Goal: Task Accomplishment & Management: Manage account settings

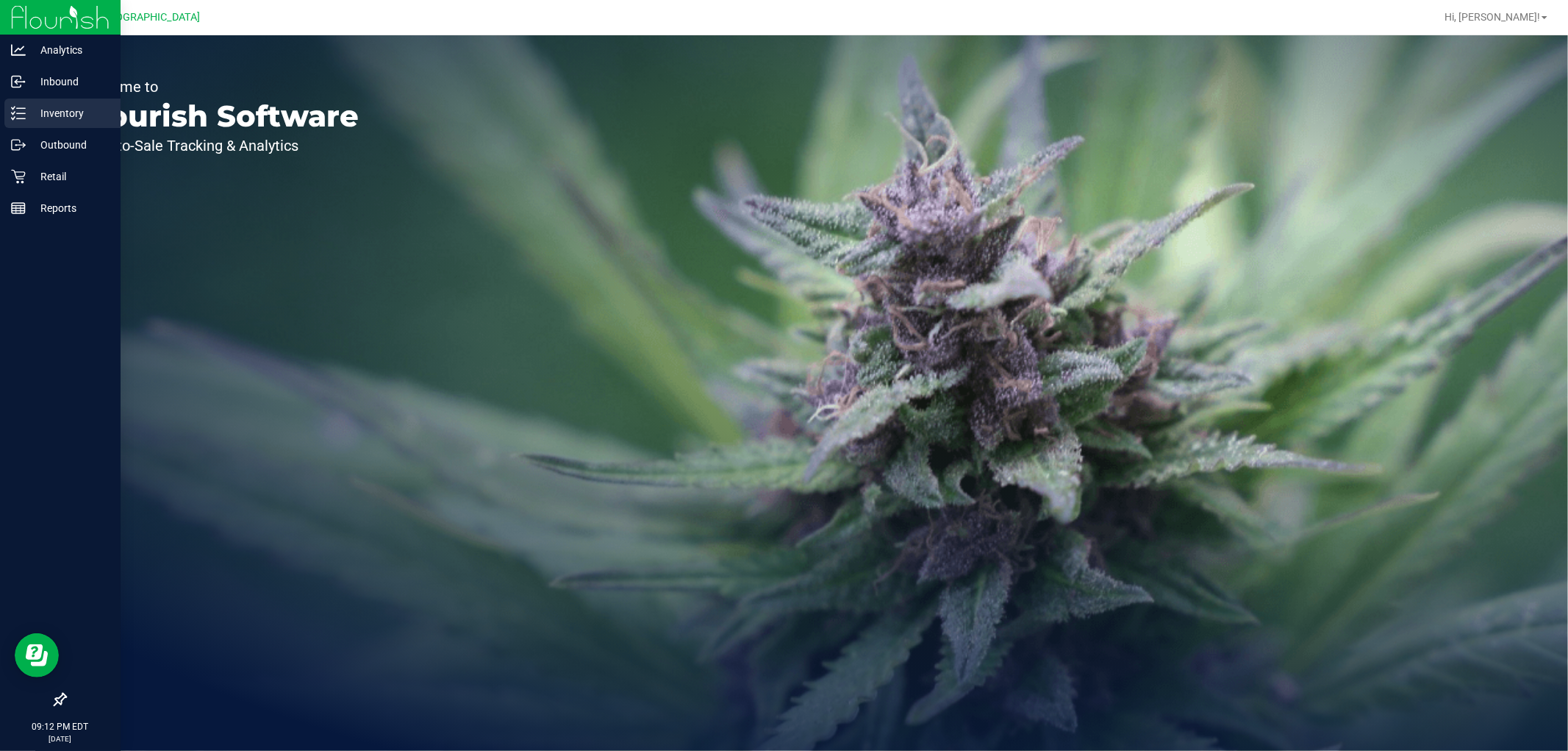
click at [60, 115] on p "Inventory" at bounding box center [69, 112] width 89 height 17
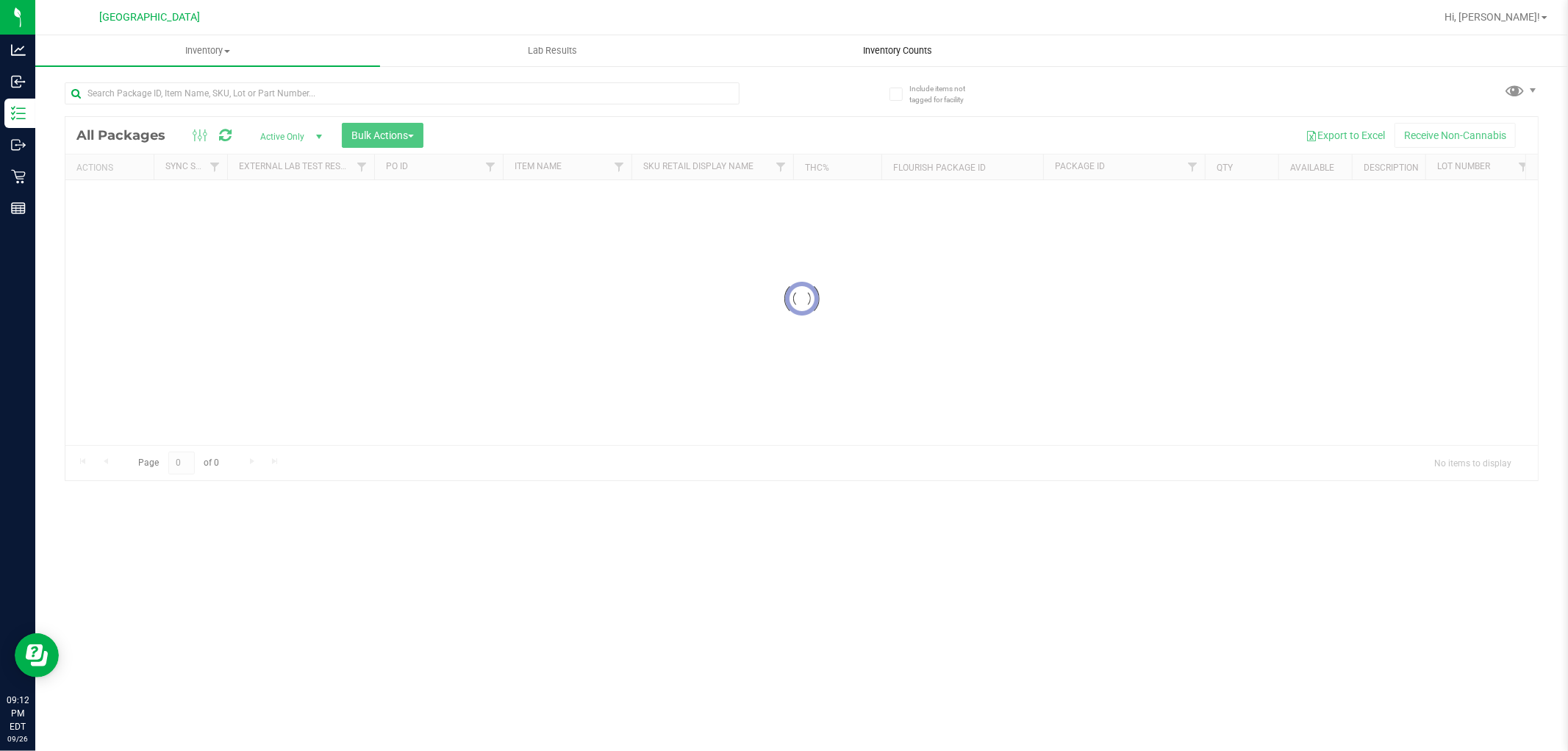
click at [938, 55] on span "Inventory Counts" at bounding box center [897, 50] width 109 height 13
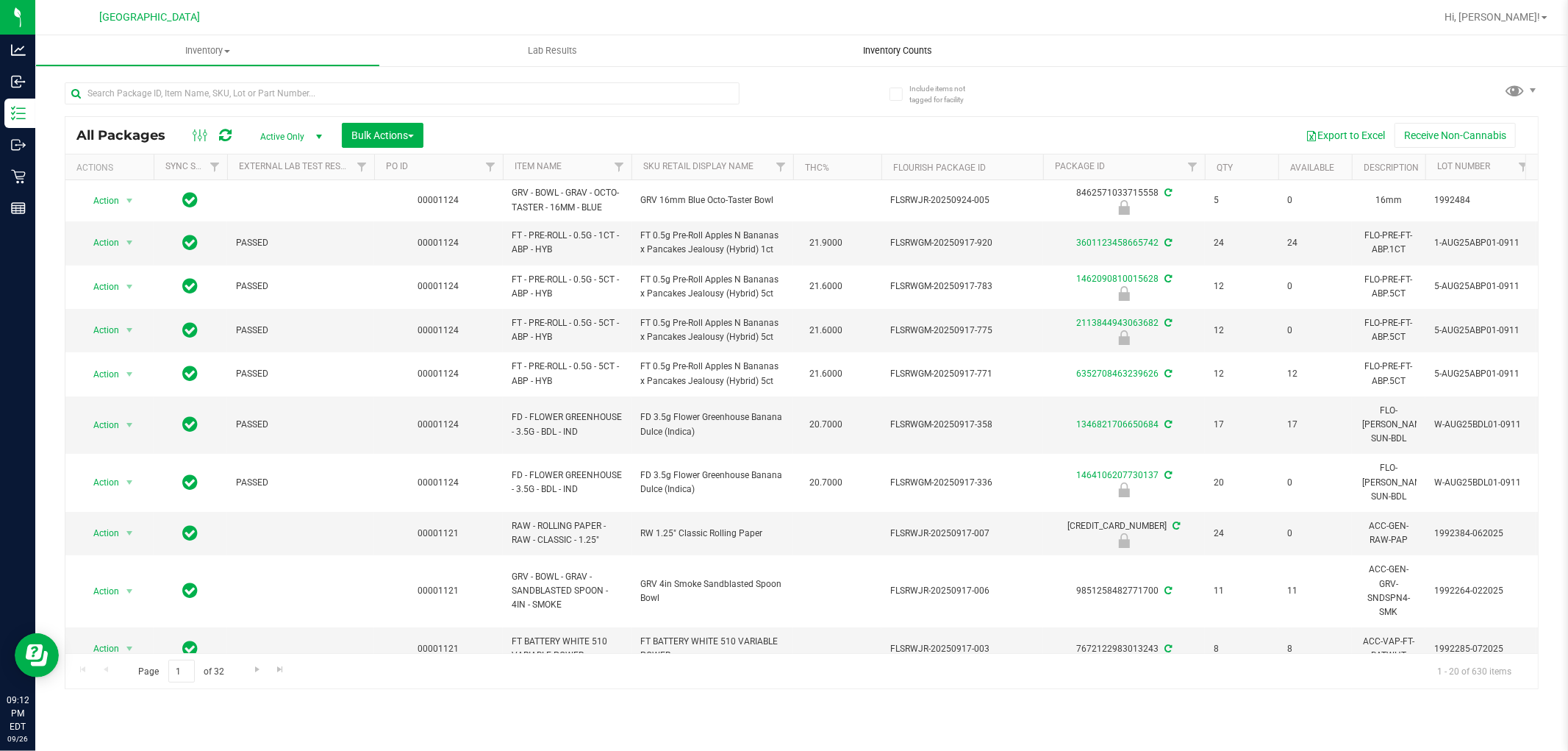
click at [906, 47] on span "Inventory Counts" at bounding box center [897, 50] width 109 height 13
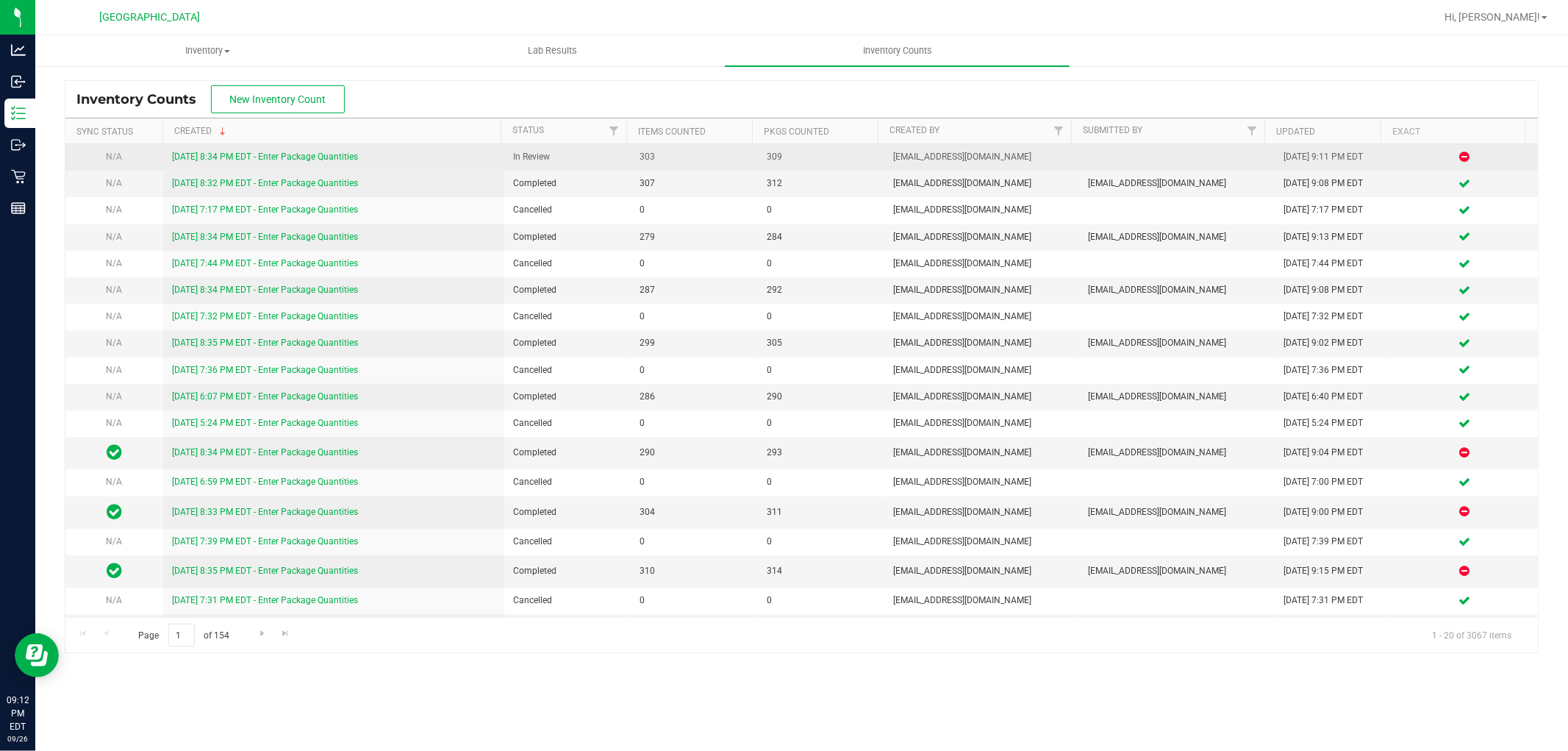
click at [334, 159] on link "[DATE] 8:34 PM EDT - Enter Package Quantities" at bounding box center [265, 156] width 186 height 10
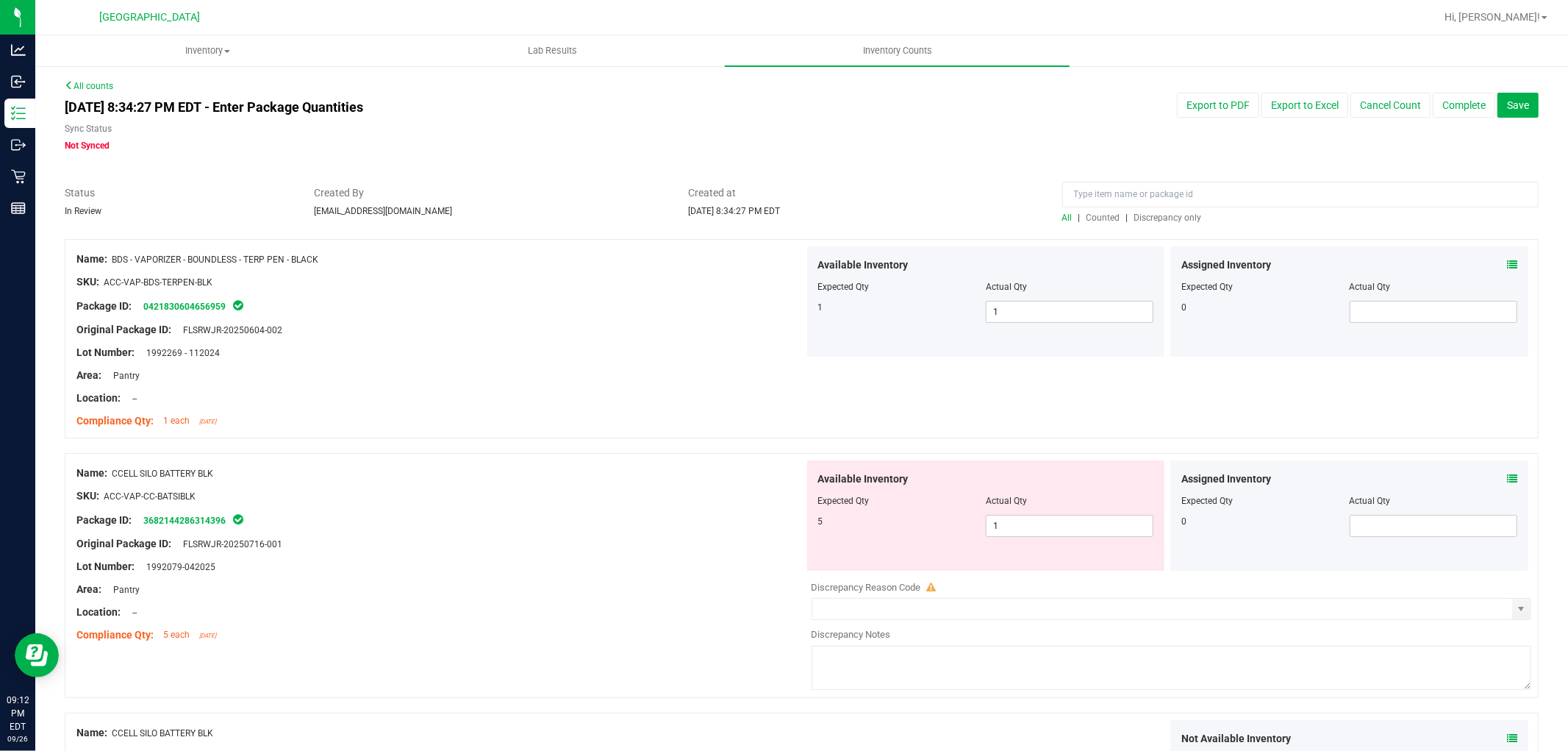
click at [1186, 217] on span "Discrepancy only" at bounding box center [1169, 217] width 68 height 10
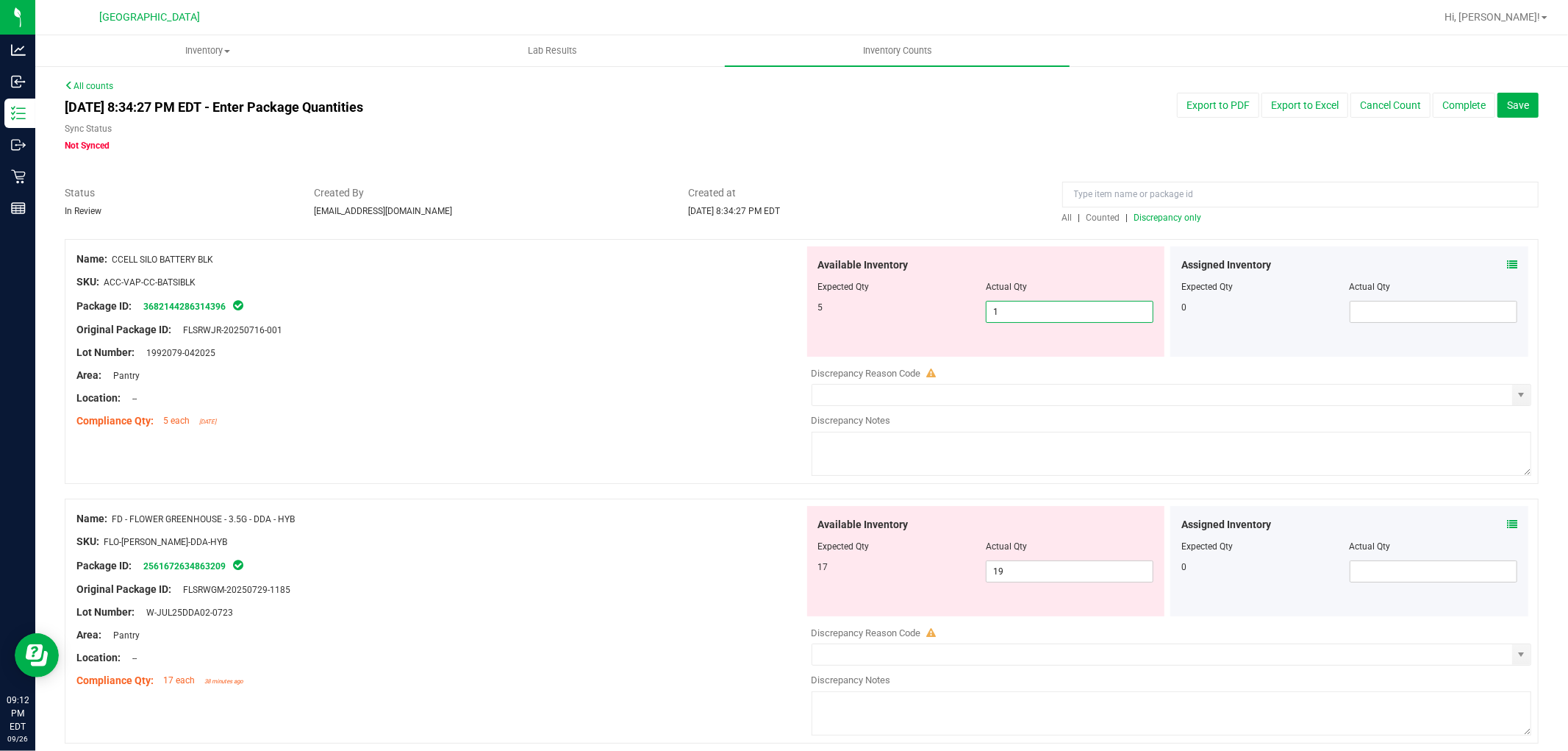
drag, startPoint x: 1041, startPoint y: 318, endPoint x: 434, endPoint y: 256, distance: 610.2
click at [434, 256] on div "Name: CCELL SILO BATTERY BLK SKU: ACC-VAP-CC-BATSIBLK Package ID: 3682144286314…" at bounding box center [801, 362] width 1474 height 245
type input "5"
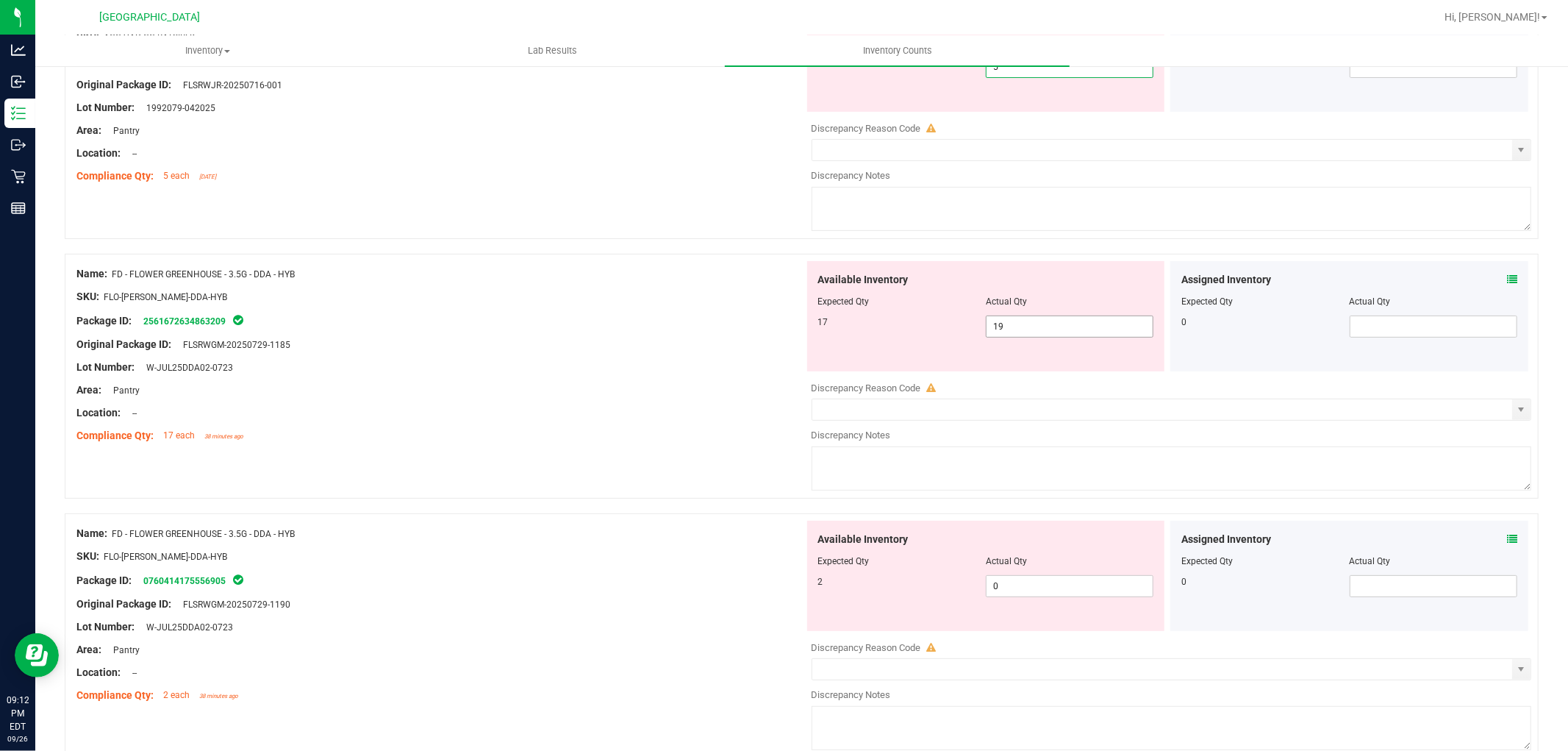
type input "5"
click at [1037, 335] on div "Available Inventory Expected Qty Actual Qty 17 19 19" at bounding box center [1168, 377] width 728 height 233
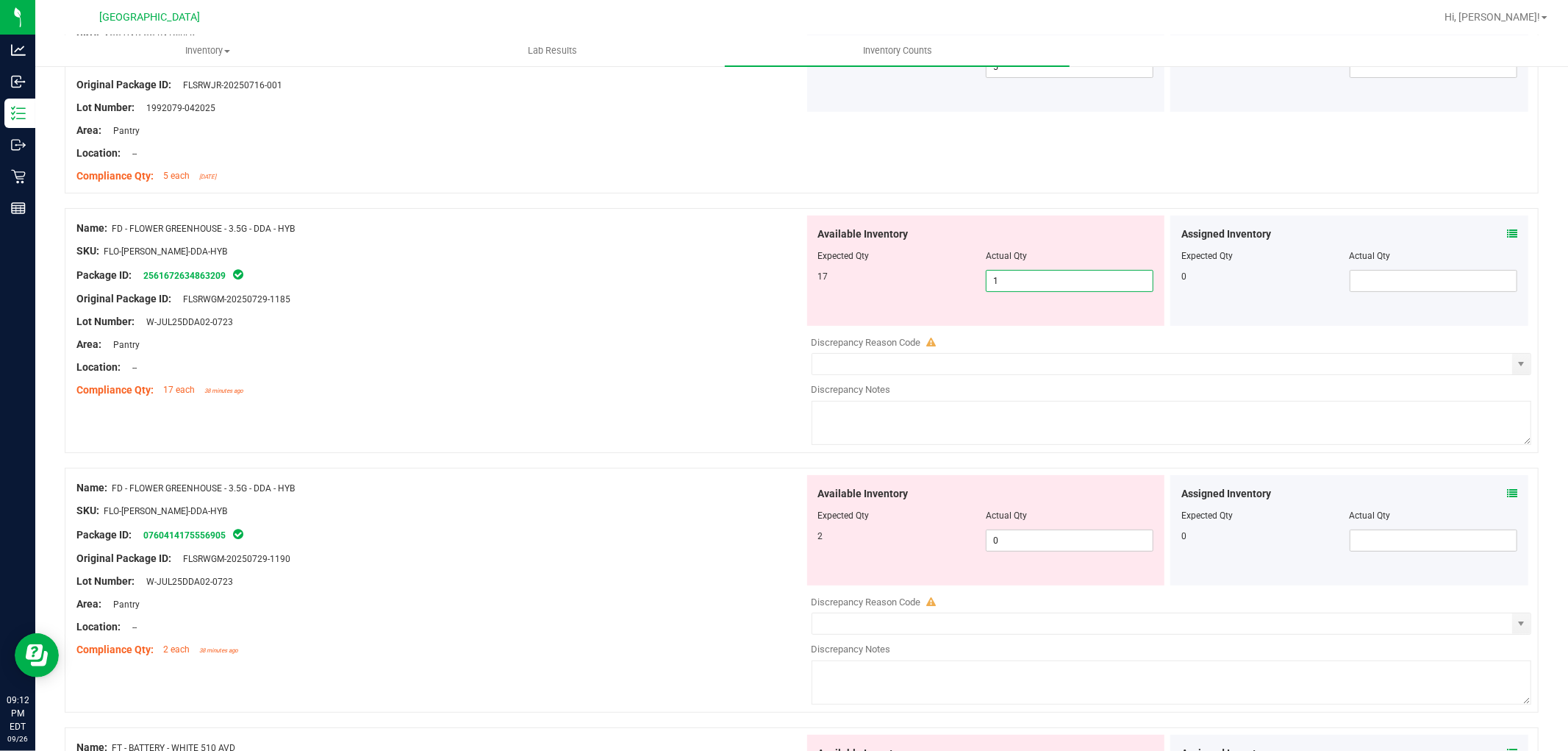
type input "17"
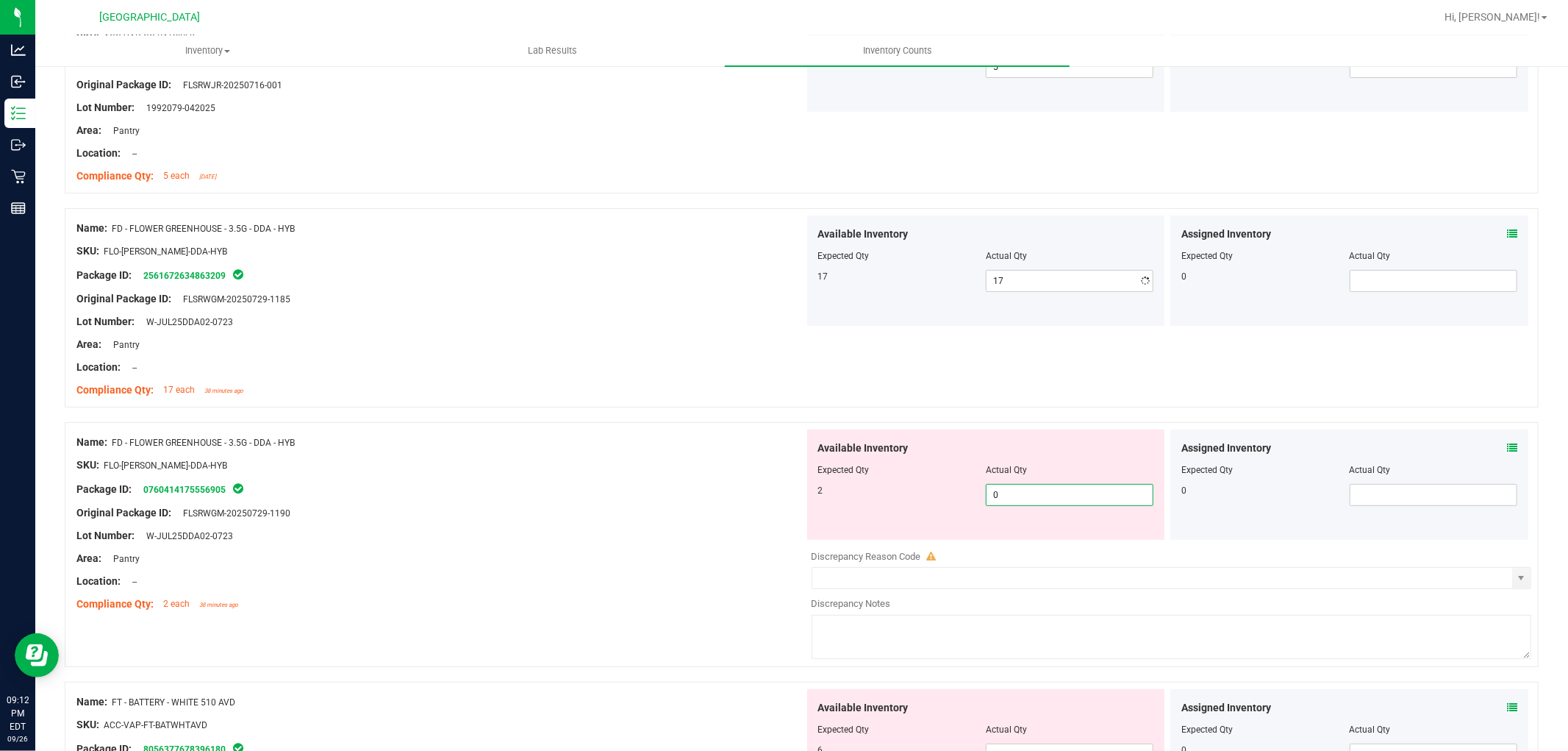
drag, startPoint x: 1069, startPoint y: 545, endPoint x: 1022, endPoint y: 546, distance: 47.0
click at [1023, 546] on div "Available Inventory Expected Qty Actual Qty 2 0 0" at bounding box center [1168, 545] width 728 height 233
type input "2"
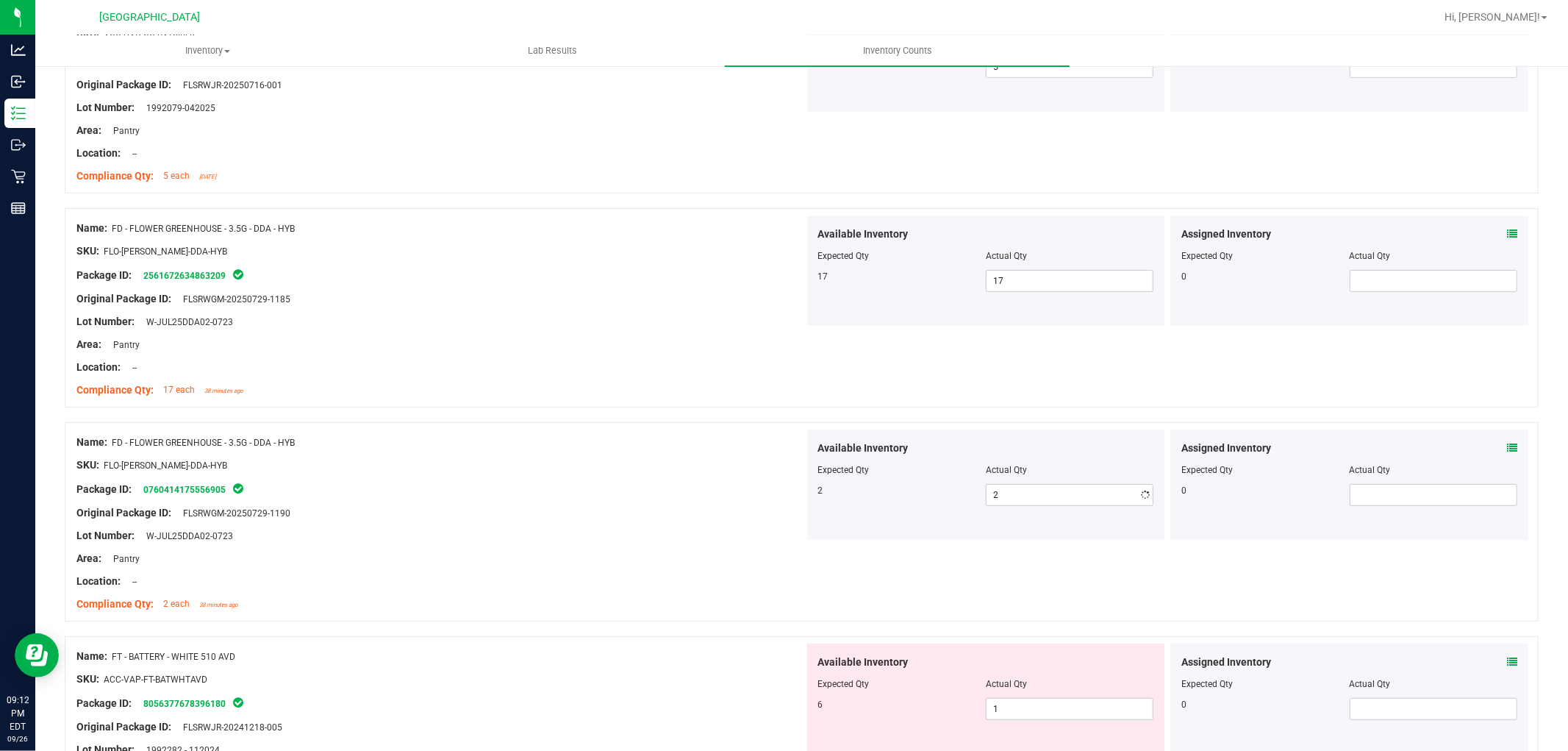
click at [649, 540] on div "Lot Number: W-JUL25DDA02-0723" at bounding box center [440, 535] width 728 height 16
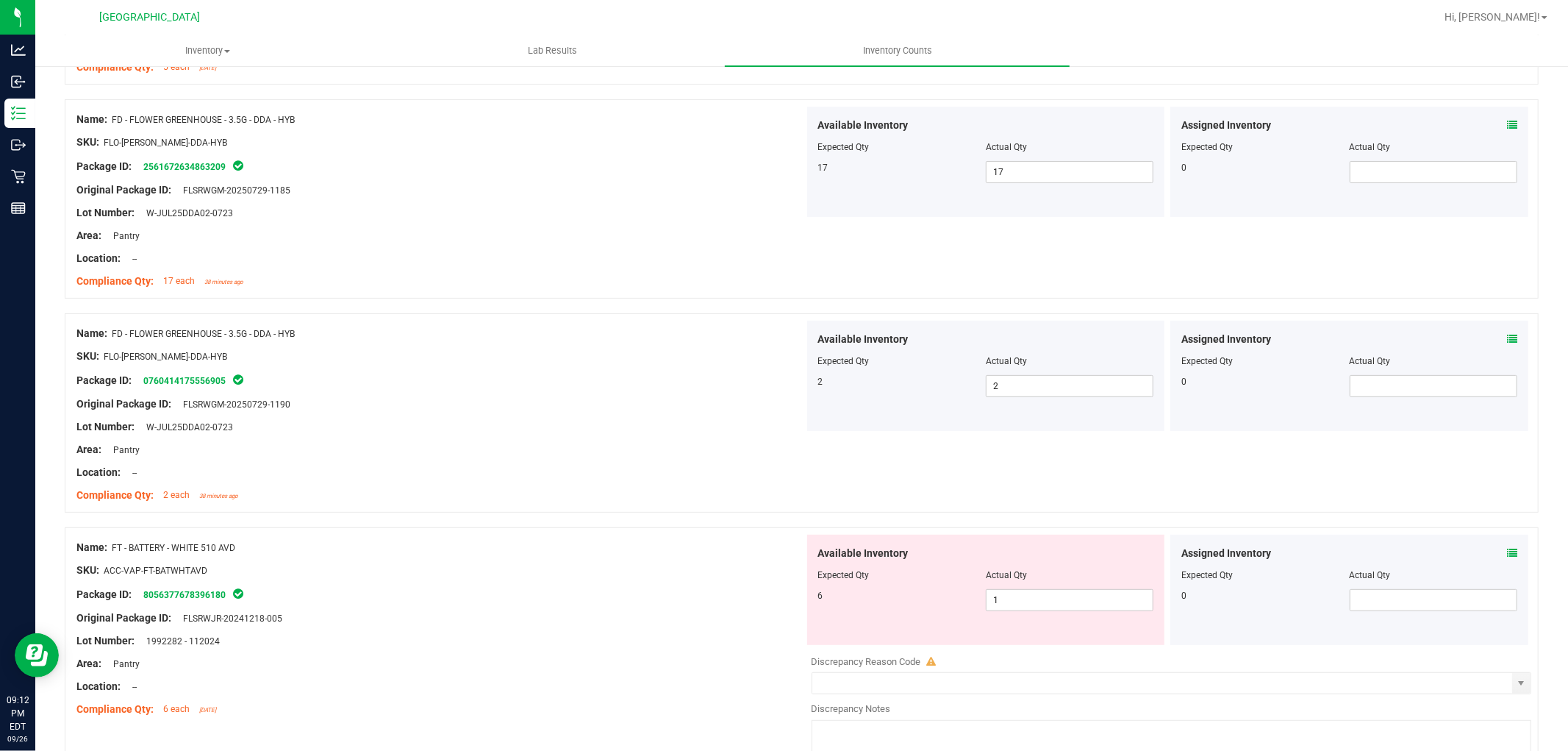
scroll to position [571, 0]
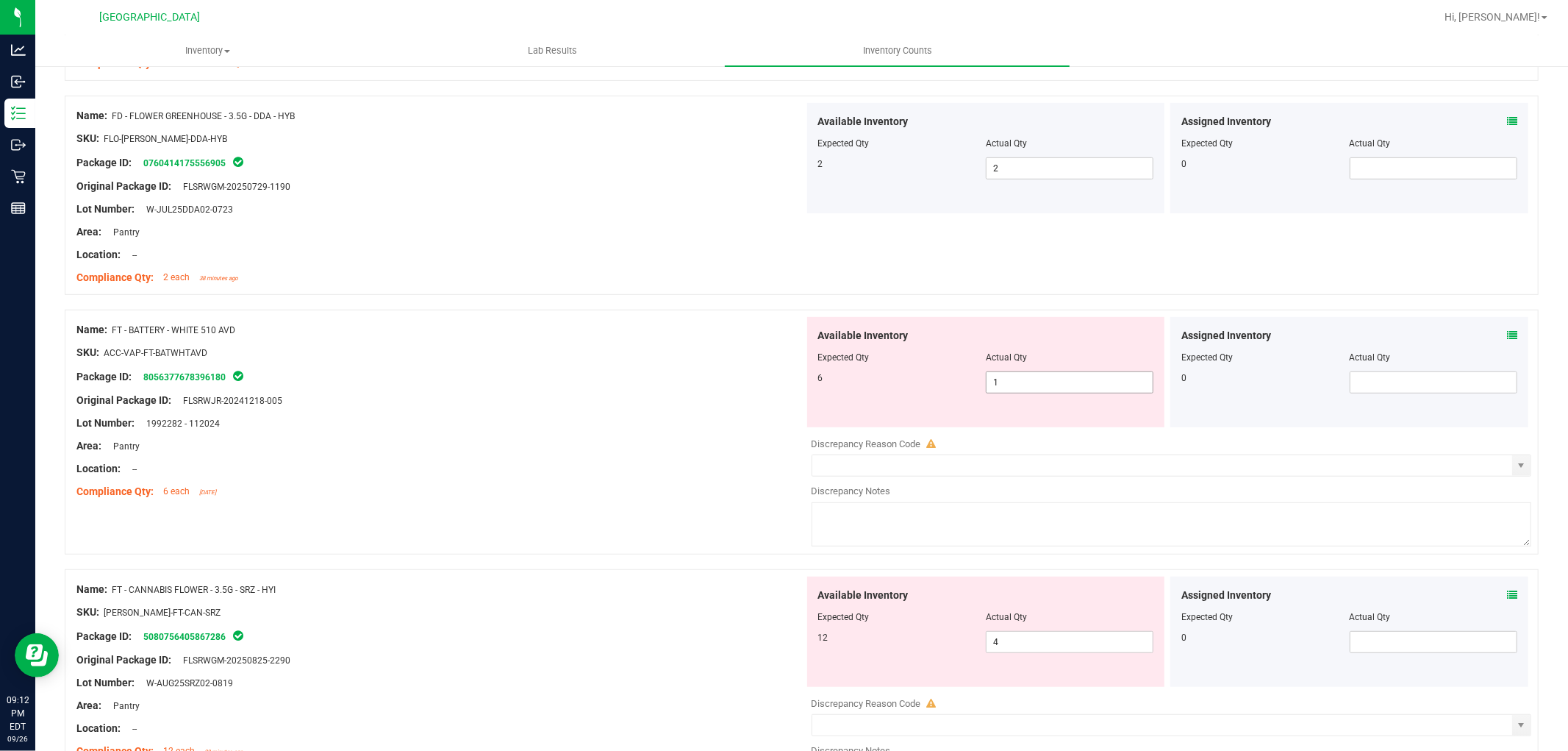
click at [1053, 380] on span "1 1" at bounding box center [1069, 382] width 167 height 22
type input "6"
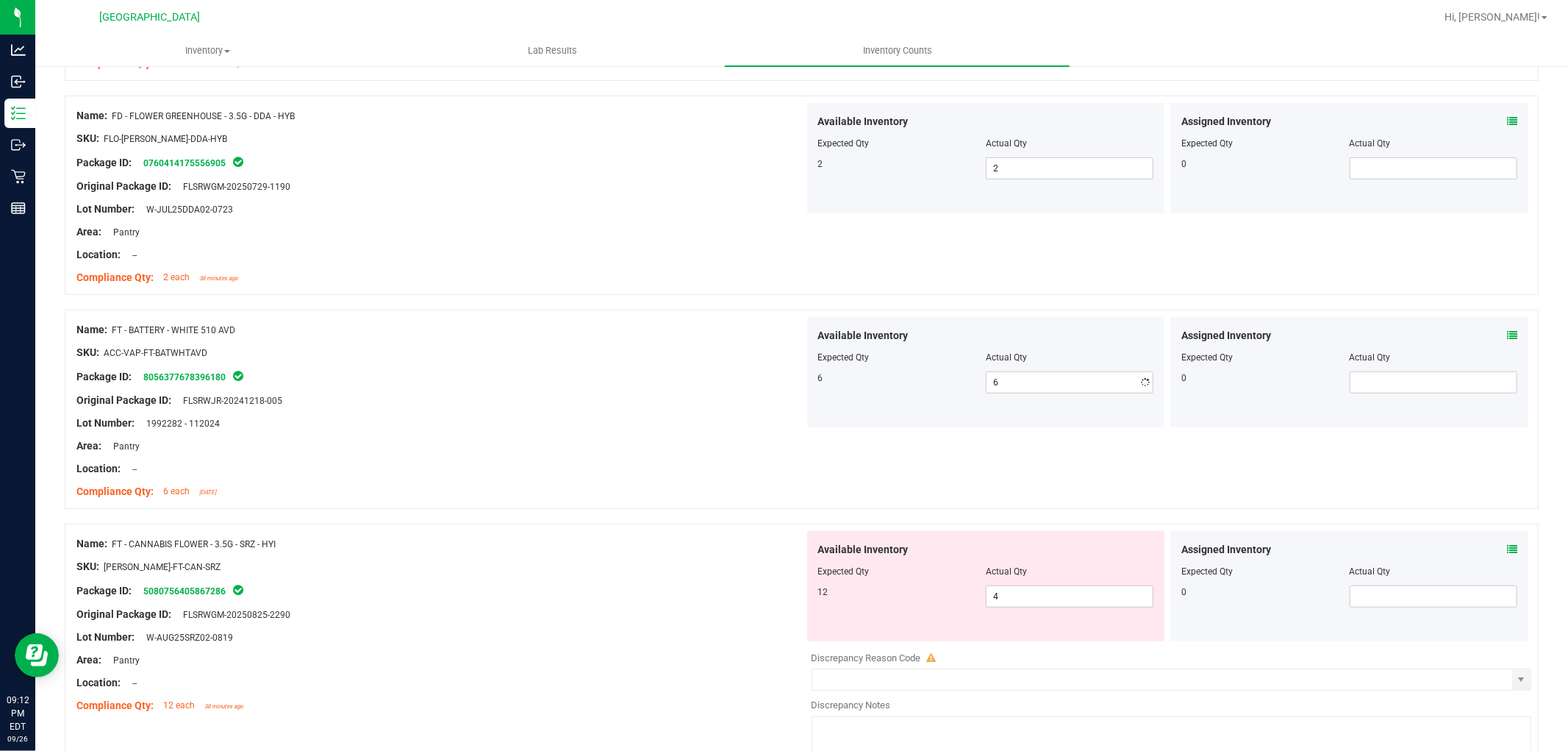
click at [577, 469] on div "Location: --" at bounding box center [440, 468] width 728 height 16
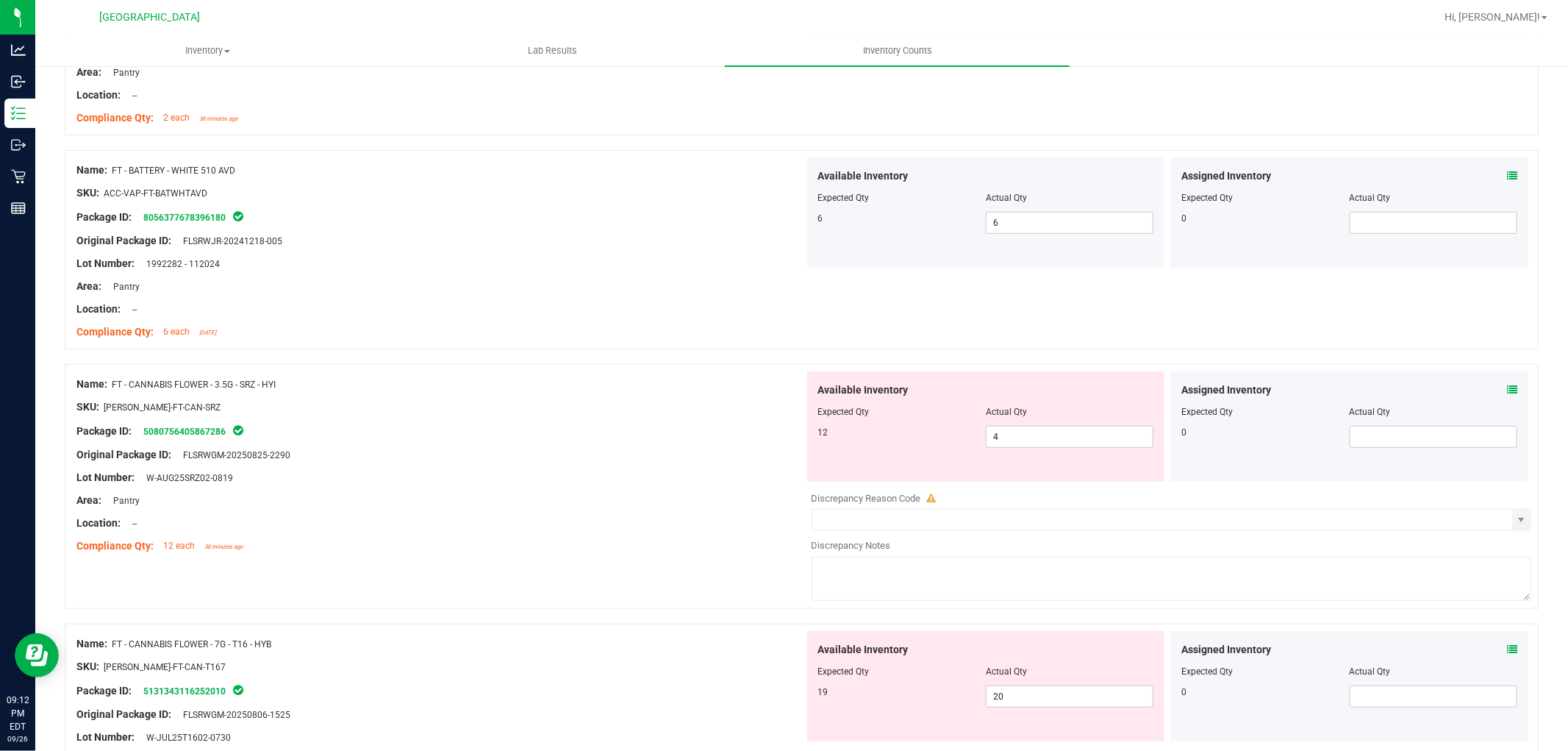
scroll to position [898, 0]
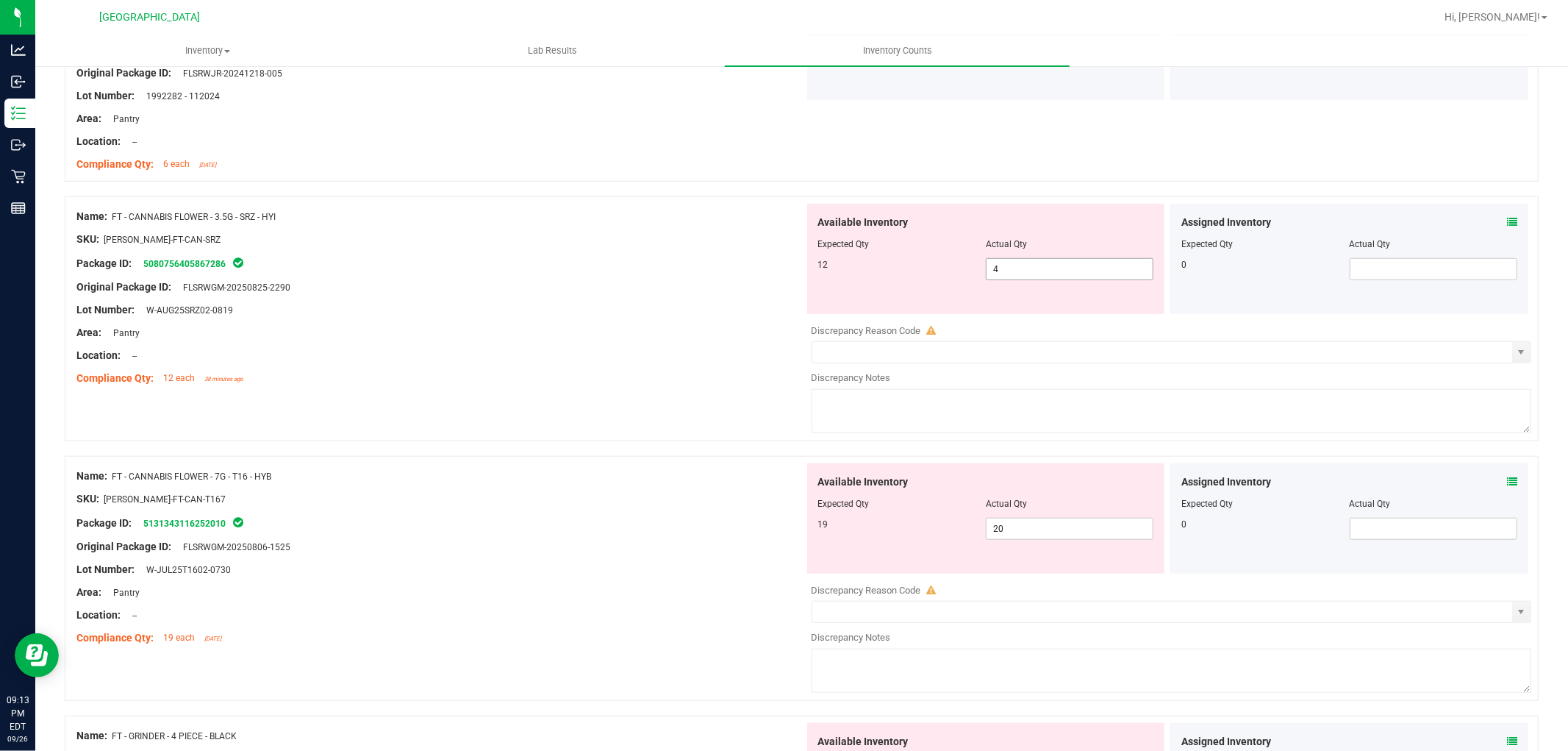
click at [1028, 267] on span "4 4" at bounding box center [1069, 269] width 167 height 22
type input "8"
click at [1074, 353] on input "text" at bounding box center [1162, 352] width 701 height 21
click at [1515, 355] on span "select" at bounding box center [1520, 352] width 12 height 12
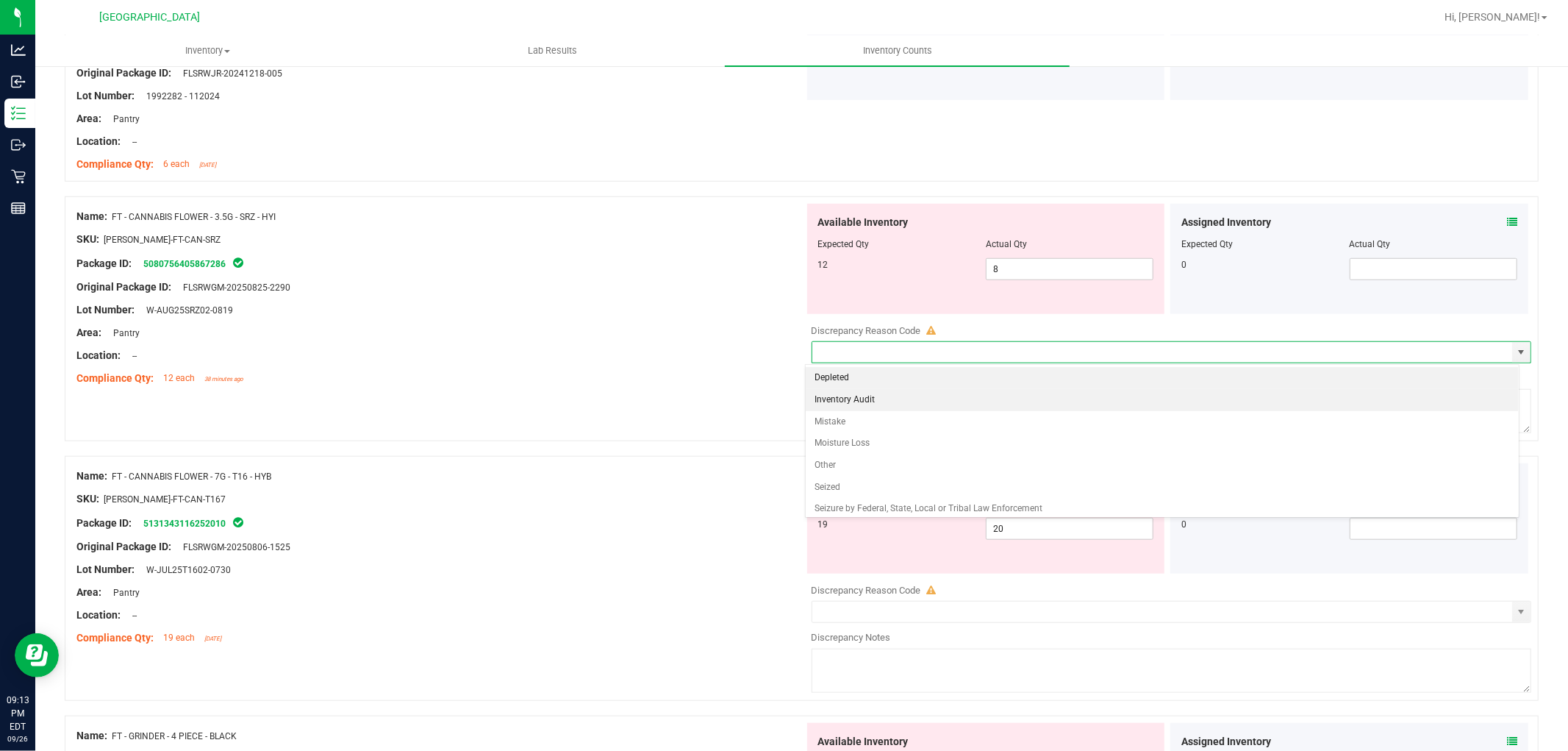
click at [1039, 402] on li "Inventory Audit" at bounding box center [1162, 400] width 713 height 22
type input "Inventory Audit"
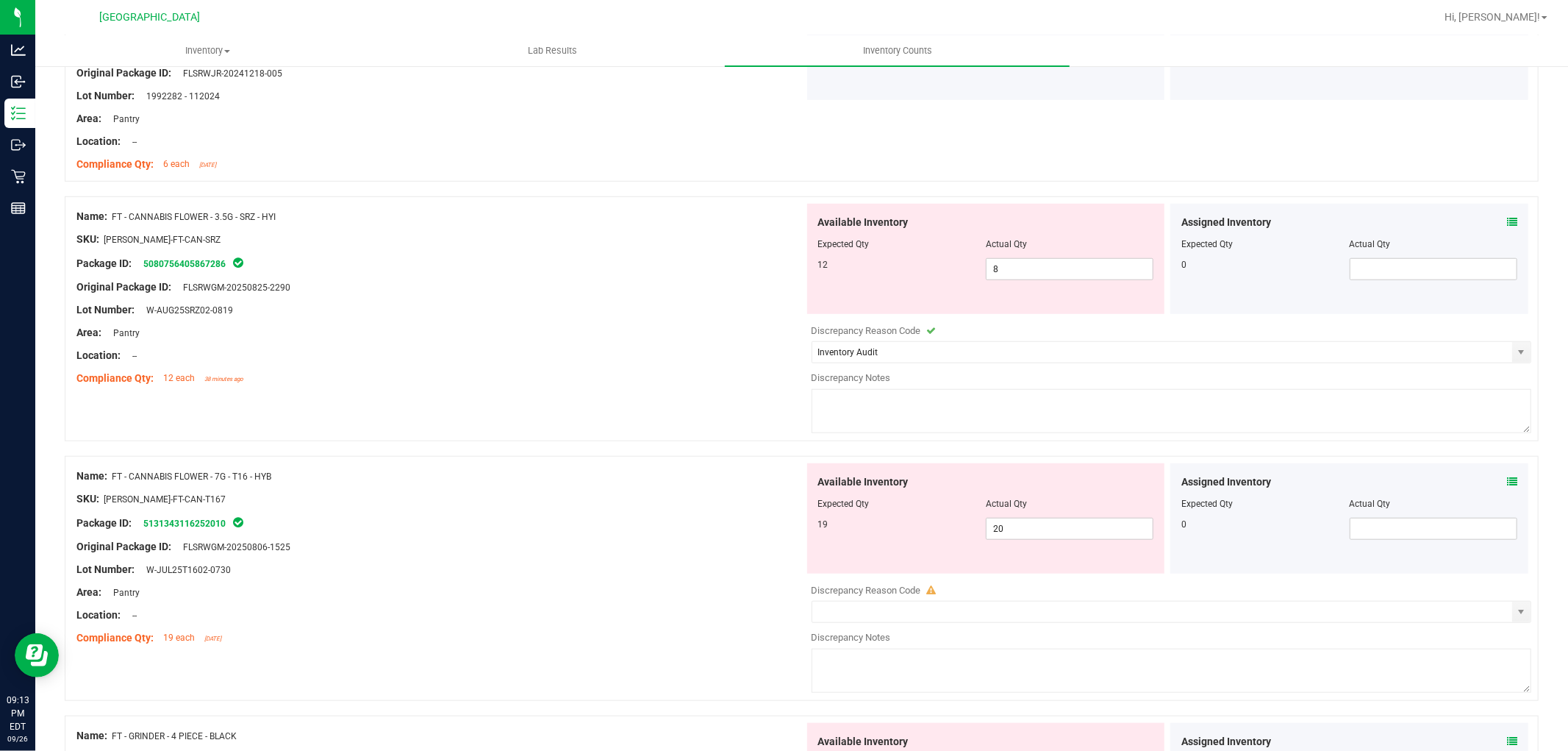
click at [1041, 401] on textarea at bounding box center [1171, 411] width 721 height 44
type textarea "Biotrack sync issue"
click at [694, 383] on div "Compliance Qty: 12 each 38 minutes ago" at bounding box center [440, 378] width 728 height 16
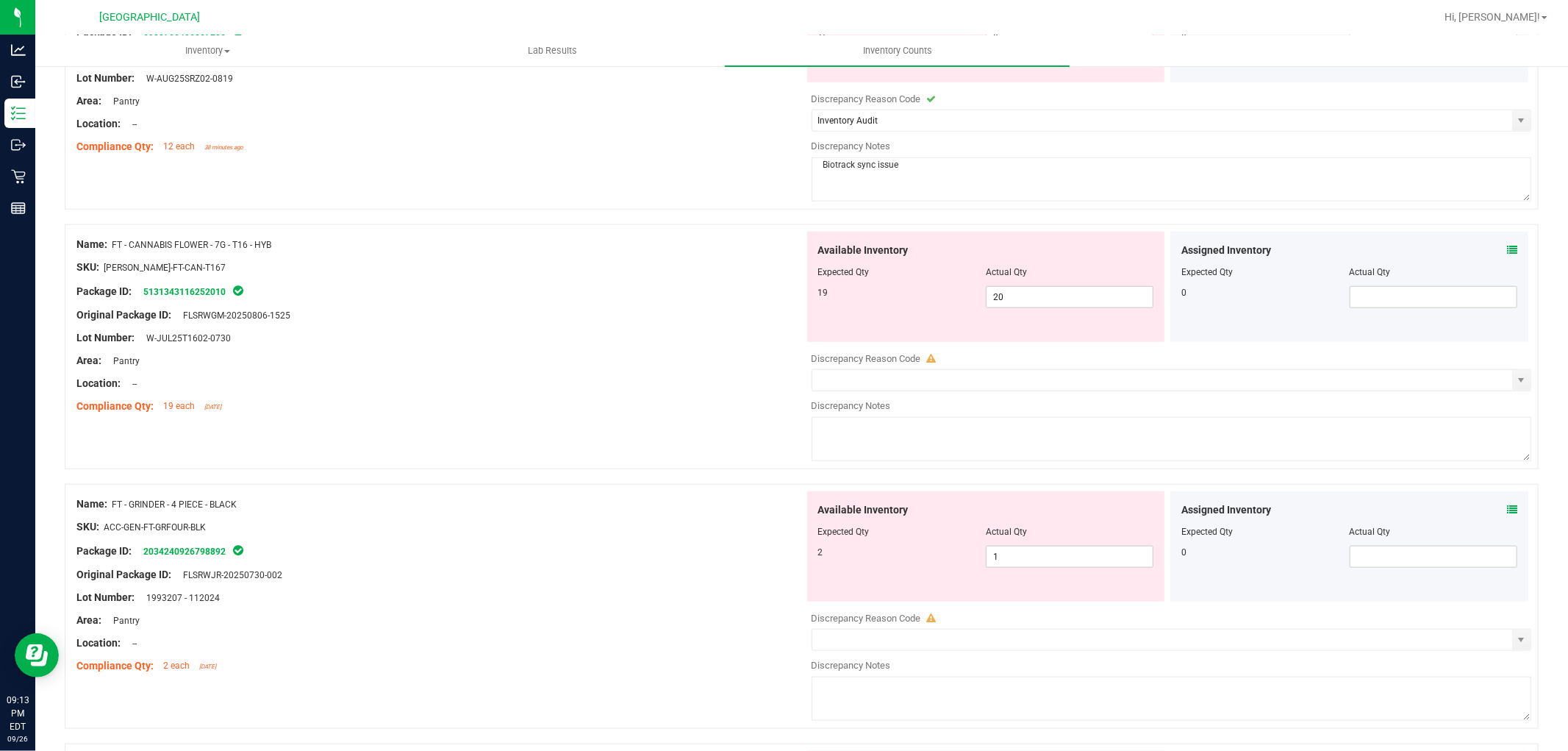
scroll to position [1143, 0]
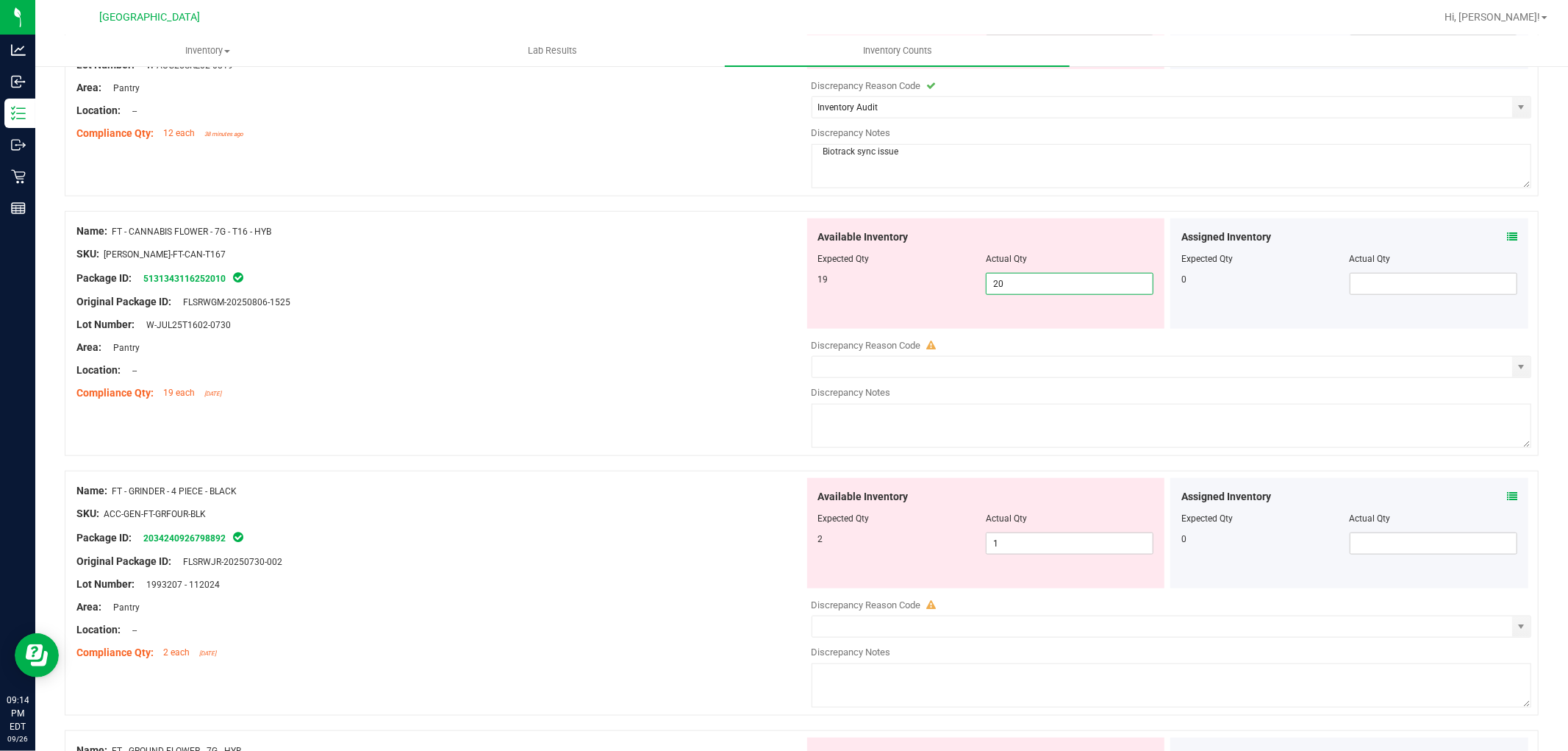
drag, startPoint x: 1050, startPoint y: 282, endPoint x: 686, endPoint y: 319, distance: 365.9
click at [686, 319] on div "Name: FT - CANNABIS FLOWER - 7G - T16 - HYB SKU: [PERSON_NAME]-FT-CAN-T167 Pack…" at bounding box center [801, 333] width 1474 height 245
type input "19"
click at [331, 408] on div "Name: FT - CANNABIS FLOWER - 7G - T16 - HYB SKU: [PERSON_NAME]-FT-CAN-T167 Pack…" at bounding box center [801, 333] width 1474 height 245
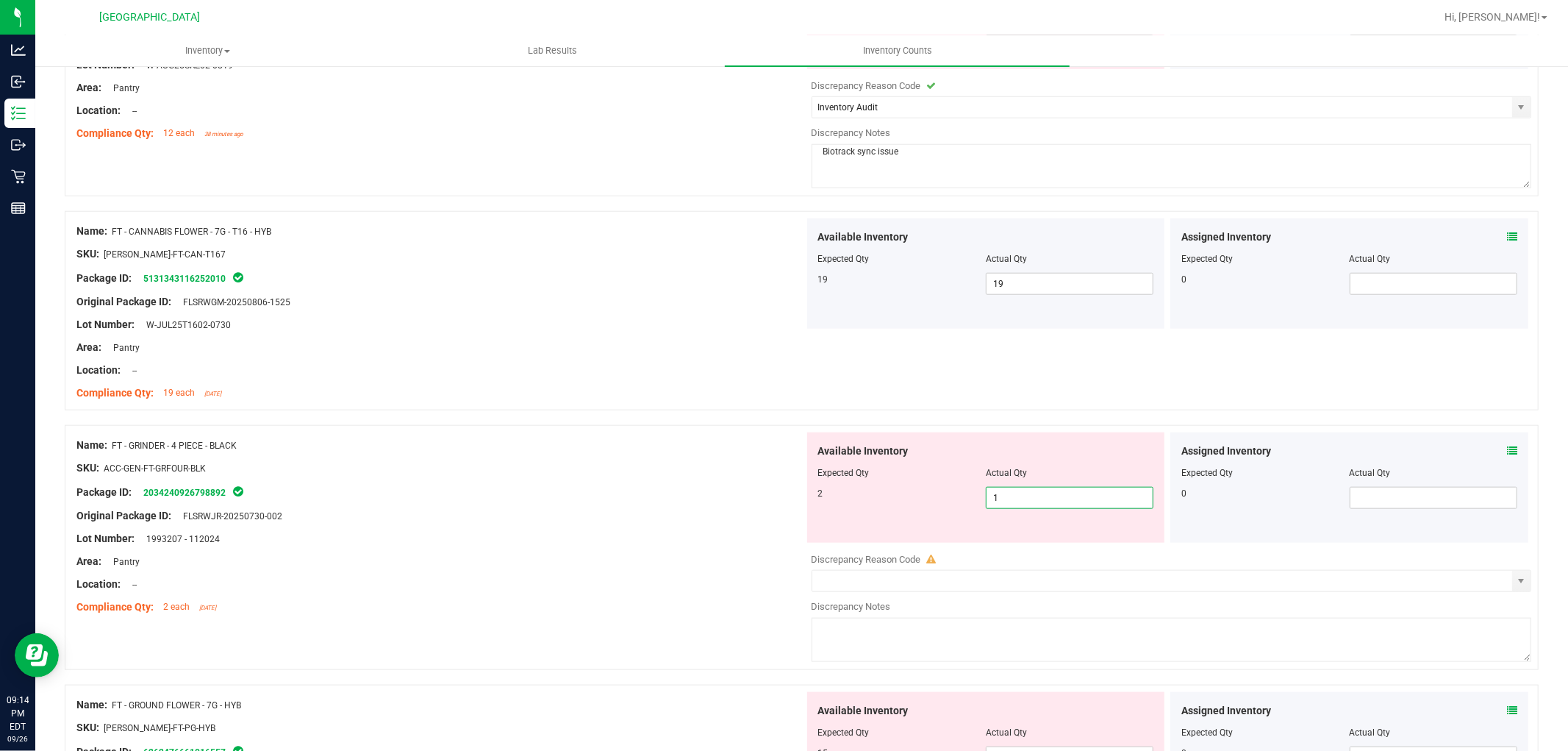
drag, startPoint x: 1040, startPoint y: 500, endPoint x: 218, endPoint y: 565, distance: 824.6
click at [218, 565] on div "Name: FT - GRINDER - 4 PIECE - BLACK SKU: ACC-GEN-FT-GRFOUR-BLK Package ID: 203…" at bounding box center [801, 547] width 1474 height 245
type input "2"
click at [408, 600] on div "Compliance Qty: 2 each [DATE]" at bounding box center [440, 607] width 728 height 16
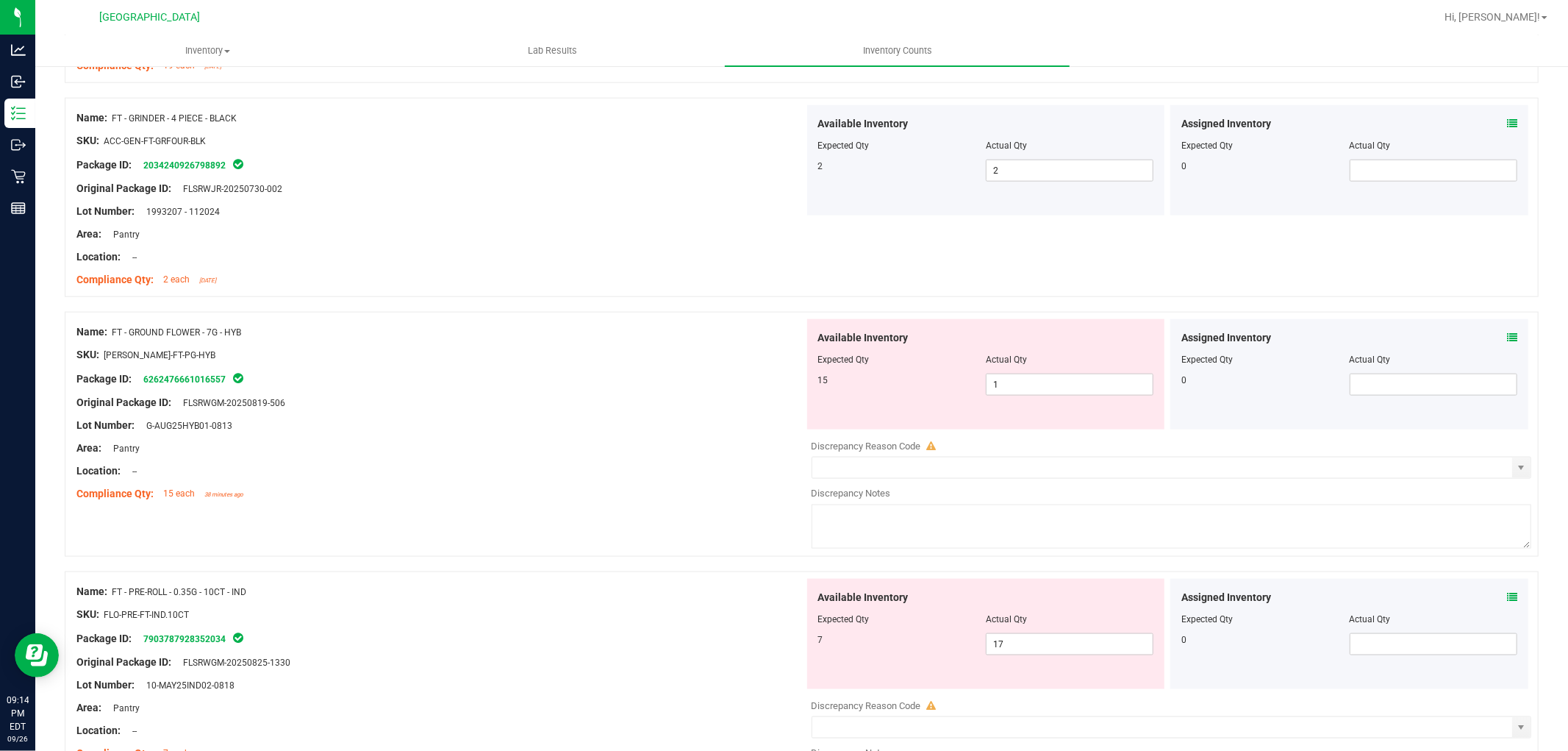
scroll to position [1552, 0]
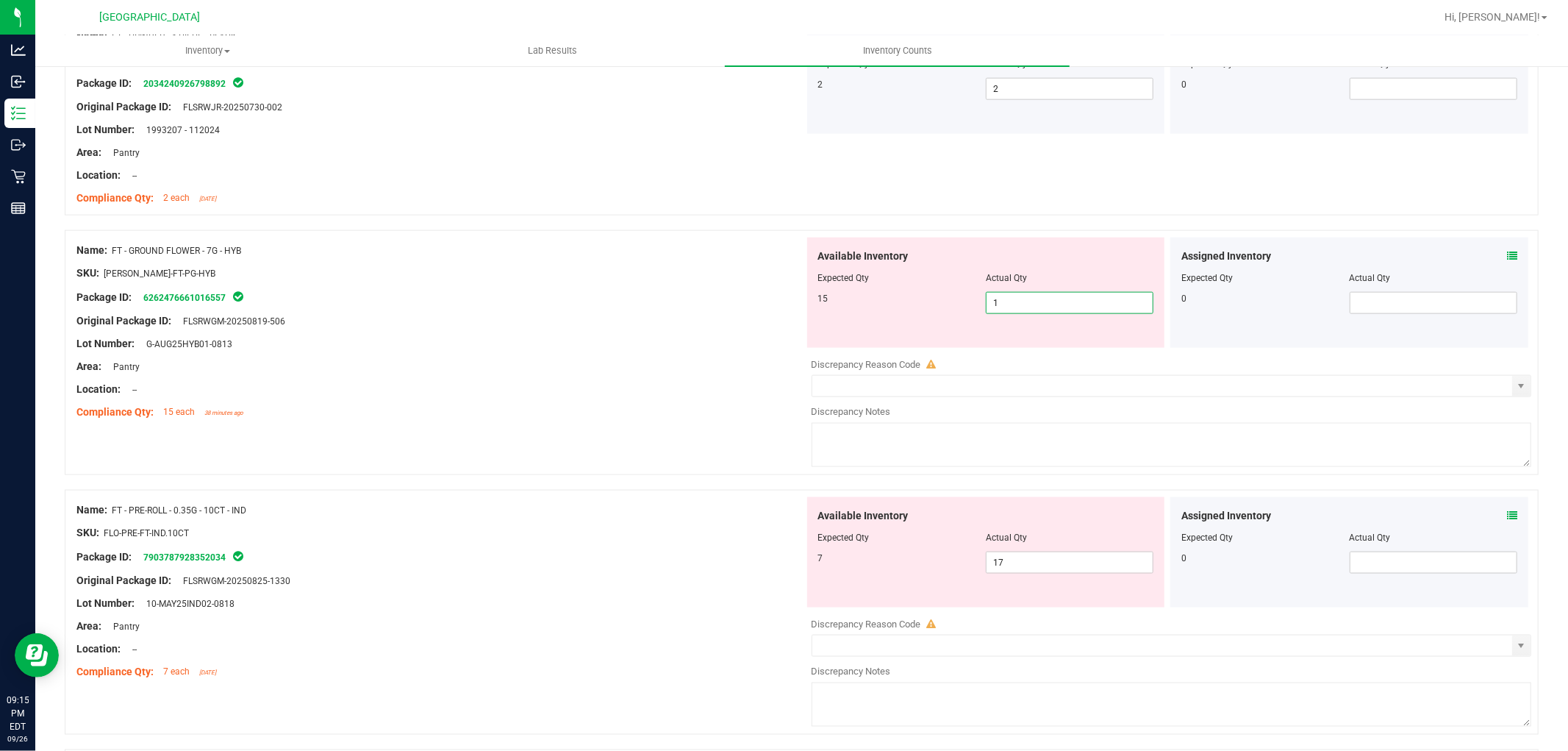
click at [1005, 296] on span "1 1" at bounding box center [1069, 302] width 167 height 22
type input "15"
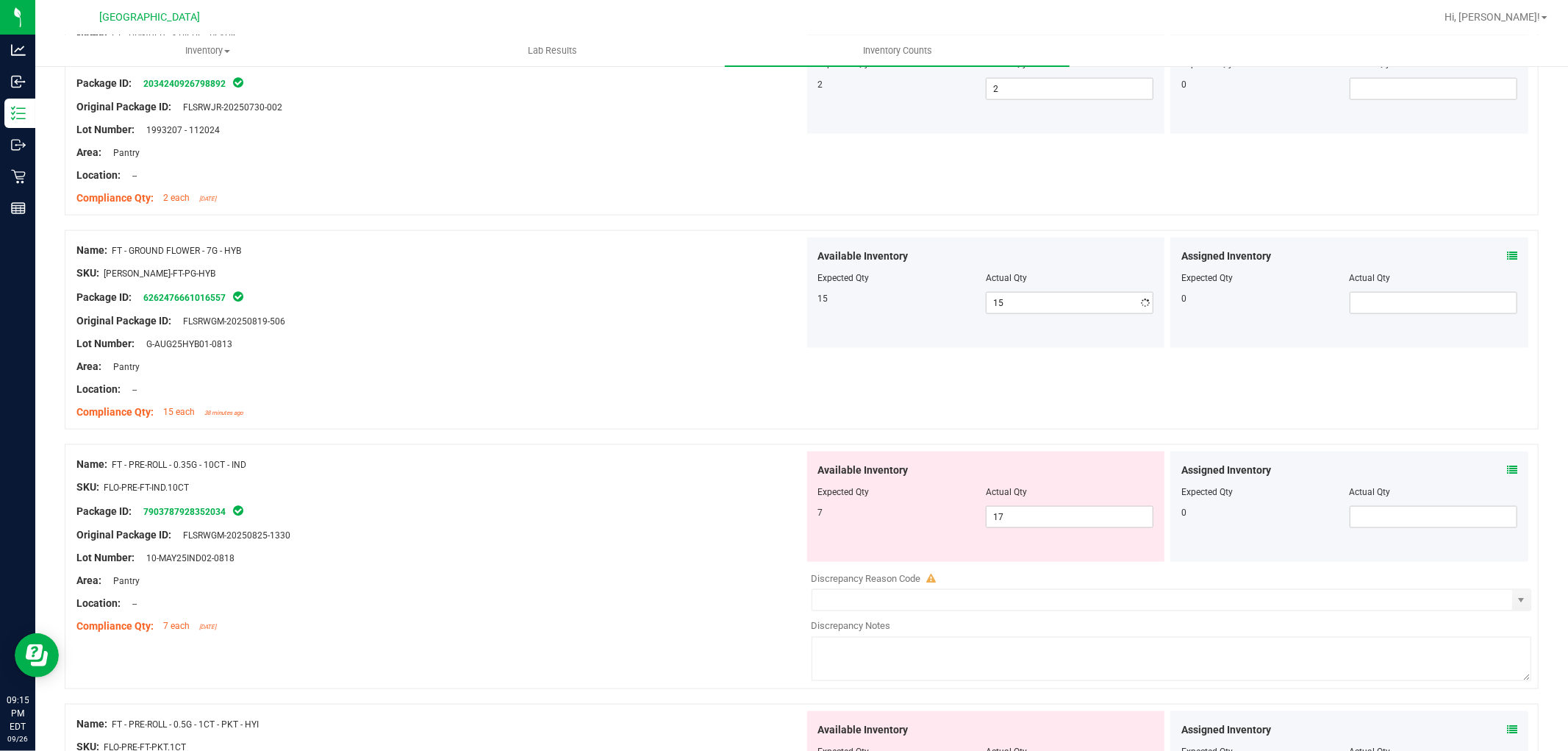
click at [332, 345] on div "Lot Number: G-AUG25HYB01-0813" at bounding box center [440, 344] width 728 height 16
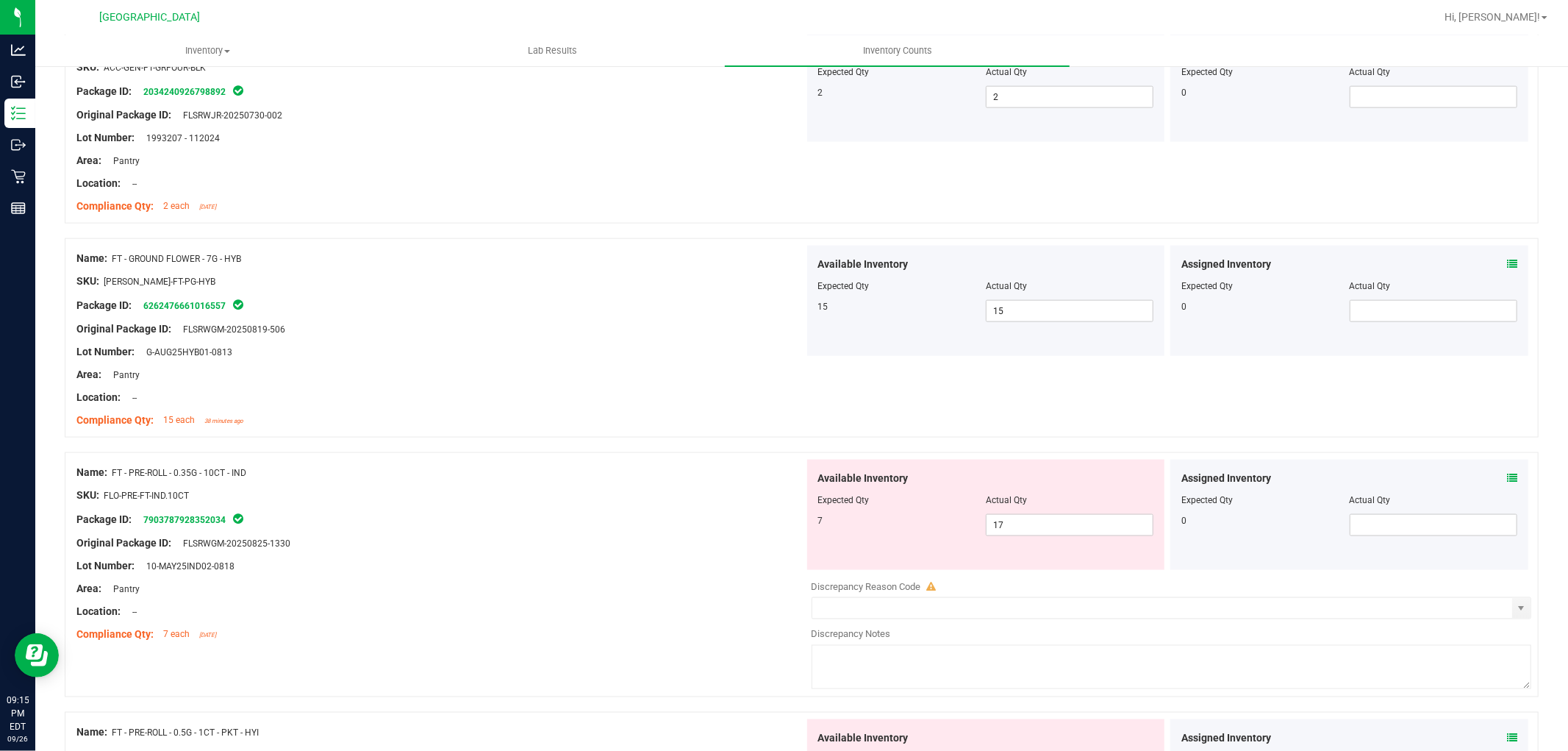
scroll to position [1634, 0]
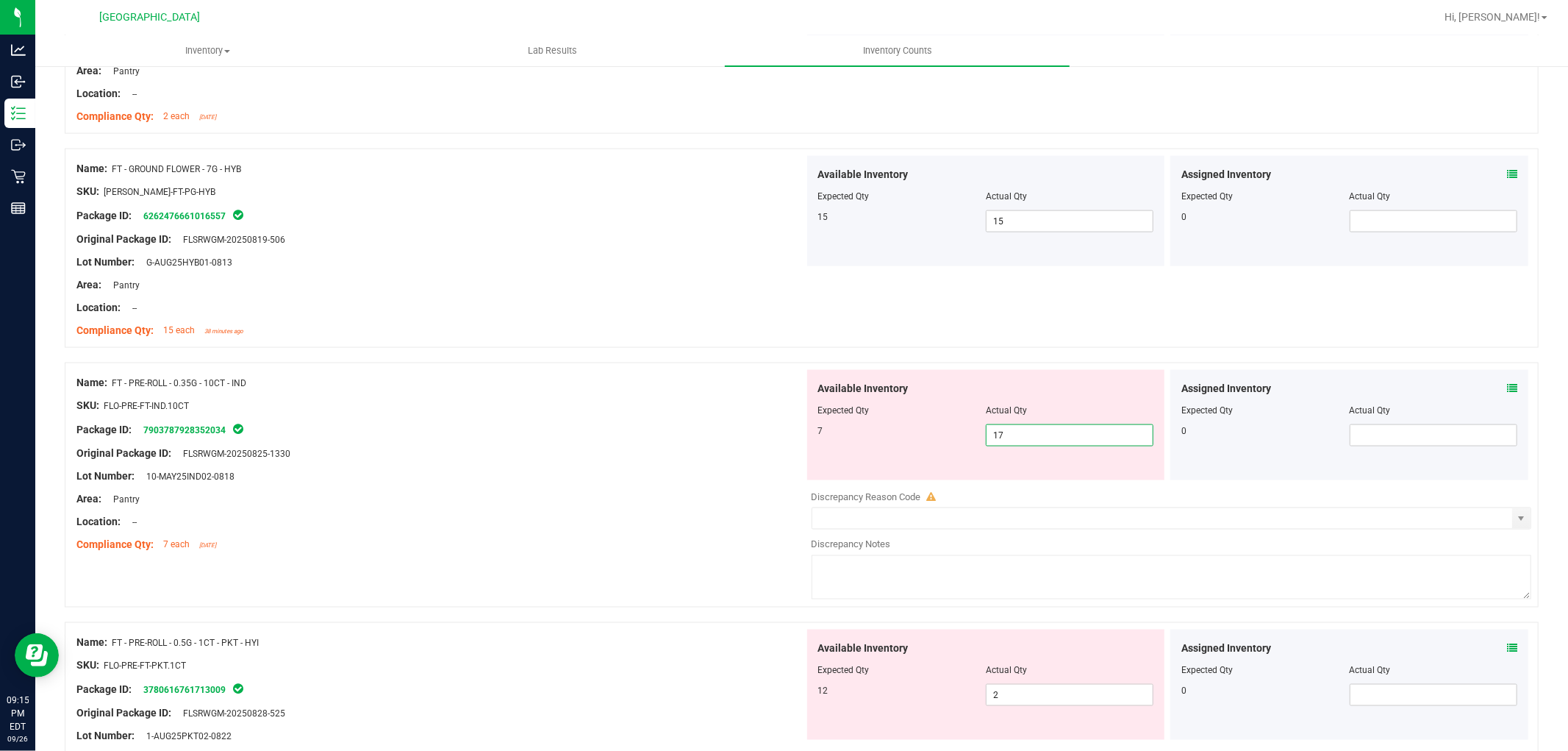
drag, startPoint x: 999, startPoint y: 434, endPoint x: 835, endPoint y: 442, distance: 164.2
click at [852, 450] on div "Available Inventory Expected Qty Actual Qty 7 17 17" at bounding box center [986, 425] width 358 height 111
type input "8"
type input "7"
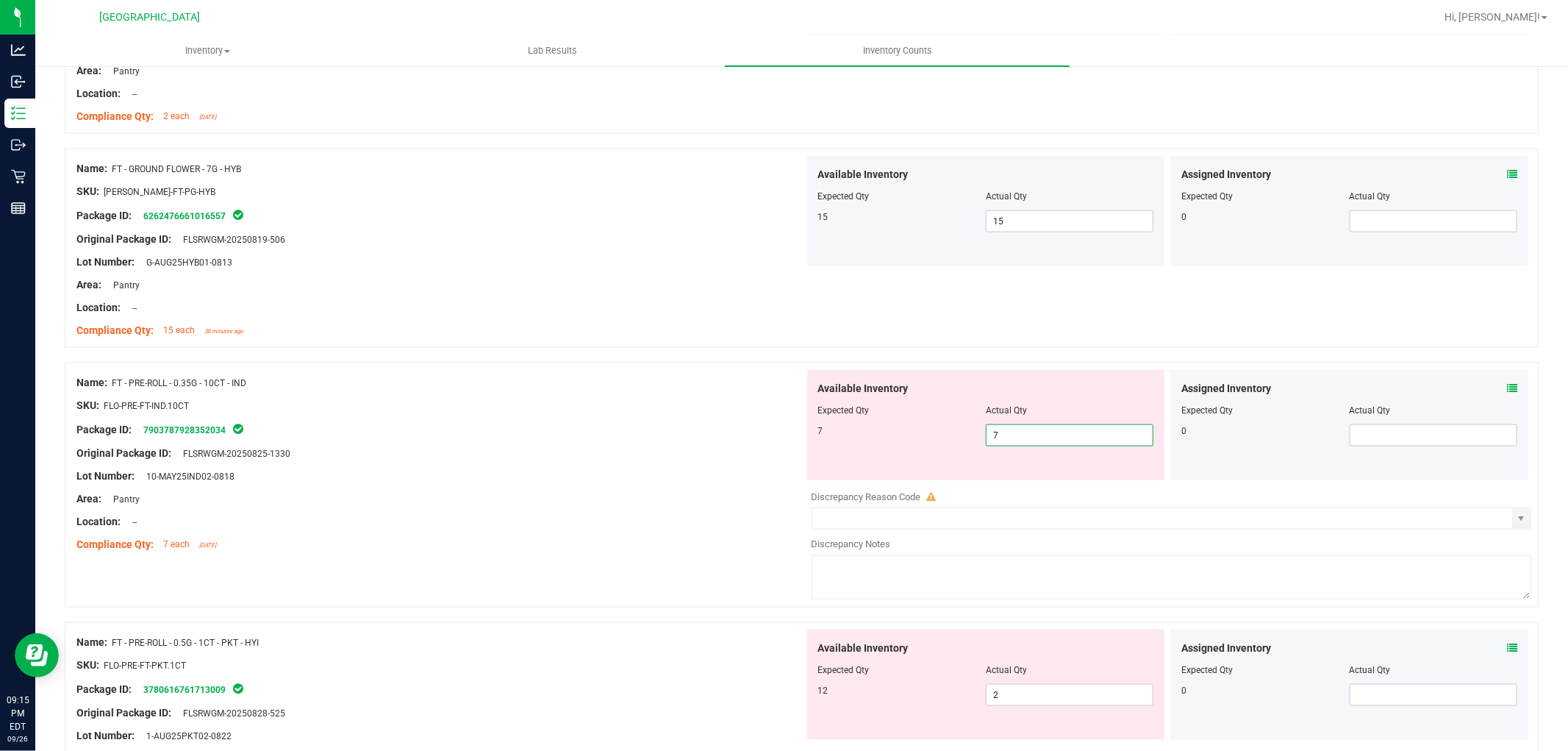
click at [664, 385] on div "Name: FT - PRE-ROLL - 0.35G - 10CT - IND" at bounding box center [440, 382] width 728 height 16
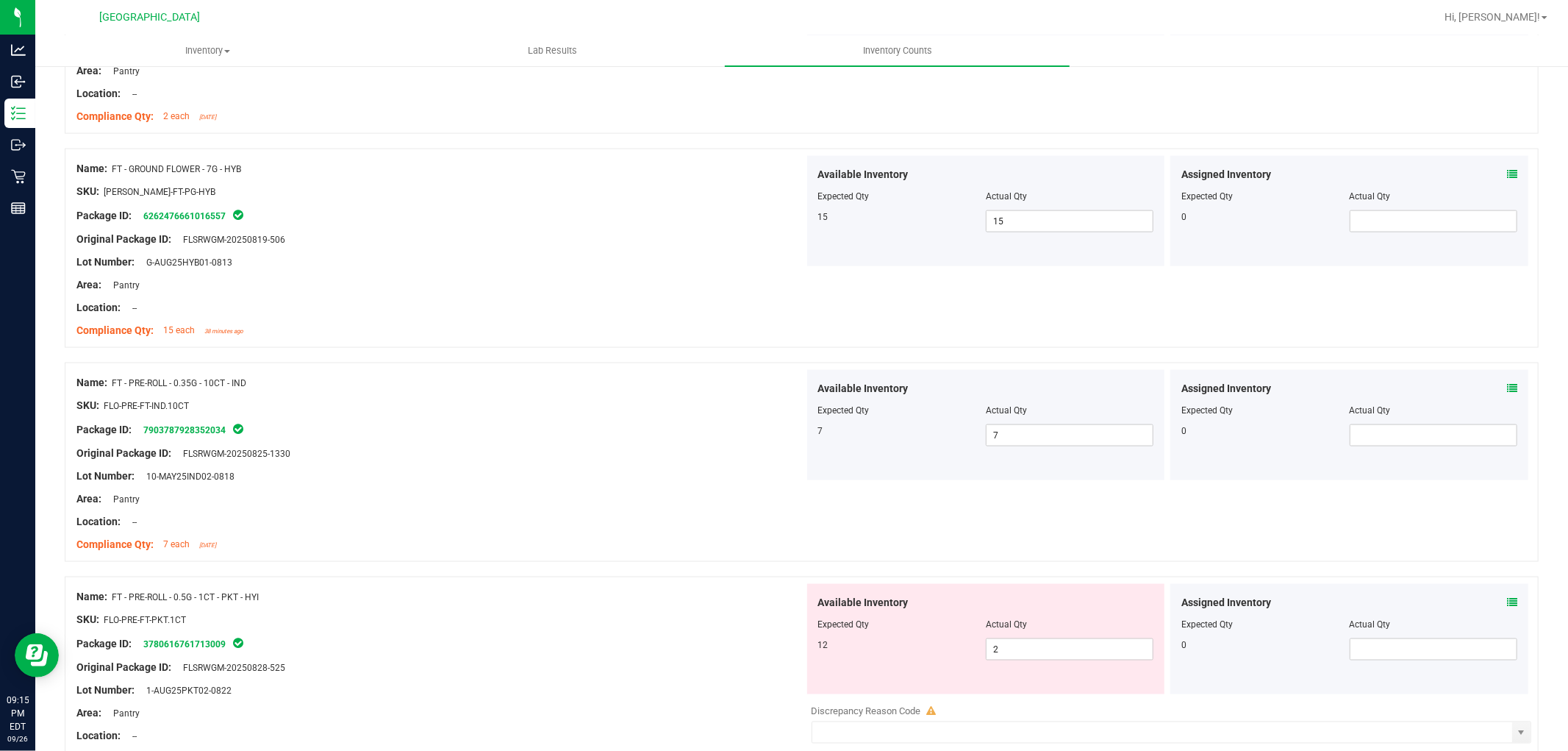
scroll to position [1878, 0]
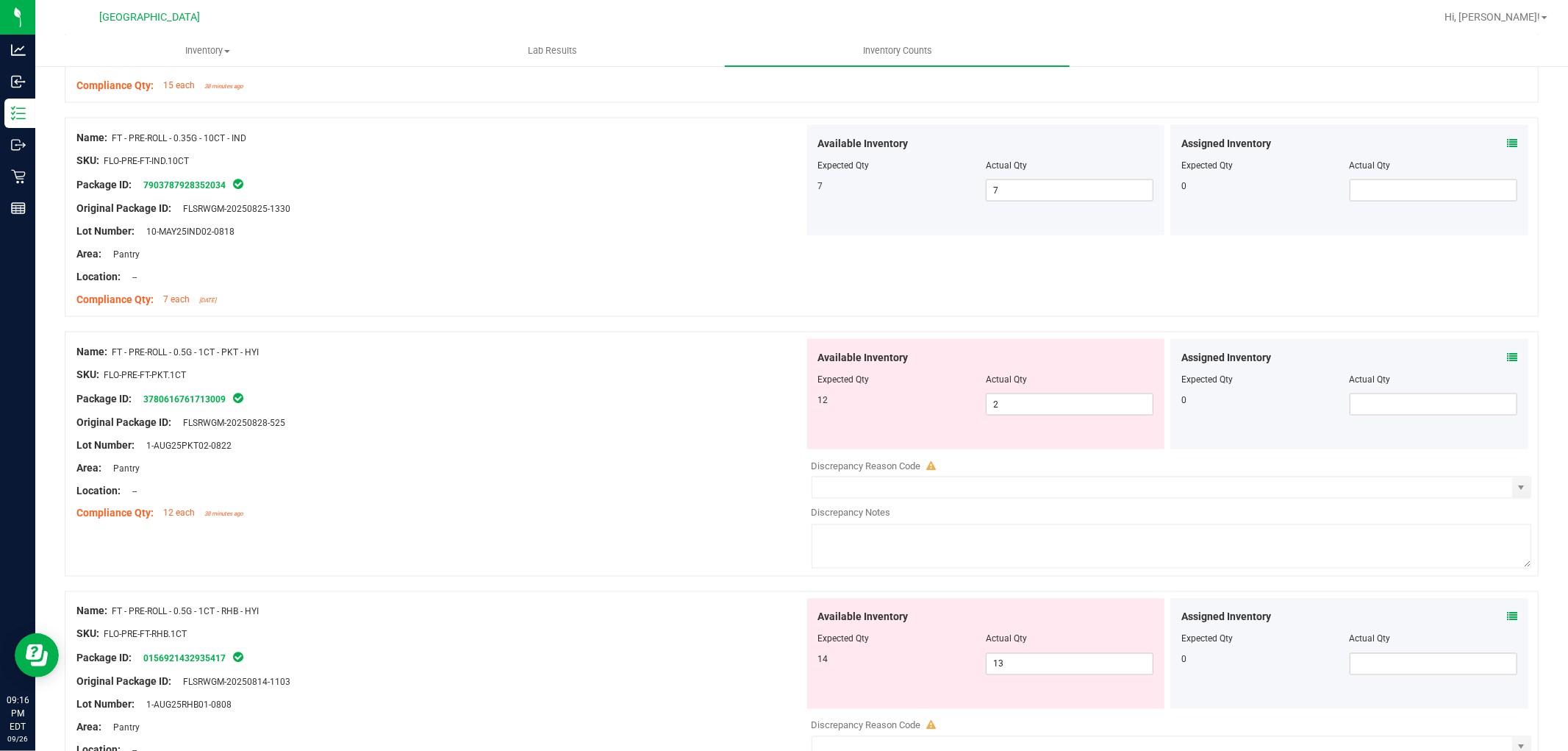
click at [1118, 421] on div "Available Inventory Expected Qty Actual Qty 12 2 2" at bounding box center [986, 394] width 358 height 111
click at [1114, 414] on span "2 2" at bounding box center [1069, 404] width 167 height 22
type input "12"
click at [667, 405] on div "Package ID: 3780616761713009" at bounding box center [440, 397] width 728 height 17
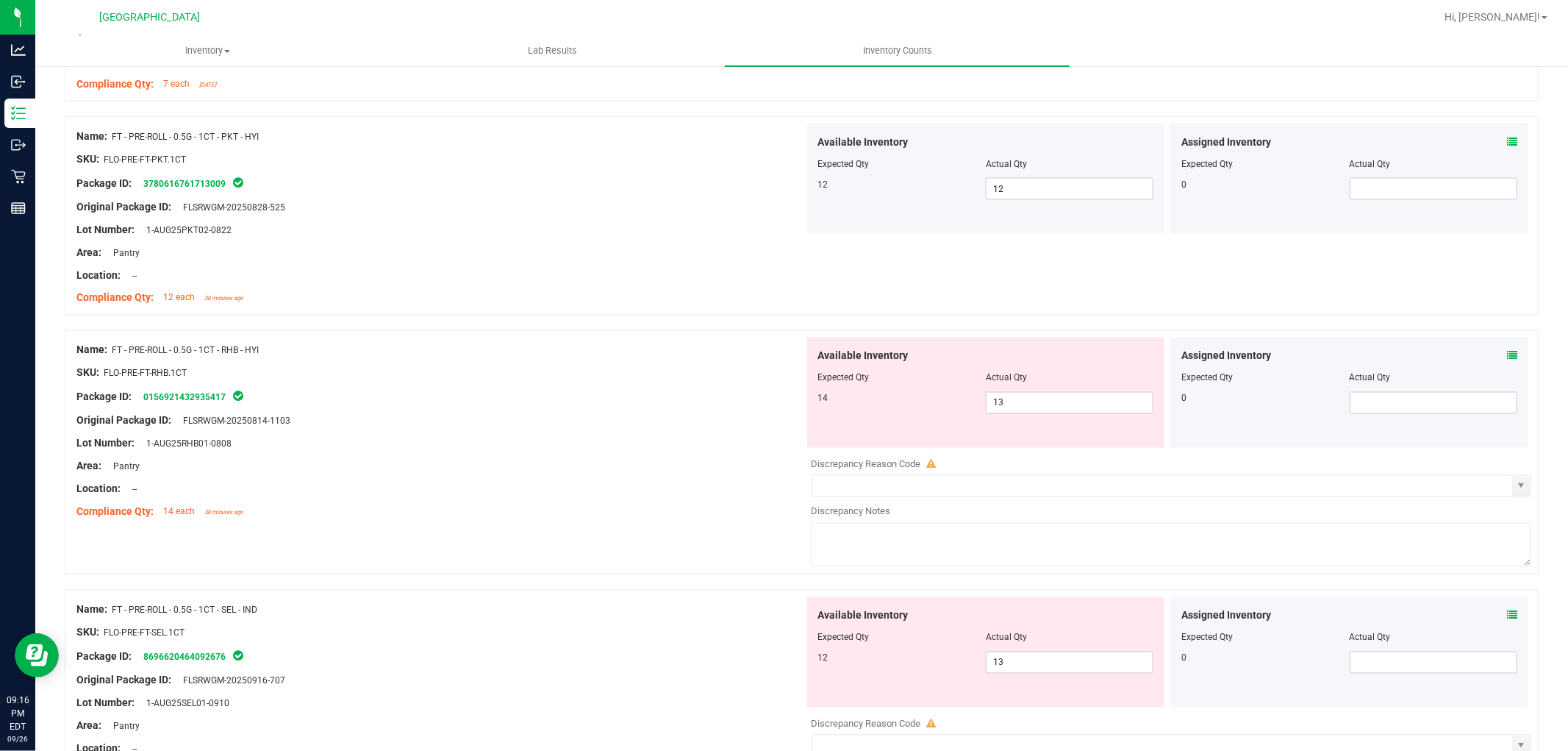
scroll to position [2123, 0]
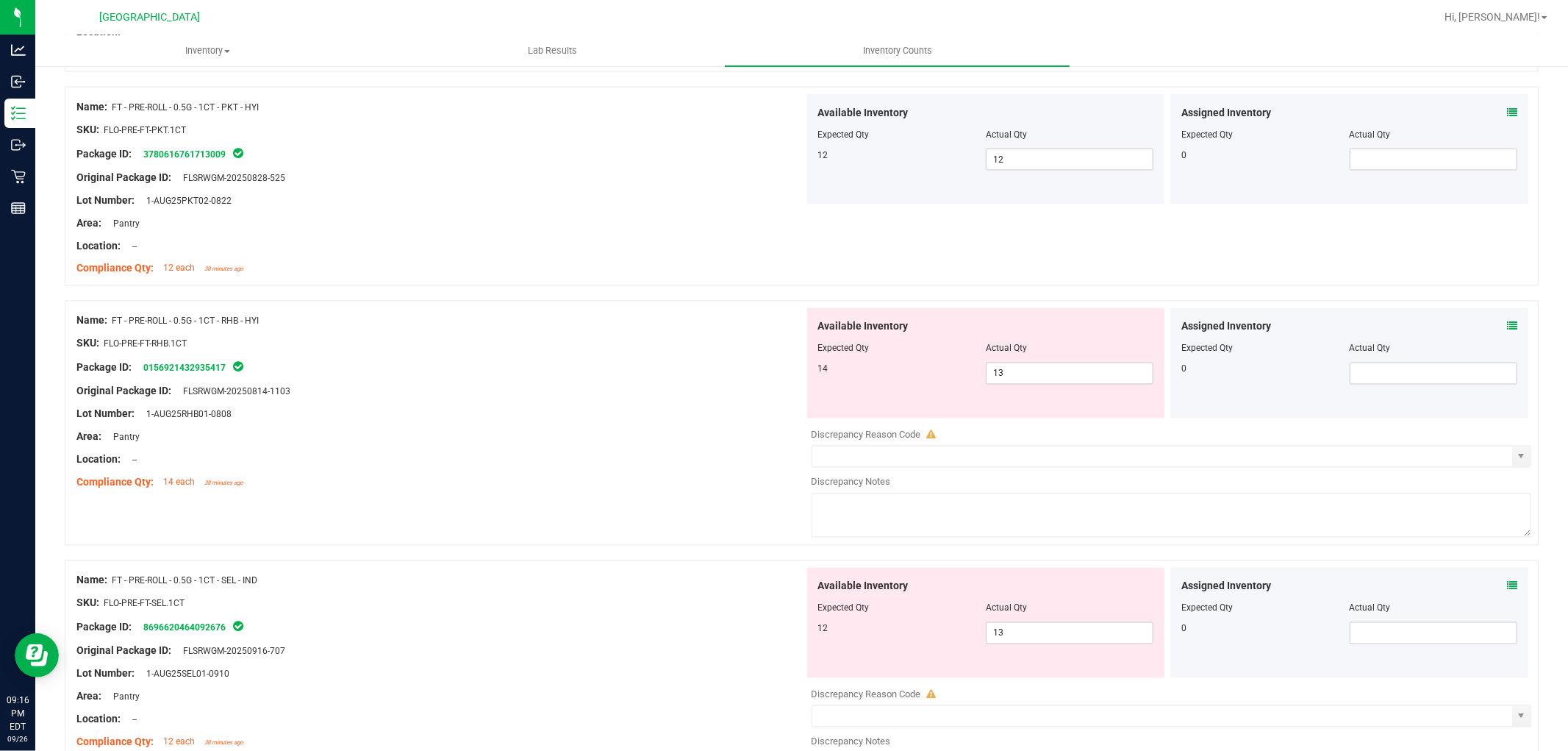
click at [654, 346] on div "SKU: FLO-PRE-FT-RHB.1CT" at bounding box center [440, 344] width 728 height 16
click at [1086, 375] on span "13 13" at bounding box center [1069, 374] width 167 height 22
click at [1018, 471] on div at bounding box center [1171, 471] width 721 height 7
click at [1018, 463] on input "text" at bounding box center [1162, 456] width 701 height 21
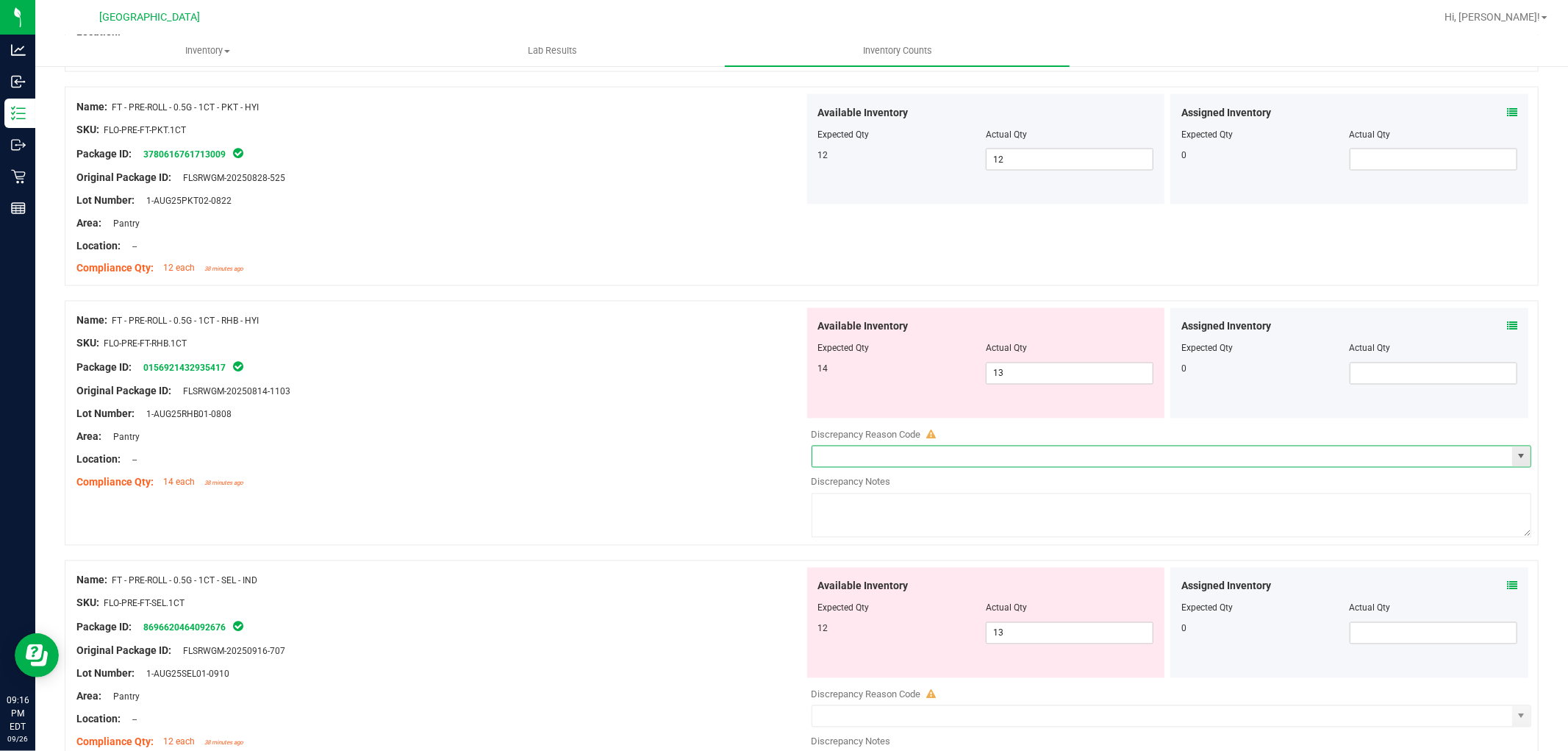
click at [1515, 459] on span "select" at bounding box center [1520, 456] width 12 height 12
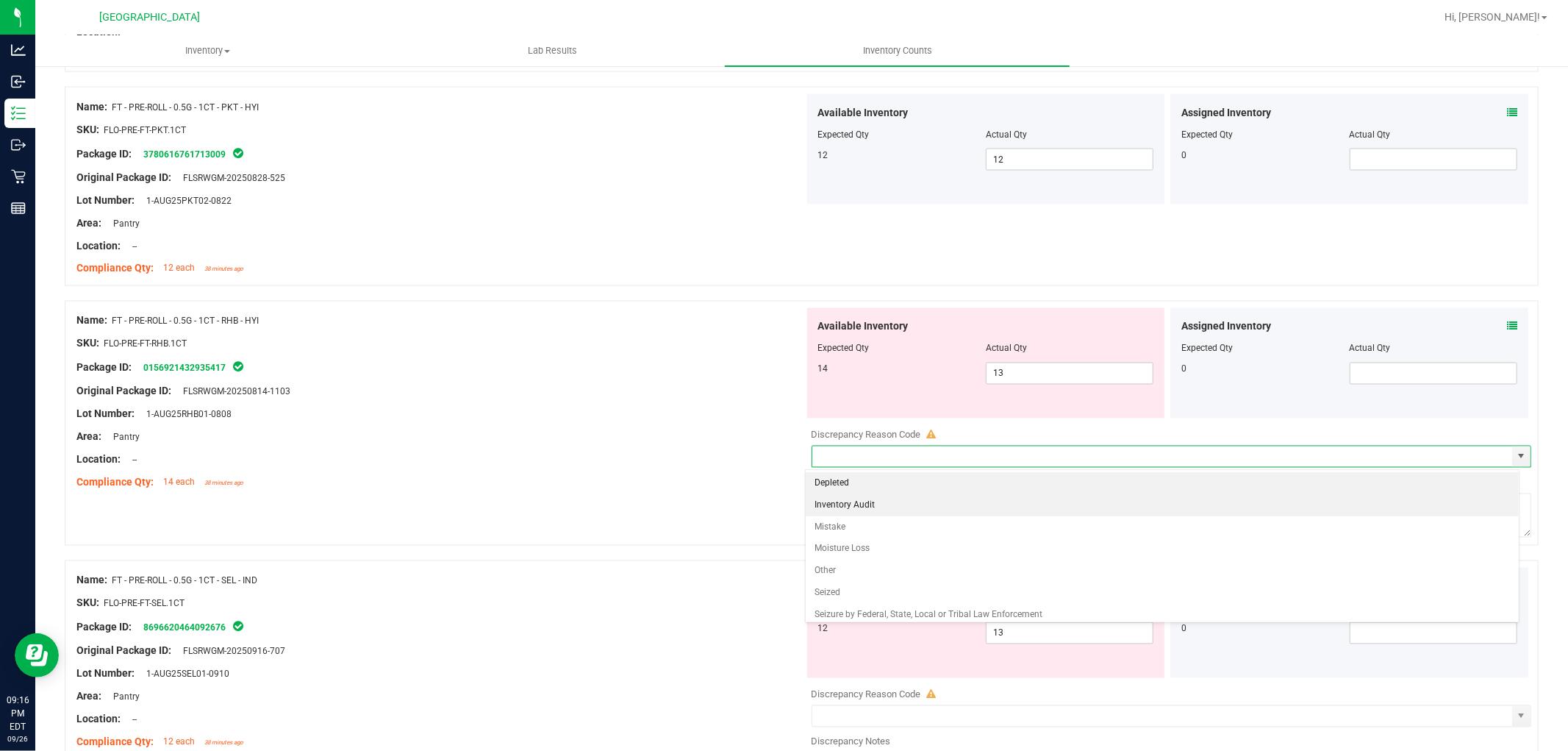
click at [1105, 513] on li "Inventory Audit" at bounding box center [1162, 505] width 713 height 22
type input "Inventory Audit"
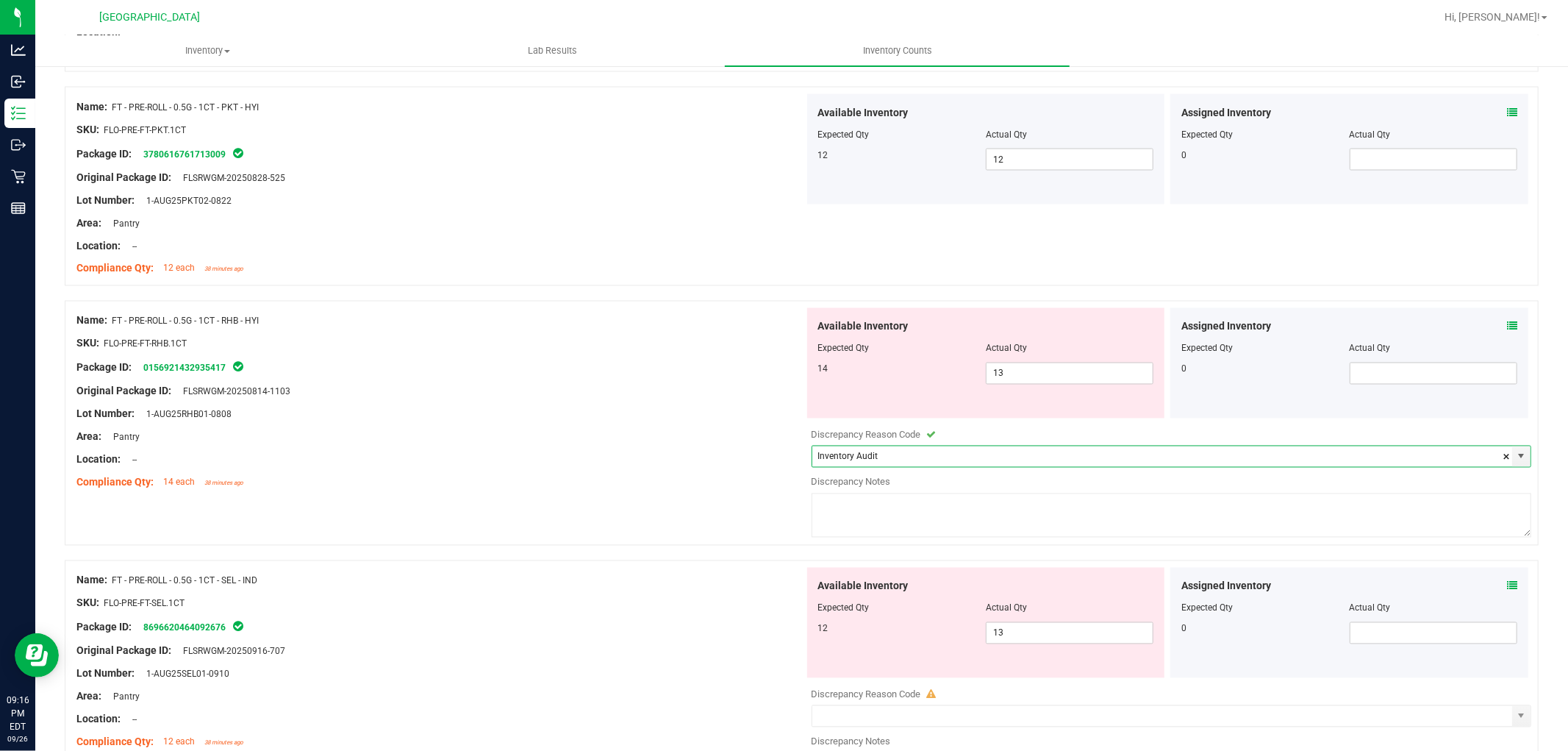
click at [1104, 513] on textarea at bounding box center [1171, 515] width 721 height 44
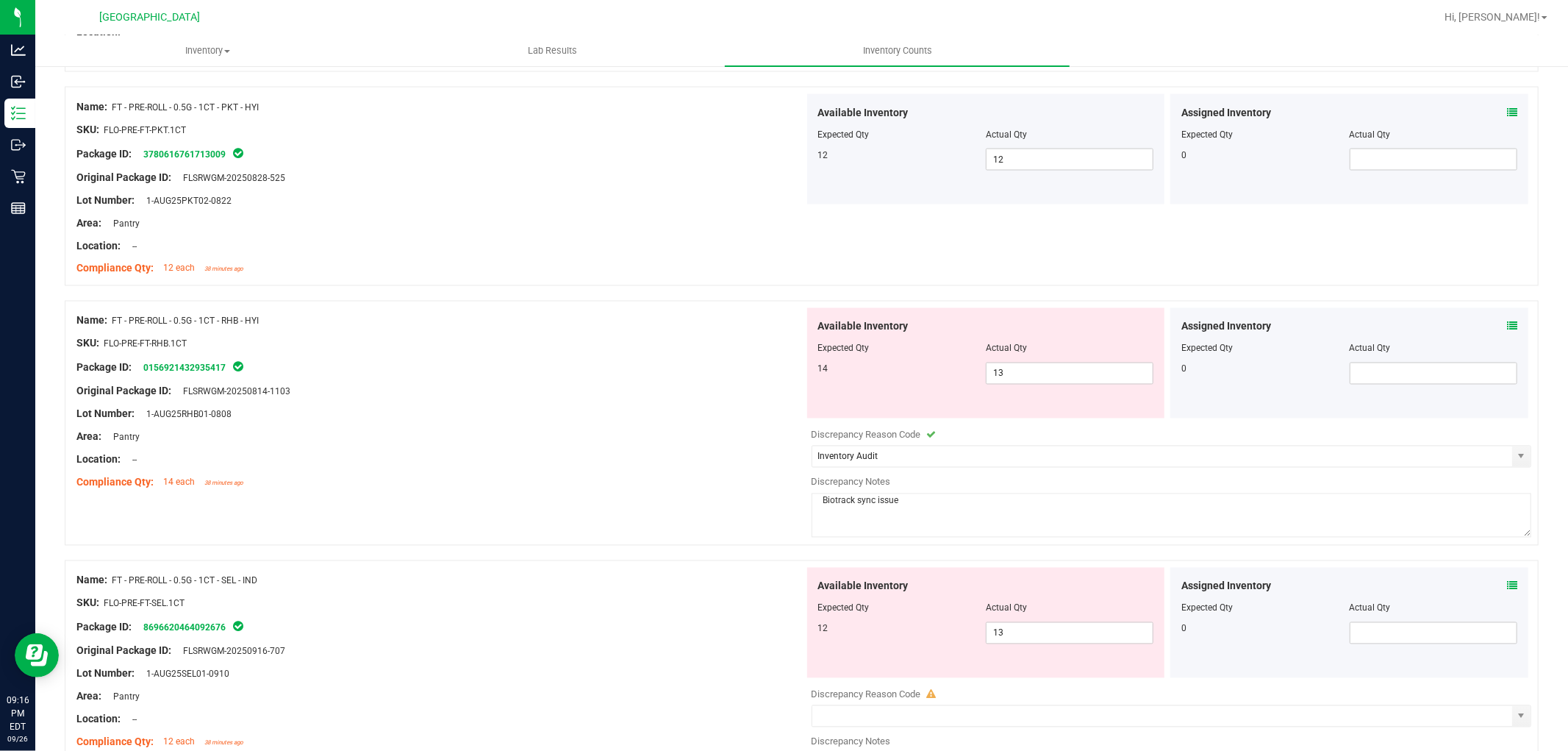
type textarea "Biotrack sync issue"
click at [512, 416] on div "Lot Number: 1-AUG25RHB01-0808" at bounding box center [440, 414] width 728 height 16
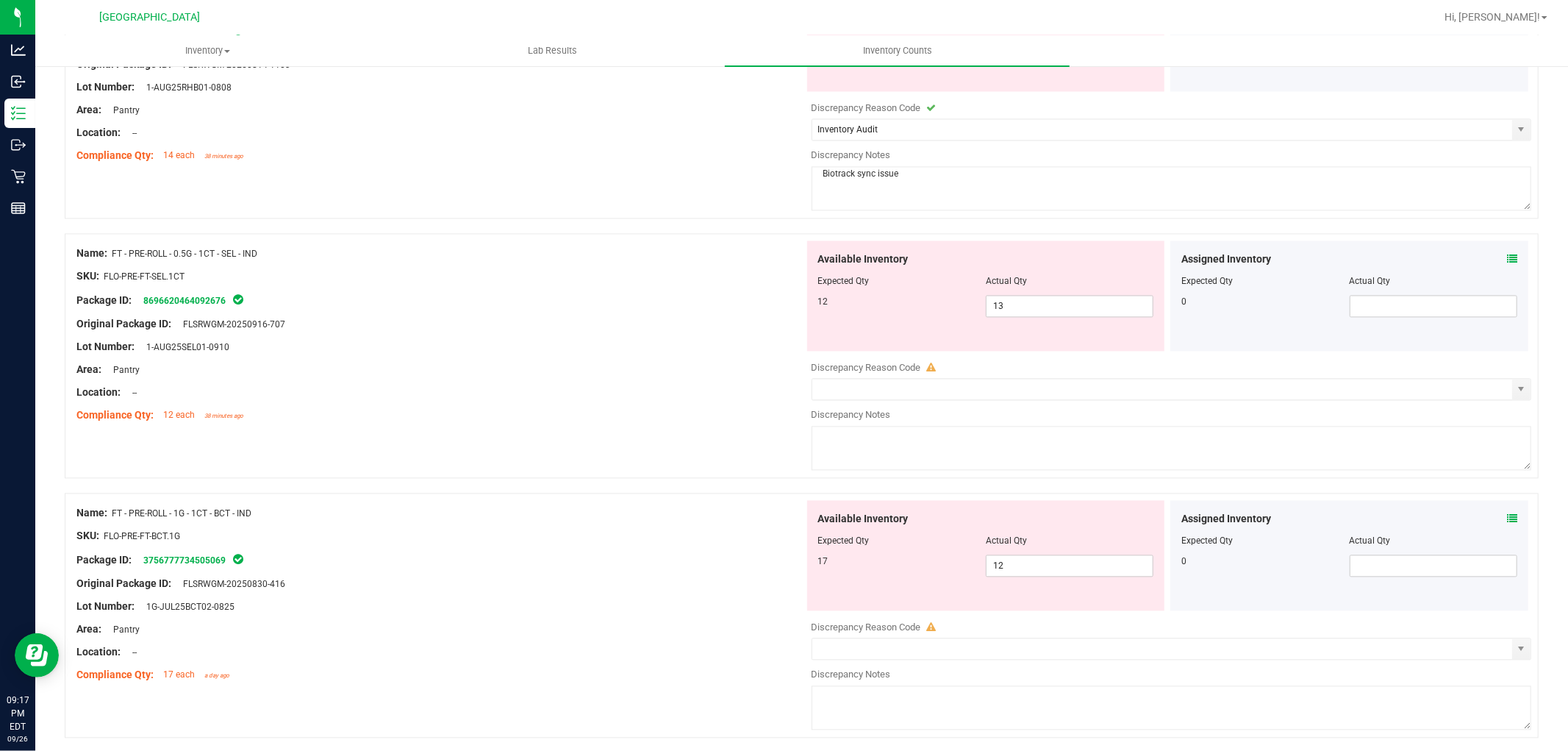
click at [478, 302] on div "Package ID: 8696620464092676" at bounding box center [440, 300] width 728 height 17
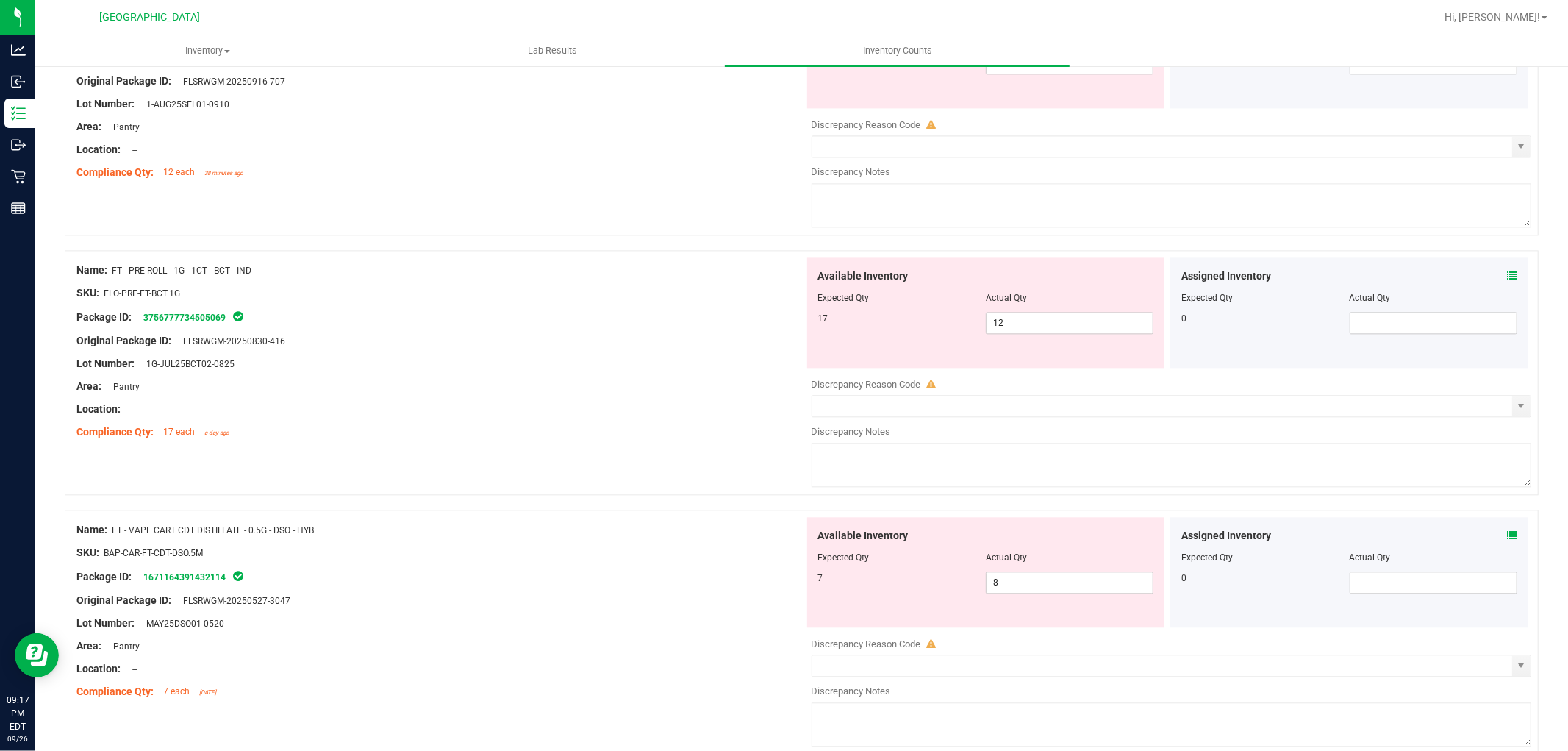
scroll to position [2777, 0]
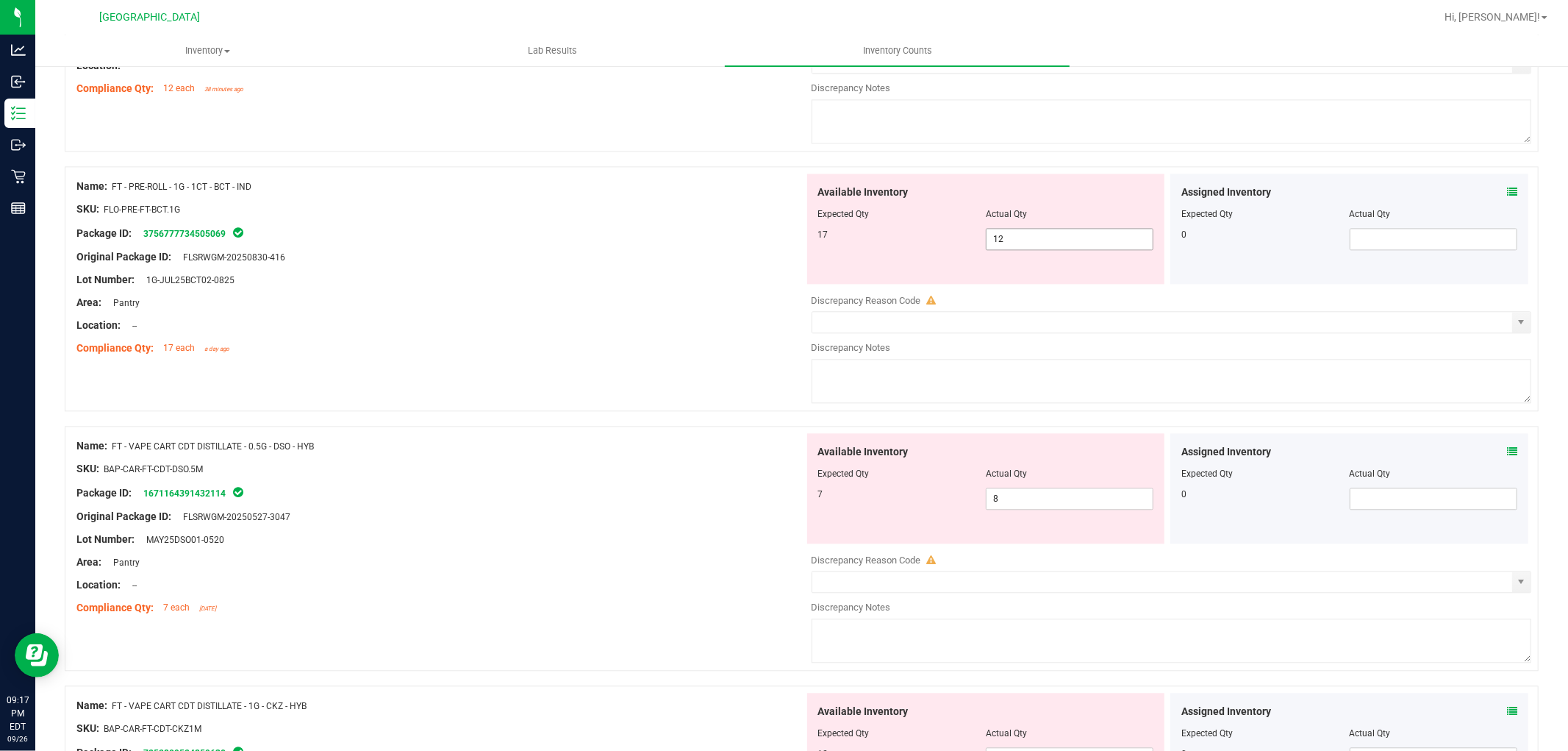
click at [1001, 250] on span "12 12" at bounding box center [1069, 238] width 167 height 22
type input "17"
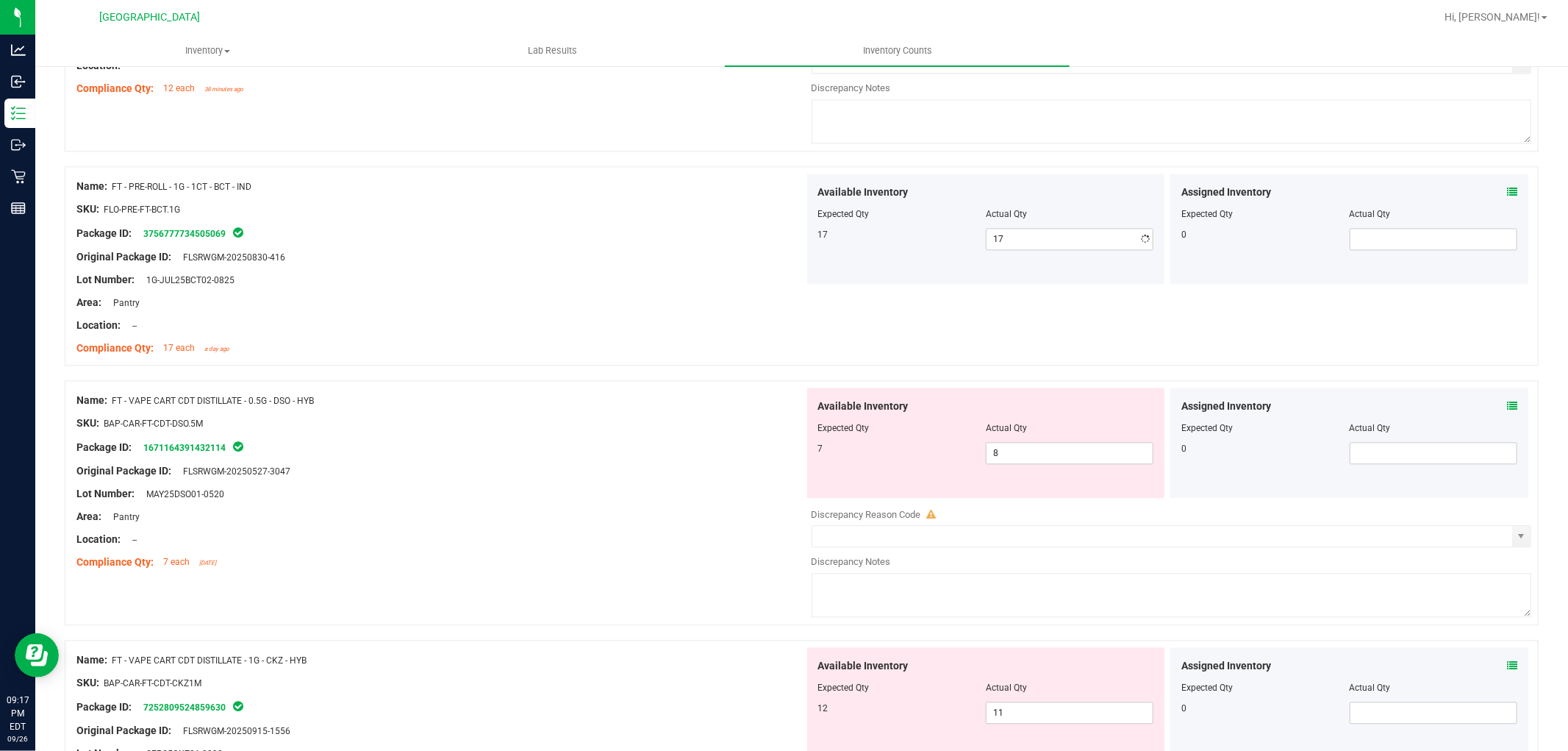
click at [697, 299] on div "Area: Pantry" at bounding box center [440, 302] width 728 height 16
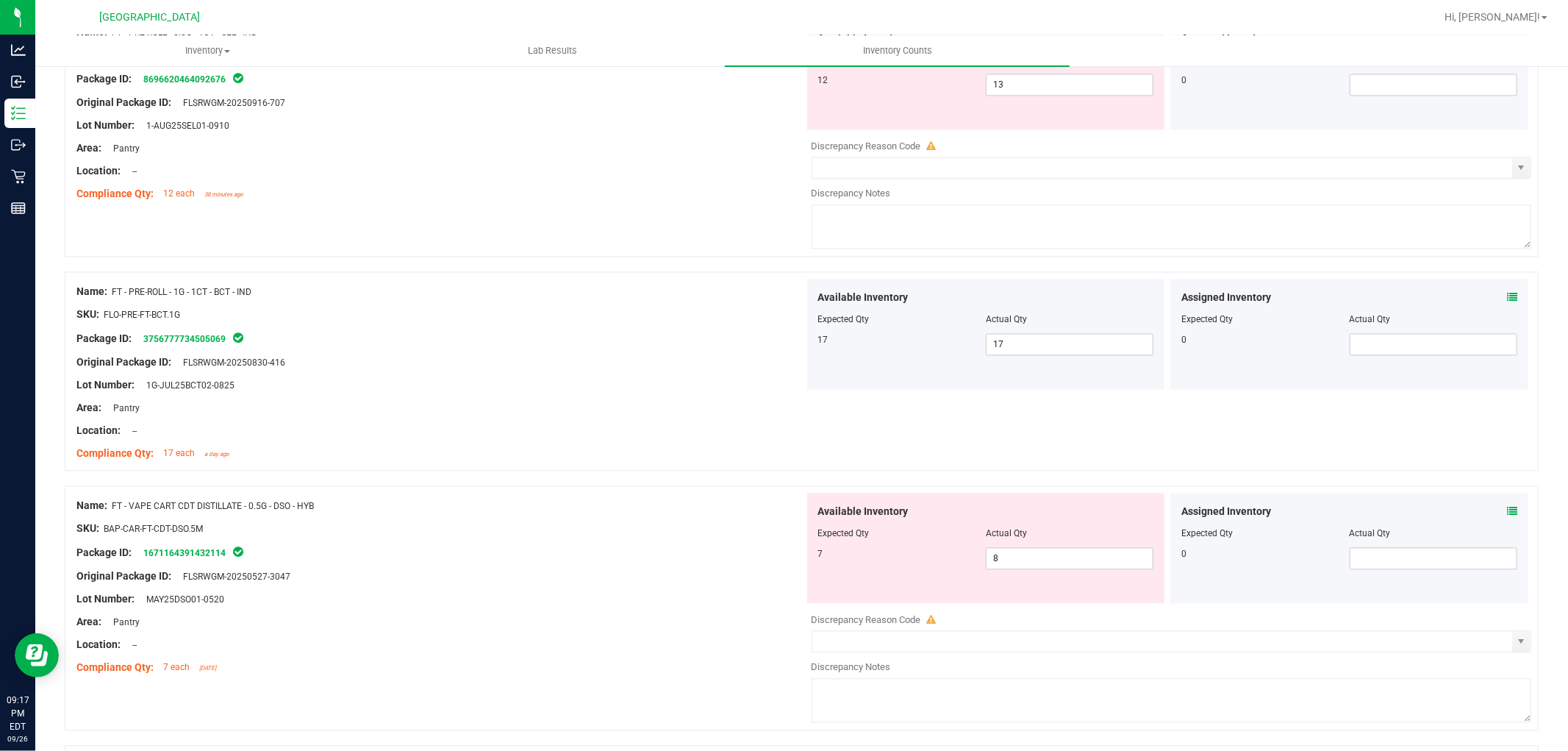
scroll to position [2532, 0]
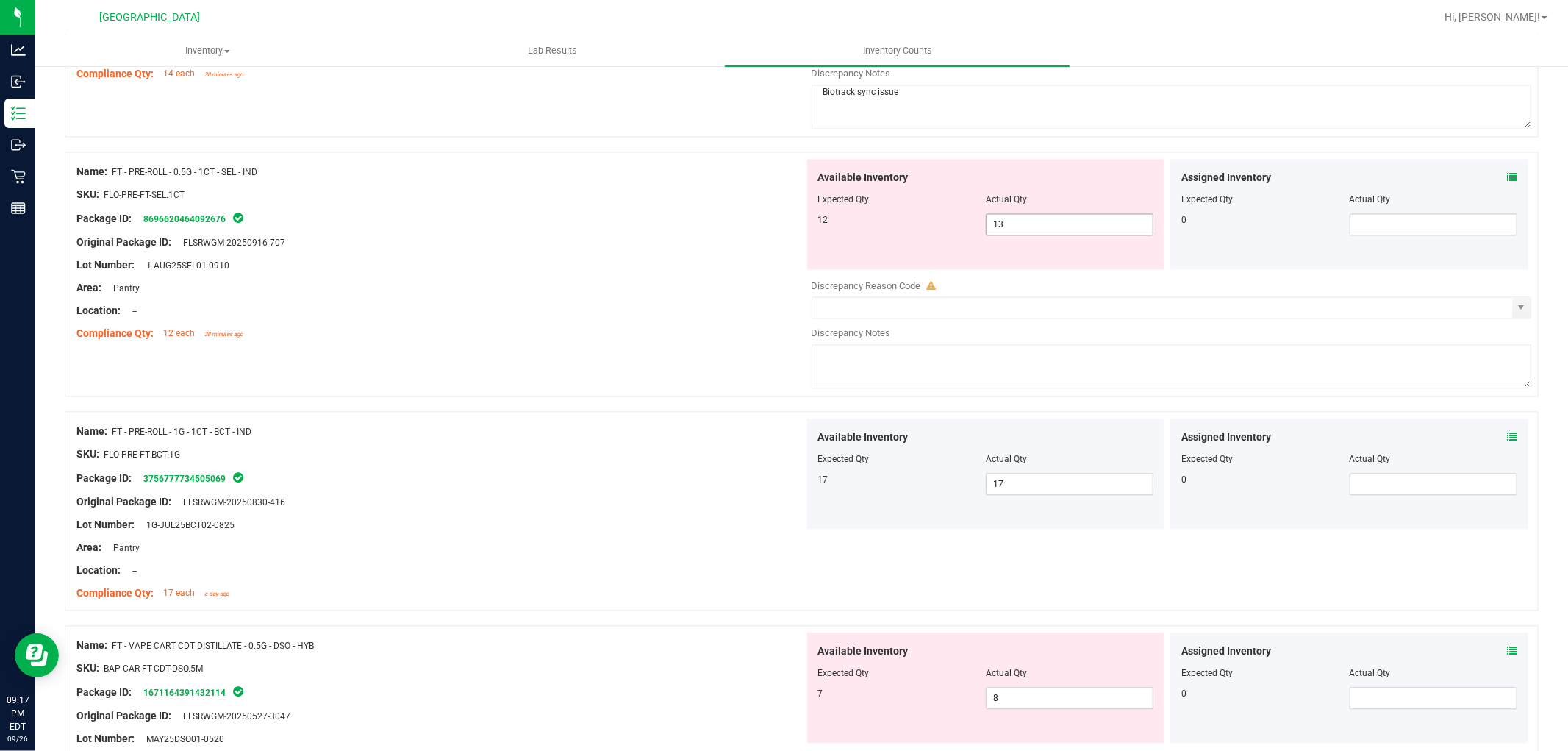
click at [1003, 234] on span "13 13" at bounding box center [1069, 224] width 167 height 22
type input "12"
click at [706, 213] on div "Package ID: 8696620464092676" at bounding box center [440, 217] width 728 height 17
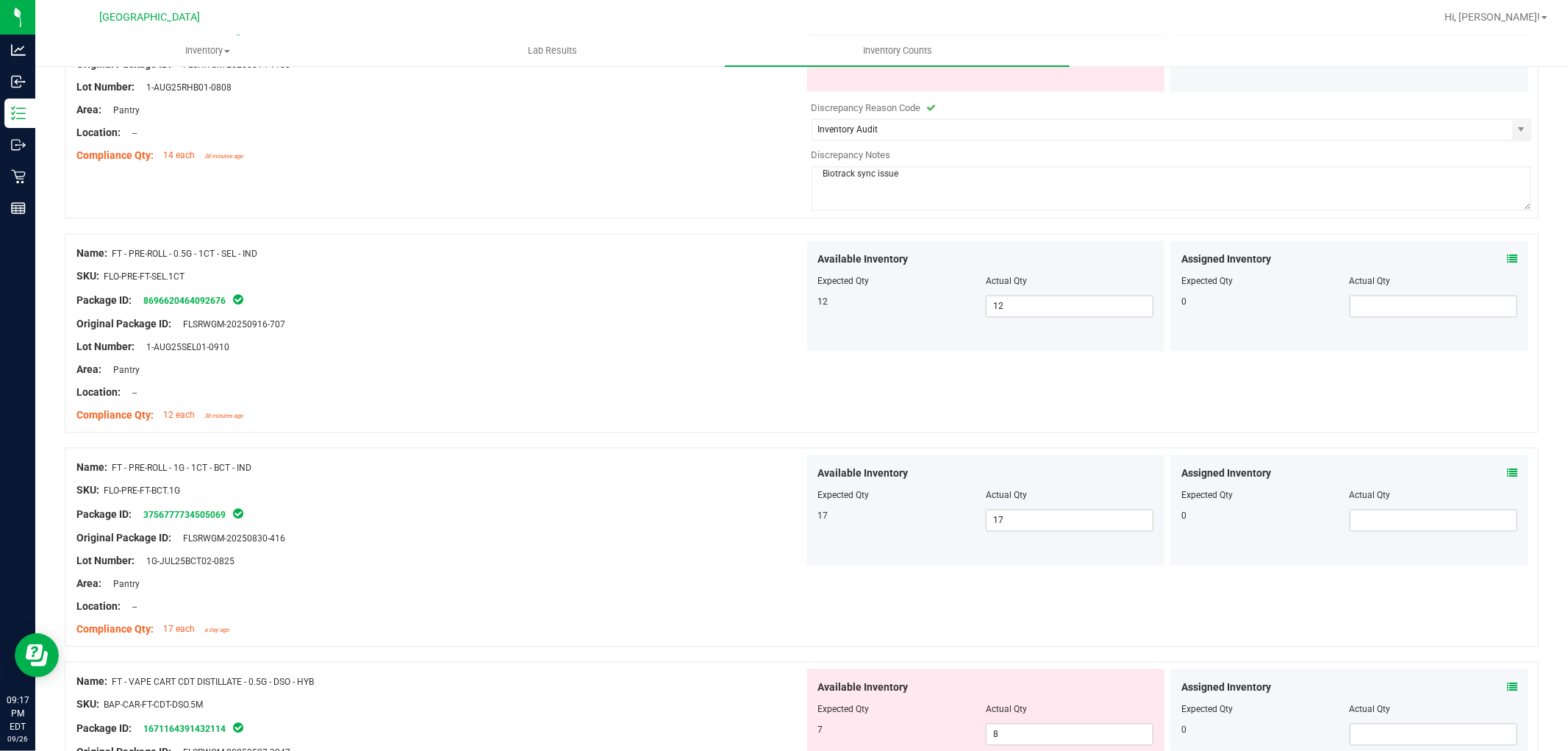
scroll to position [2287, 0]
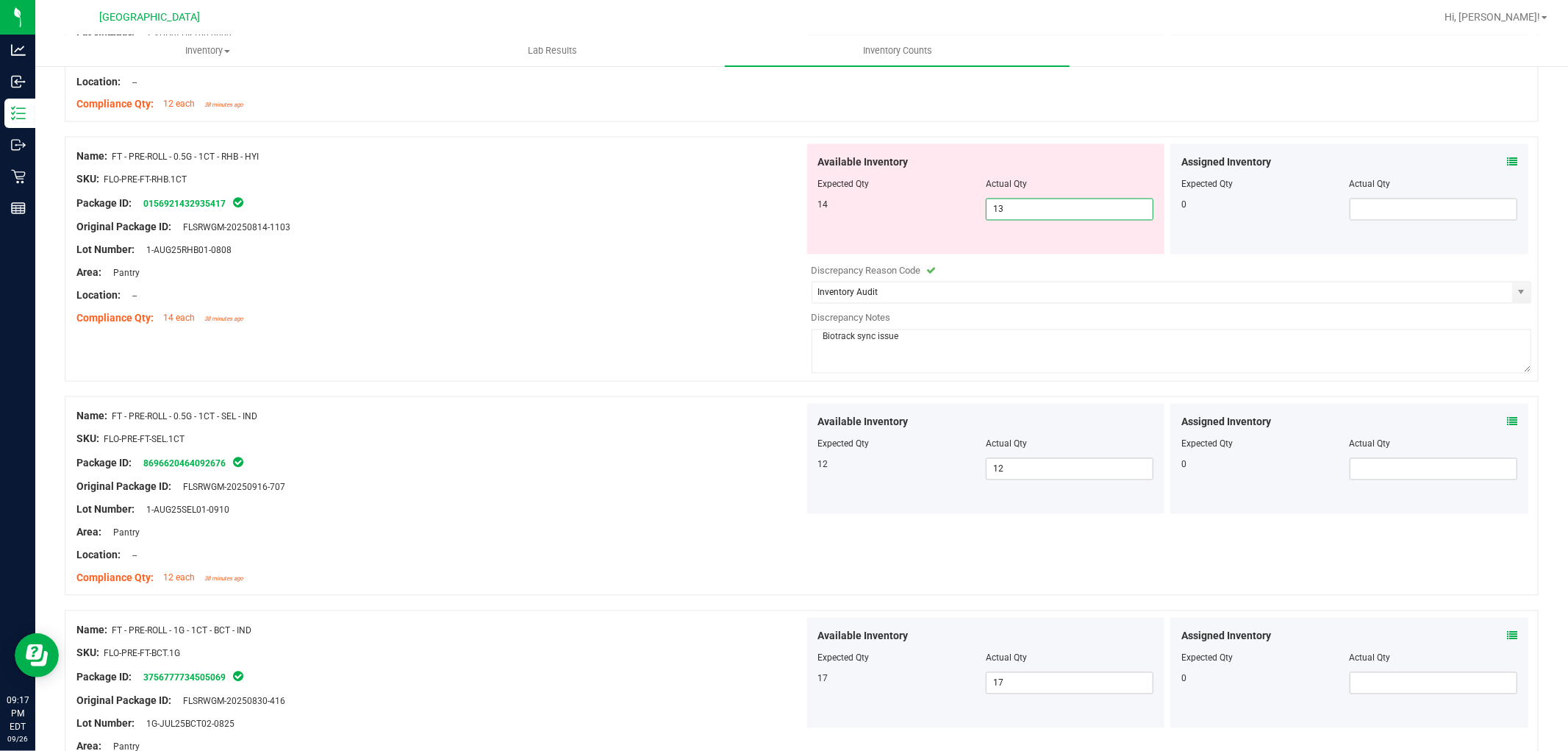
drag, startPoint x: 1039, startPoint y: 207, endPoint x: 912, endPoint y: 249, distance: 133.8
click at [912, 249] on div "Available Inventory Expected Qty Actual Qty 14 13 13" at bounding box center [986, 199] width 358 height 111
type input "14"
click at [648, 274] on div "Area: Pantry" at bounding box center [440, 272] width 728 height 16
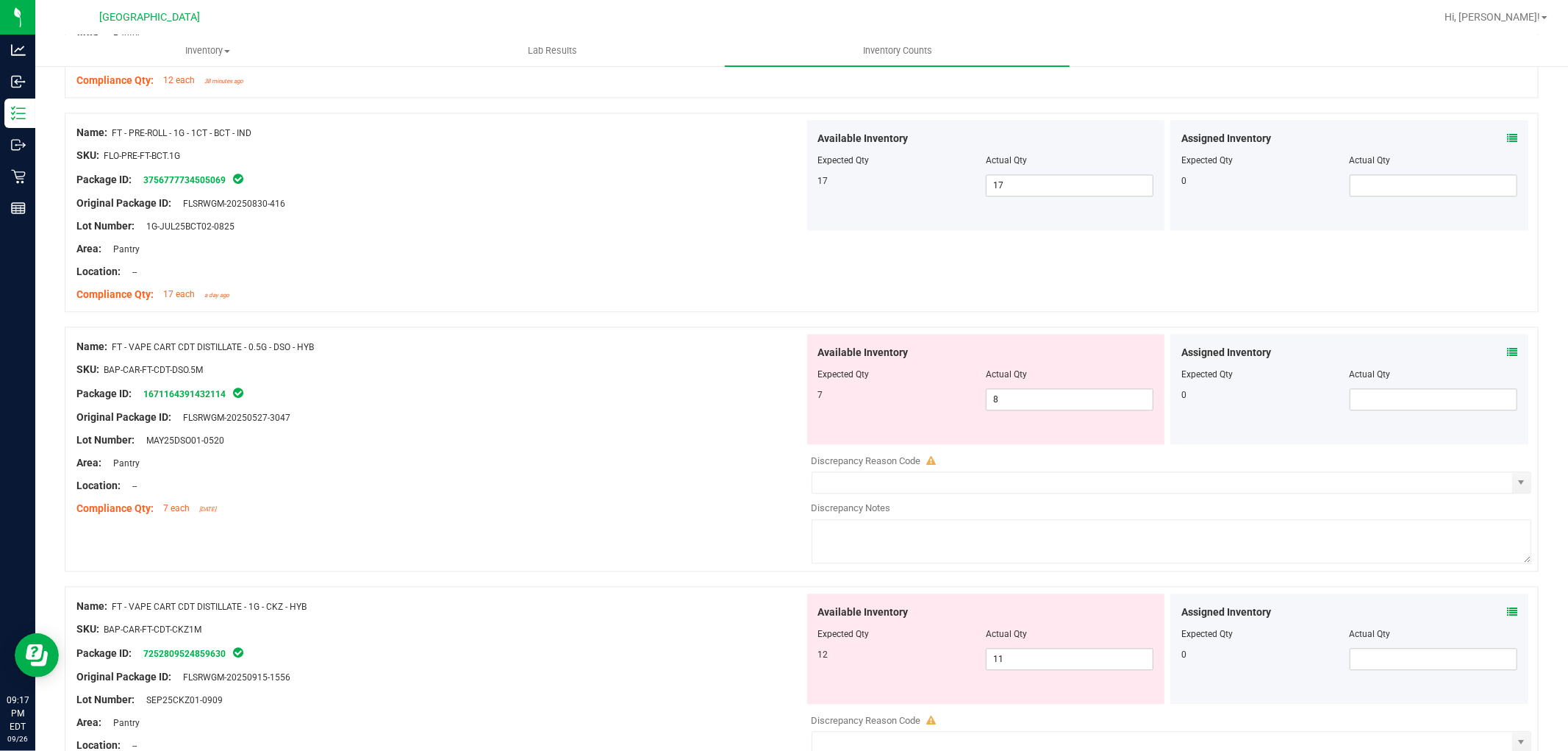
scroll to position [2777, 0]
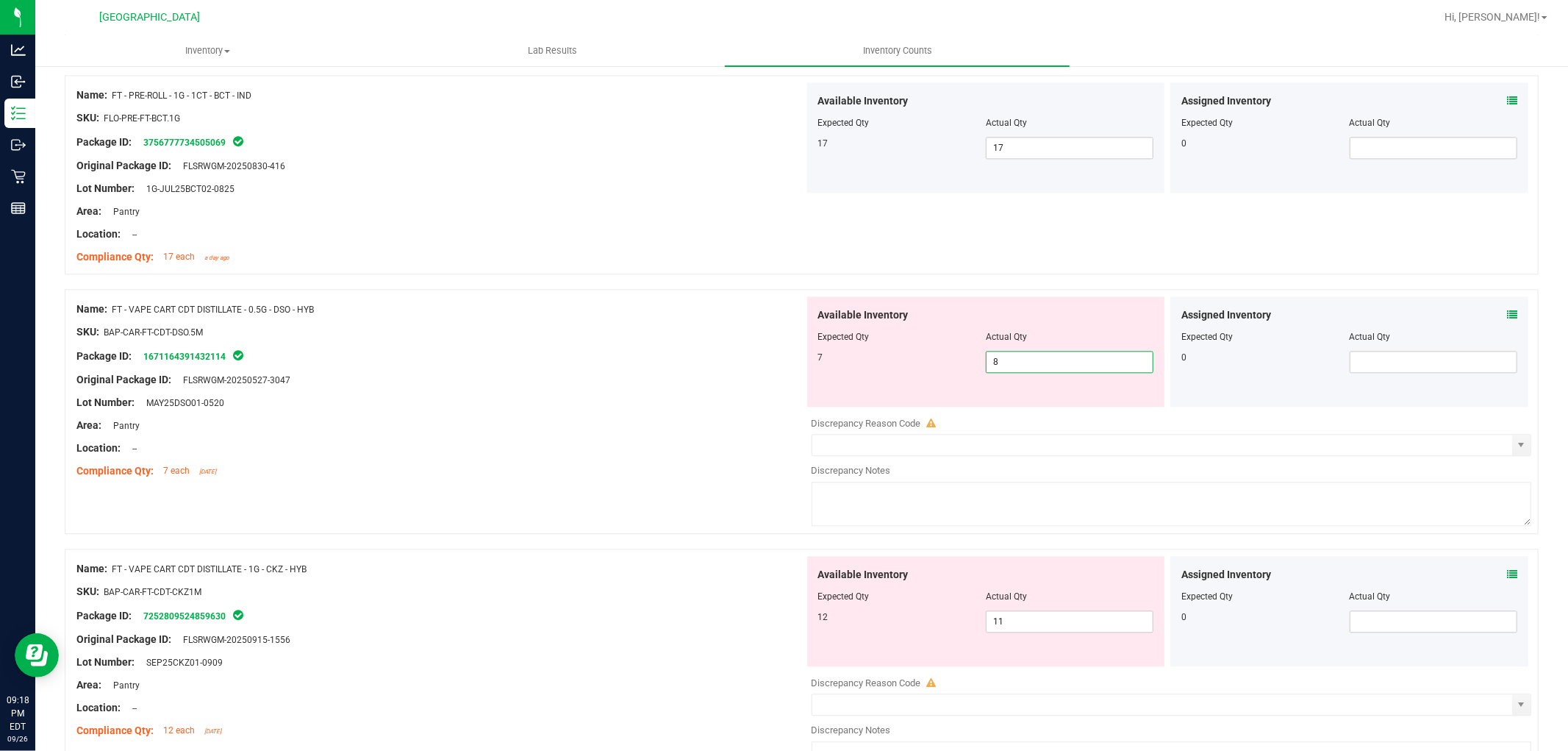
drag, startPoint x: 1017, startPoint y: 362, endPoint x: 927, endPoint y: 368, distance: 90.2
click at [928, 368] on div "7 8 8" at bounding box center [987, 362] width 336 height 22
type input "7"
click at [714, 383] on div "Original Package ID: FLSRWGM-20250527-3047" at bounding box center [440, 379] width 728 height 16
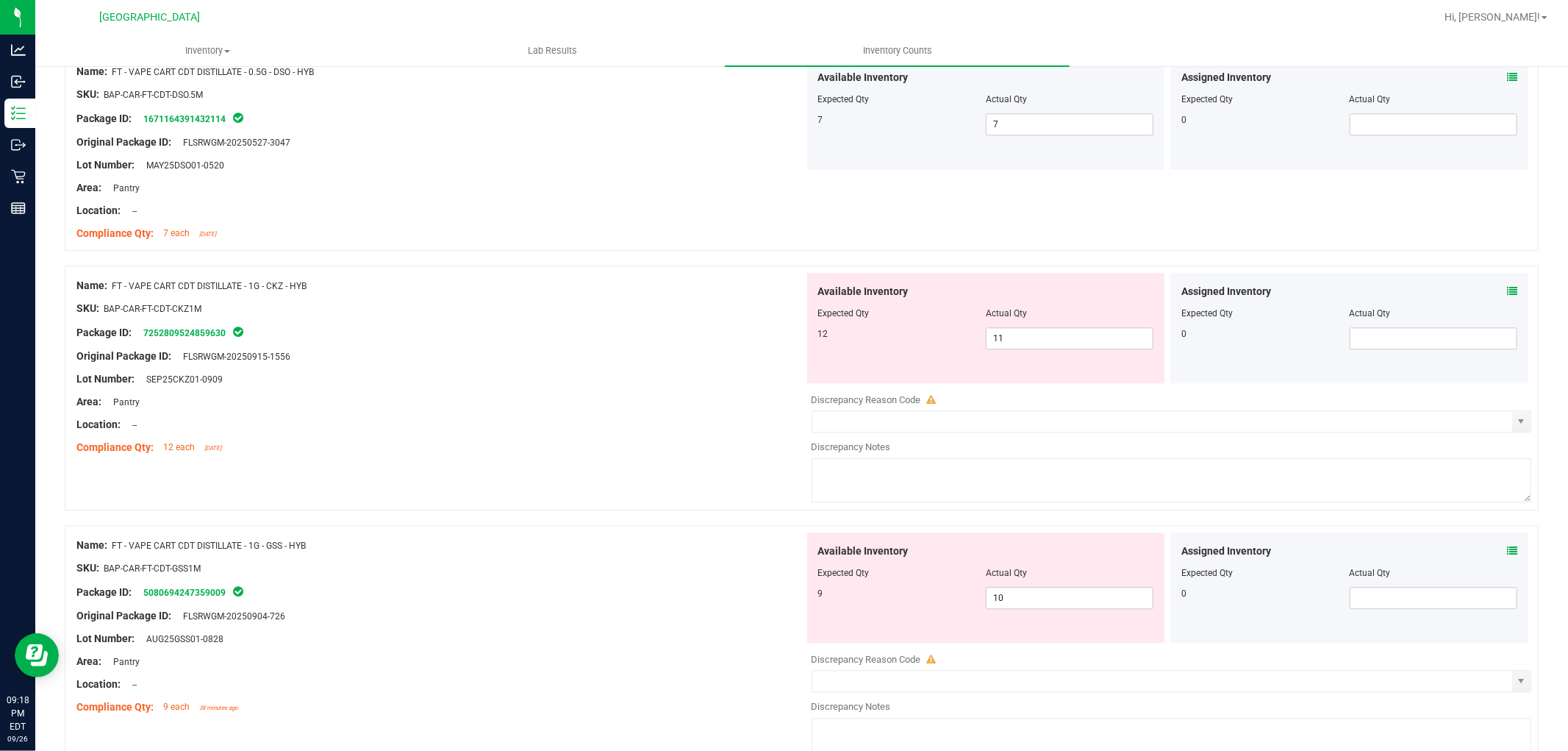
scroll to position [3022, 0]
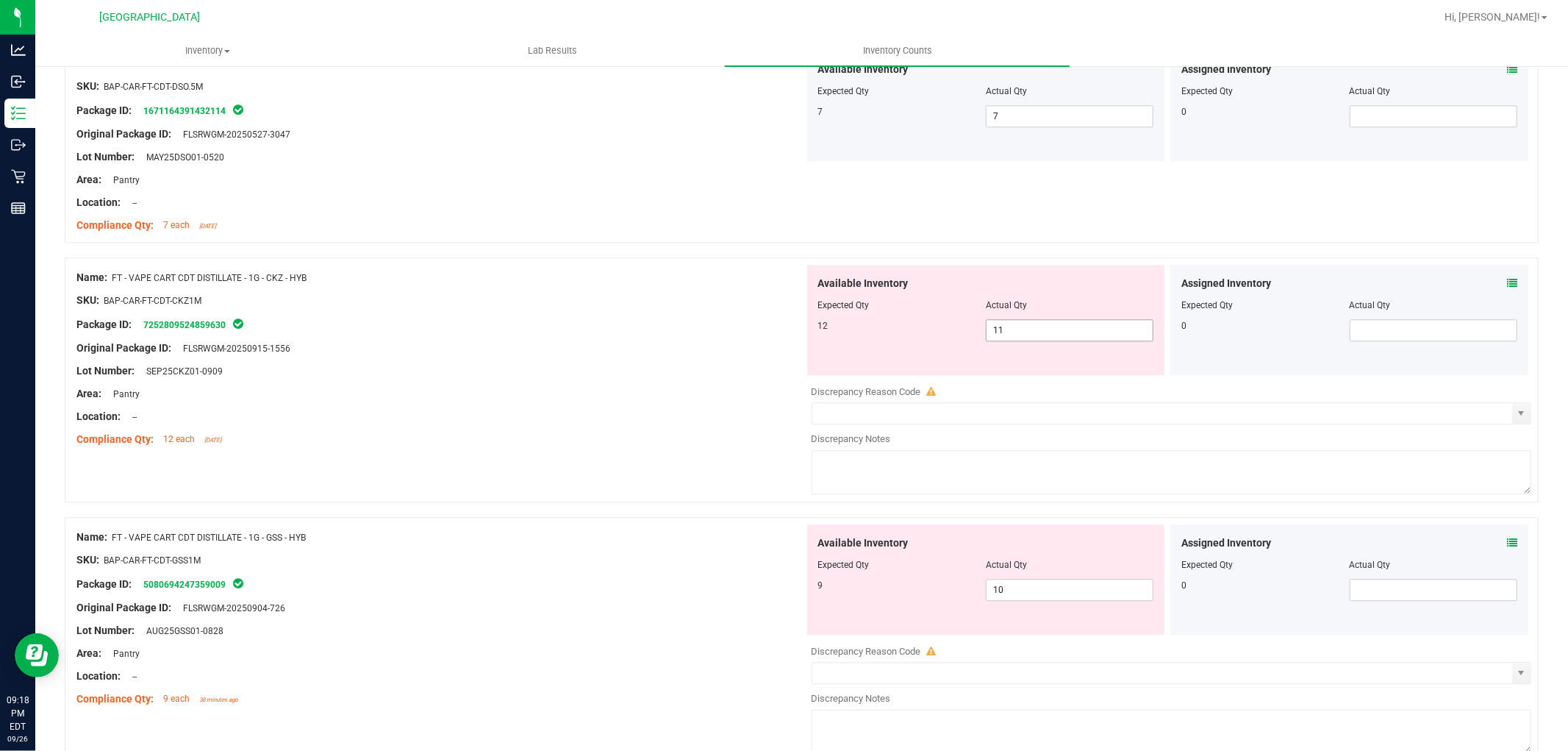
click at [1066, 334] on span "11 11" at bounding box center [1069, 330] width 167 height 22
click at [702, 393] on div "Area: Pantry" at bounding box center [440, 393] width 728 height 16
click at [1030, 593] on span "10 10" at bounding box center [1069, 589] width 167 height 22
type input "1"
type input "9"
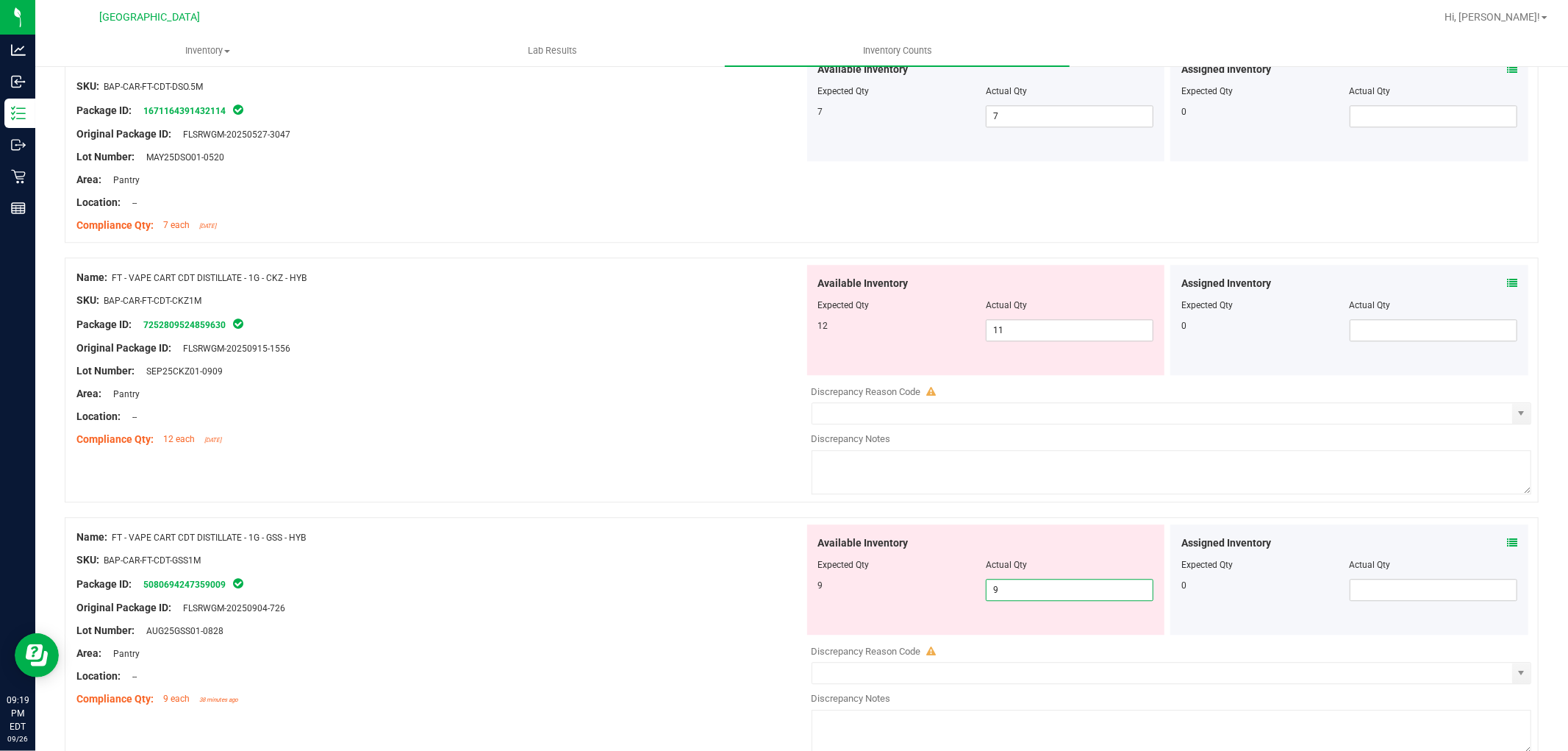
type input "9"
click at [578, 336] on div at bounding box center [440, 336] width 728 height 7
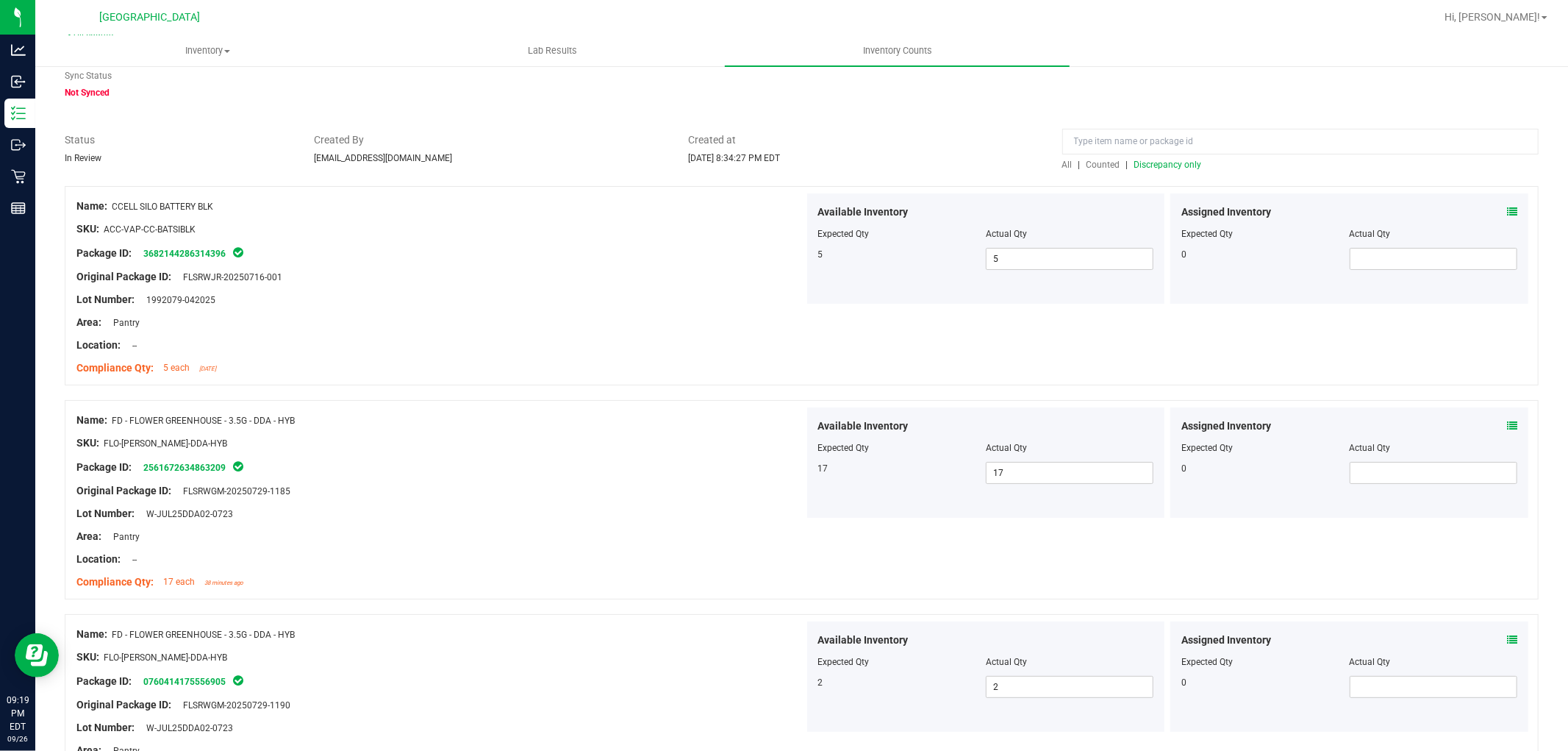
scroll to position [0, 0]
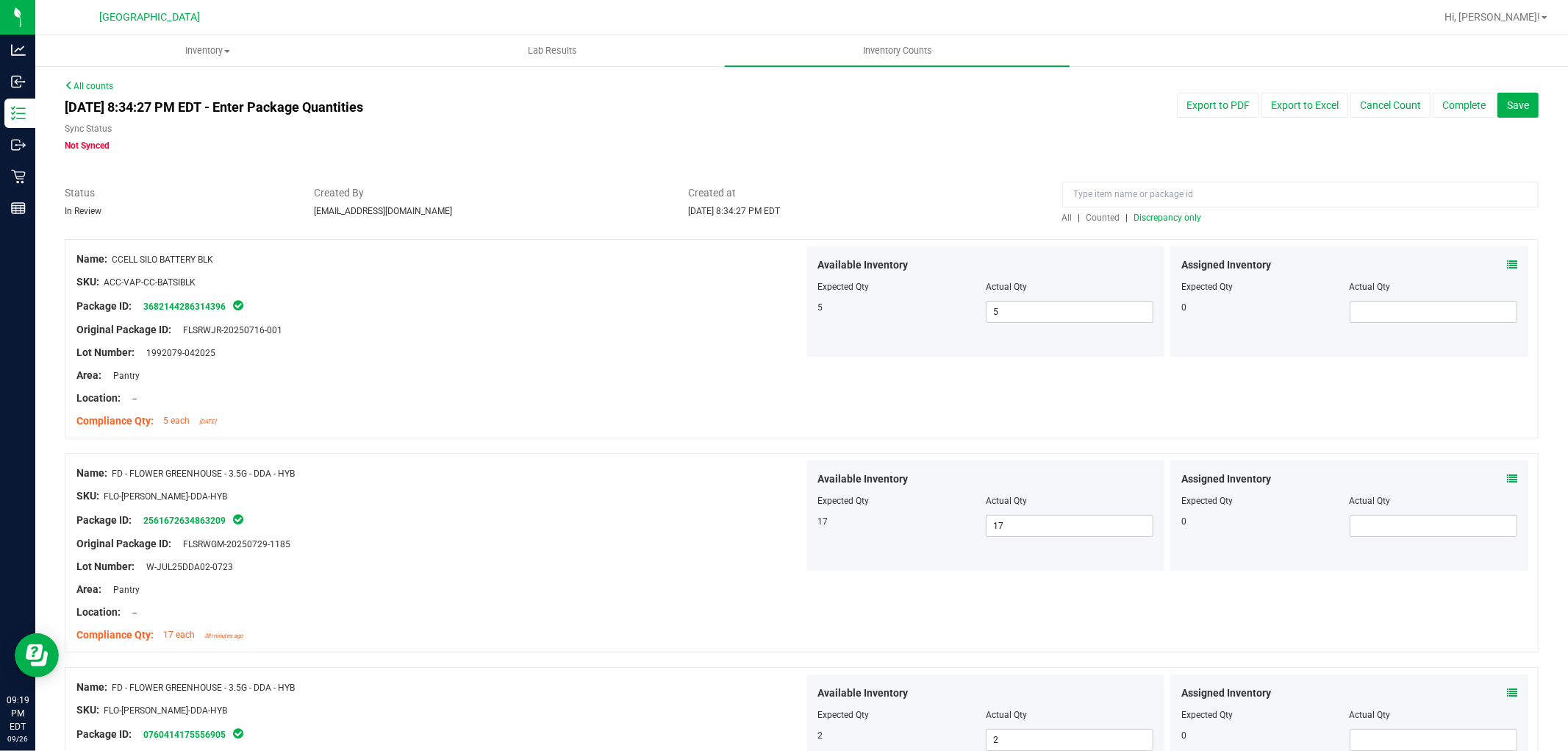
click at [1158, 215] on span "Discrepancy only" at bounding box center [1169, 217] width 68 height 10
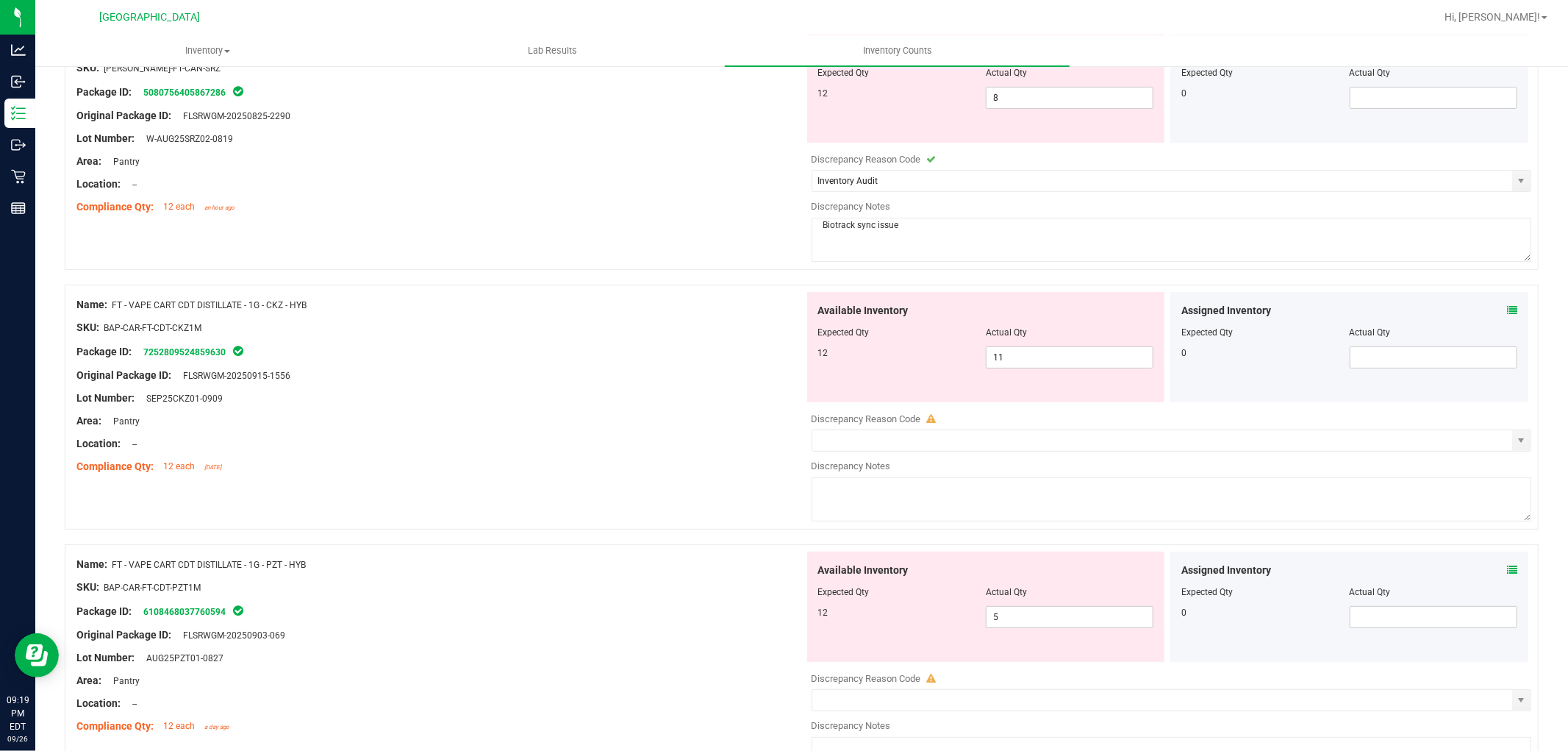
scroll to position [245, 0]
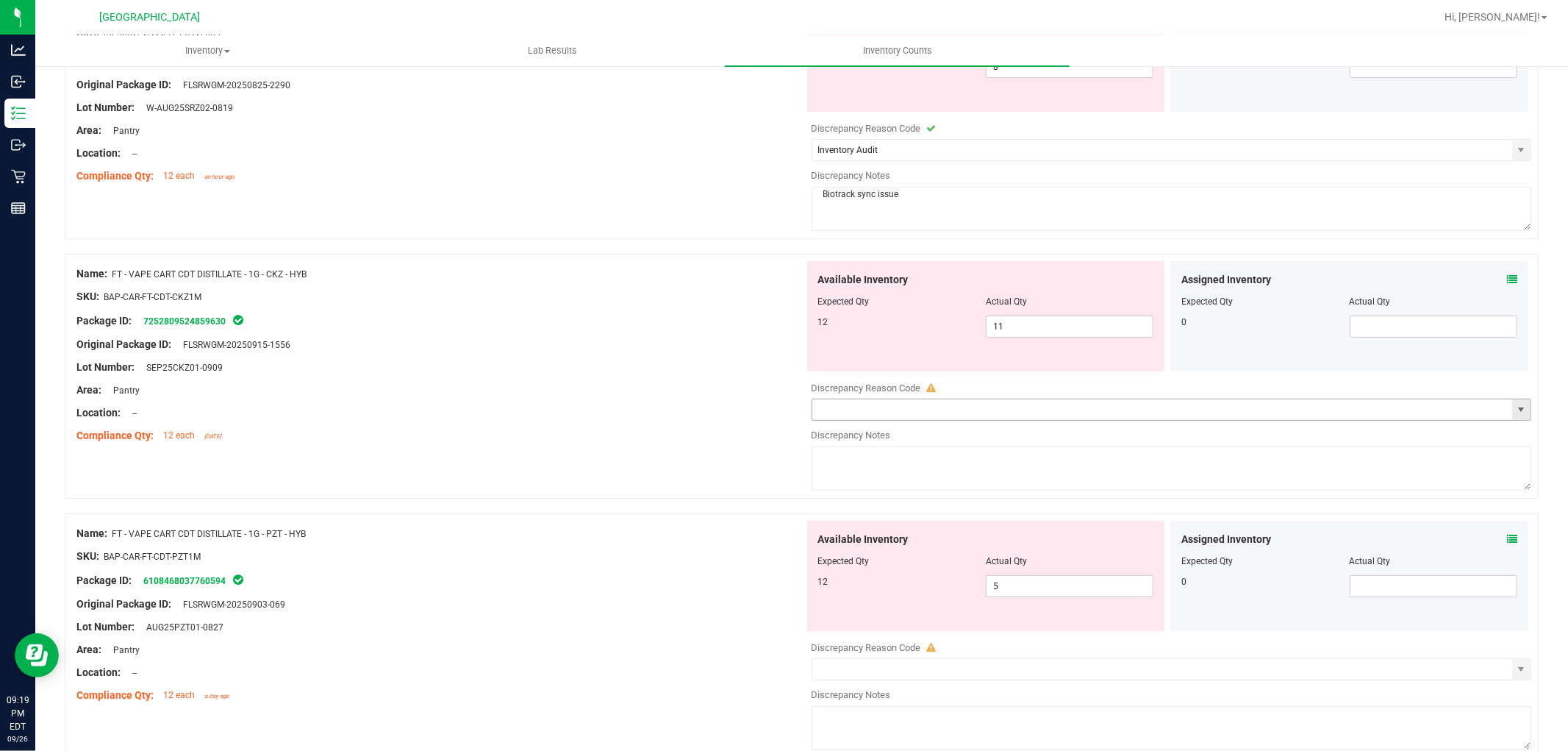
click at [1100, 413] on input "text" at bounding box center [1162, 409] width 701 height 21
click at [1515, 410] on span "select" at bounding box center [1520, 409] width 12 height 12
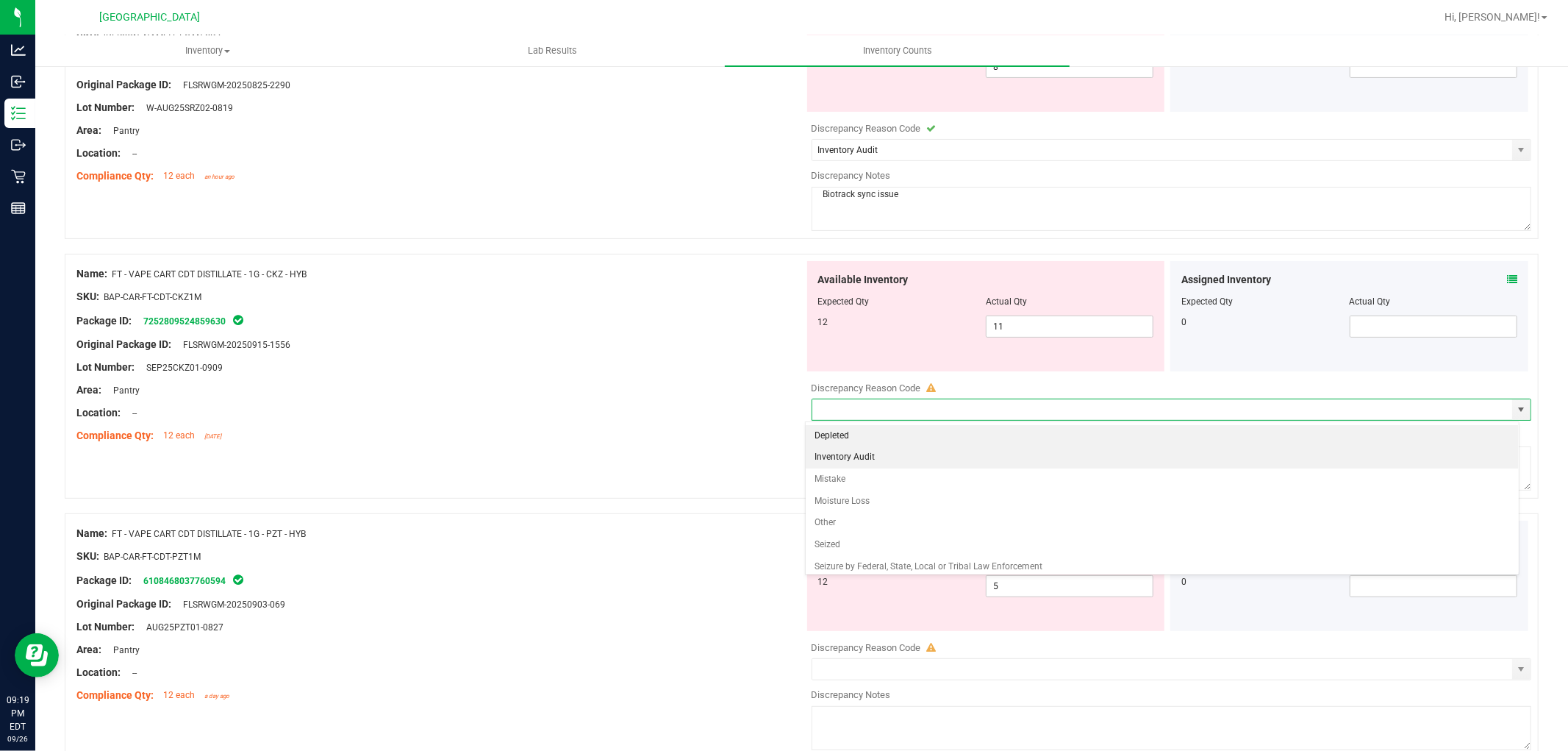
click at [1135, 458] on li "Inventory Audit" at bounding box center [1162, 457] width 713 height 22
type input "Inventory Audit"
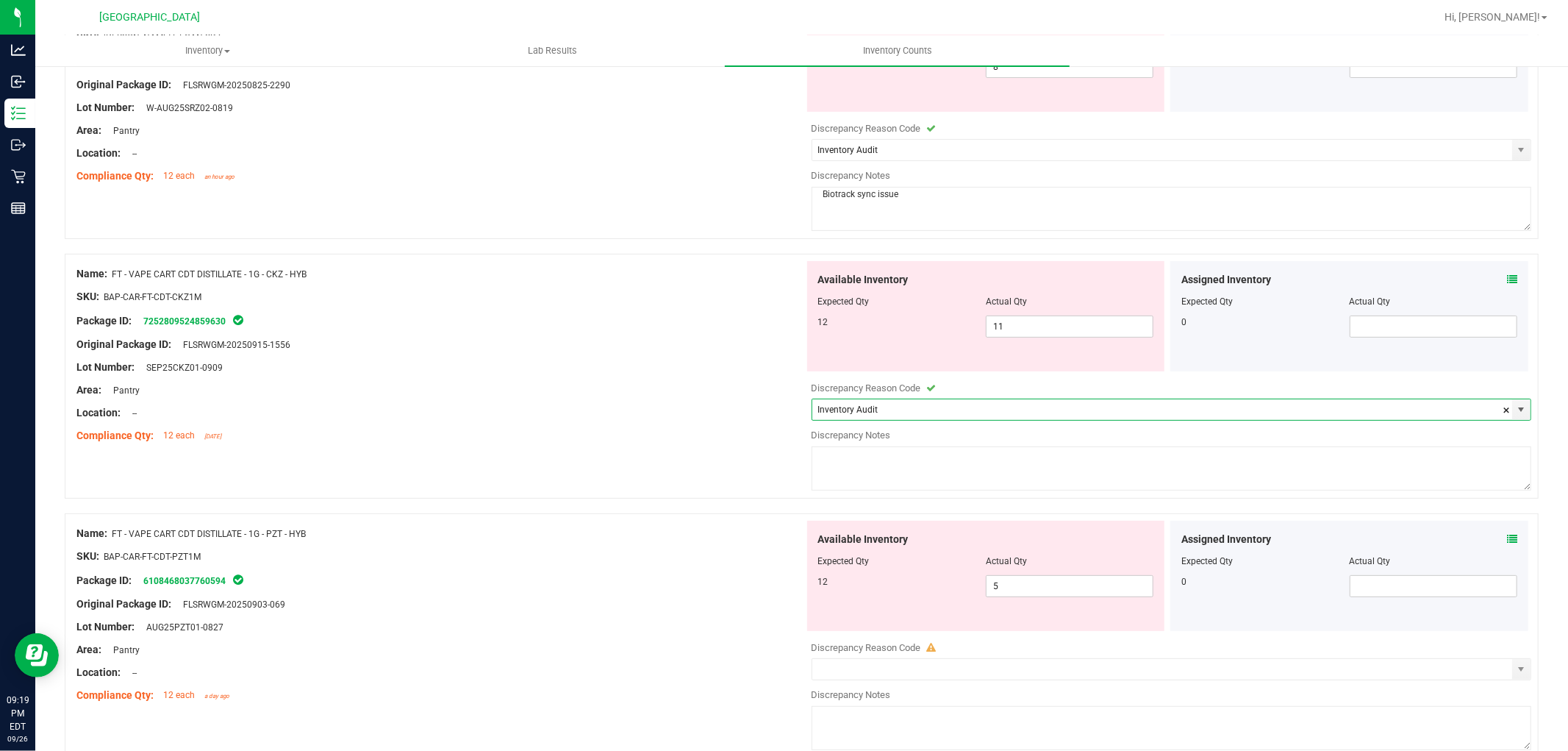
click at [914, 464] on textarea at bounding box center [1171, 468] width 721 height 44
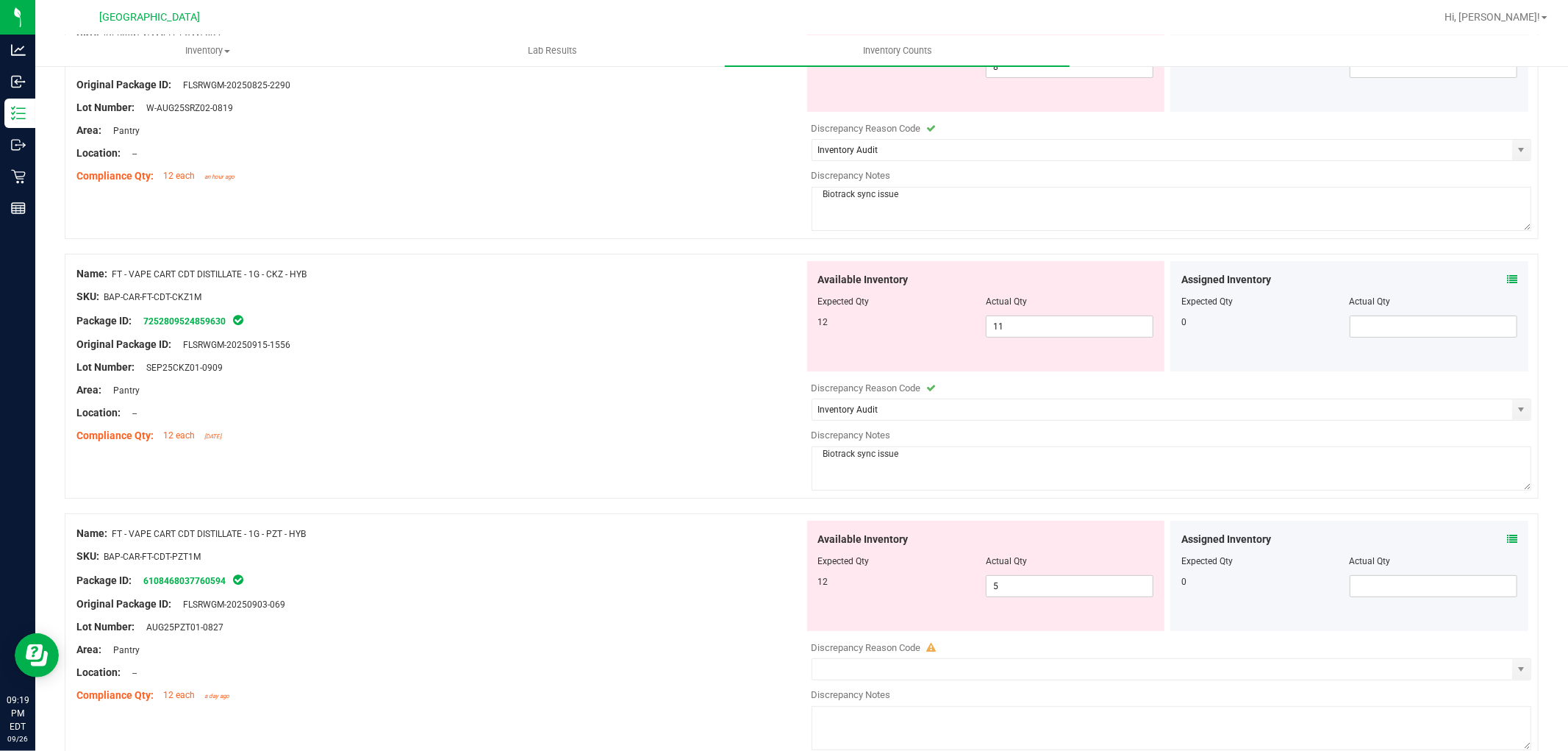
type textarea "Biotrack sync issue"
click at [562, 386] on div "Area: Pantry" at bounding box center [440, 389] width 728 height 16
drag, startPoint x: 1020, startPoint y: 579, endPoint x: 875, endPoint y: 593, distance: 145.7
click at [876, 593] on div "12 5 5" at bounding box center [987, 586] width 336 height 22
type input "12"
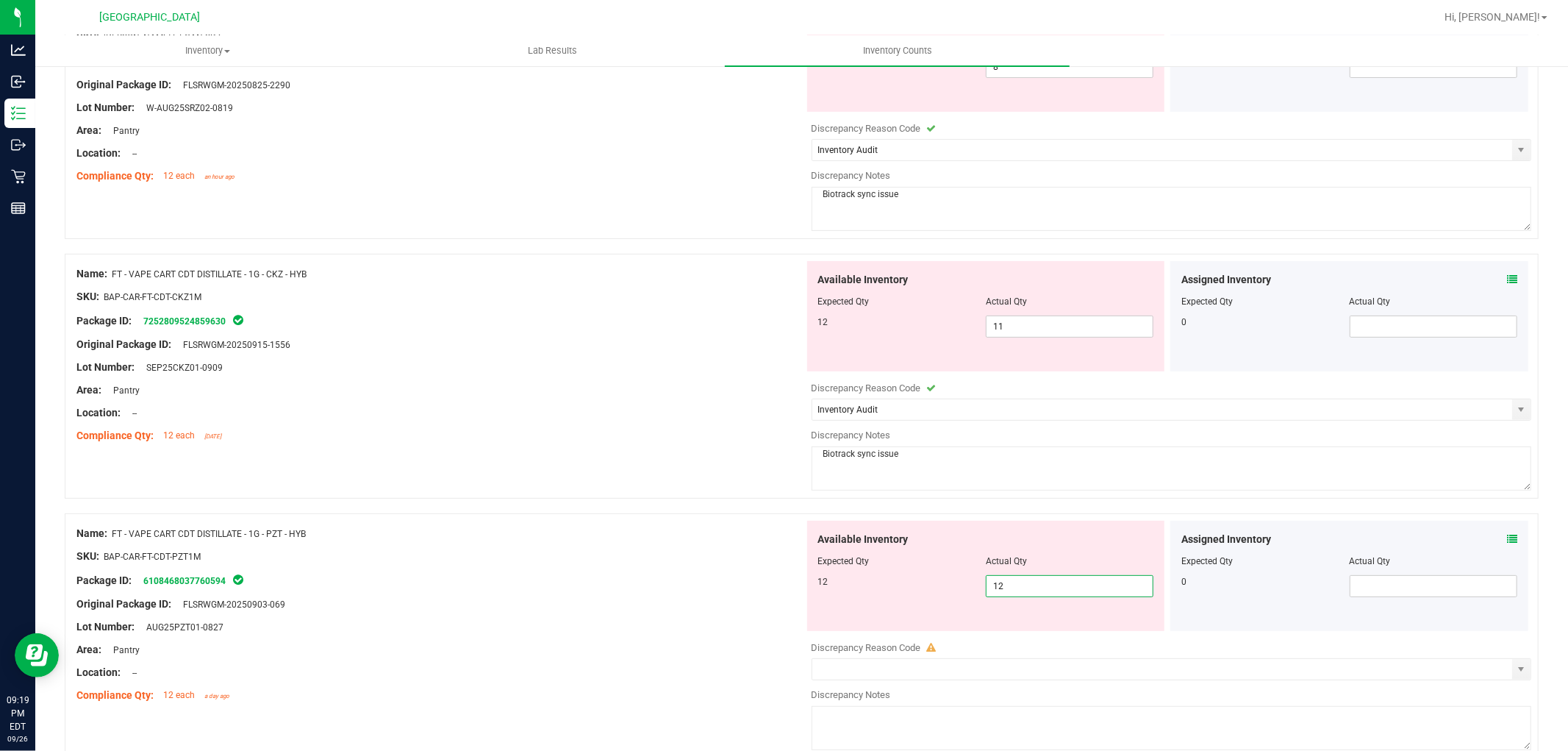
type input "12"
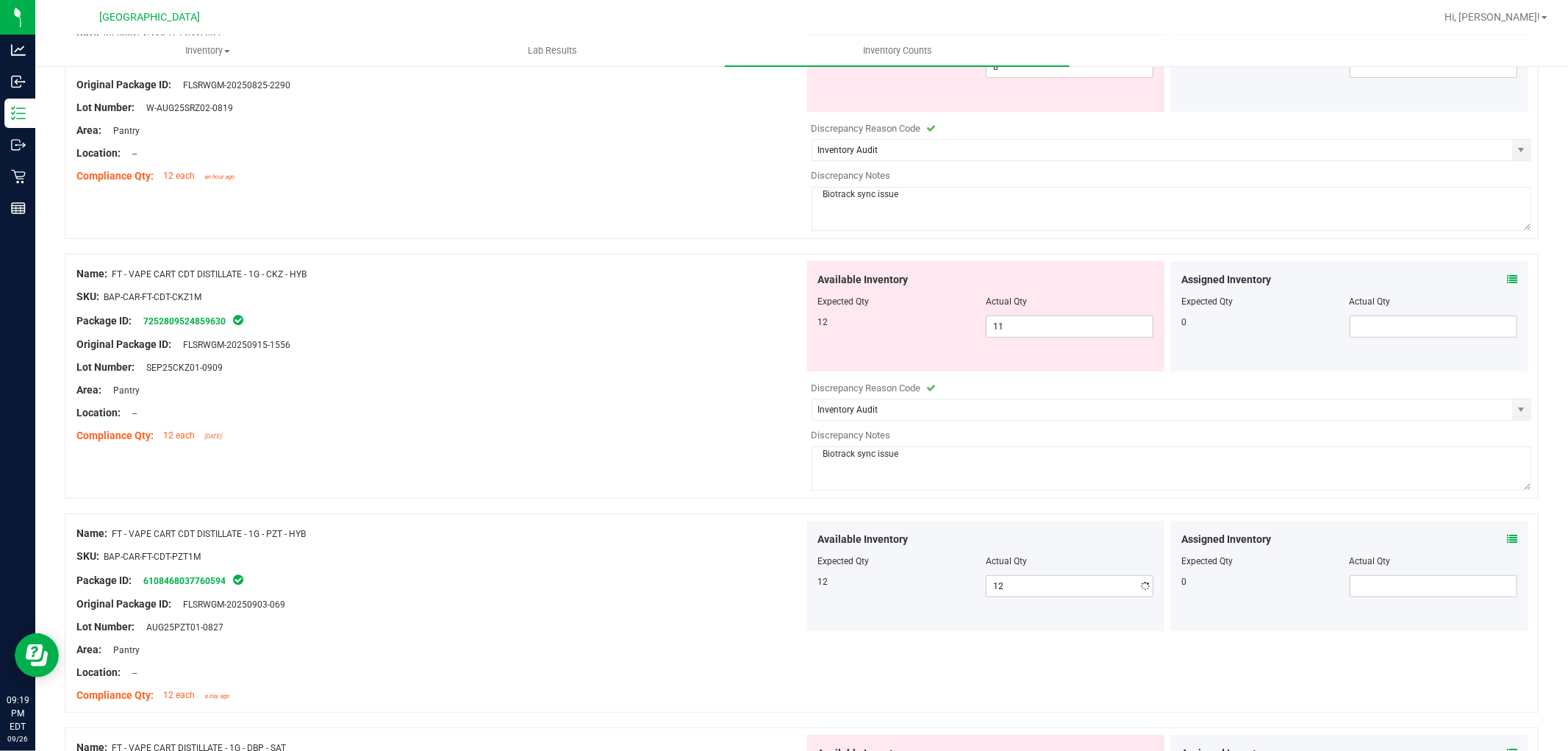
click at [376, 600] on div "Original Package ID: FLSRWGM-20250903-069" at bounding box center [440, 604] width 728 height 16
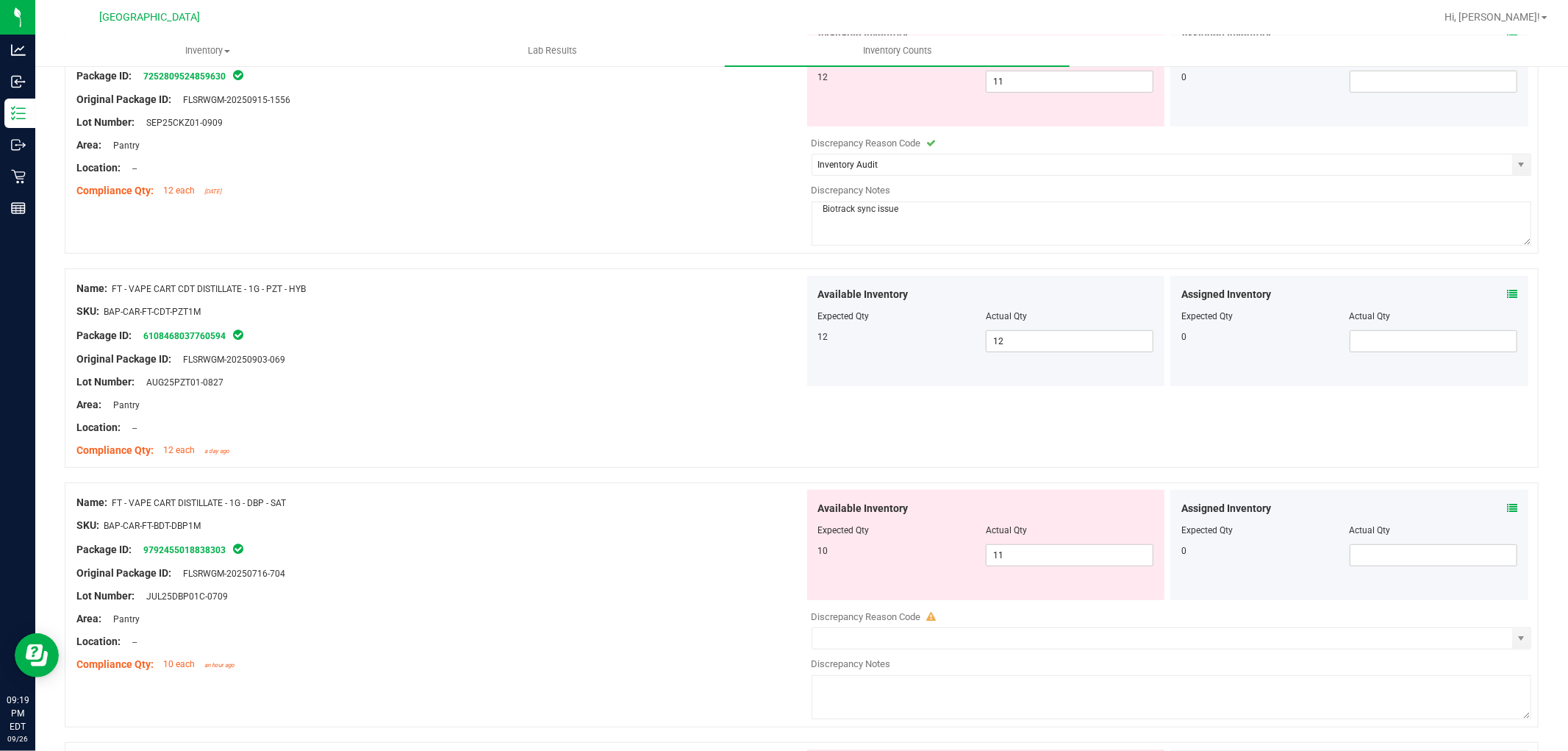
scroll to position [653, 0]
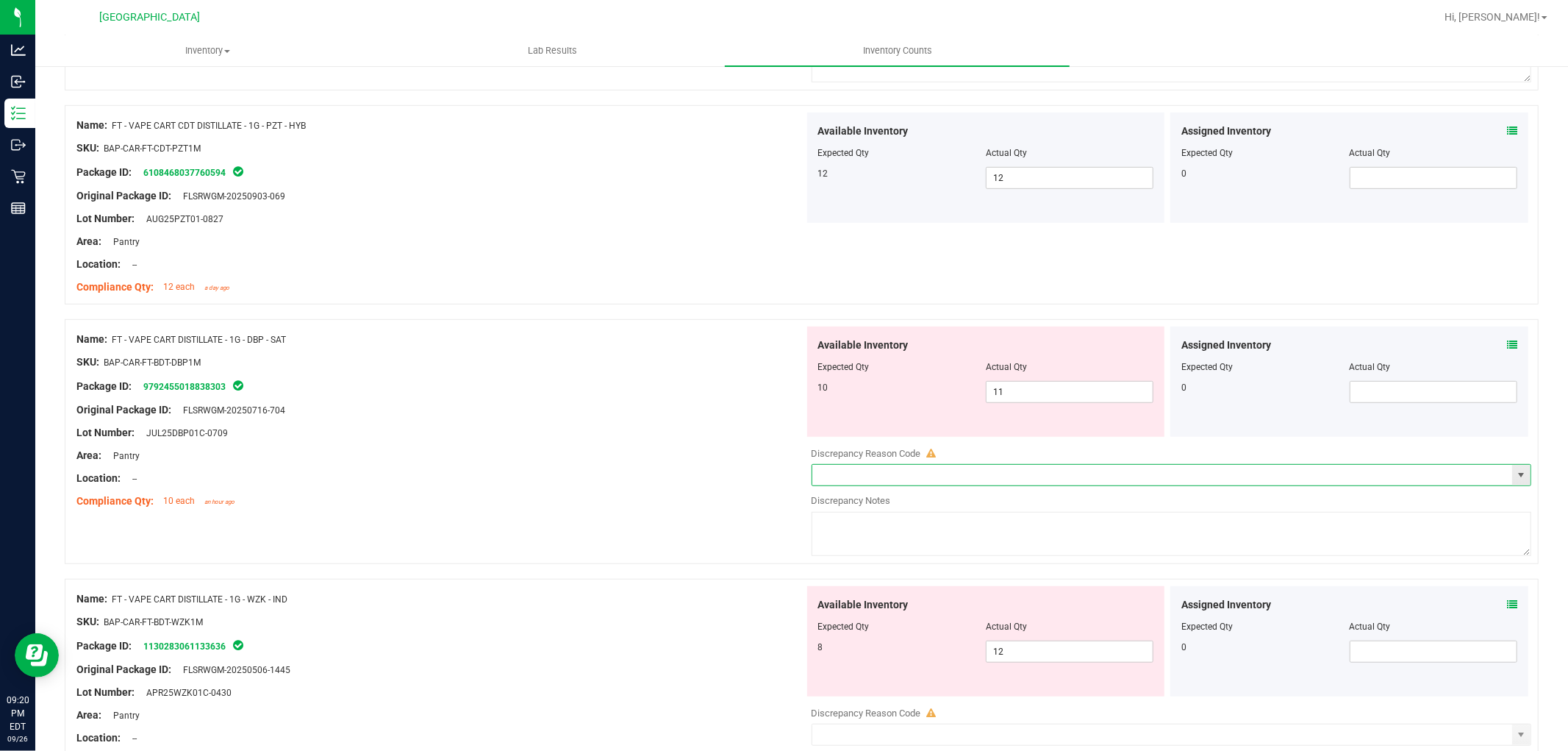
click at [1035, 469] on input "text" at bounding box center [1162, 475] width 701 height 21
click at [1515, 471] on span "select" at bounding box center [1520, 474] width 12 height 12
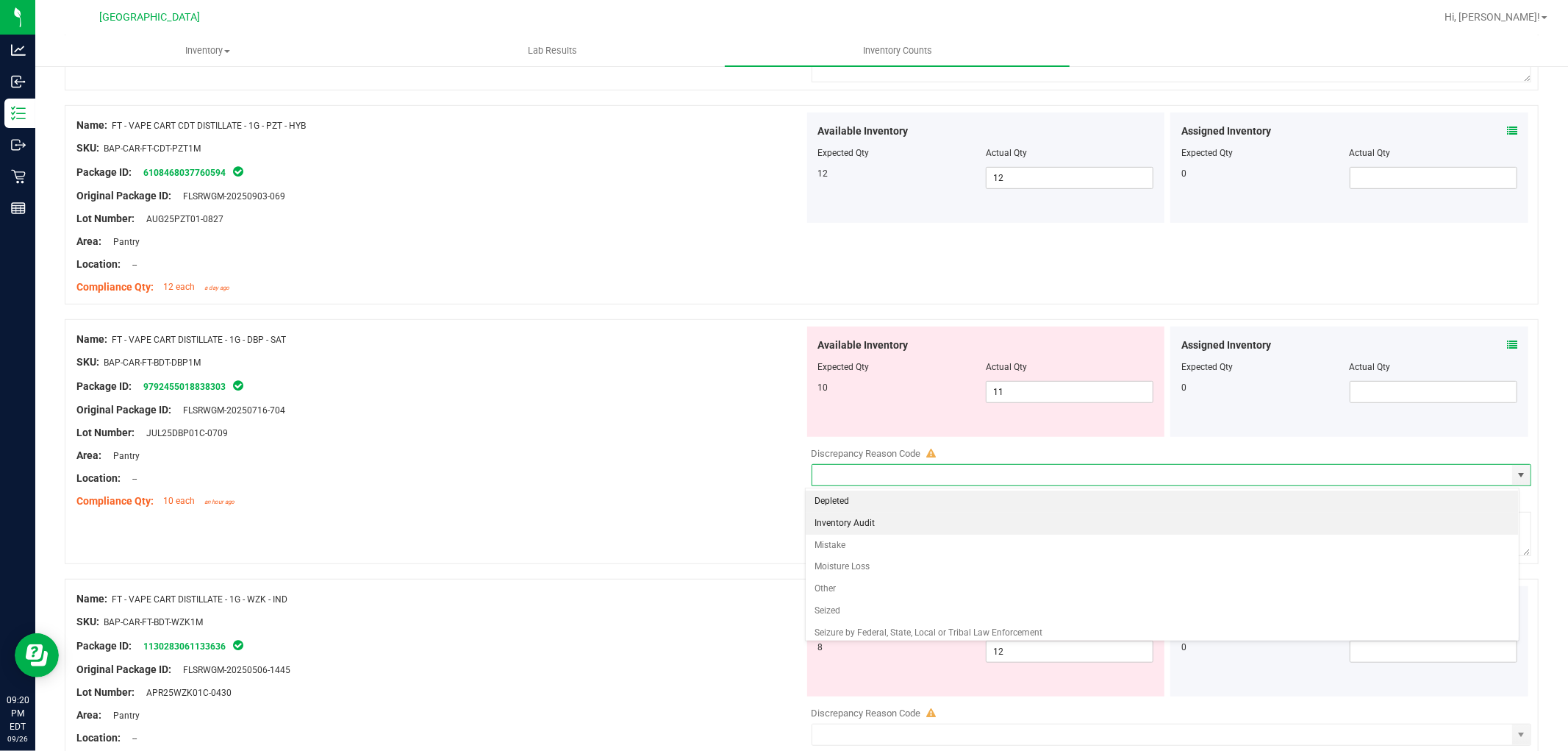
click at [1078, 528] on li "Inventory Audit" at bounding box center [1162, 524] width 713 height 22
type input "Inventory Audit"
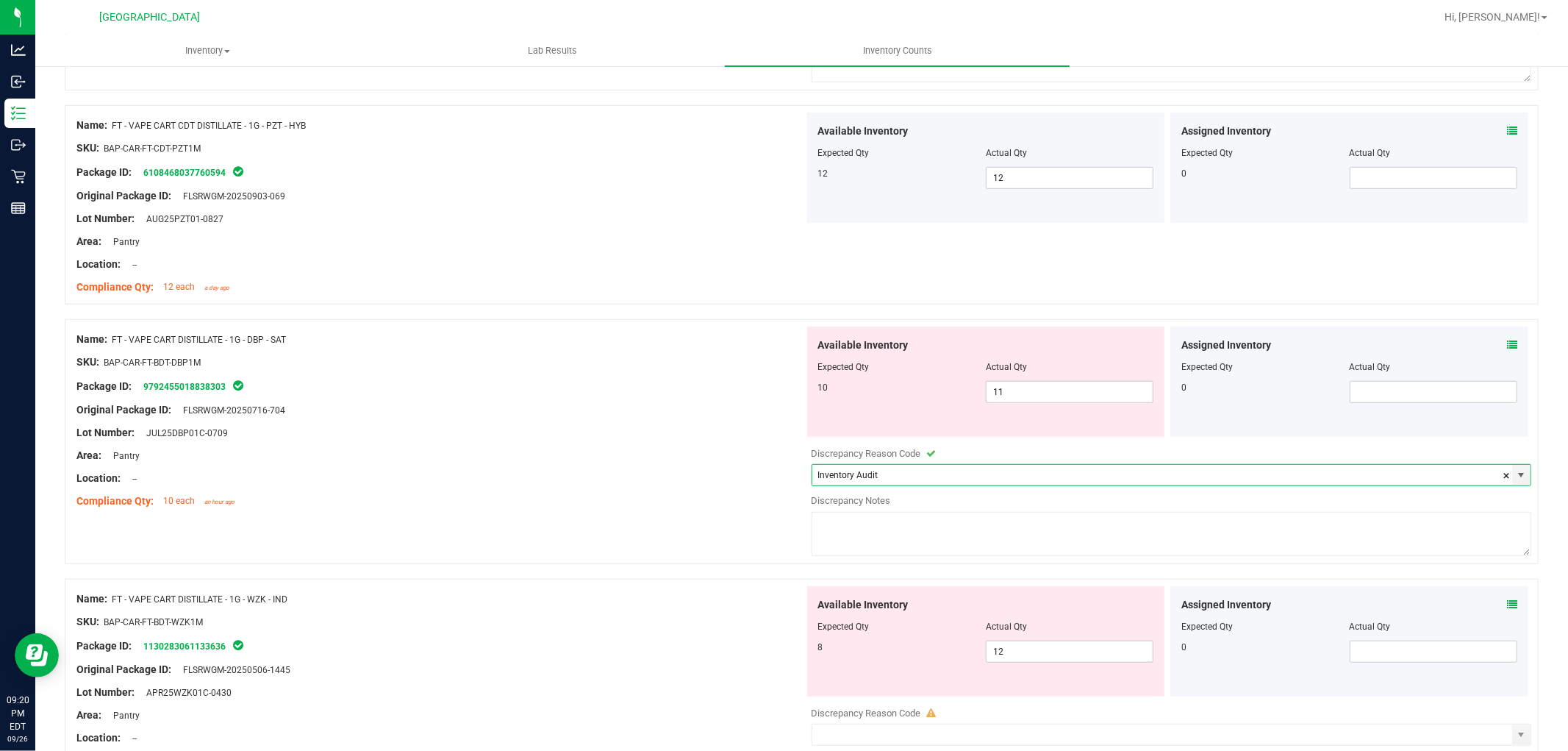
click at [1068, 544] on textarea at bounding box center [1171, 534] width 721 height 44
type textarea "Biotrack sync issue"
click at [464, 459] on div "Area: Pantry" at bounding box center [440, 455] width 728 height 16
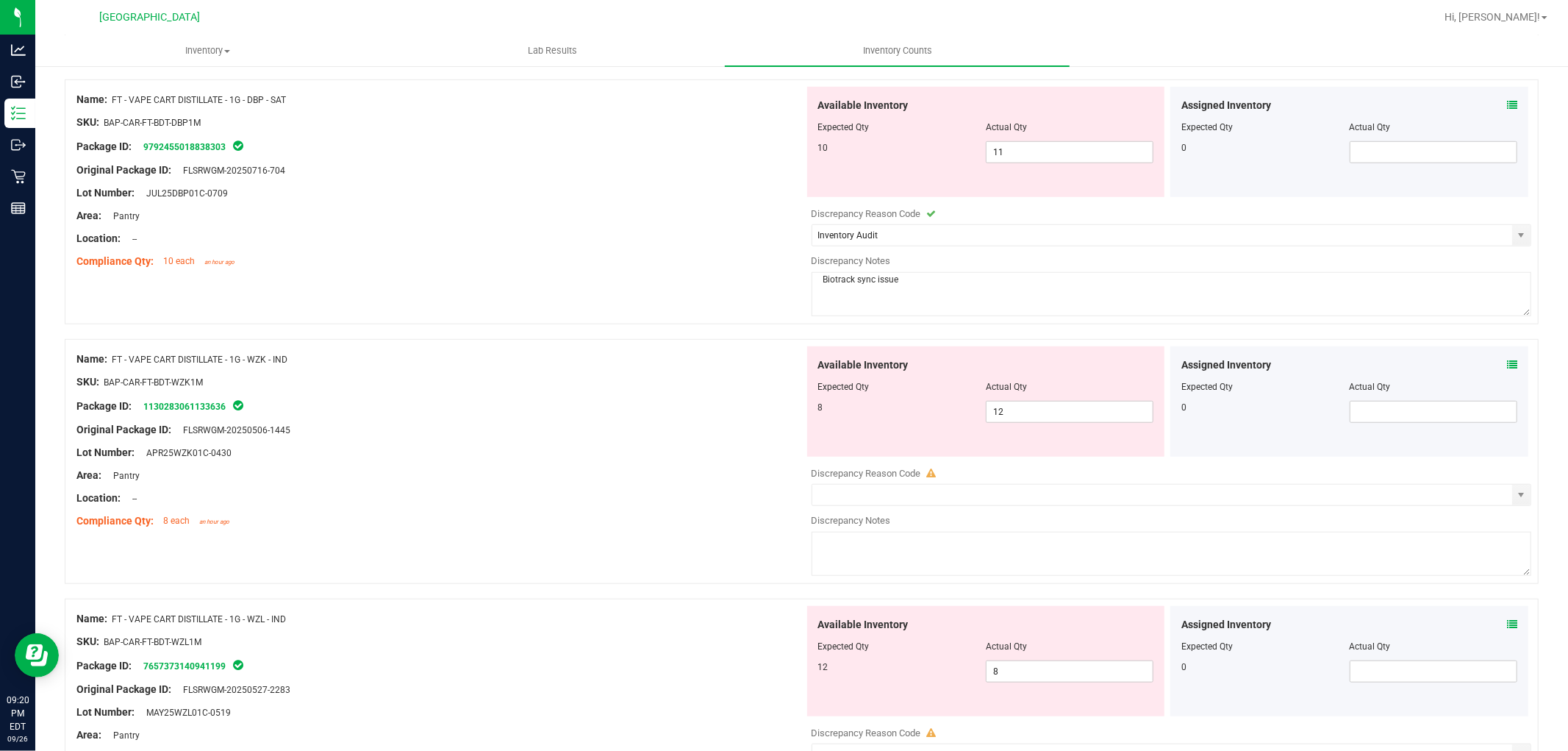
scroll to position [898, 0]
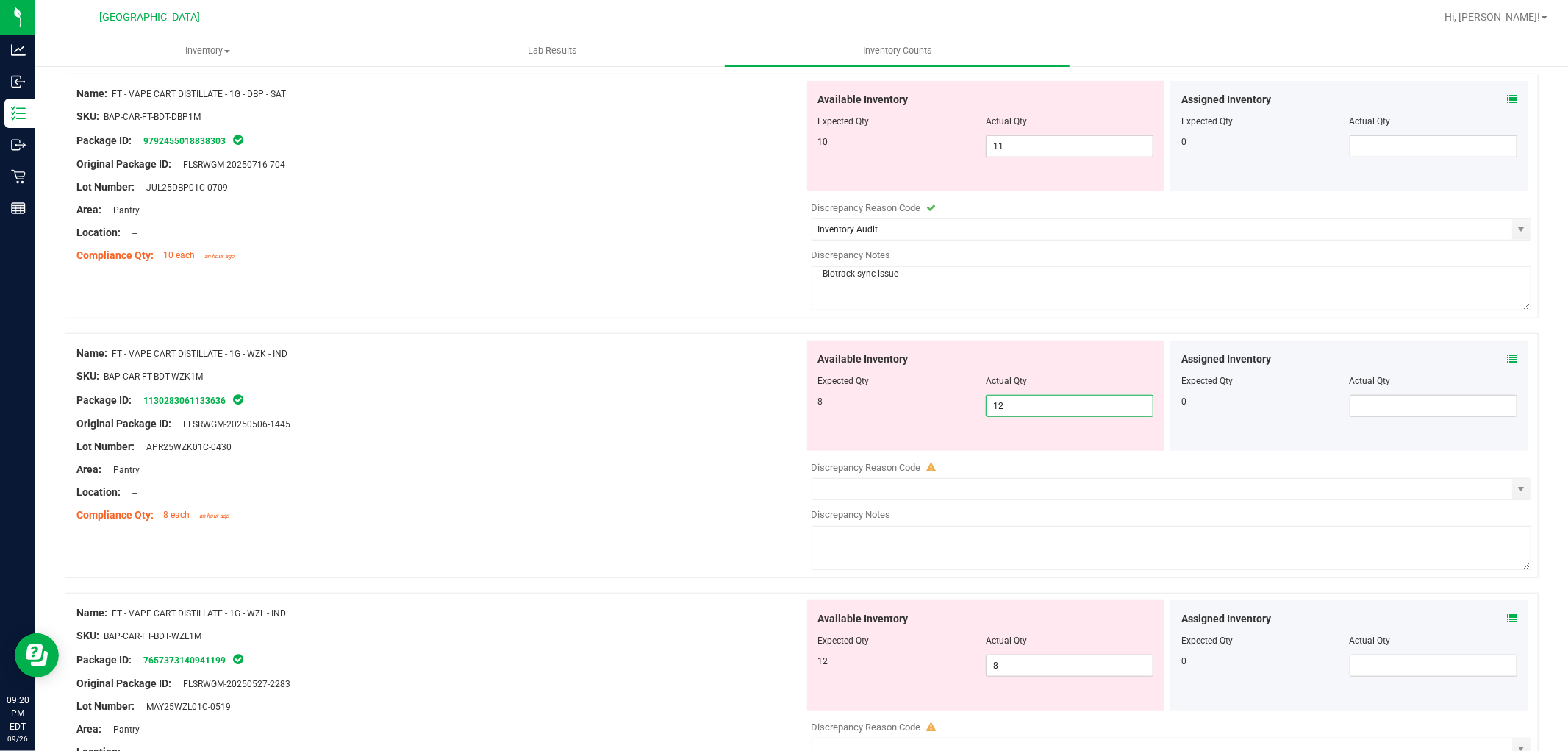
drag, startPoint x: 1038, startPoint y: 408, endPoint x: 961, endPoint y: 408, distance: 77.0
click at [961, 408] on div "8 12 12" at bounding box center [987, 406] width 336 height 22
type input "8"
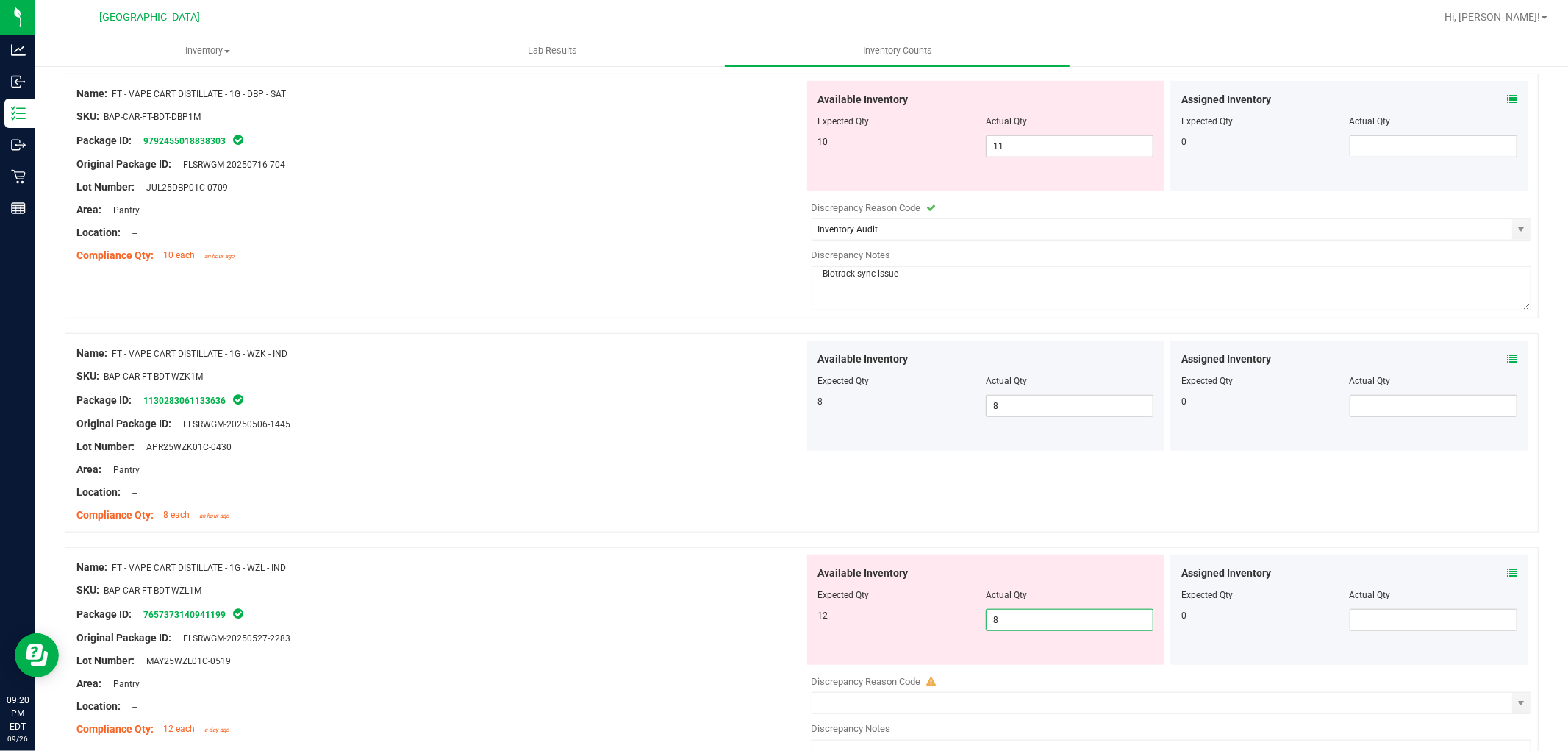
drag, startPoint x: 1021, startPoint y: 671, endPoint x: 810, endPoint y: 645, distance: 212.6
click at [810, 647] on div "Available Inventory Expected Qty Actual Qty 12 8 8" at bounding box center [986, 609] width 358 height 111
type input "12"
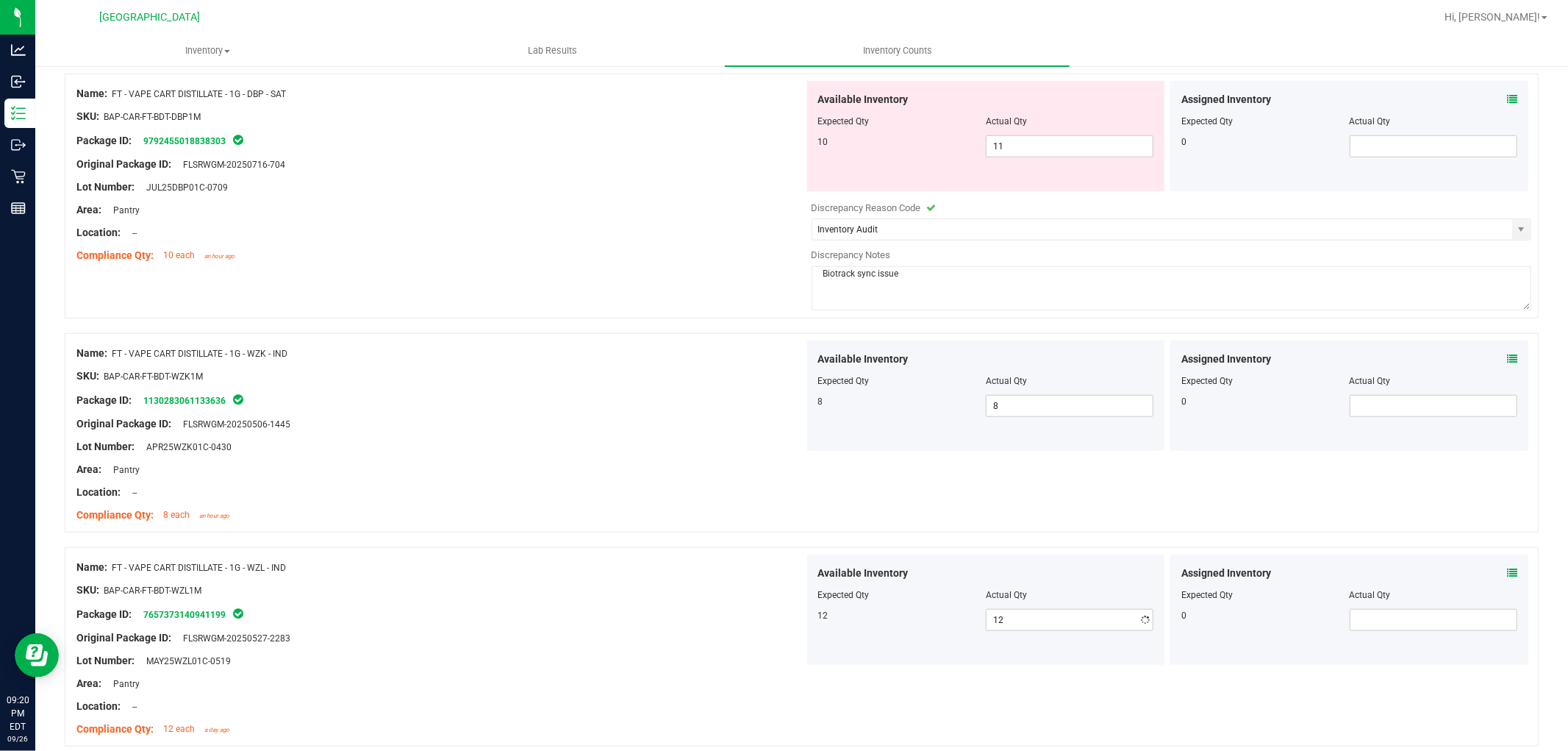
click at [481, 469] on div "Area: Pantry" at bounding box center [440, 469] width 728 height 16
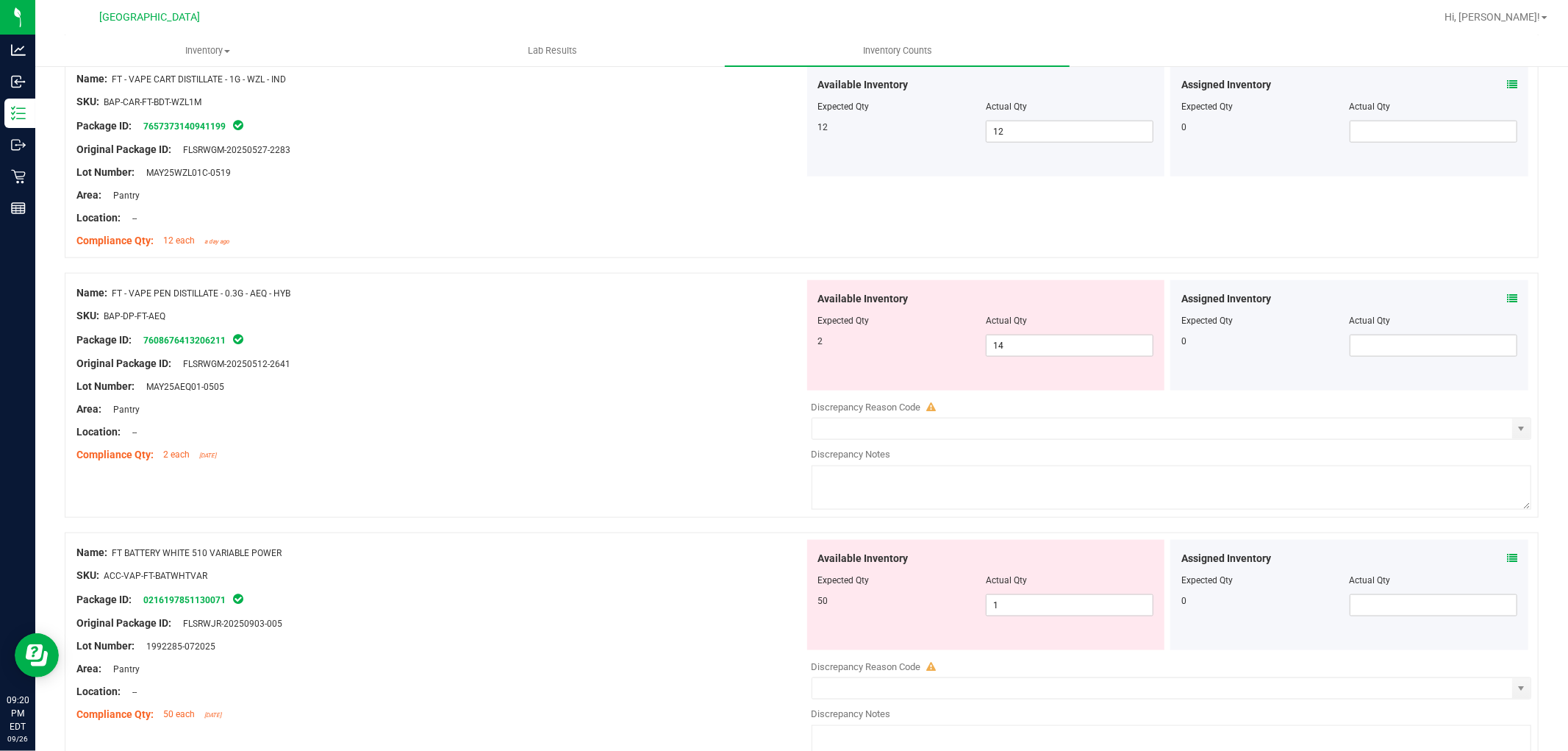
scroll to position [1388, 0]
drag, startPoint x: 1037, startPoint y: 339, endPoint x: 712, endPoint y: 386, distance: 328.4
click at [712, 386] on div "Name: FT - VAPE PEN DISTILLATE - 0.3G - AEQ - HYB SKU: BAP-DP-FT-AEQ Package ID…" at bounding box center [801, 394] width 1474 height 245
type input "2"
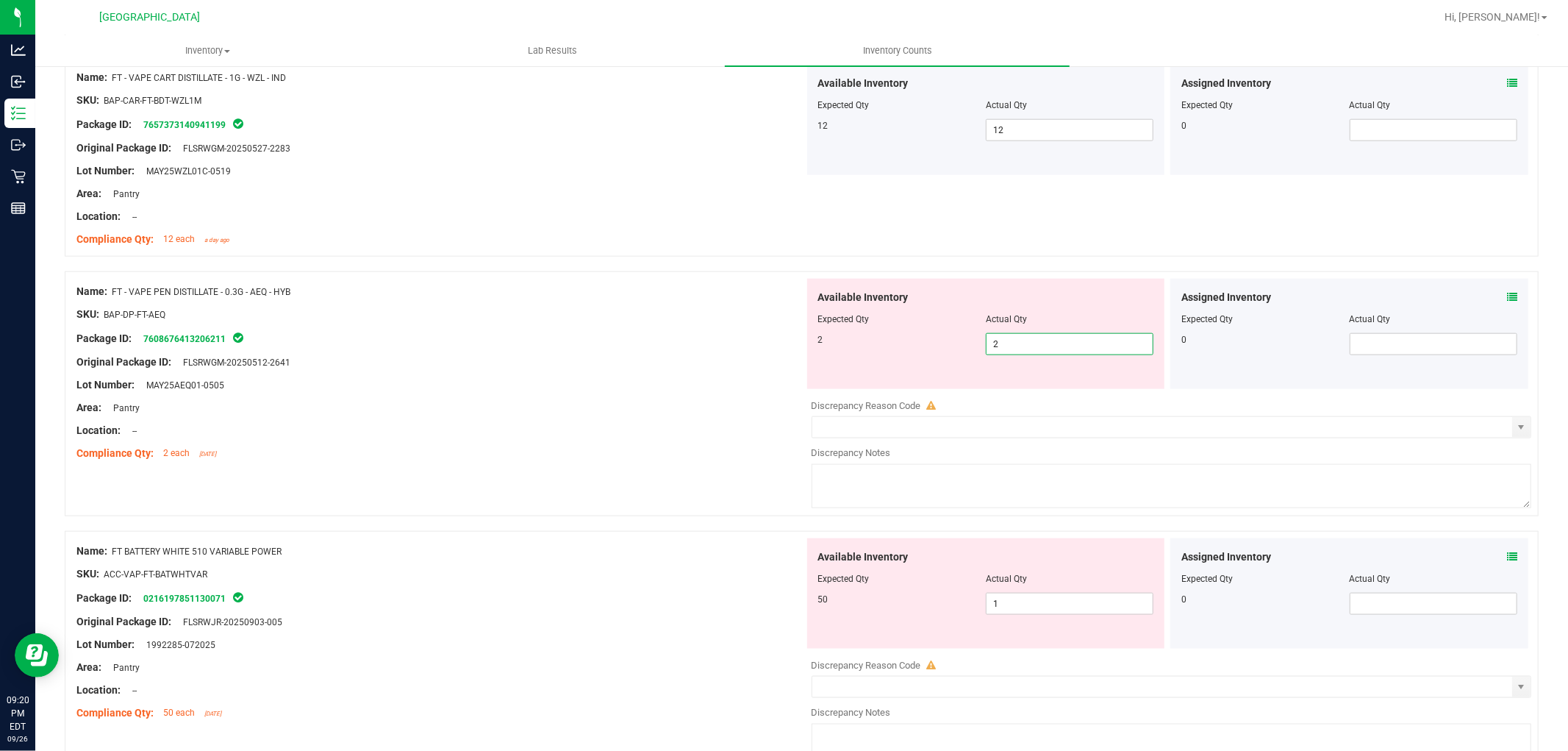
click at [648, 354] on div at bounding box center [440, 351] width 728 height 7
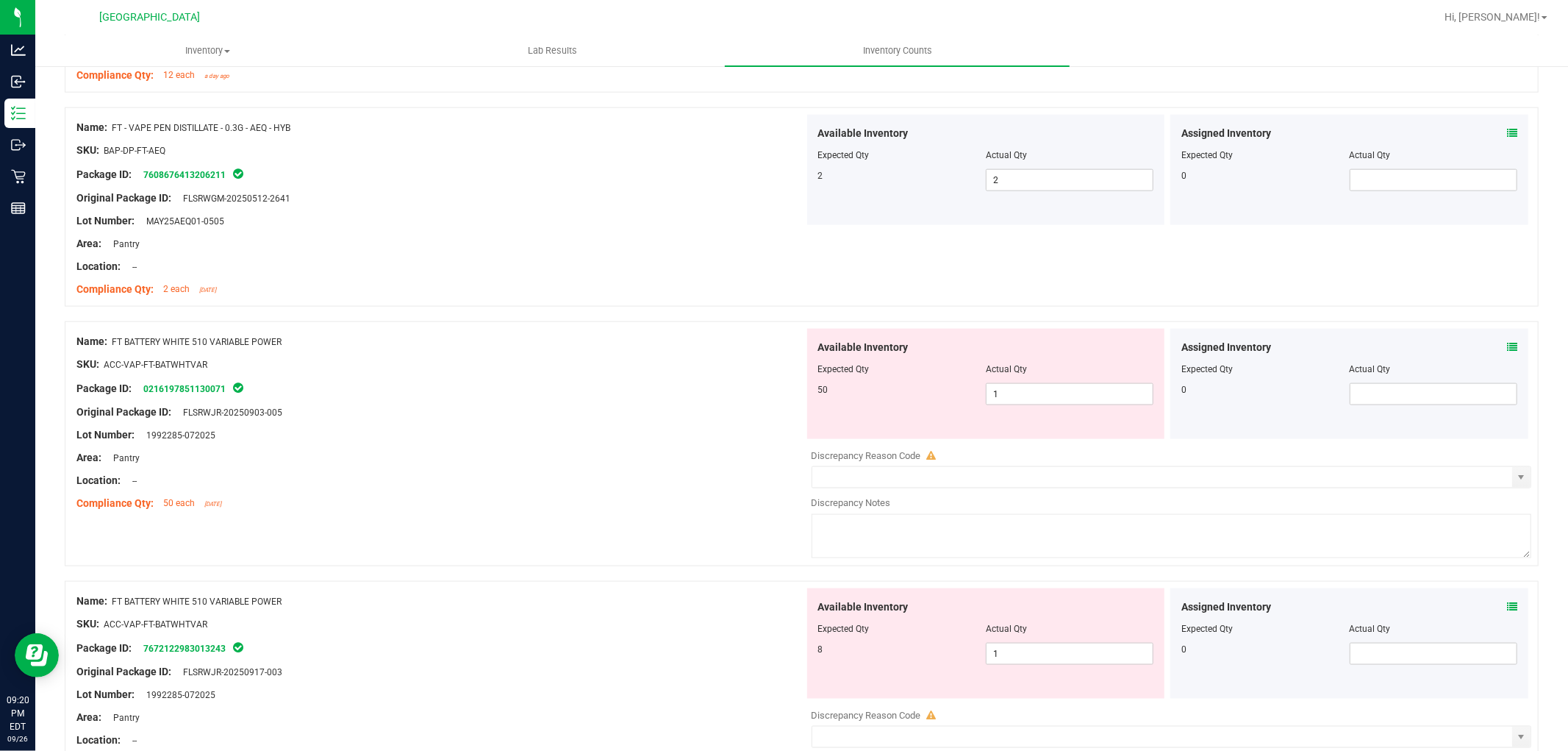
scroll to position [1634, 0]
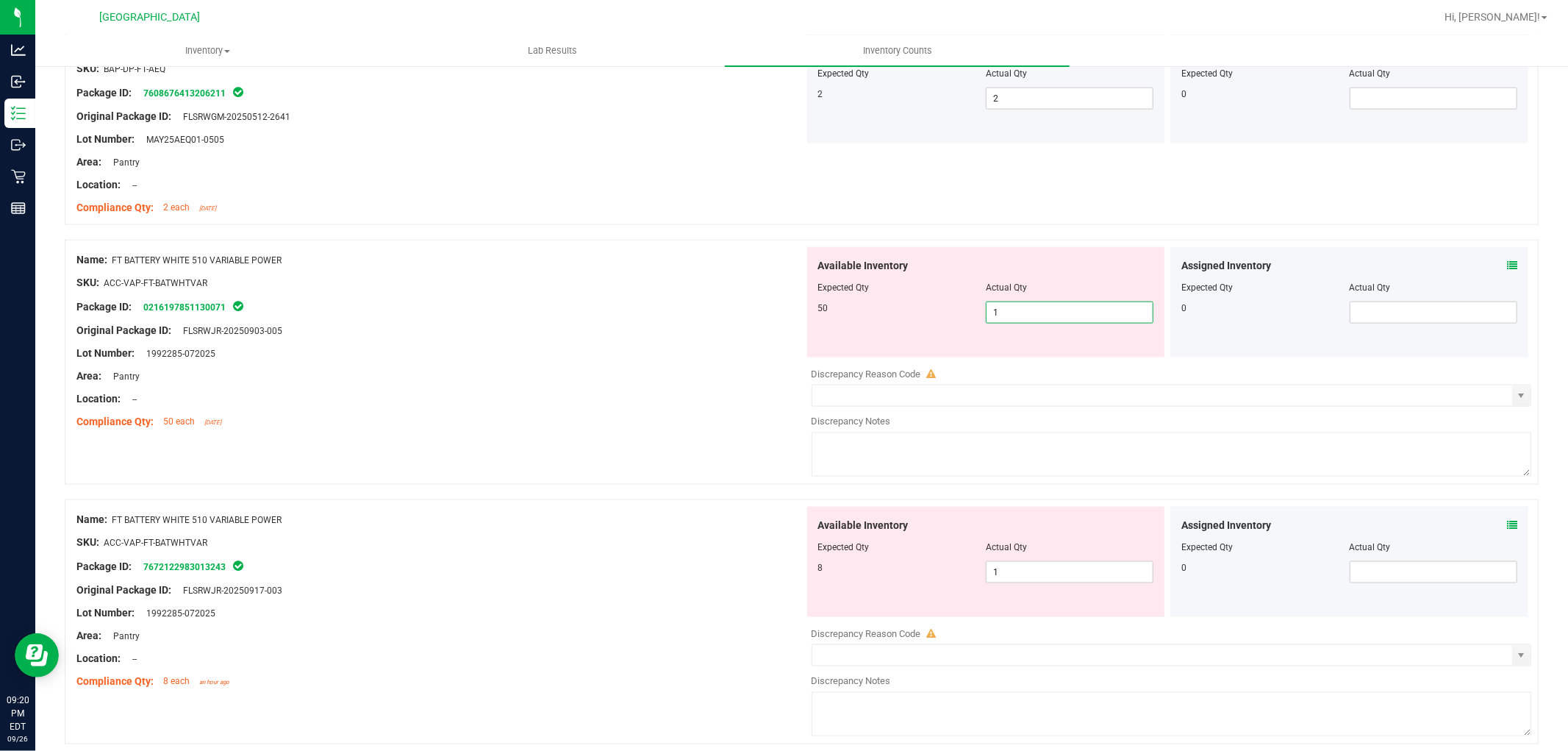
drag, startPoint x: 1013, startPoint y: 316, endPoint x: 135, endPoint y: 291, distance: 878.4
click at [281, 314] on div "Name: FT BATTERY WHITE 510 VARIABLE POWER SKU: ACC-VAP-FT-BATWHTVAR Package ID:…" at bounding box center [801, 362] width 1474 height 245
type input "50"
drag, startPoint x: 429, startPoint y: 537, endPoint x: 524, endPoint y: 512, distance: 98.2
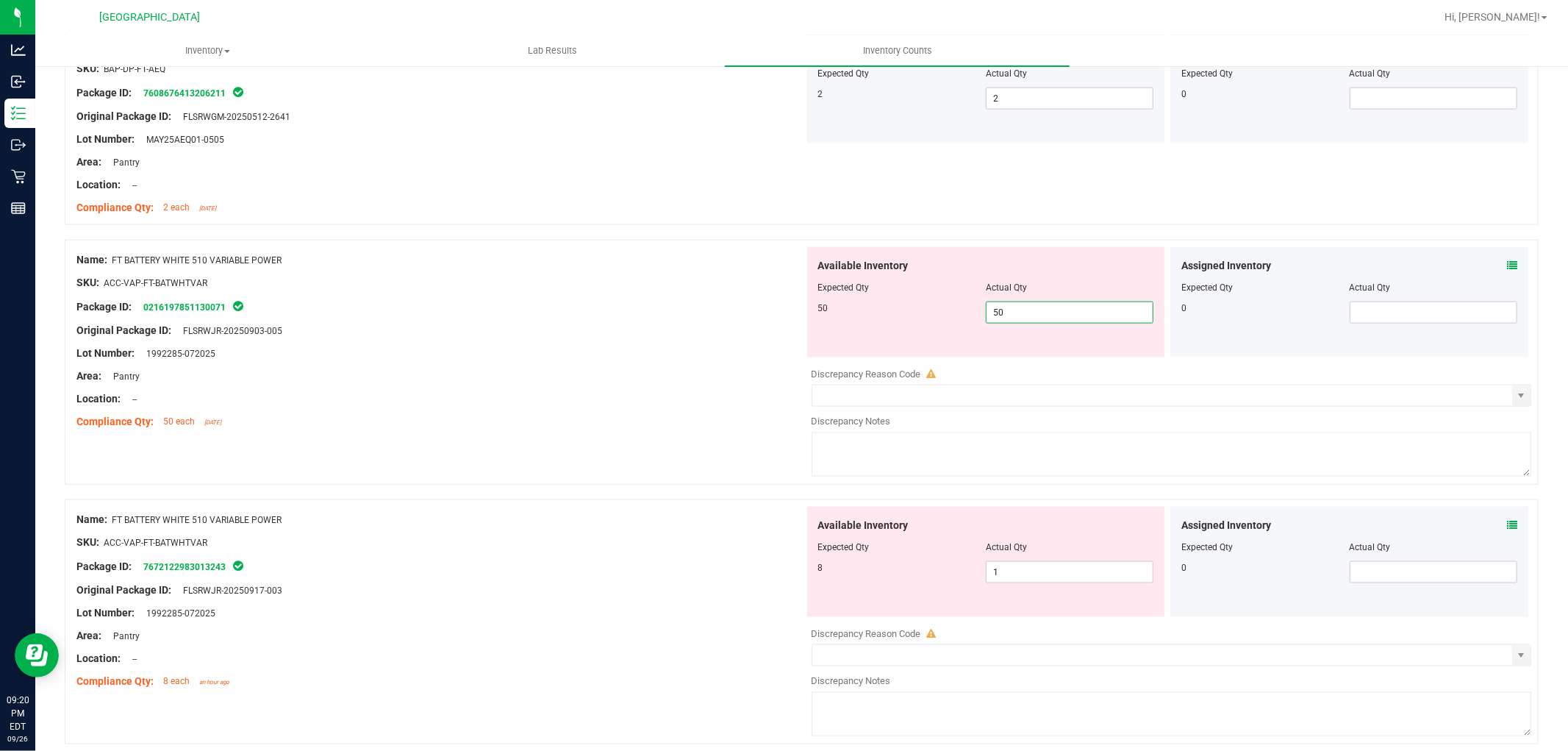
click at [439, 535] on div "Name: FT BATTERY WHITE 510 VARIABLE POWER SKU: ACC-VAP-FT-BATWHTVAR Package ID:…" at bounding box center [440, 599] width 728 height 187
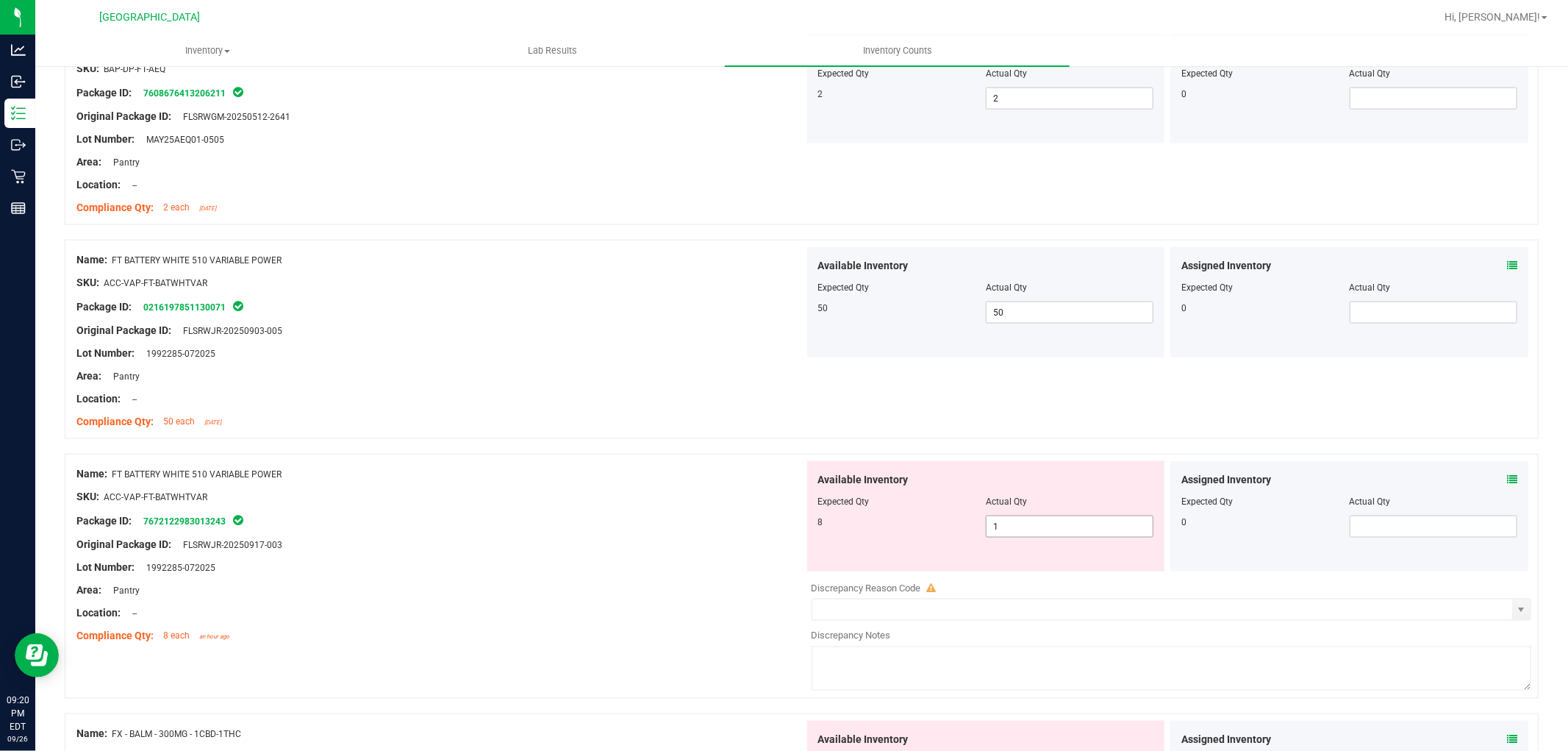
click at [1053, 537] on span "1 1" at bounding box center [1069, 526] width 167 height 22
drag, startPoint x: 1047, startPoint y: 538, endPoint x: 782, endPoint y: 571, distance: 267.0
click at [835, 562] on div "Available Inventory Expected Qty Actual Qty 8 1 1" at bounding box center [986, 515] width 358 height 111
type input "8"
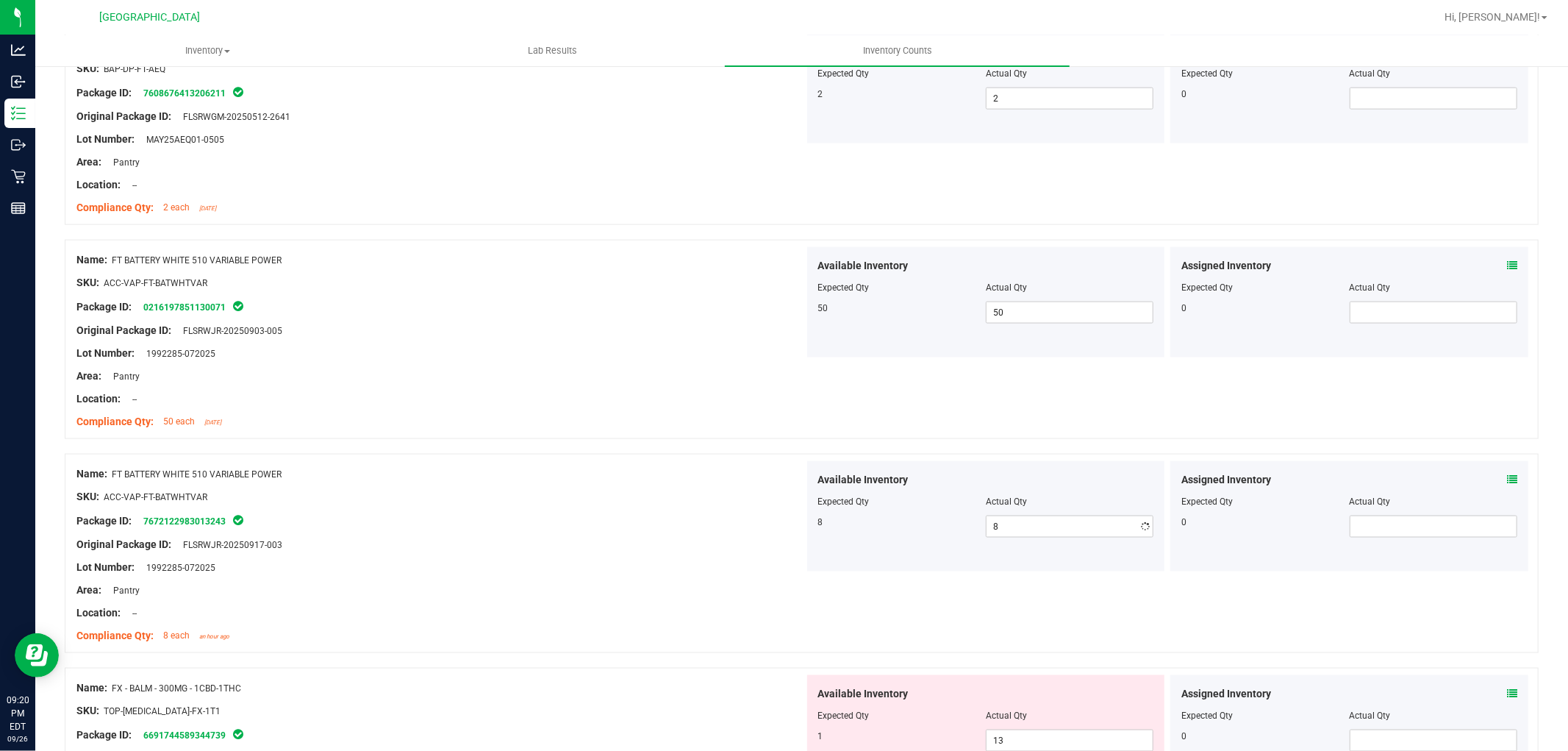
click at [615, 517] on div "Package ID: 7672122983013243" at bounding box center [440, 520] width 728 height 17
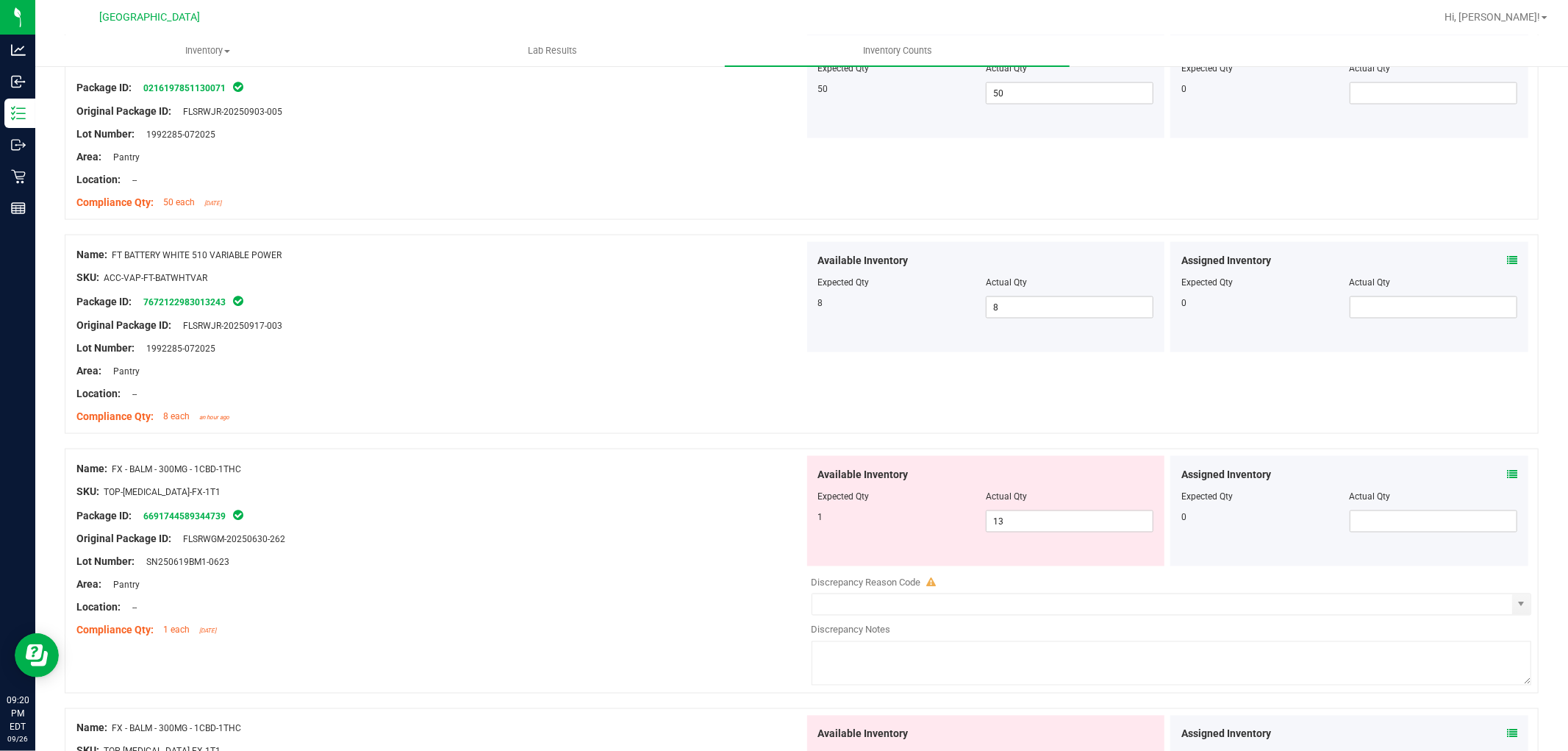
scroll to position [1878, 0]
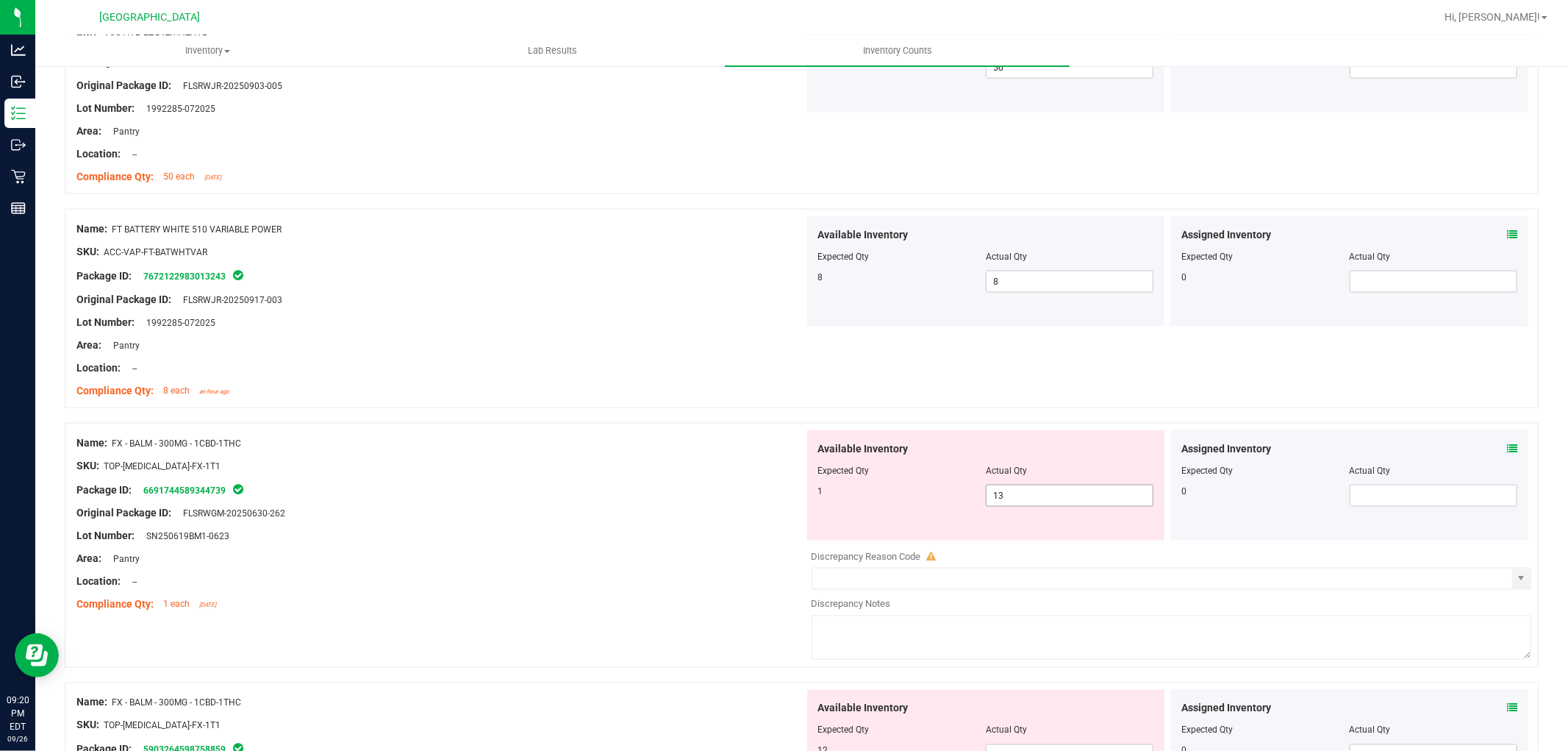
click at [1029, 489] on span "13 13" at bounding box center [1069, 495] width 167 height 22
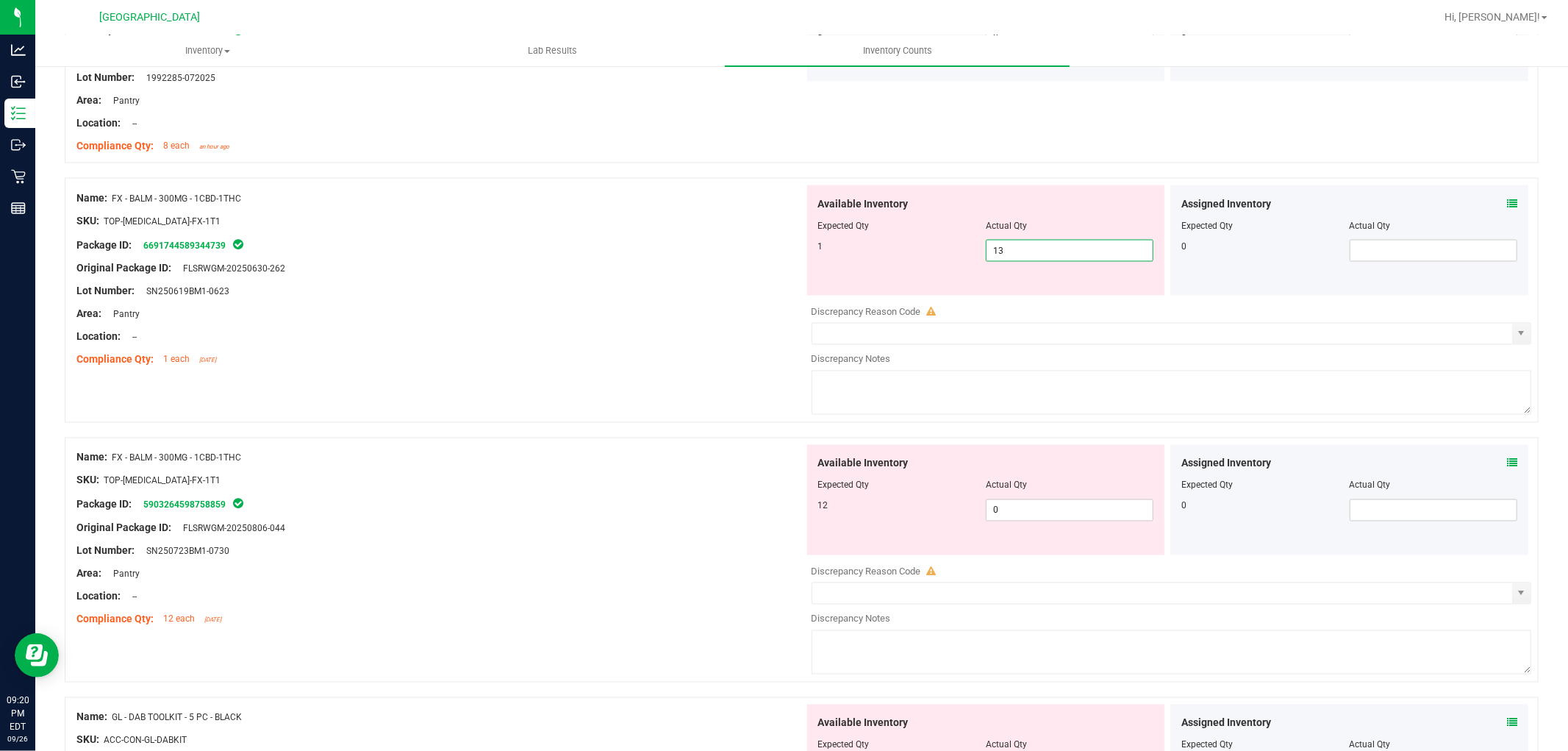
type input "1"
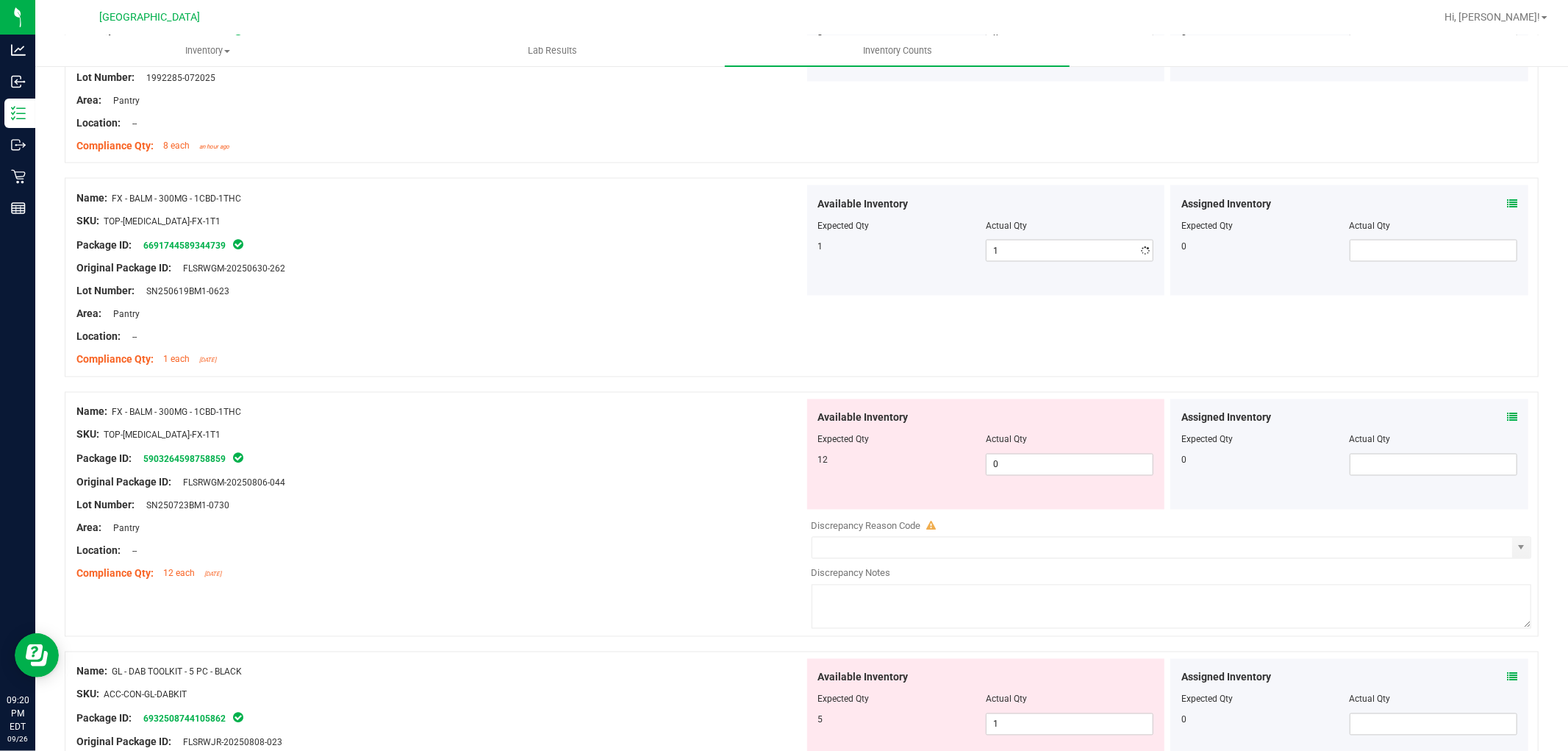
click at [1011, 531] on div "Available Inventory Expected Qty Actual Qty 12 0 0" at bounding box center [1168, 515] width 728 height 233
click at [1024, 466] on span "0 0" at bounding box center [1069, 464] width 167 height 22
type input "12"
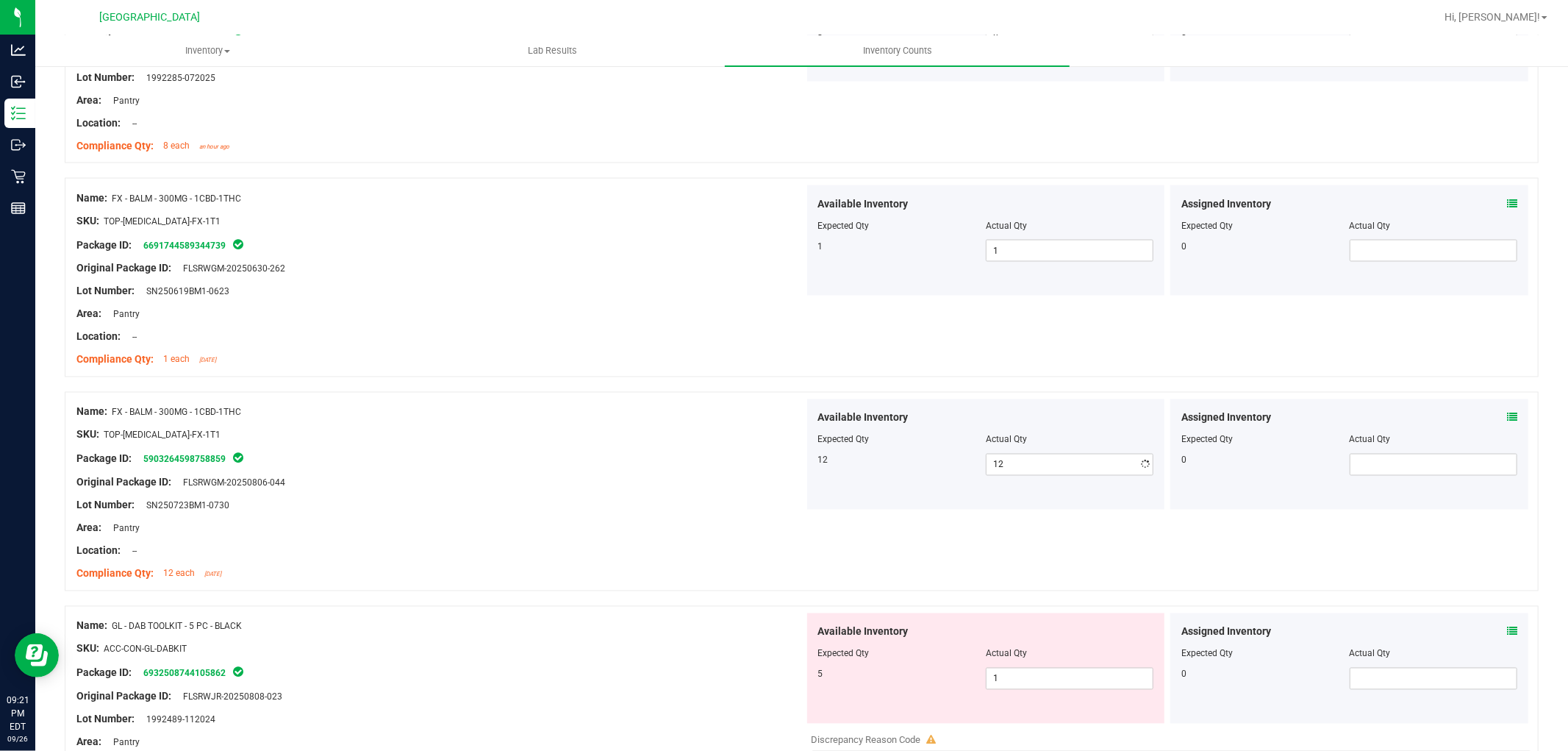
click at [650, 475] on div at bounding box center [440, 471] width 728 height 7
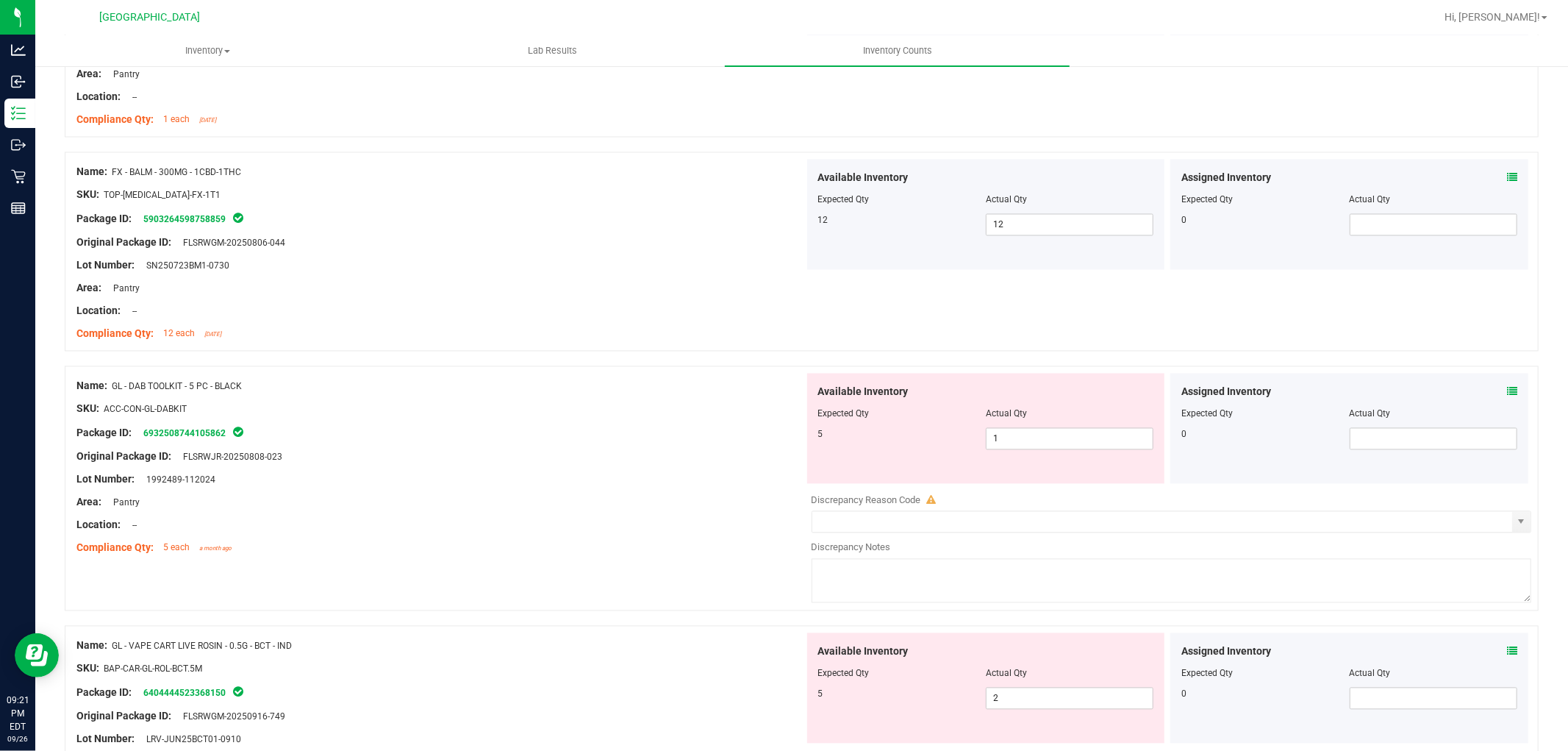
scroll to position [2368, 0]
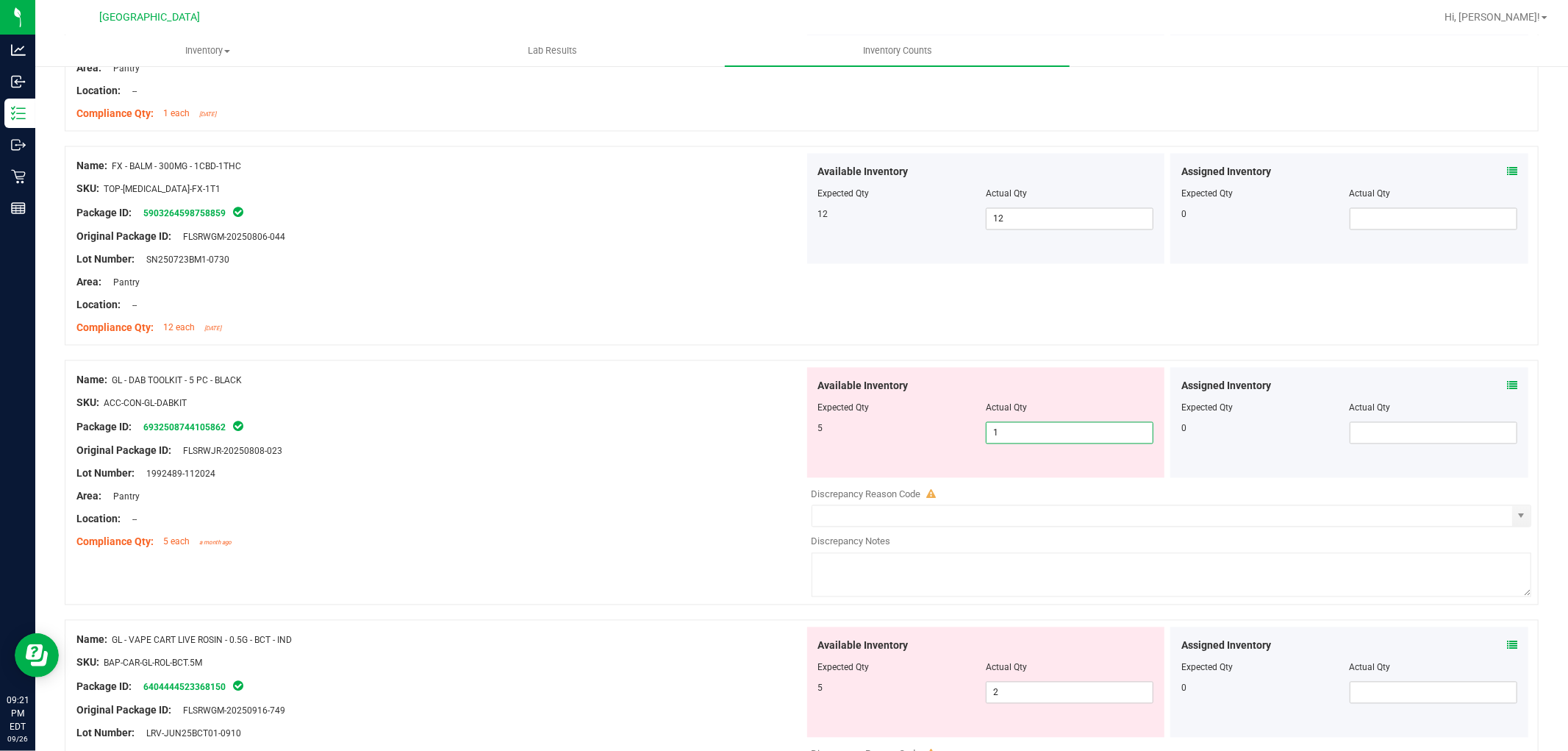
drag, startPoint x: 998, startPoint y: 435, endPoint x: 971, endPoint y: 443, distance: 28.2
click at [971, 443] on div "5 1 1" at bounding box center [987, 433] width 336 height 22
type input "5"
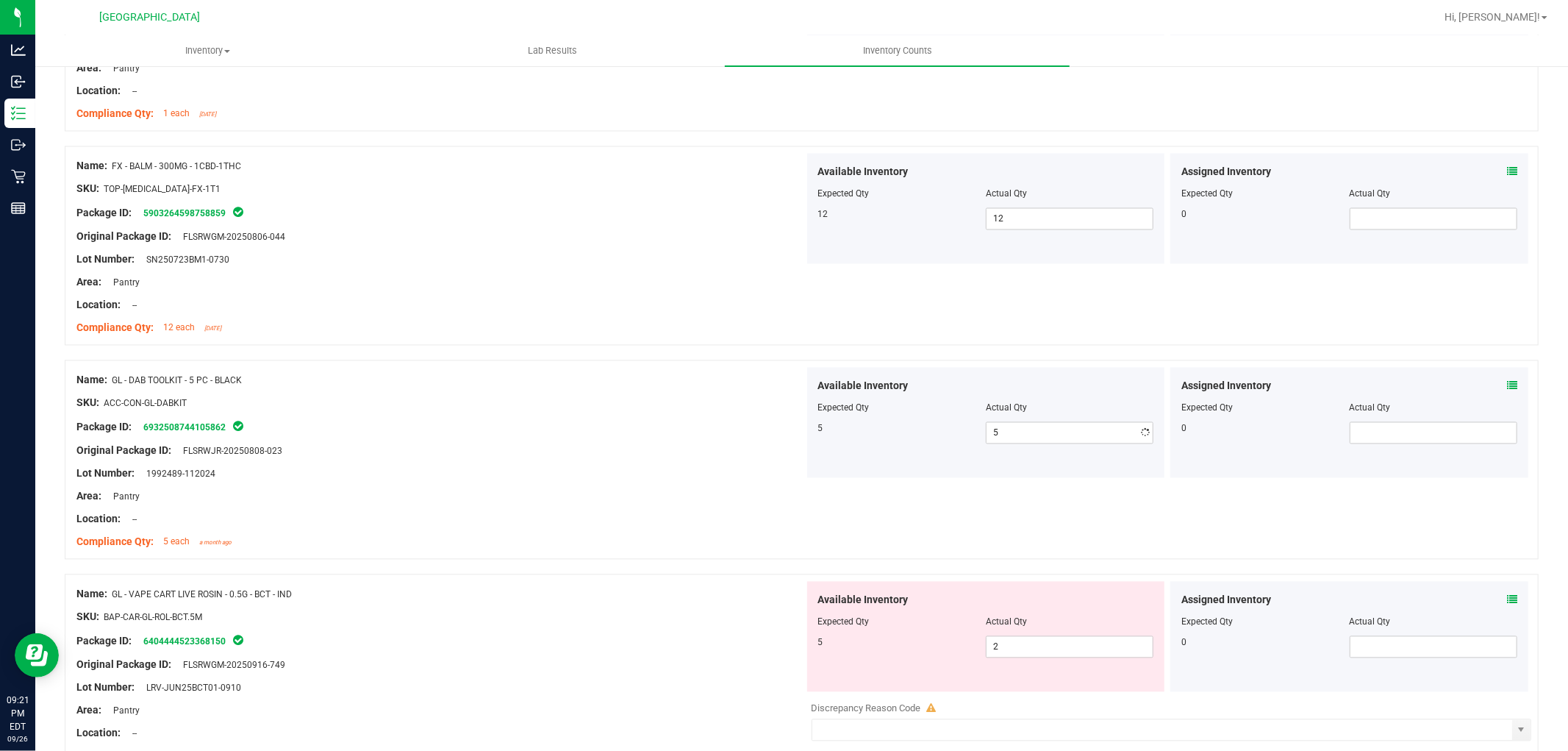
click at [596, 453] on div "Original Package ID: FLSRWJR-20250808-023" at bounding box center [440, 450] width 728 height 16
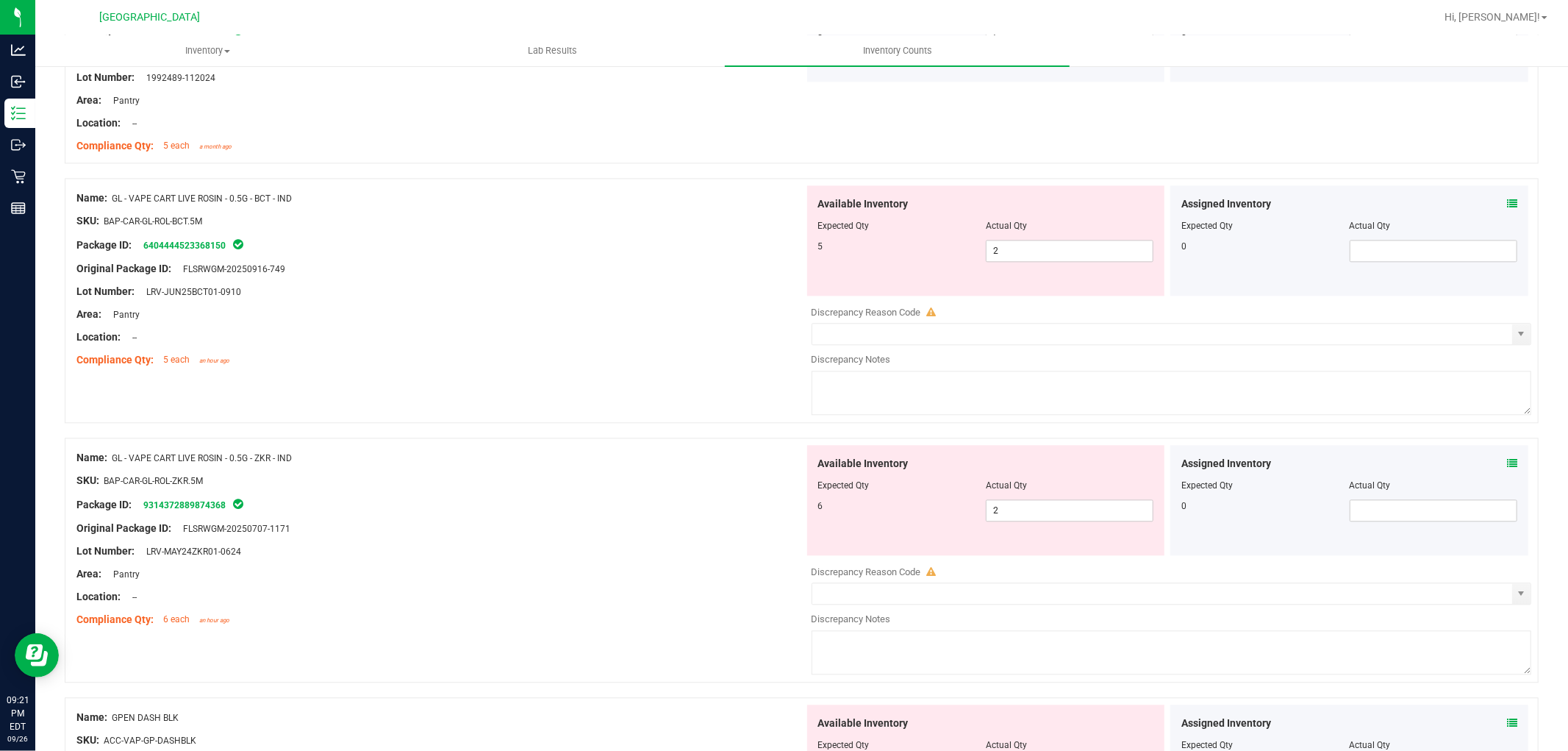
scroll to position [2777, 0]
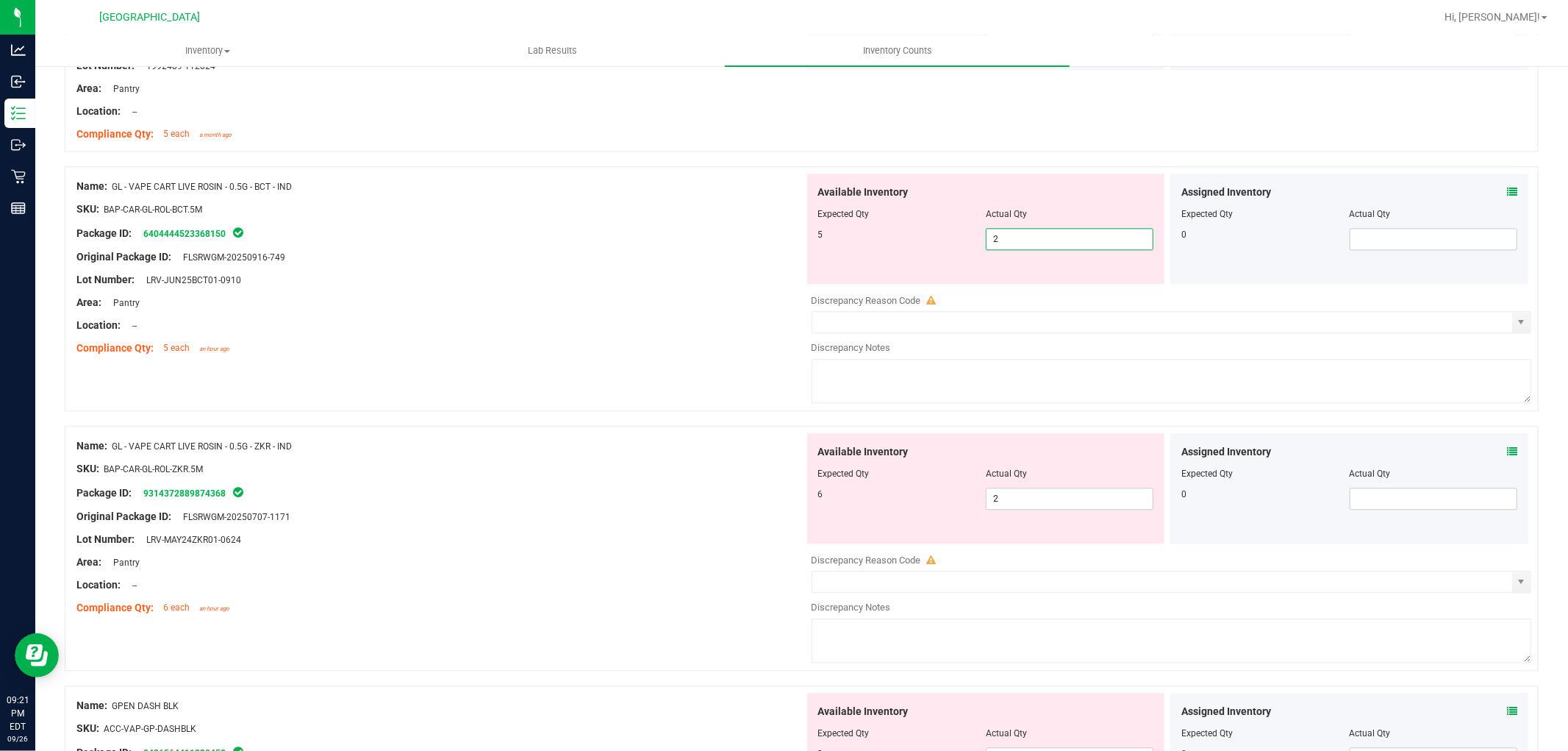
drag, startPoint x: 1023, startPoint y: 240, endPoint x: 909, endPoint y: 251, distance: 114.5
click at [909, 250] on div "5 2 2" at bounding box center [987, 238] width 336 height 22
type input "5"
click at [737, 259] on div "Original Package ID: FLSRWGM-20250916-749" at bounding box center [440, 257] width 728 height 16
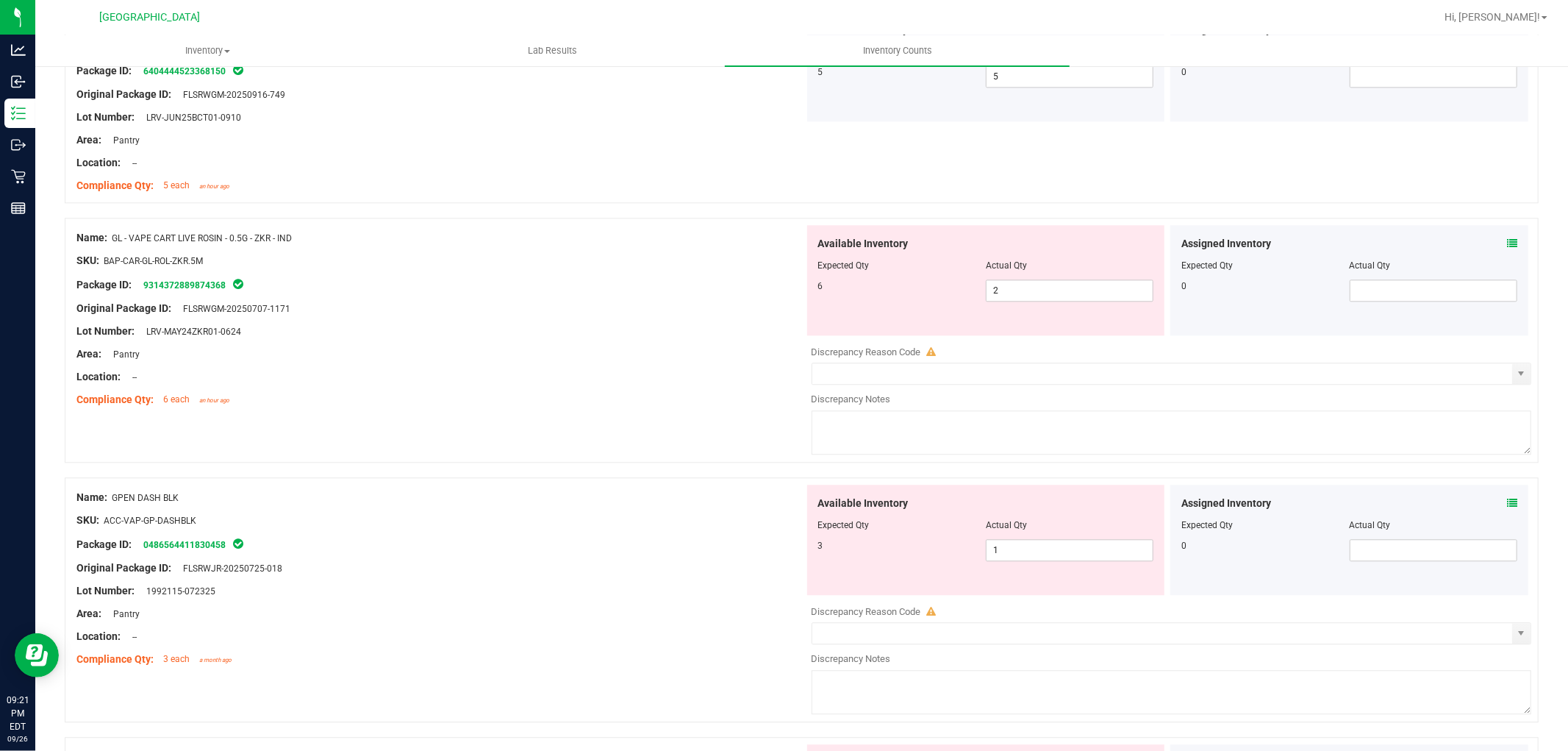
scroll to position [2940, 0]
click at [1078, 284] on span "2 2" at bounding box center [1069, 289] width 167 height 22
type input "6"
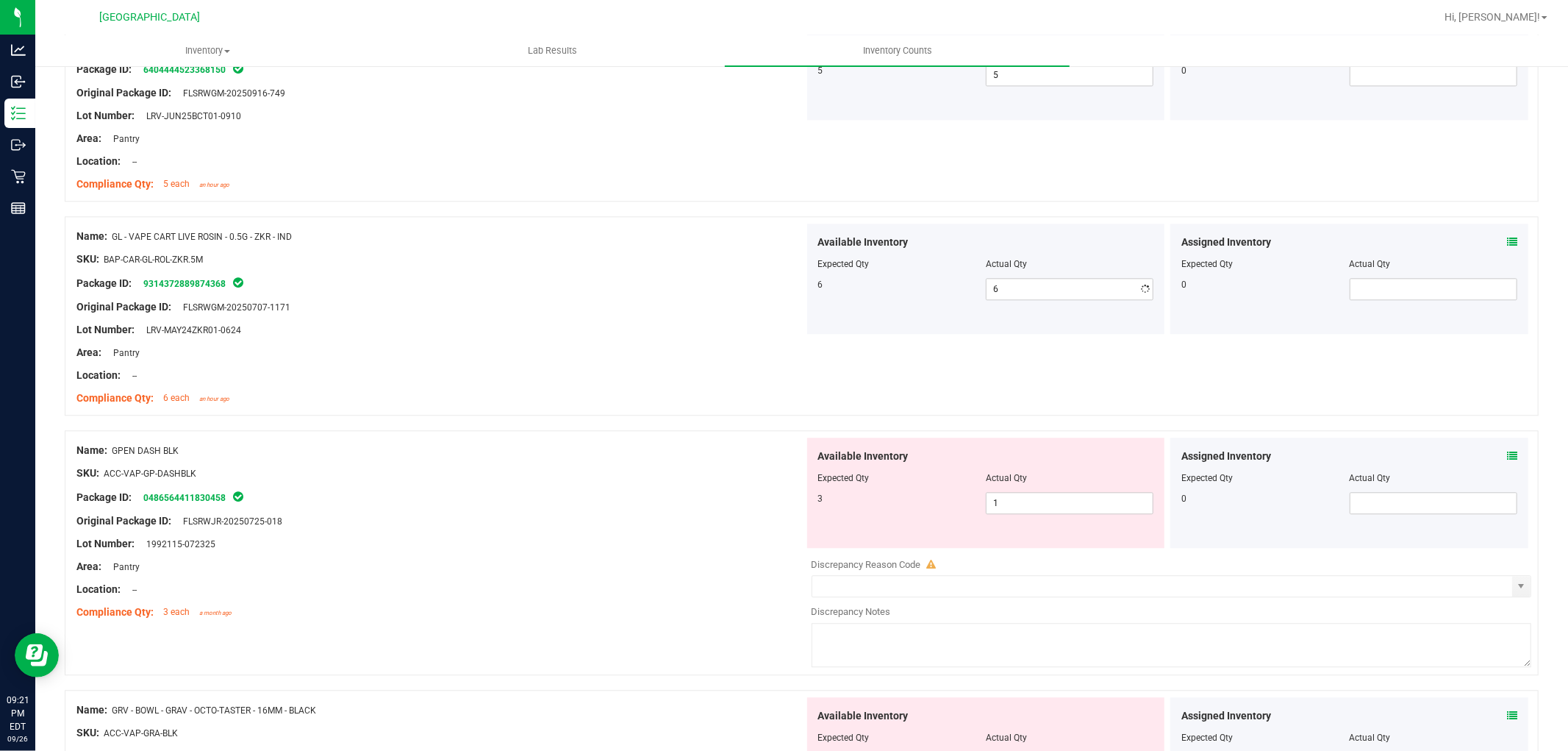
click at [737, 341] on div at bounding box center [440, 341] width 728 height 7
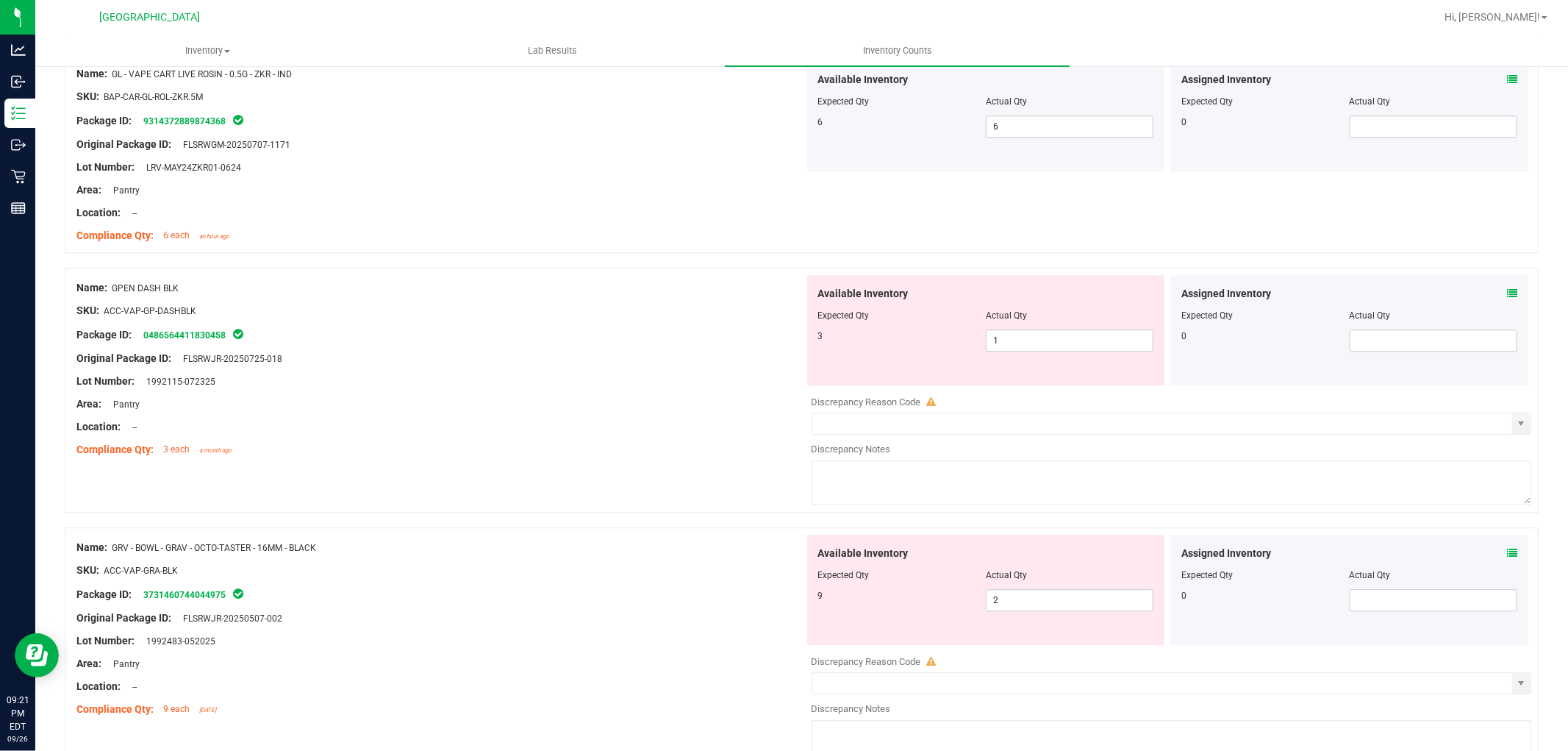
scroll to position [3104, 0]
drag, startPoint x: 1011, startPoint y: 326, endPoint x: 990, endPoint y: 342, distance: 26.4
click at [990, 342] on div "Available Inventory Expected Qty Actual Qty 3 1 1" at bounding box center [986, 329] width 358 height 111
drag, startPoint x: 990, startPoint y: 342, endPoint x: 903, endPoint y: 320, distance: 89.7
click at [949, 331] on div "Available Inventory Expected Qty Actual Qty 3 1 1" at bounding box center [986, 329] width 358 height 111
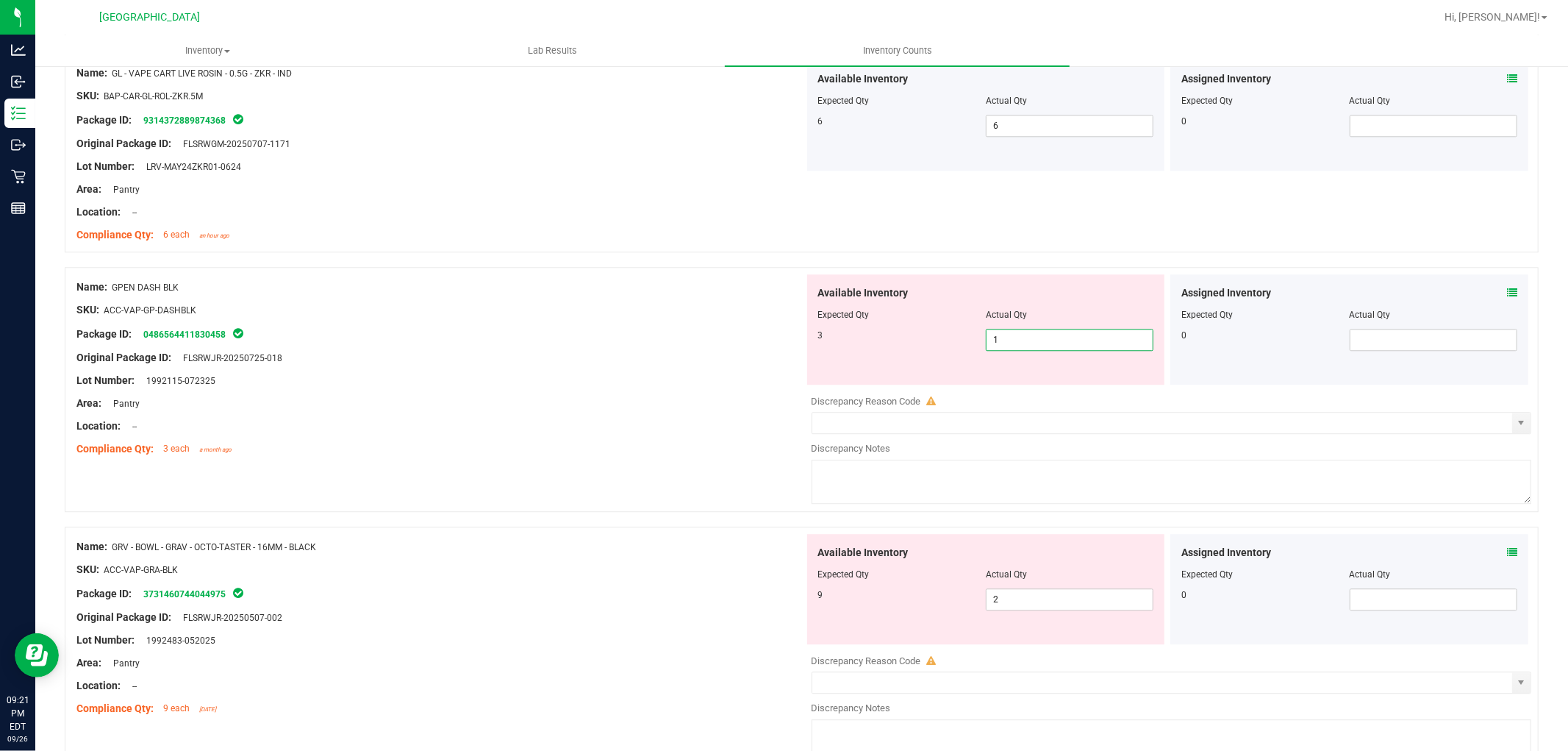
type input "3"
click at [702, 316] on div "SKU: ACC-VAP-GP-DASHBLK" at bounding box center [440, 310] width 728 height 16
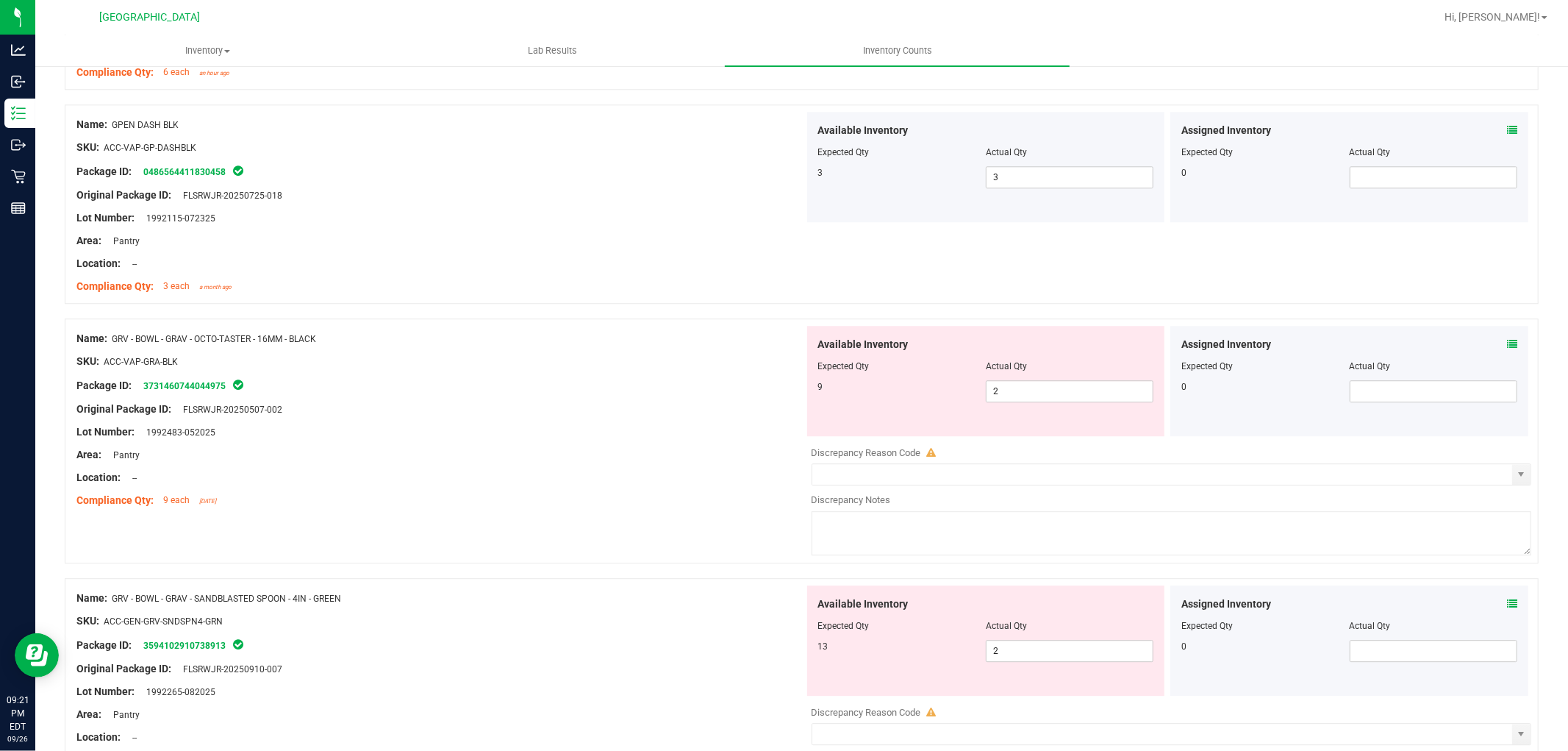
scroll to position [3267, 0]
click at [1056, 401] on span "2 2" at bounding box center [1069, 390] width 167 height 22
type input "9"
click at [666, 385] on div "Package ID: 3731460744044975" at bounding box center [440, 384] width 728 height 17
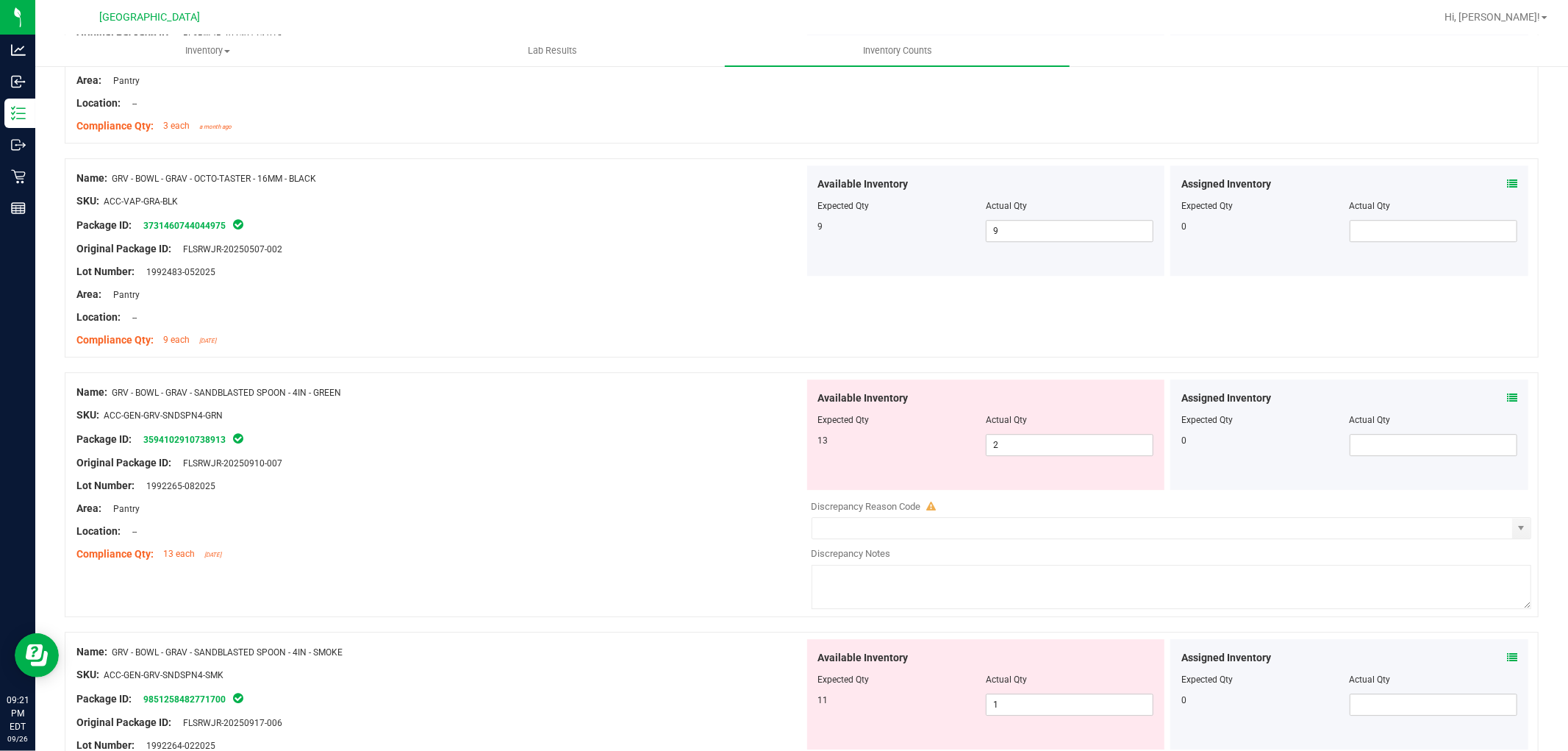
scroll to position [3430, 0]
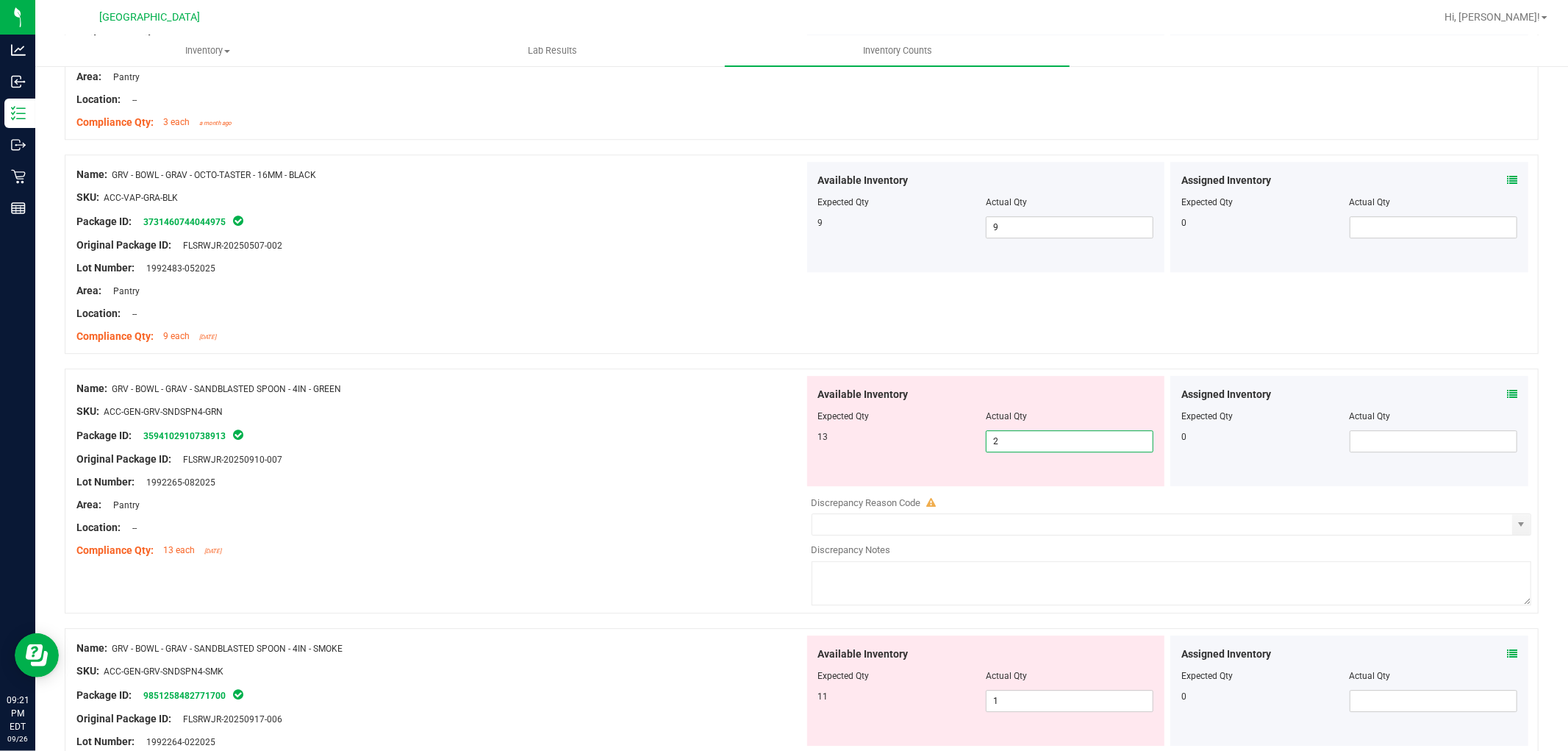
drag, startPoint x: 1059, startPoint y: 447, endPoint x: 481, endPoint y: 450, distance: 578.0
click at [481, 450] on div "Name: GRV - BOWL - GRAV - SANDBLASTED SPOON - 4IN - GREEN SKU: ACC-GEN-GRV-SNDS…" at bounding box center [801, 491] width 1474 height 245
type input "13"
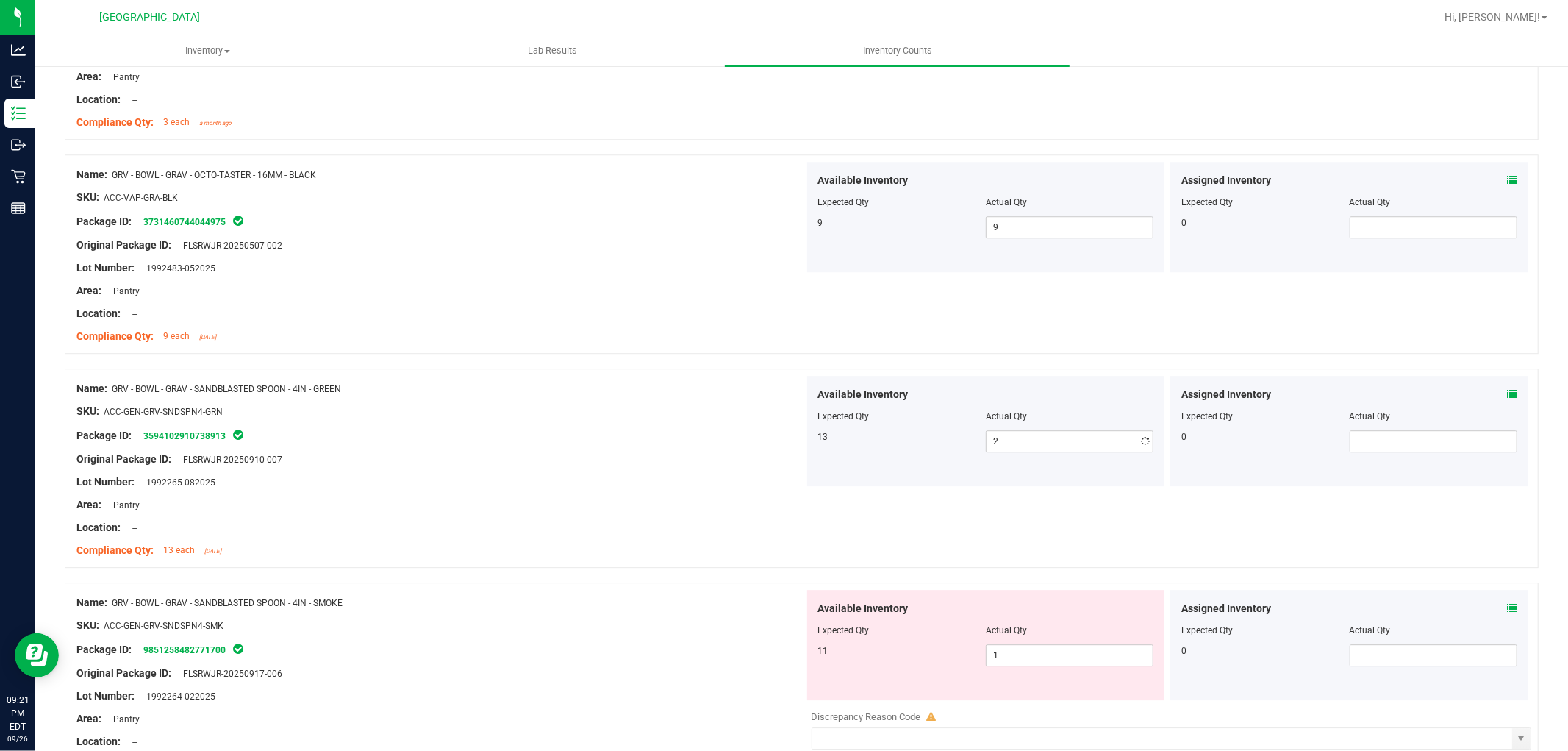
type input "13"
click at [421, 443] on div "Package ID: 3594102910738913" at bounding box center [440, 435] width 728 height 17
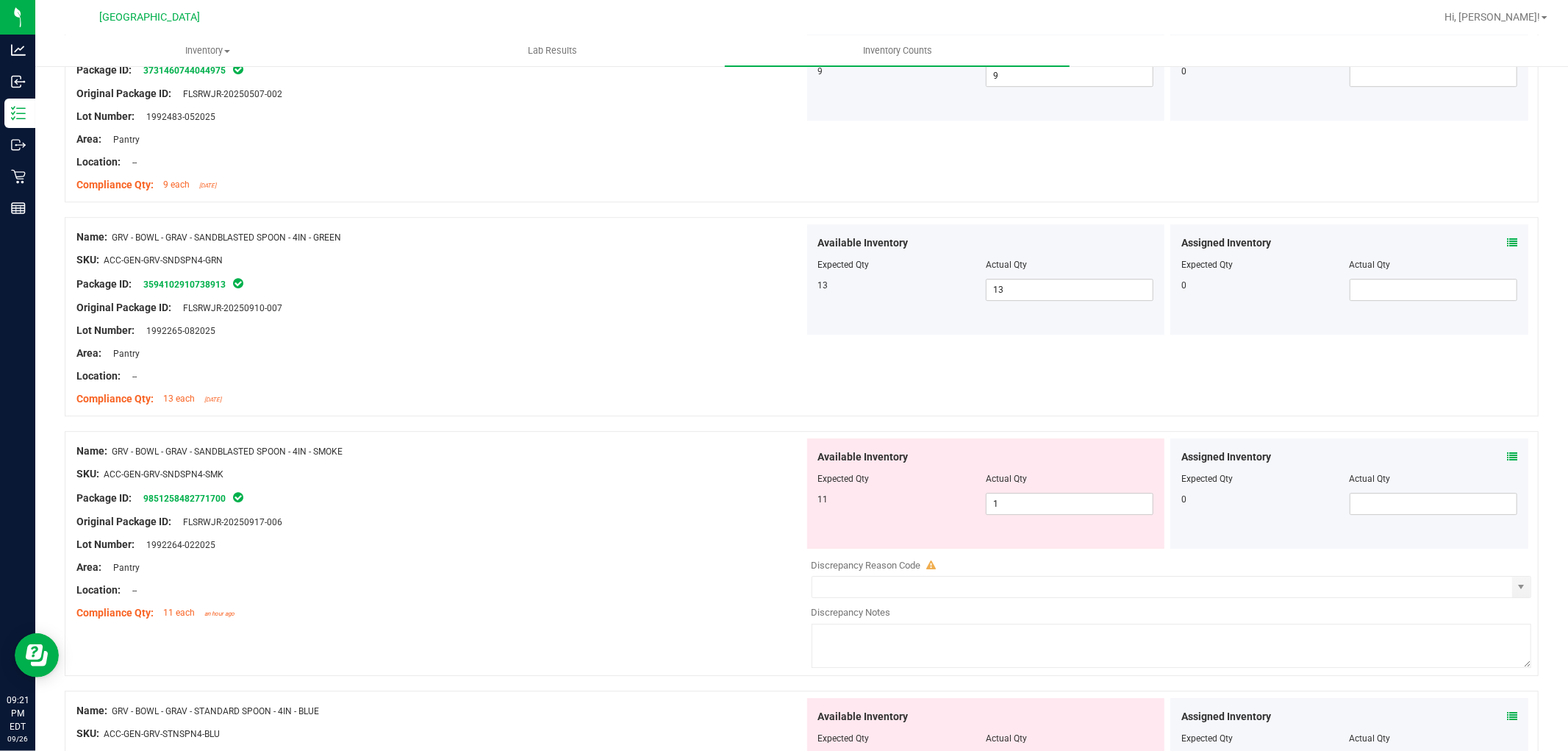
scroll to position [3757, 0]
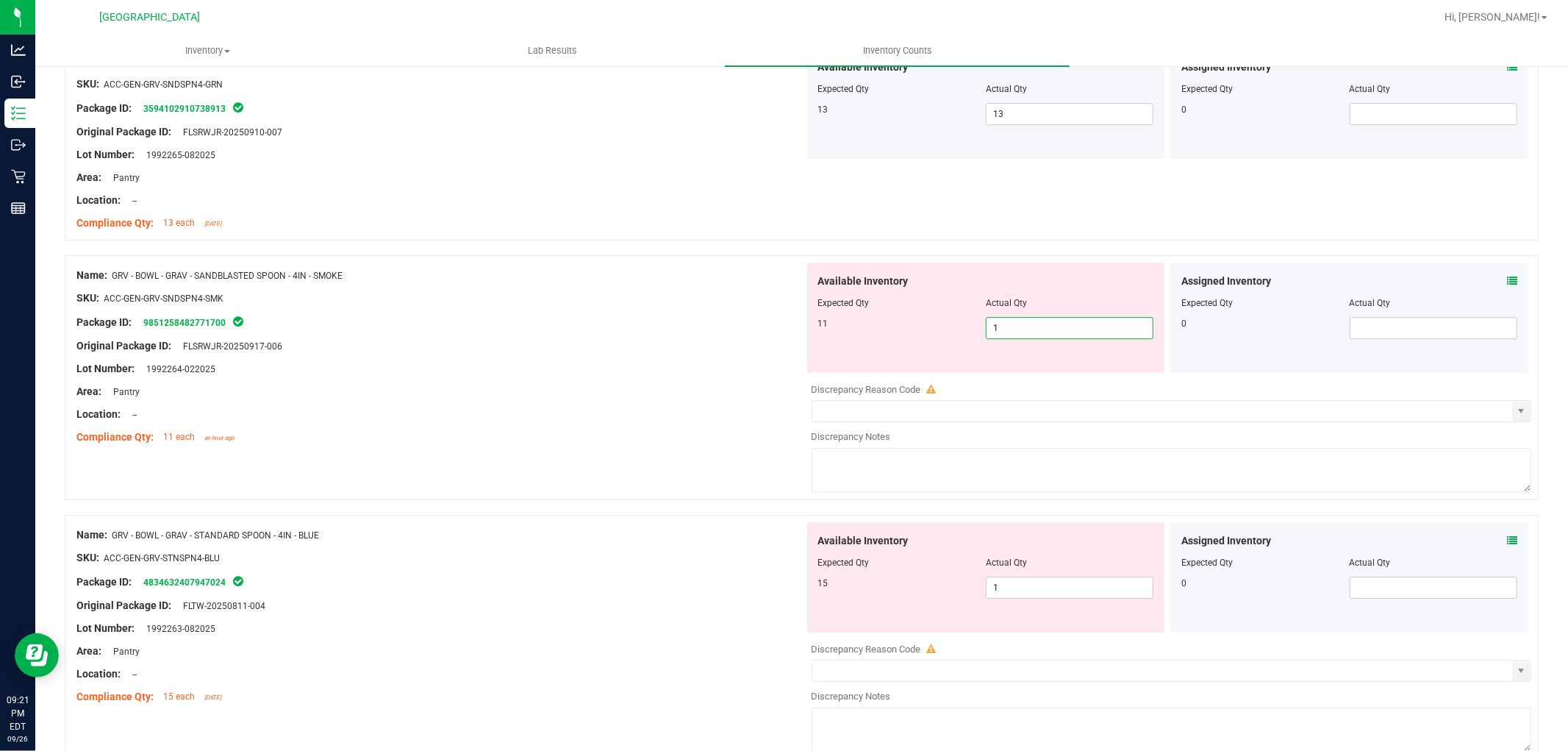
drag, startPoint x: 1017, startPoint y: 332, endPoint x: 885, endPoint y: 294, distance: 137.4
click at [915, 300] on div "Available Inventory Expected Qty Actual Qty 11 1 1" at bounding box center [986, 317] width 358 height 111
type input "4"
type input "11"
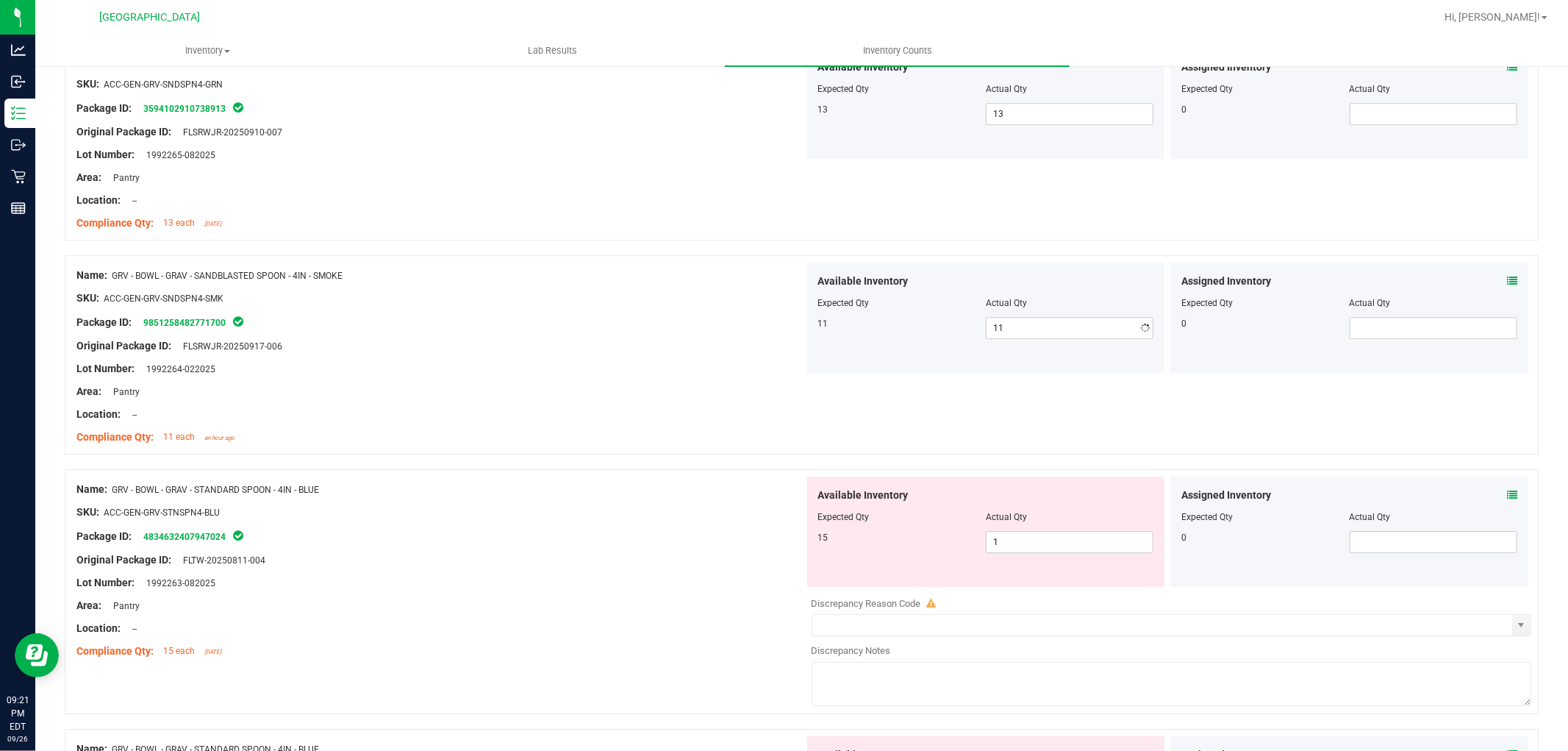
click at [701, 381] on div at bounding box center [440, 380] width 728 height 7
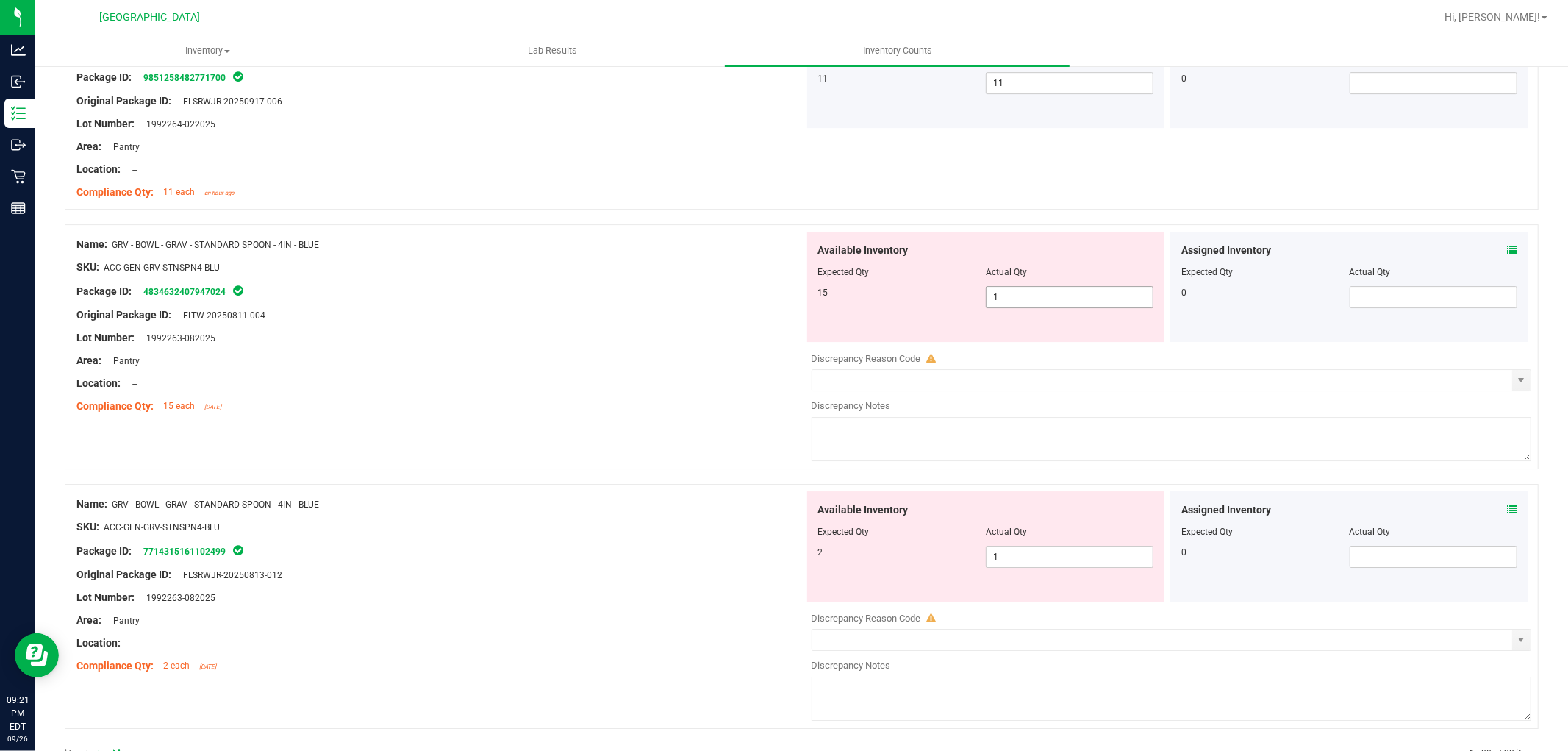
click at [1023, 296] on span "1 1" at bounding box center [1069, 297] width 167 height 22
type input "15"
click at [524, 333] on div "Lot Number: 1992263-082025" at bounding box center [440, 337] width 728 height 16
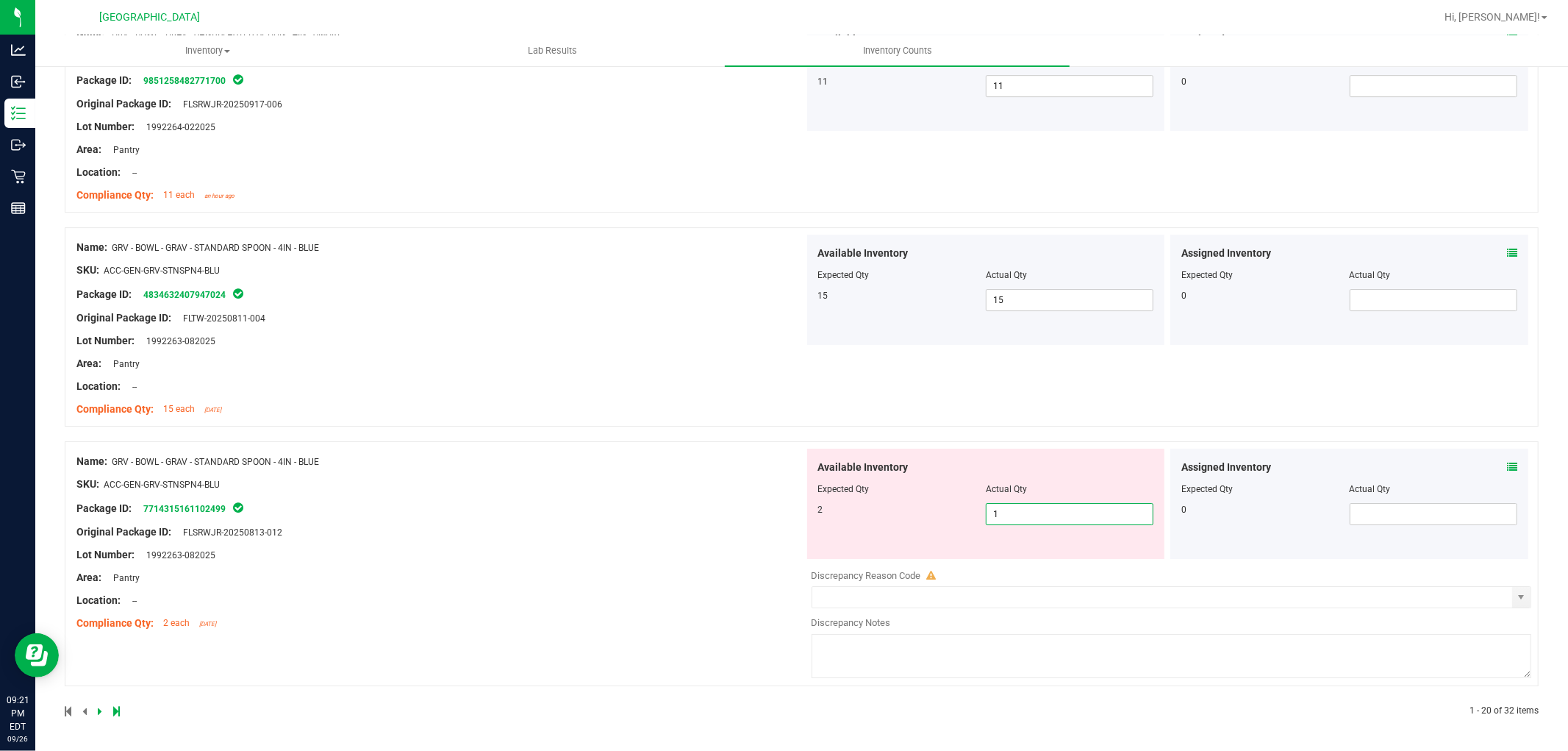
click at [1029, 516] on span "1 1" at bounding box center [1069, 513] width 167 height 22
drag, startPoint x: 1006, startPoint y: 516, endPoint x: 819, endPoint y: 467, distance: 193.3
click at [830, 471] on div "Available Inventory Expected Qty Actual Qty 2 1 1" at bounding box center [986, 503] width 358 height 111
type input "2"
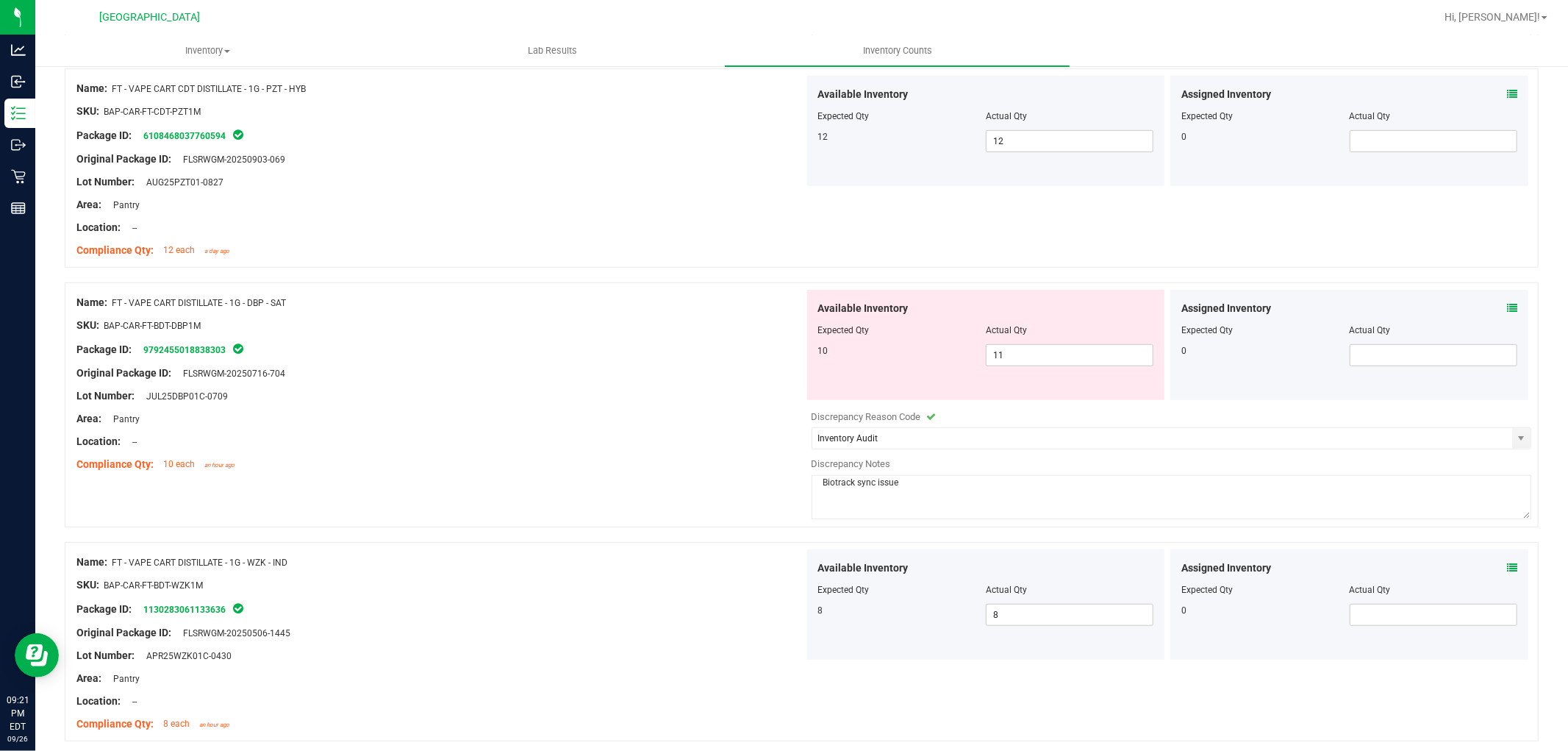
scroll to position [0, 0]
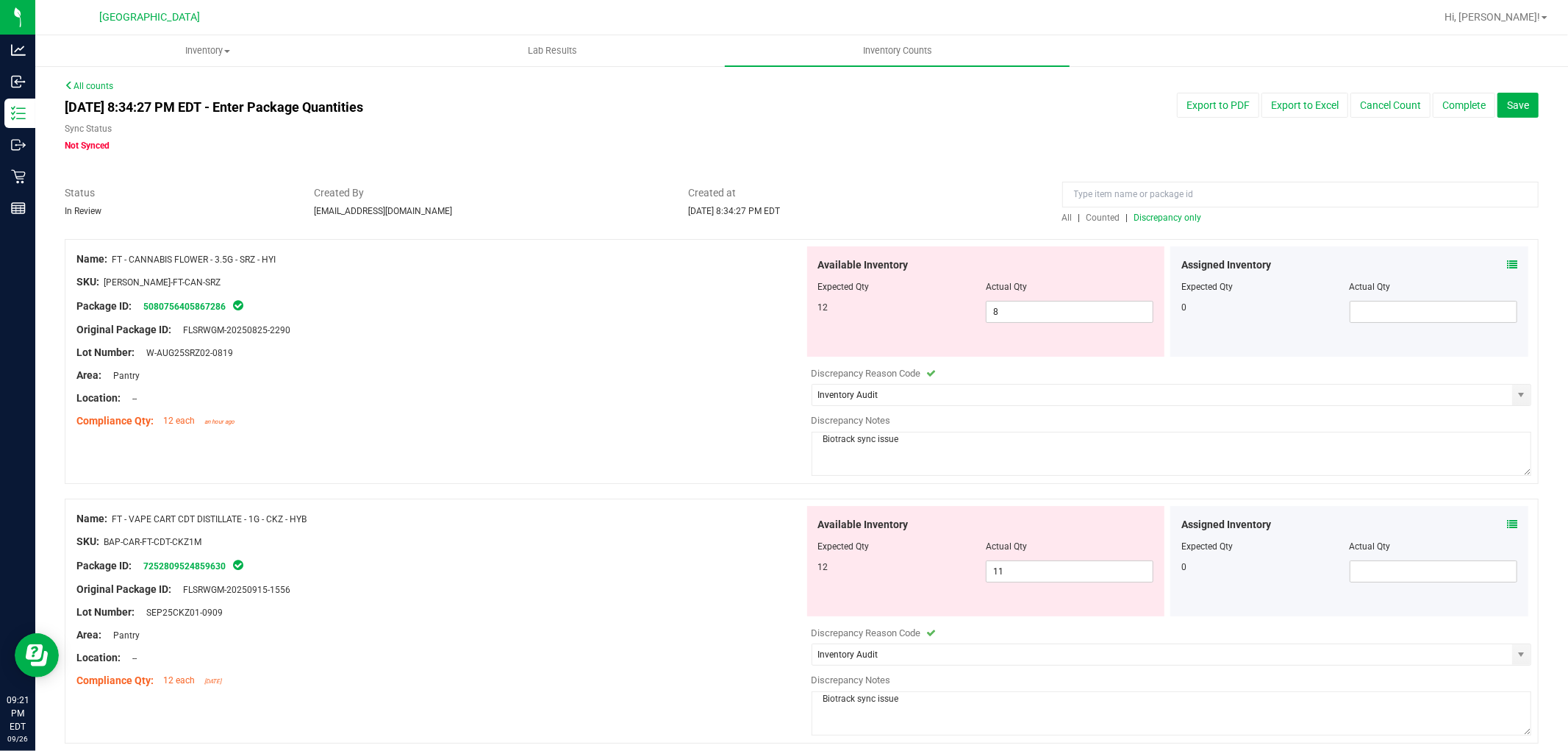
click at [1142, 217] on span "Discrepancy only" at bounding box center [1169, 217] width 68 height 10
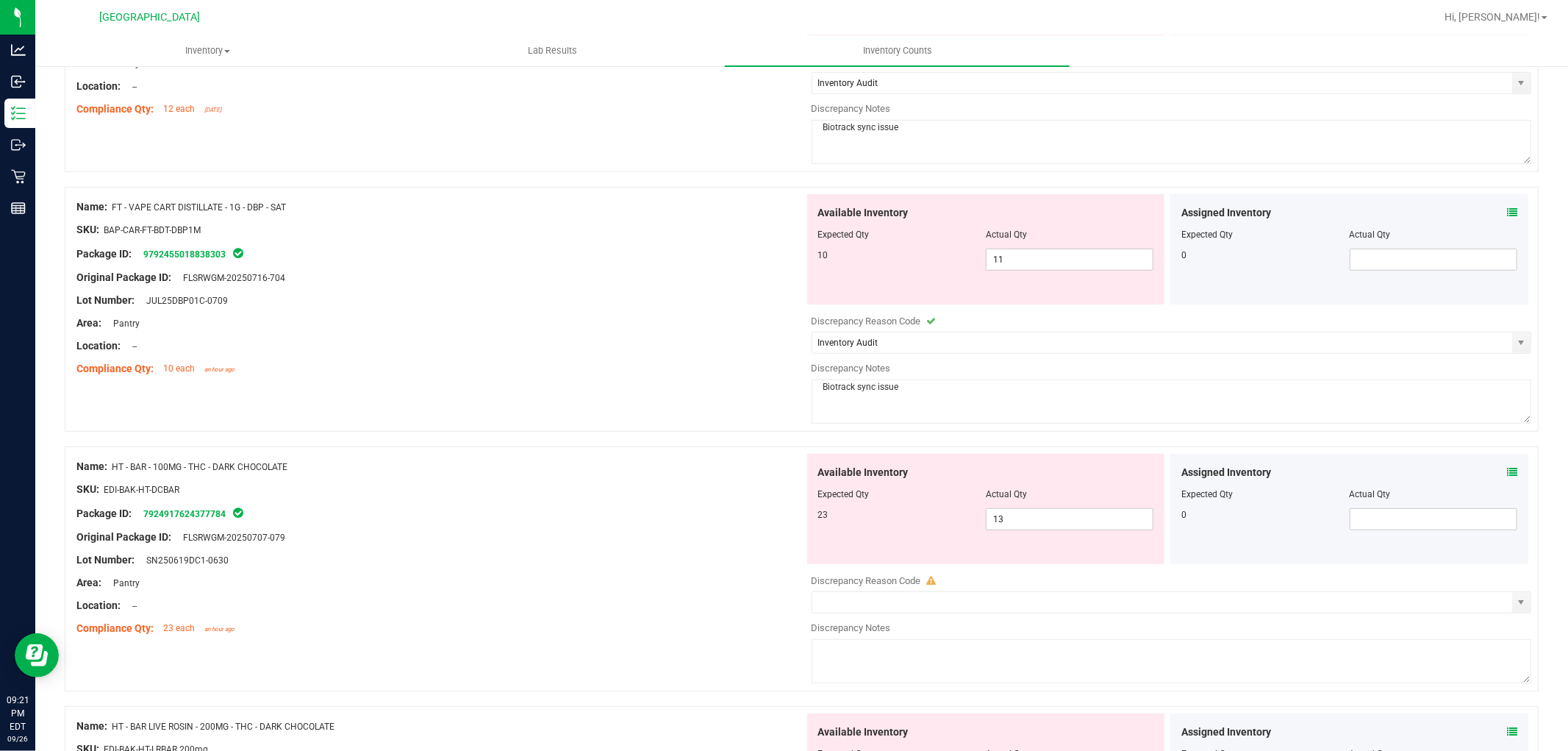
scroll to position [735, 0]
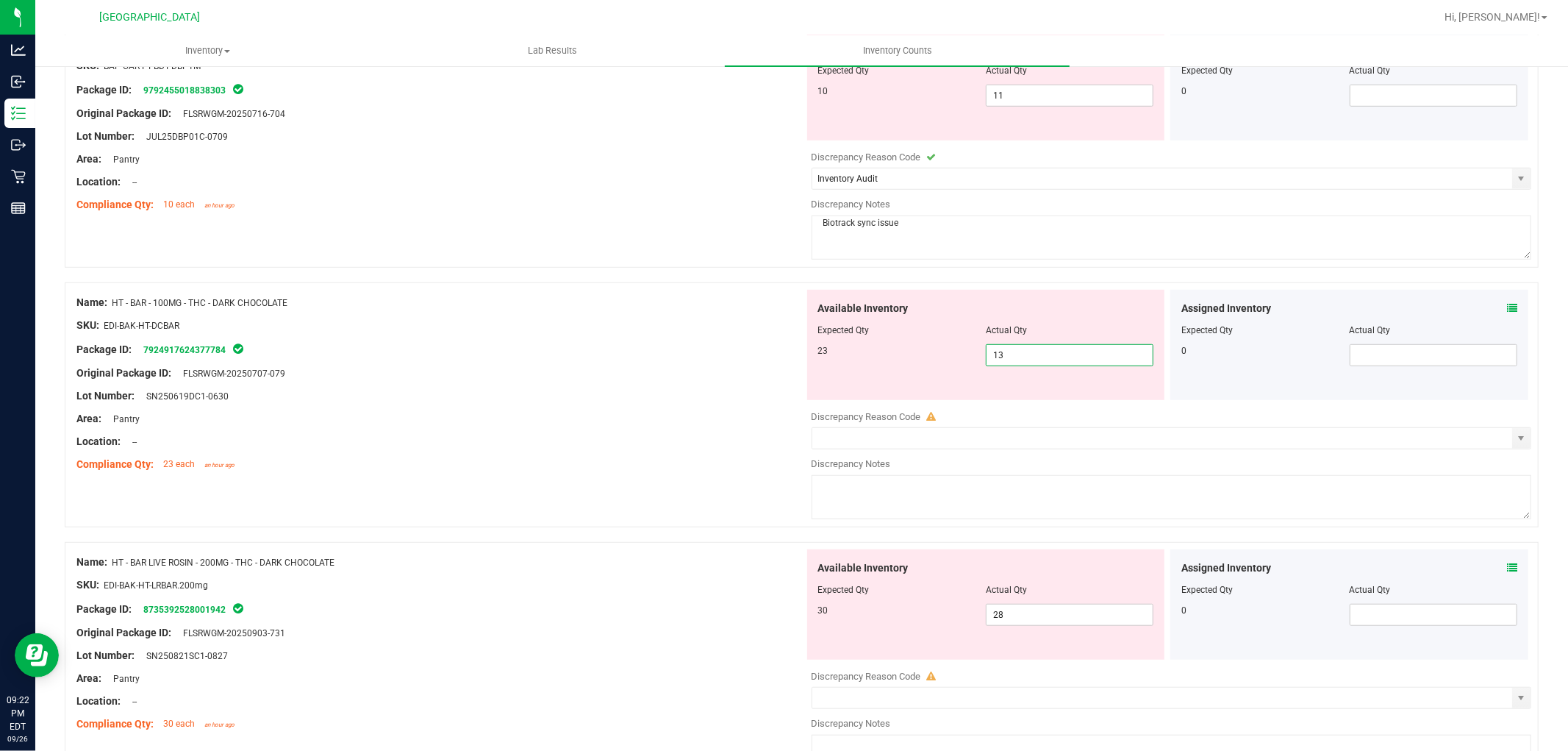
drag, startPoint x: 1010, startPoint y: 355, endPoint x: 846, endPoint y: 378, distance: 165.6
click at [846, 378] on div "Available Inventory Expected Qty Actual Qty 23 13 13" at bounding box center [986, 344] width 358 height 111
type input "23"
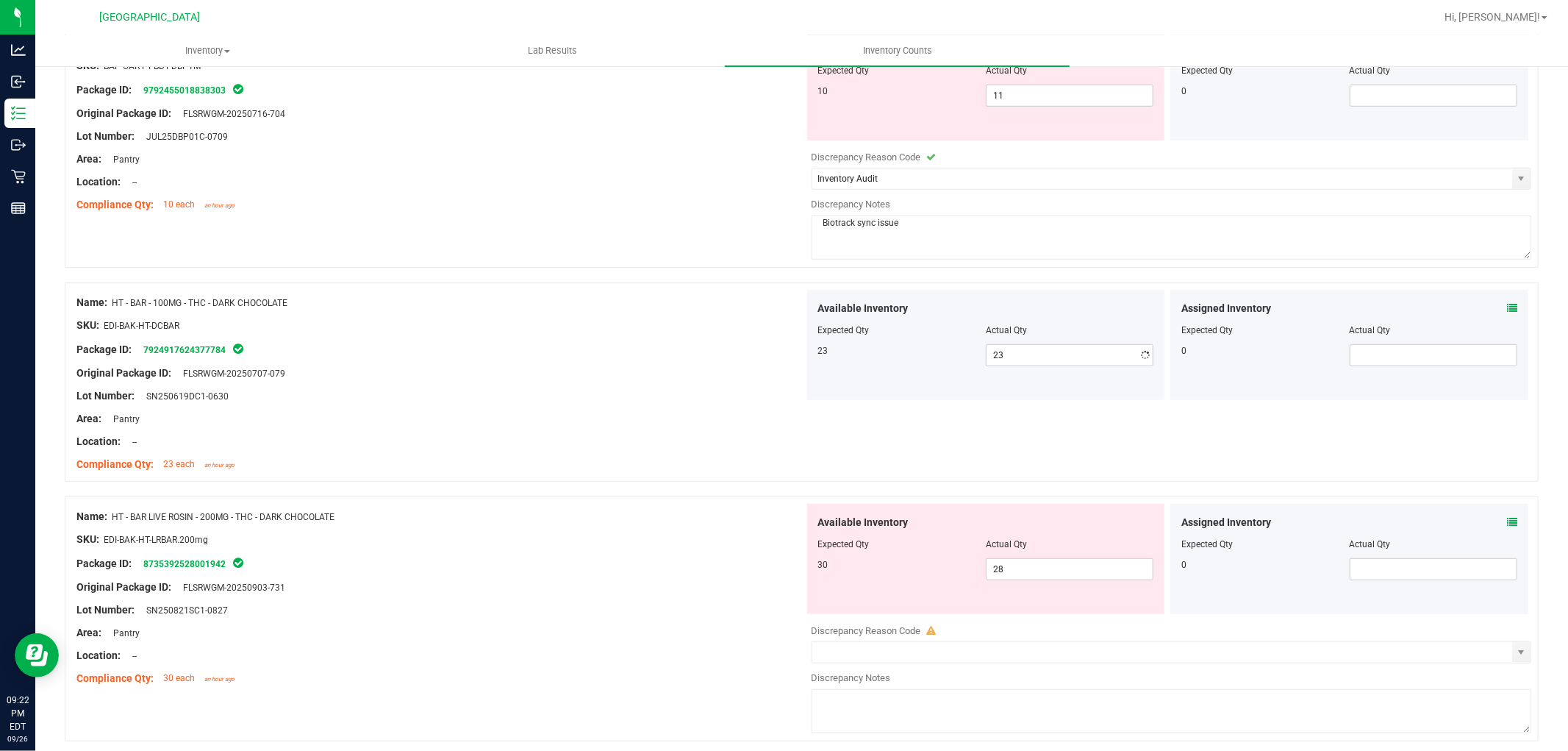
drag, startPoint x: 390, startPoint y: 506, endPoint x: 307, endPoint y: 523, distance: 84.7
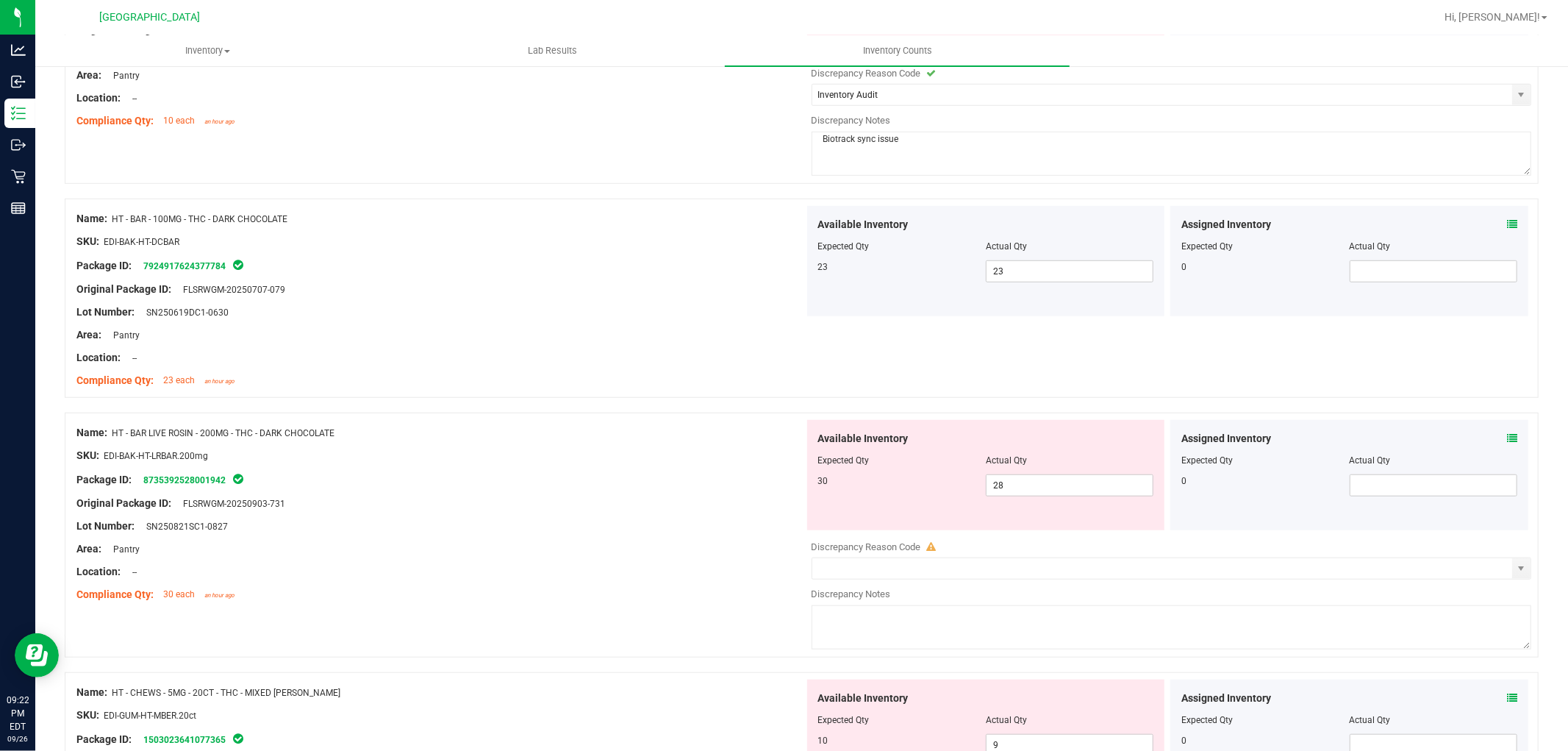
scroll to position [898, 0]
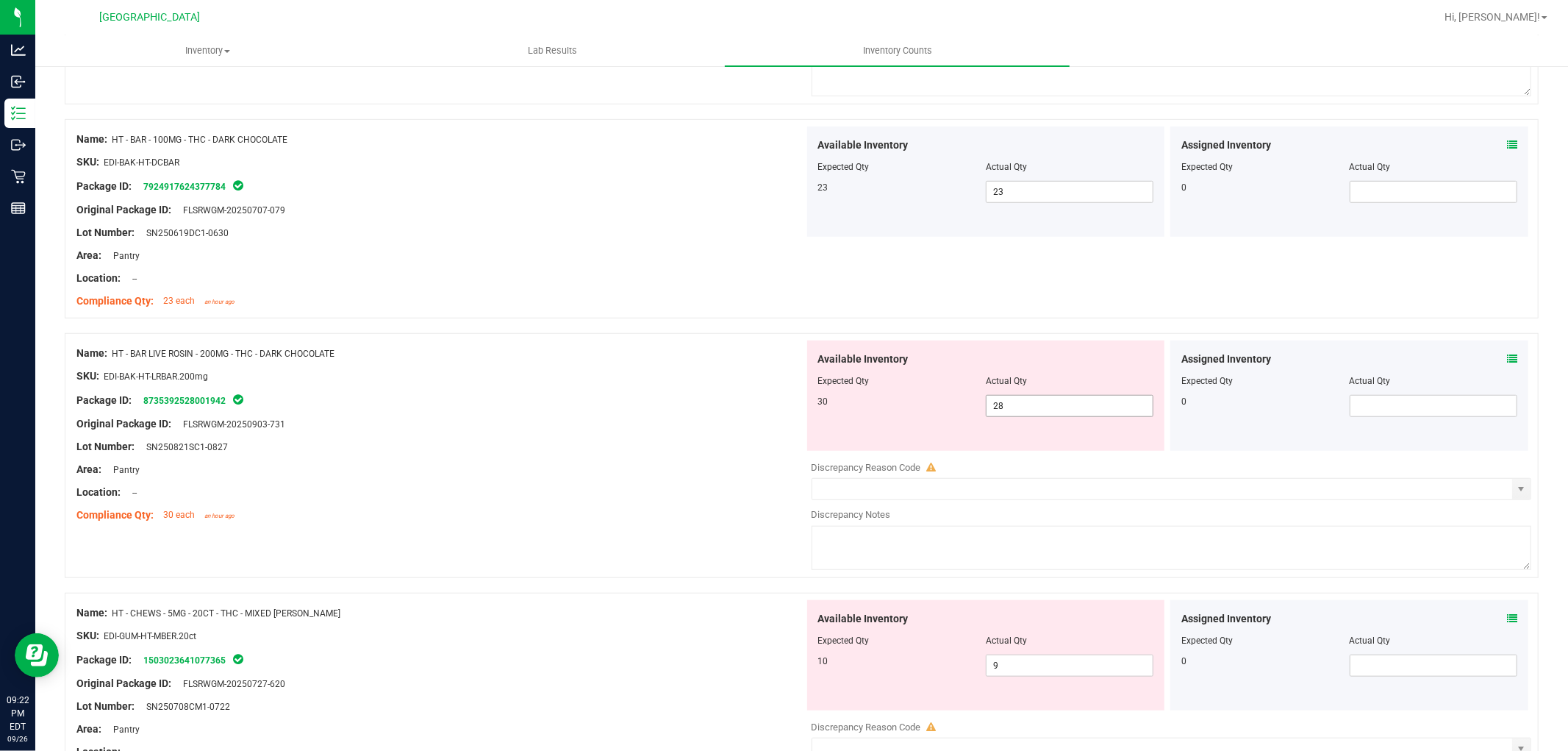
click at [1013, 415] on span "28 28" at bounding box center [1069, 406] width 167 height 22
type input "2"
type input "30"
click at [649, 421] on div "Original Package ID: FLSRWGM-20250903-731" at bounding box center [440, 423] width 728 height 16
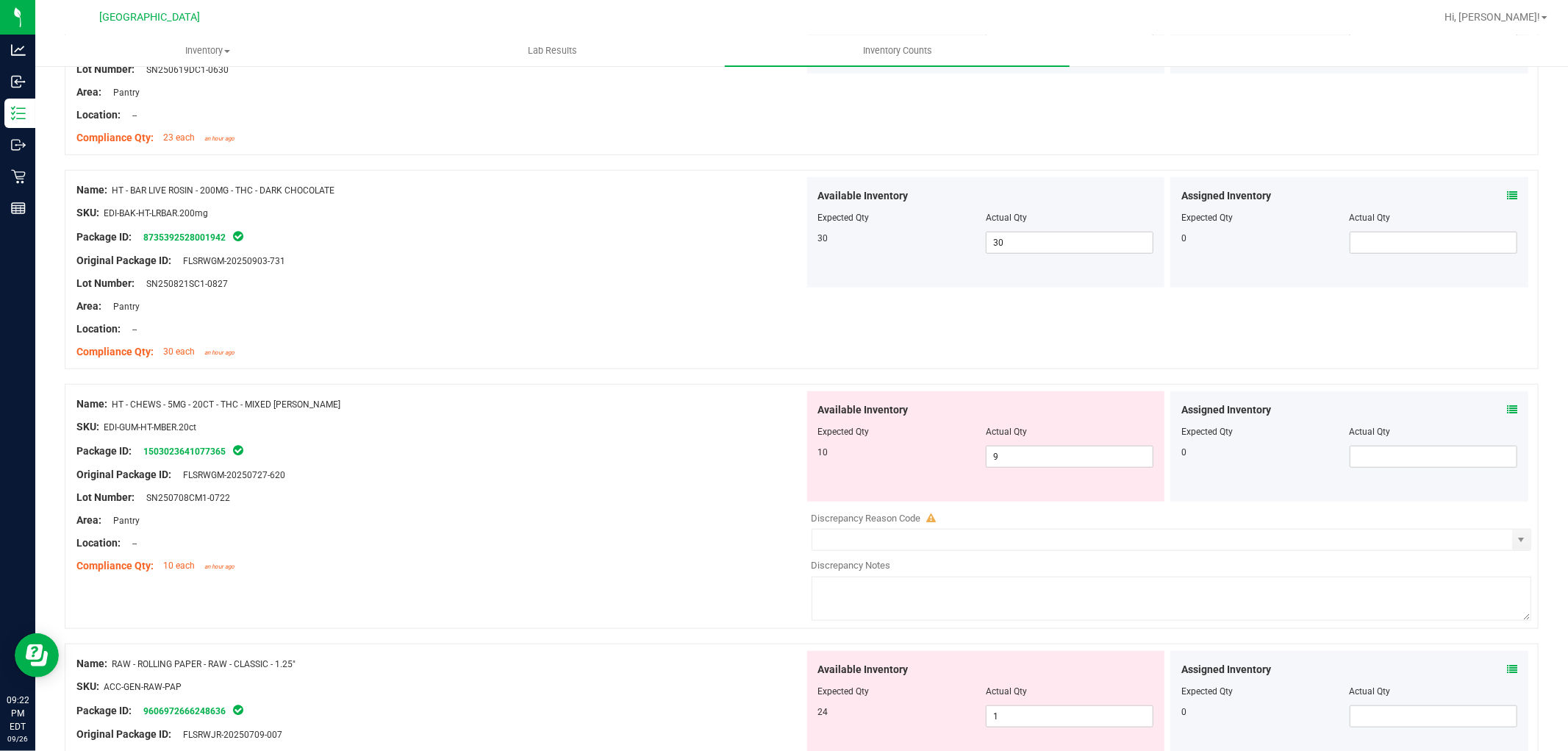
scroll to position [1306, 0]
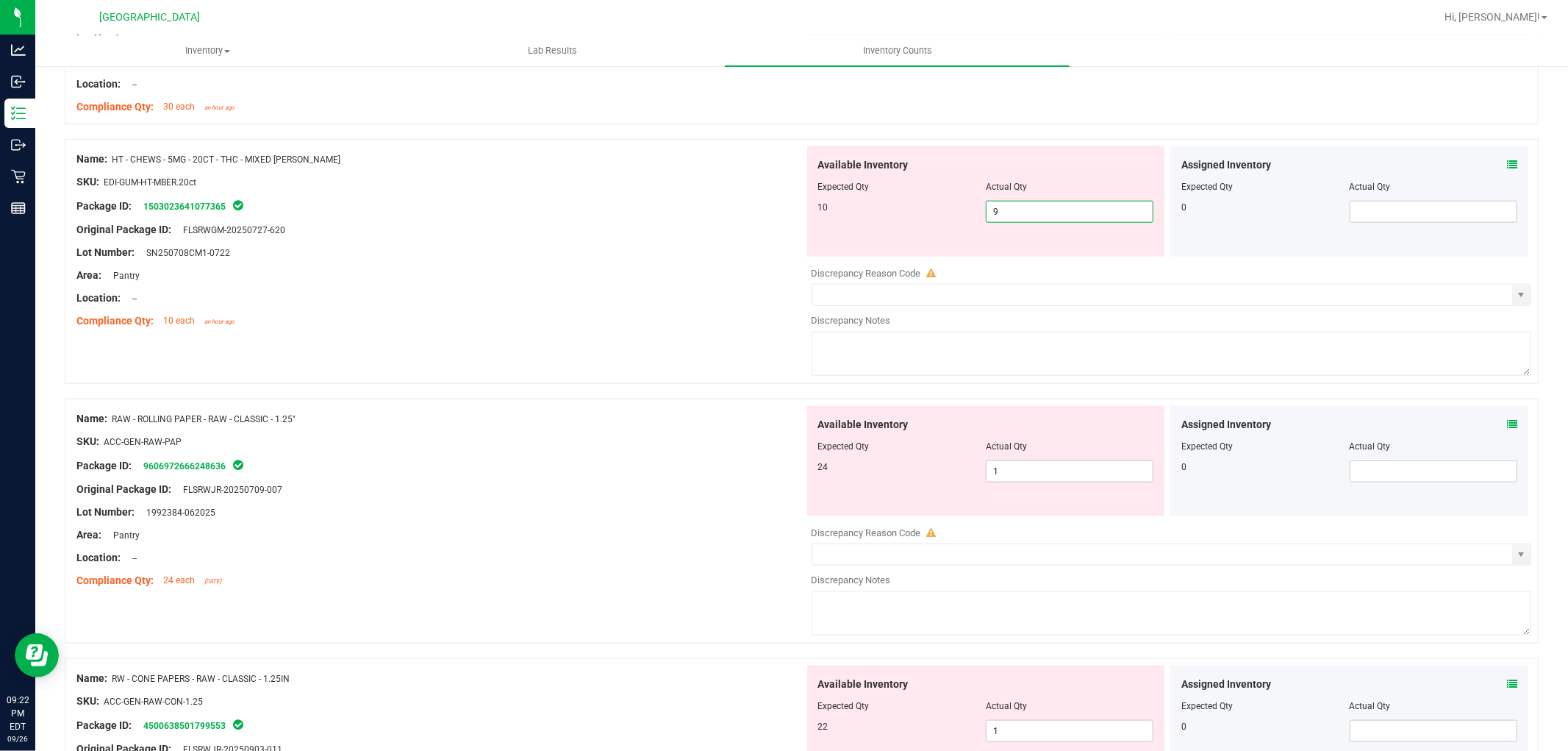
click at [1023, 216] on span "9 9" at bounding box center [1069, 212] width 167 height 22
type input "10"
click at [471, 344] on div "Name: HT - CHEWS - 5MG - 20CT - THC - MIXED [PERSON_NAME] SKU: EDI-GUM-HT-MBER.…" at bounding box center [801, 269] width 1474 height 259
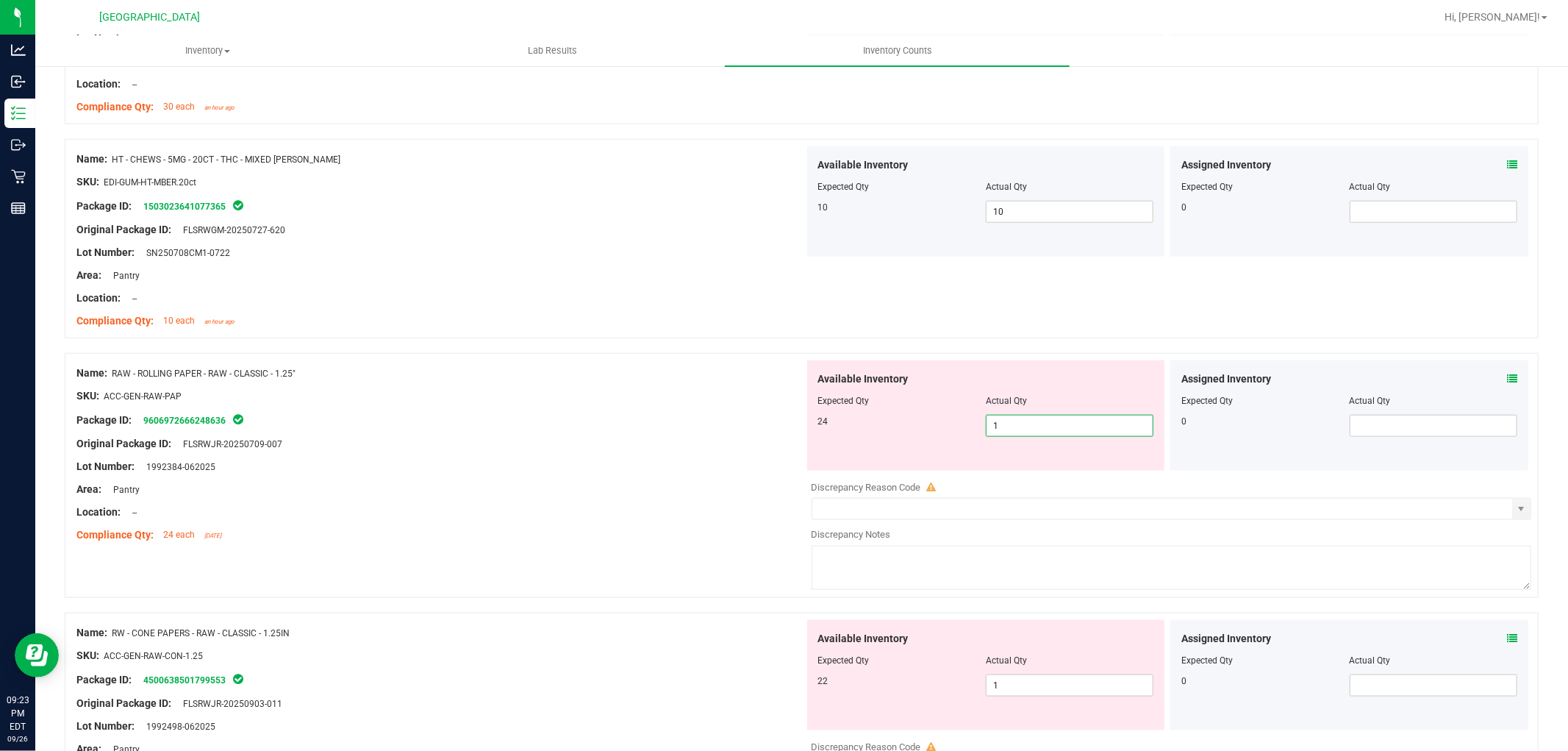
click at [1097, 434] on span "1 1" at bounding box center [1069, 426] width 167 height 22
type input "24"
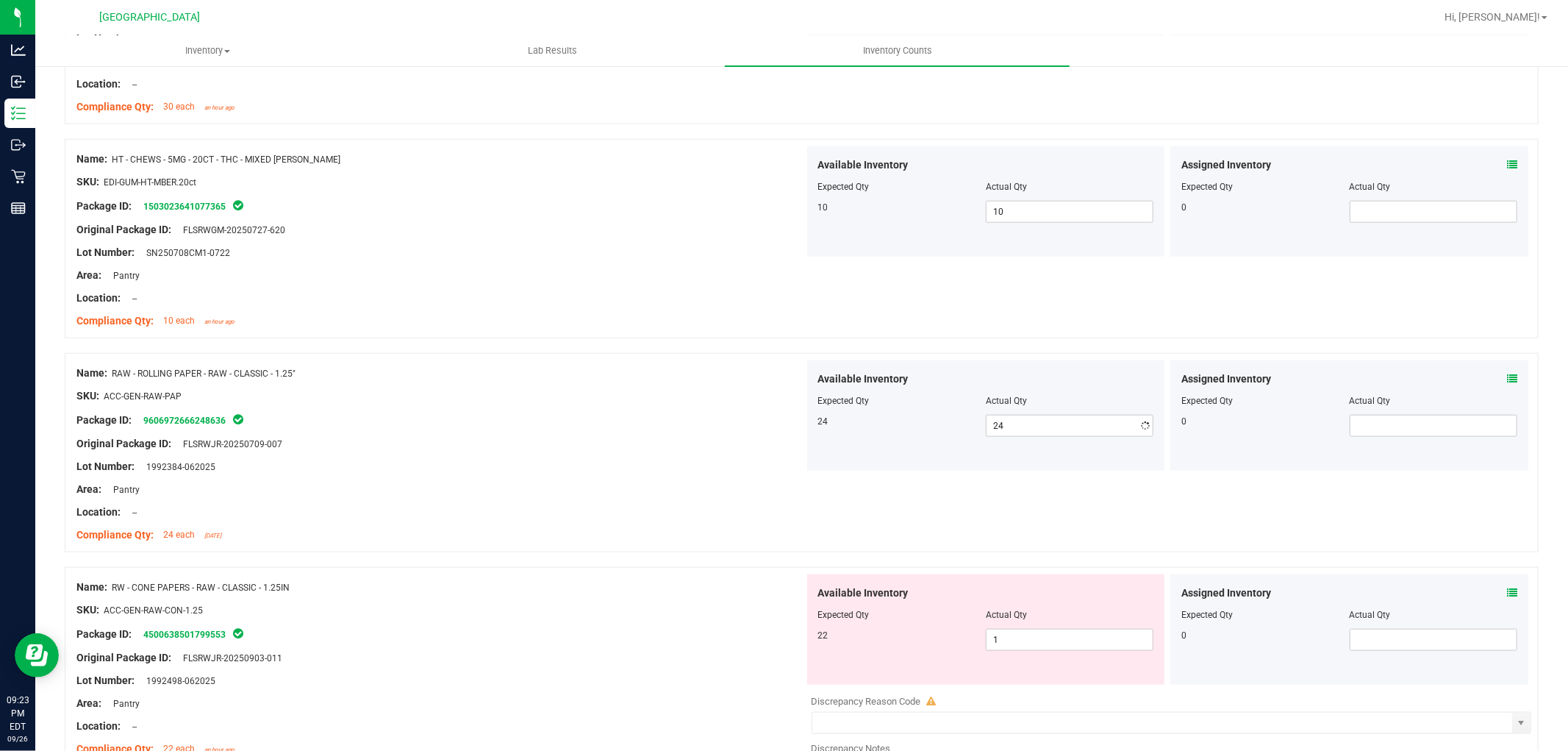
click at [403, 460] on div "Lot Number: 1992384-062025" at bounding box center [440, 466] width 728 height 16
drag, startPoint x: 1128, startPoint y: 638, endPoint x: 709, endPoint y: 636, distance: 419.0
click at [709, 636] on div "Name: RW - CONE PAPERS - RAW - CLASSIC - 1.25IN SKU: ACC-GEN-RAW-CON-1.25 Packa…" at bounding box center [801, 689] width 1474 height 245
type input "22"
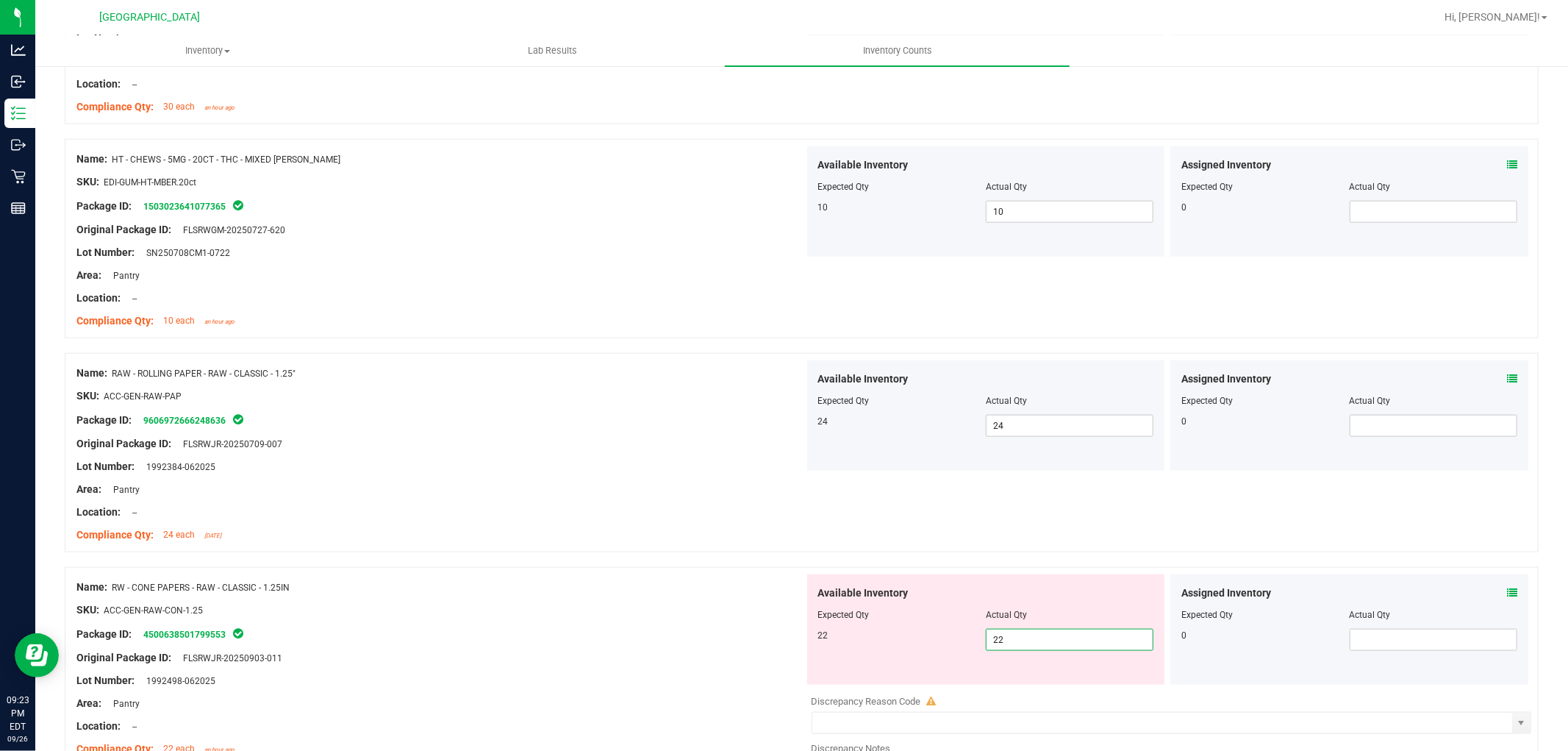
click at [656, 354] on div "Name: RAW - ROLLING PAPER - RAW - CLASSIC - 1.25" SKU: ACC-GEN-RAW-PAP Package …" at bounding box center [801, 452] width 1474 height 199
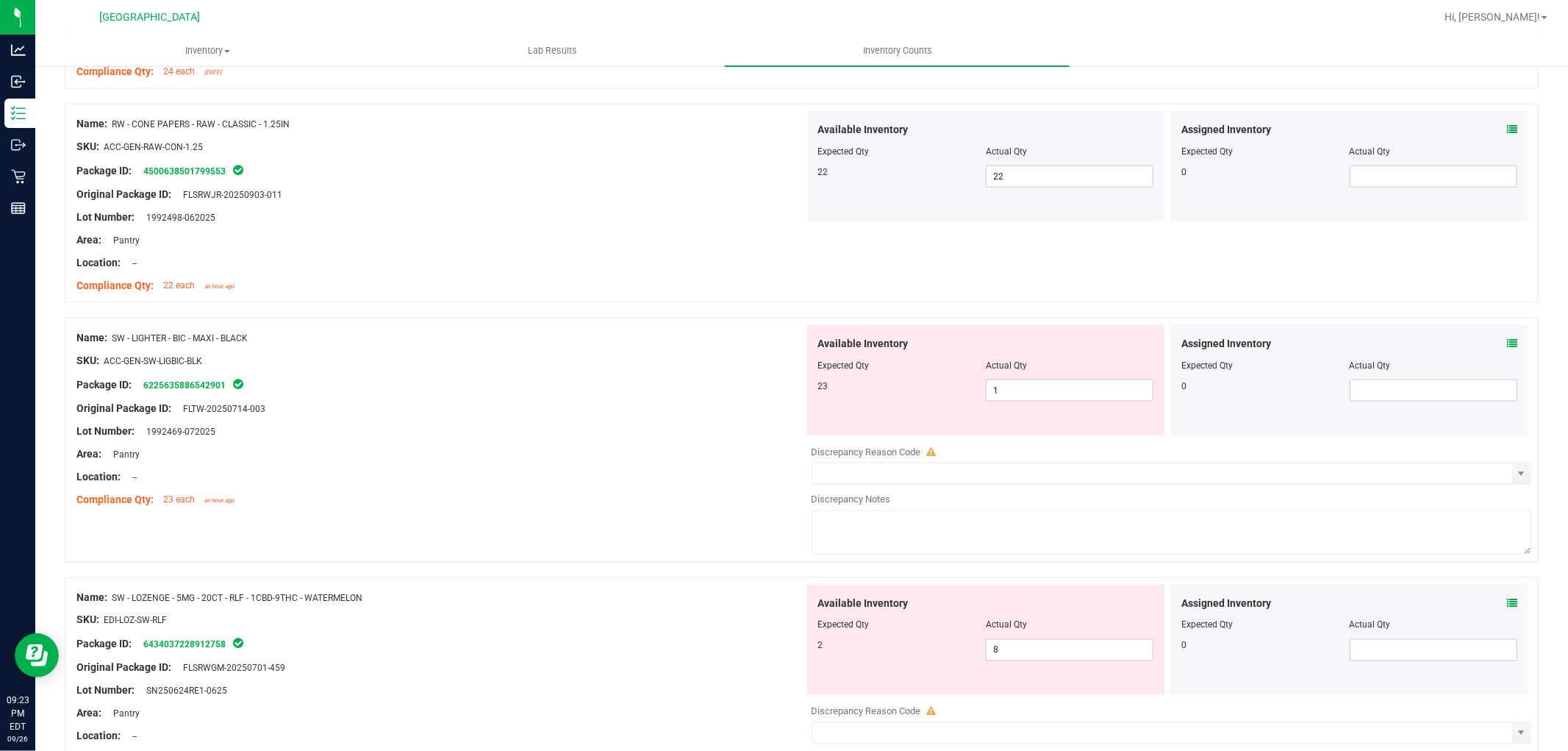
scroll to position [1796, 0]
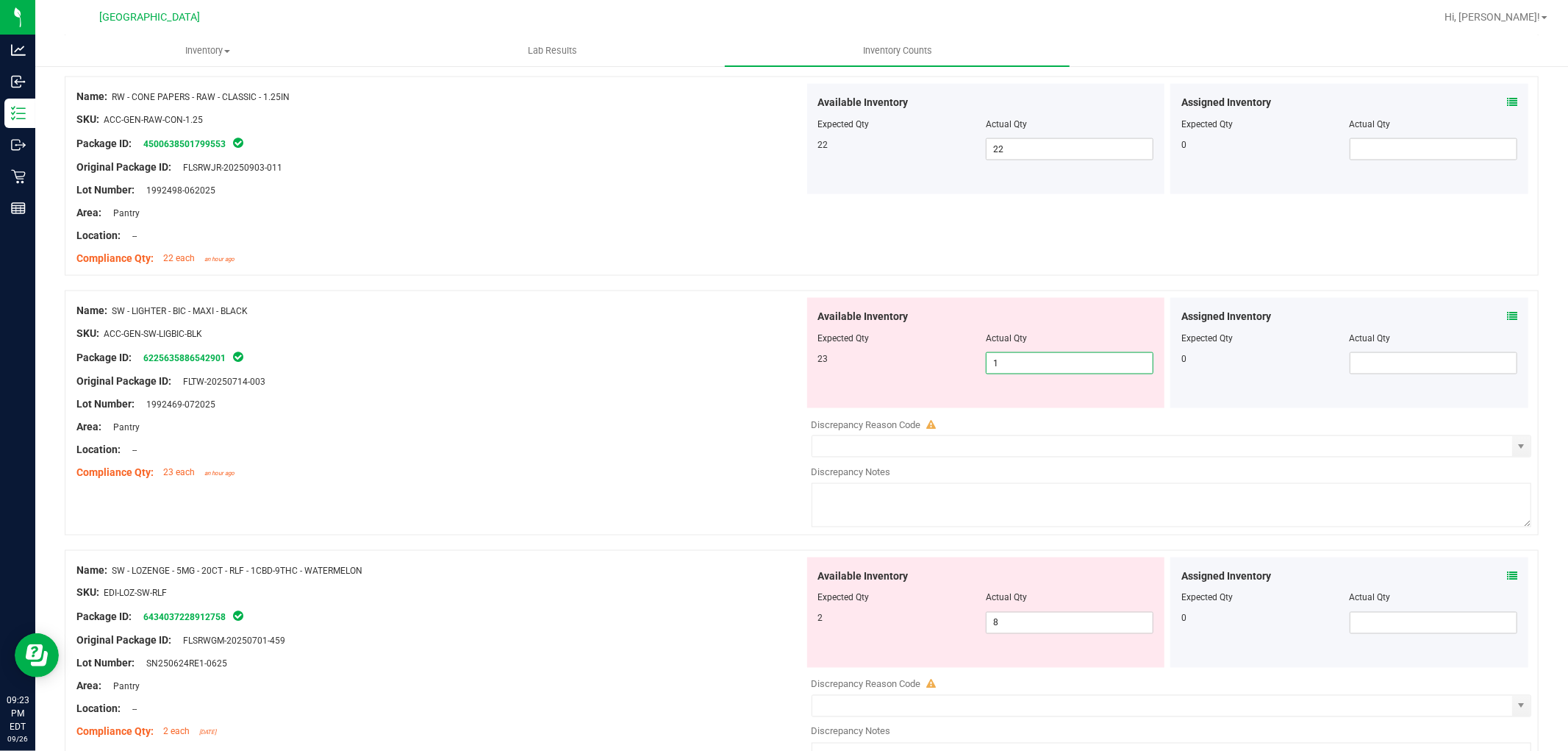
drag, startPoint x: 1054, startPoint y: 359, endPoint x: 627, endPoint y: 476, distance: 442.7
click at [627, 476] on div "Name: SW - LIGHTER - BIC - MAXI - BLACK SKU: ACC-GEN-SW-LIGBIC-BLK Package ID: …" at bounding box center [801, 413] width 1474 height 245
type input "23"
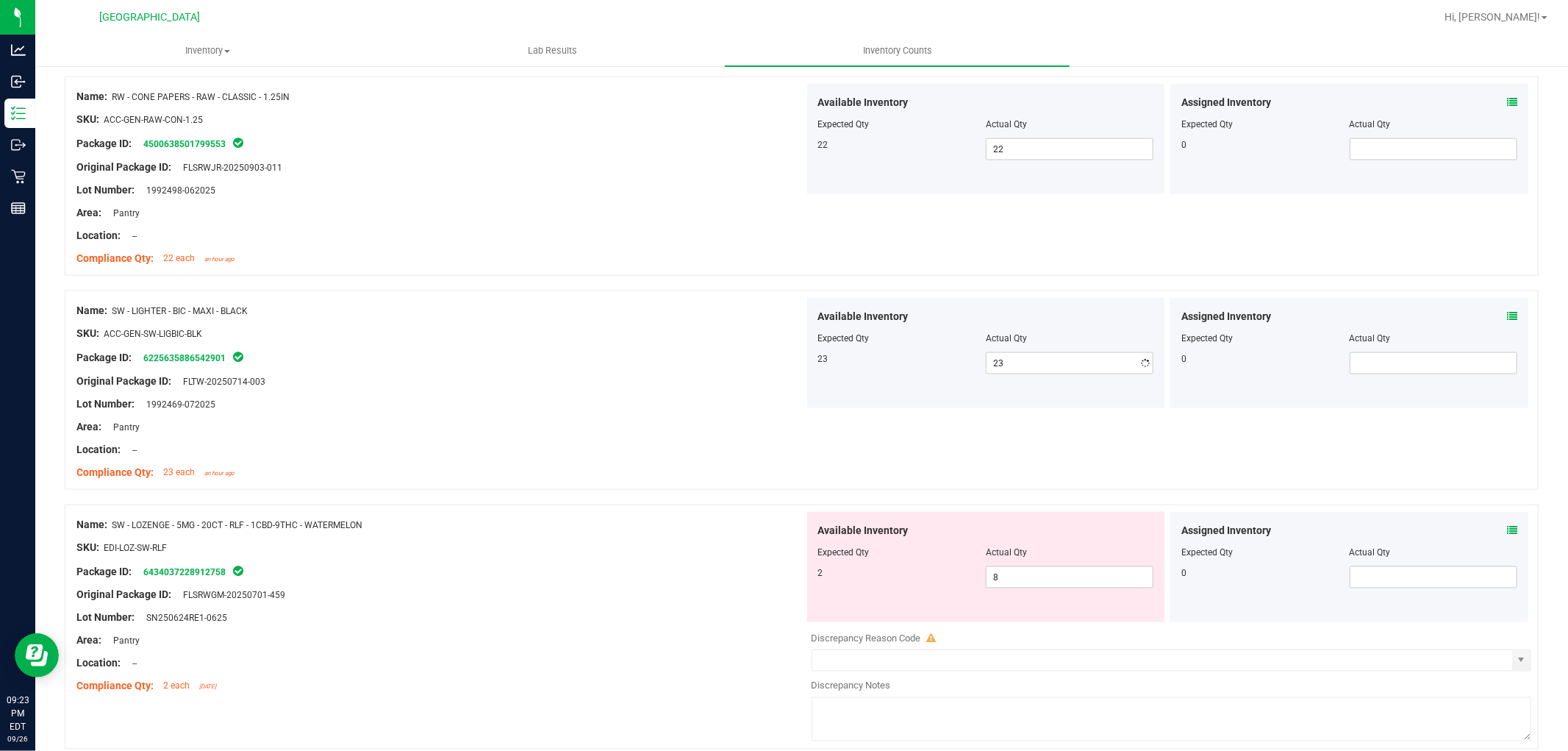
click at [596, 414] on div at bounding box center [440, 416] width 728 height 7
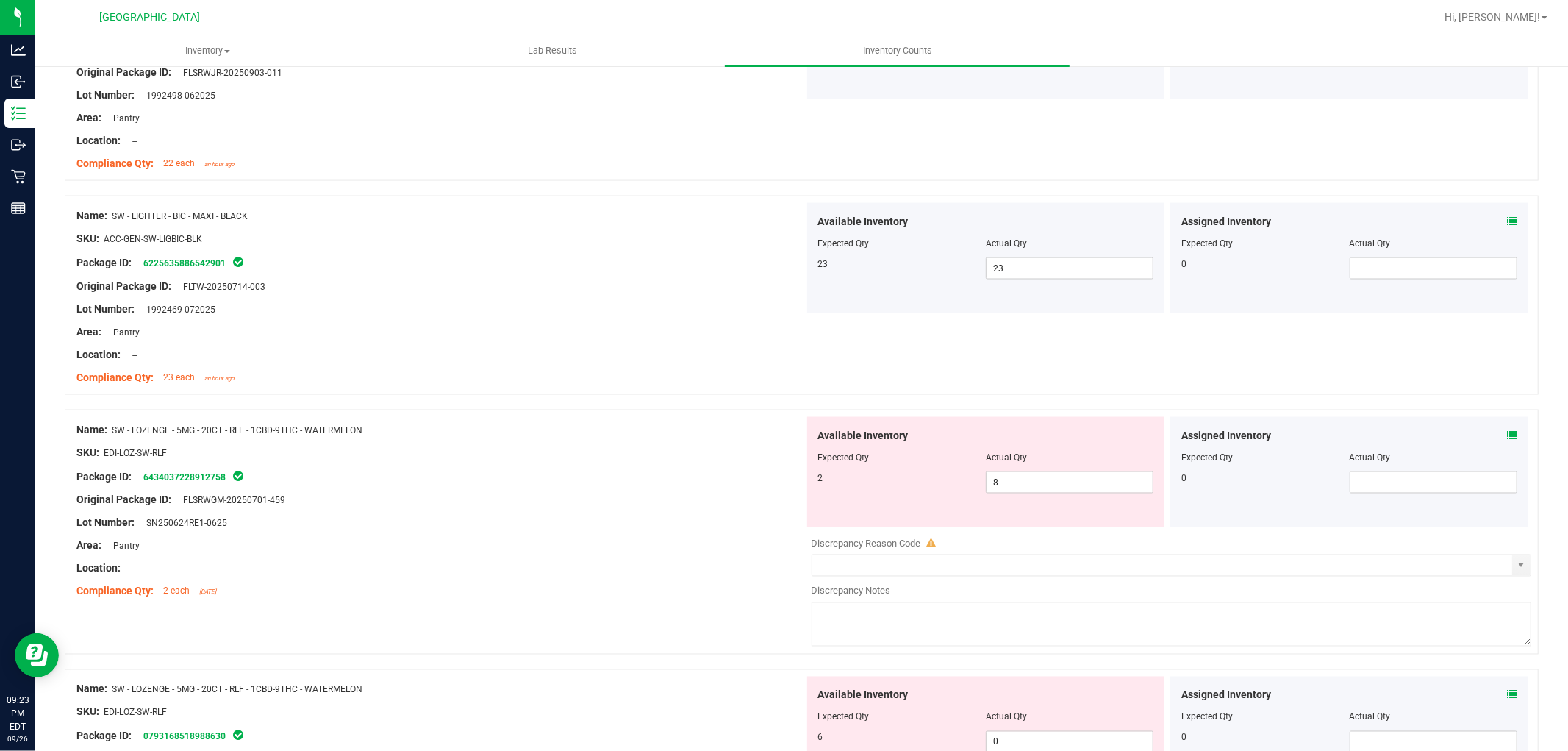
scroll to position [2041, 0]
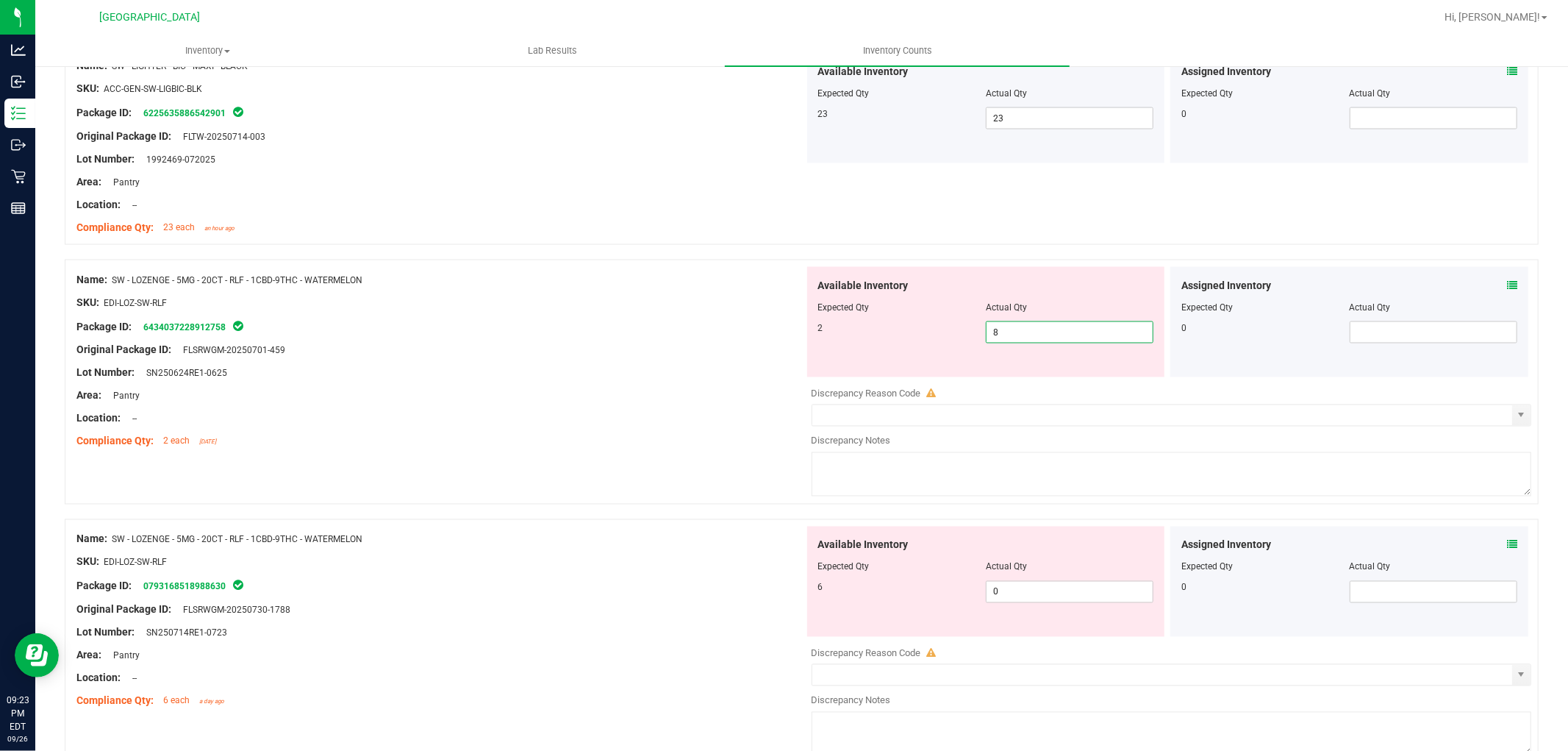
drag, startPoint x: 1004, startPoint y: 333, endPoint x: 951, endPoint y: 333, distance: 53.0
click at [951, 333] on div "2 8 8" at bounding box center [987, 333] width 336 height 22
type input "2"
click at [751, 406] on div at bounding box center [440, 407] width 728 height 7
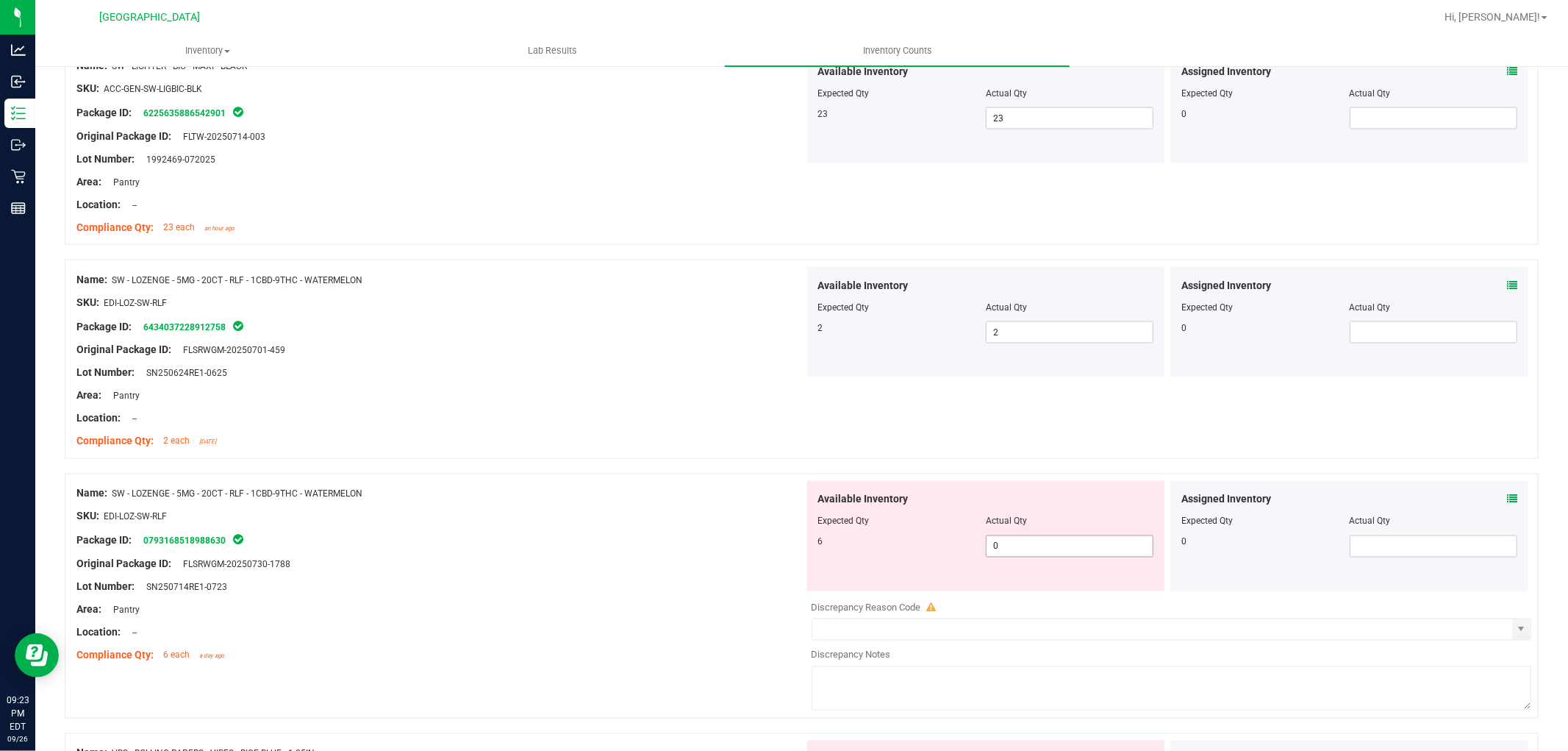
click at [1022, 550] on span "0 0" at bounding box center [1069, 546] width 167 height 22
type input "6"
click at [724, 416] on div "Location: --" at bounding box center [440, 418] width 728 height 16
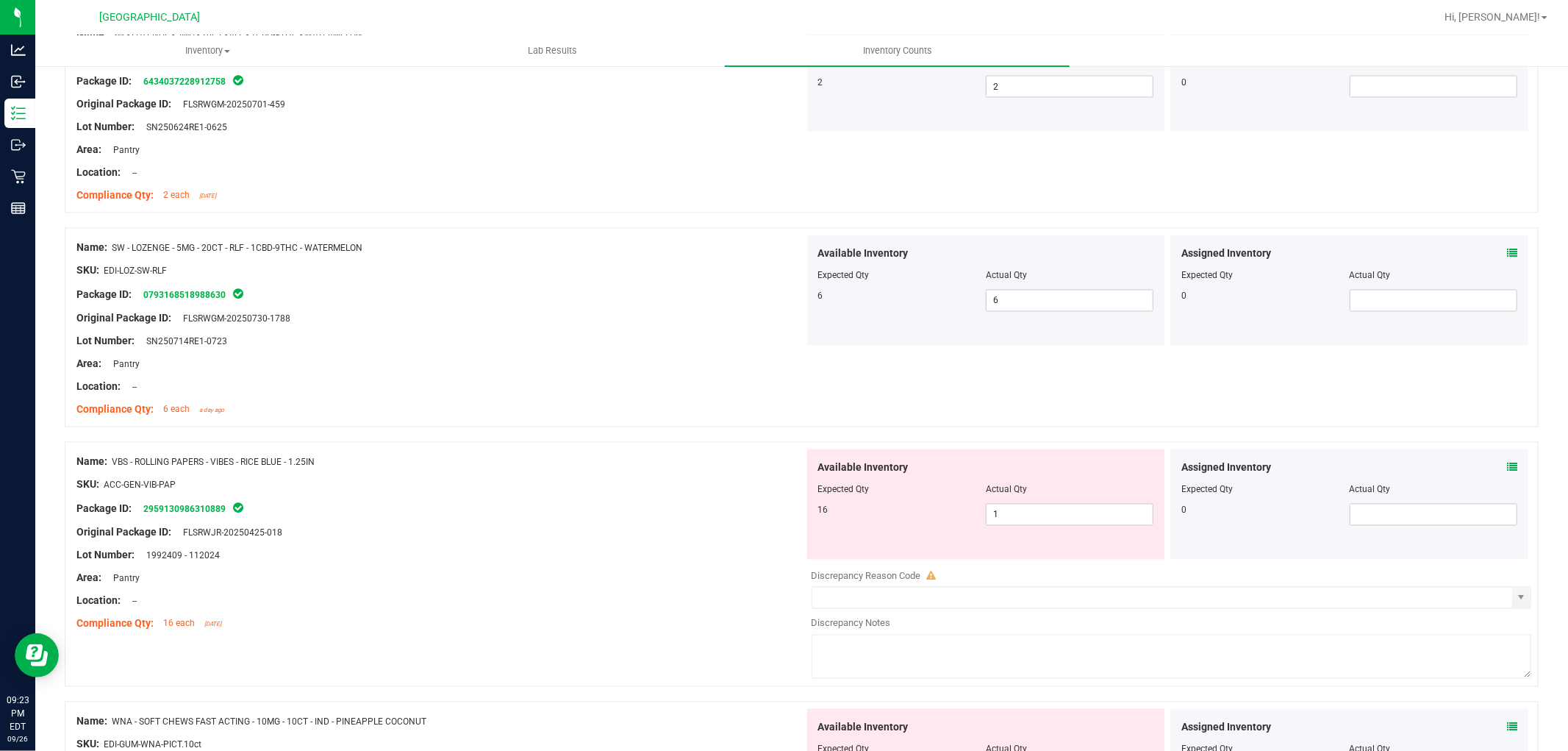
scroll to position [2450, 0]
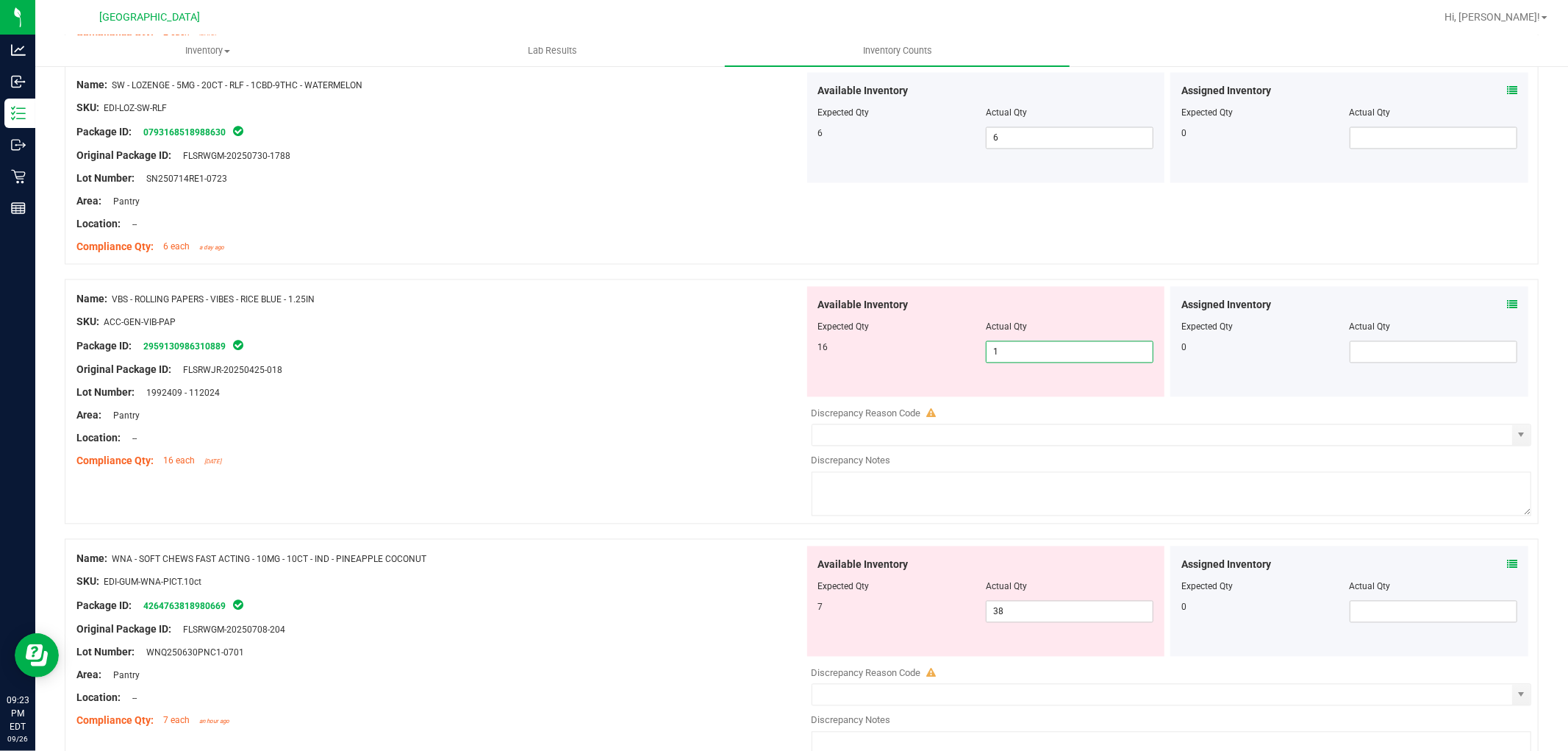
click at [1049, 351] on span "1 1" at bounding box center [1069, 352] width 167 height 22
type input "16"
click at [640, 312] on div at bounding box center [440, 311] width 728 height 7
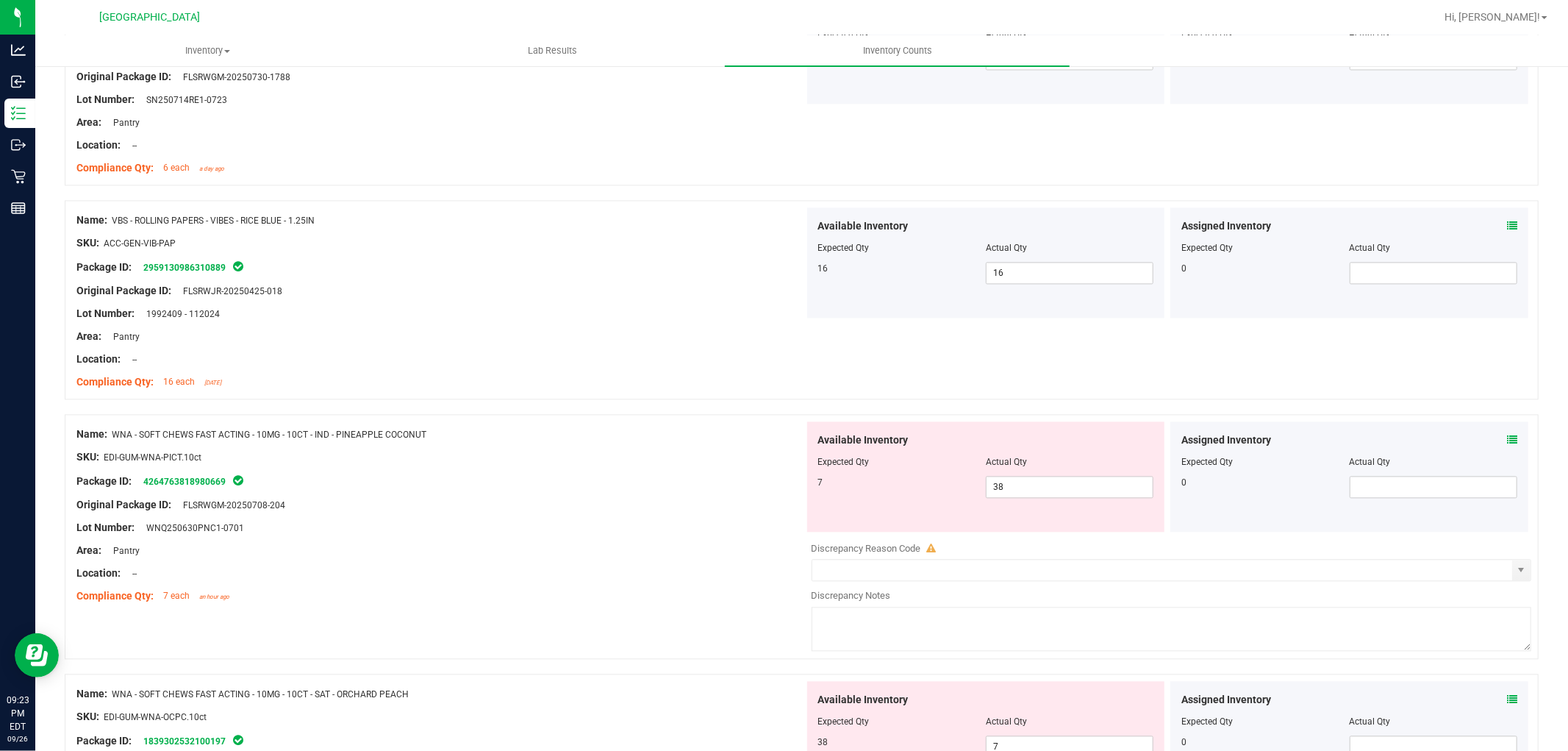
scroll to position [2613, 0]
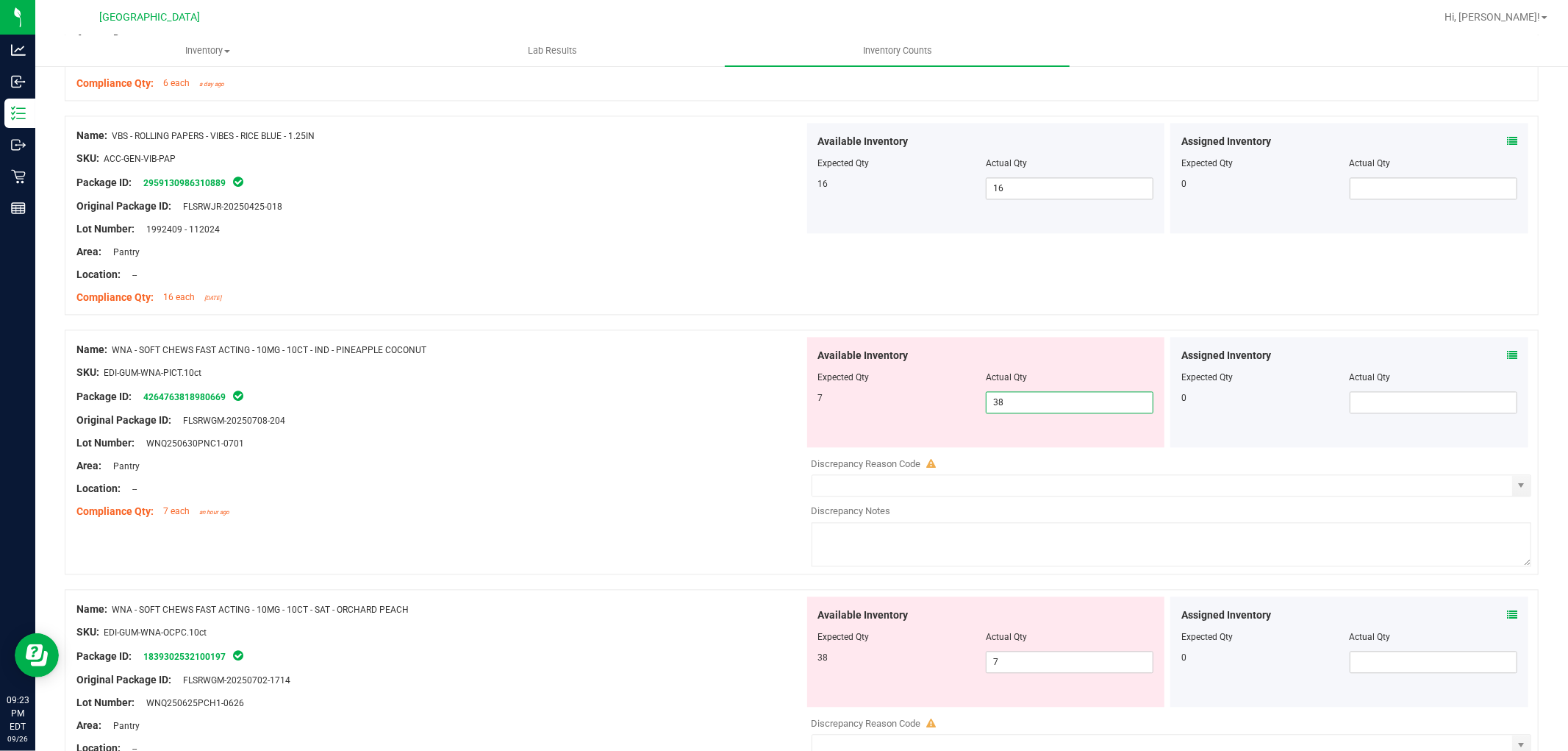
drag, startPoint x: 1033, startPoint y: 405, endPoint x: 943, endPoint y: 419, distance: 91.1
click at [943, 419] on div "Available Inventory Expected Qty Actual Qty 7 38 38" at bounding box center [986, 392] width 358 height 111
type input "7"
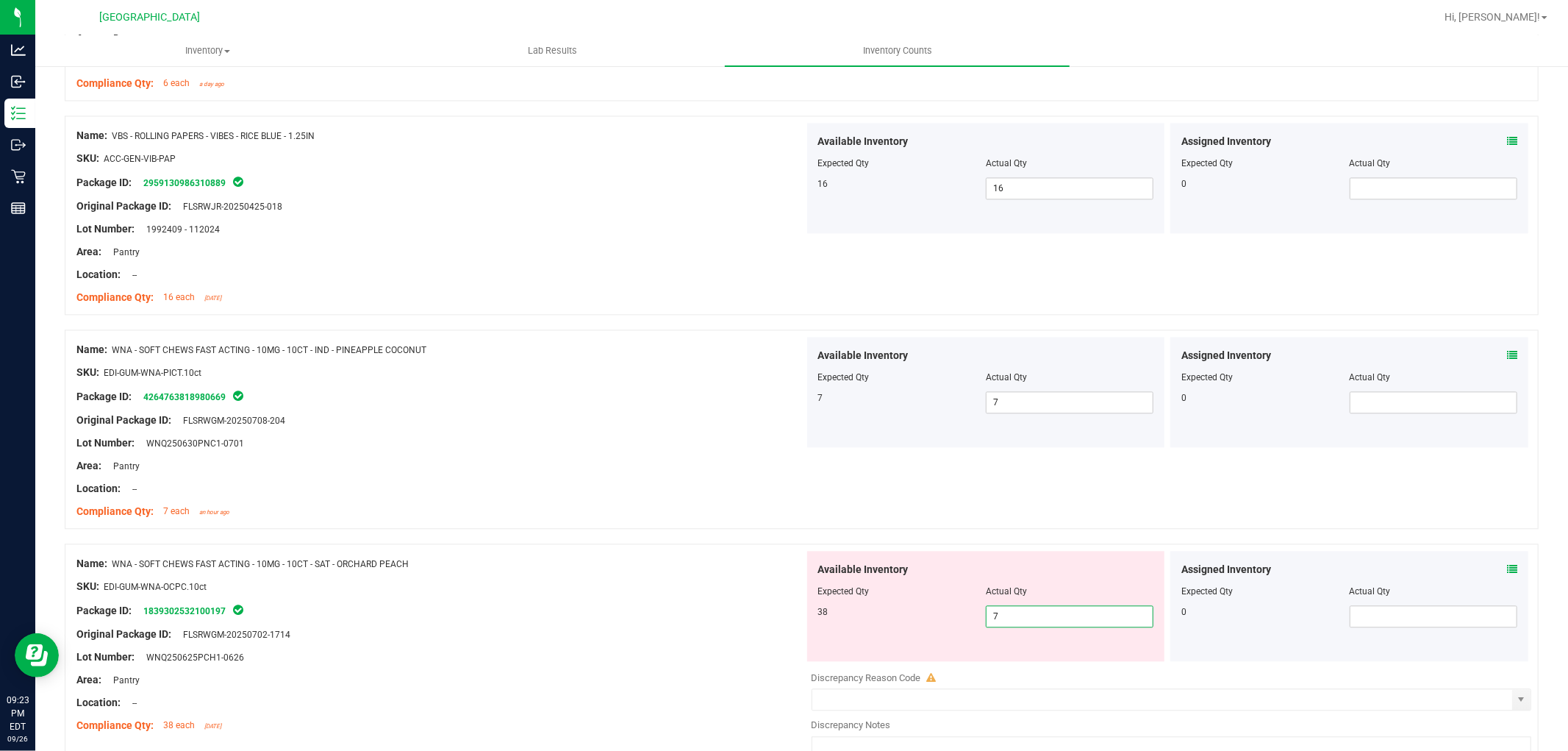
drag, startPoint x: 1038, startPoint y: 655, endPoint x: 970, endPoint y: 669, distance: 69.4
click at [970, 669] on div "Available Inventory Expected Qty Actual Qty 38 7 7" at bounding box center [1168, 667] width 728 height 233
type input "38"
click at [665, 508] on div "Compliance Qty: 7 each an hour ago" at bounding box center [440, 511] width 728 height 16
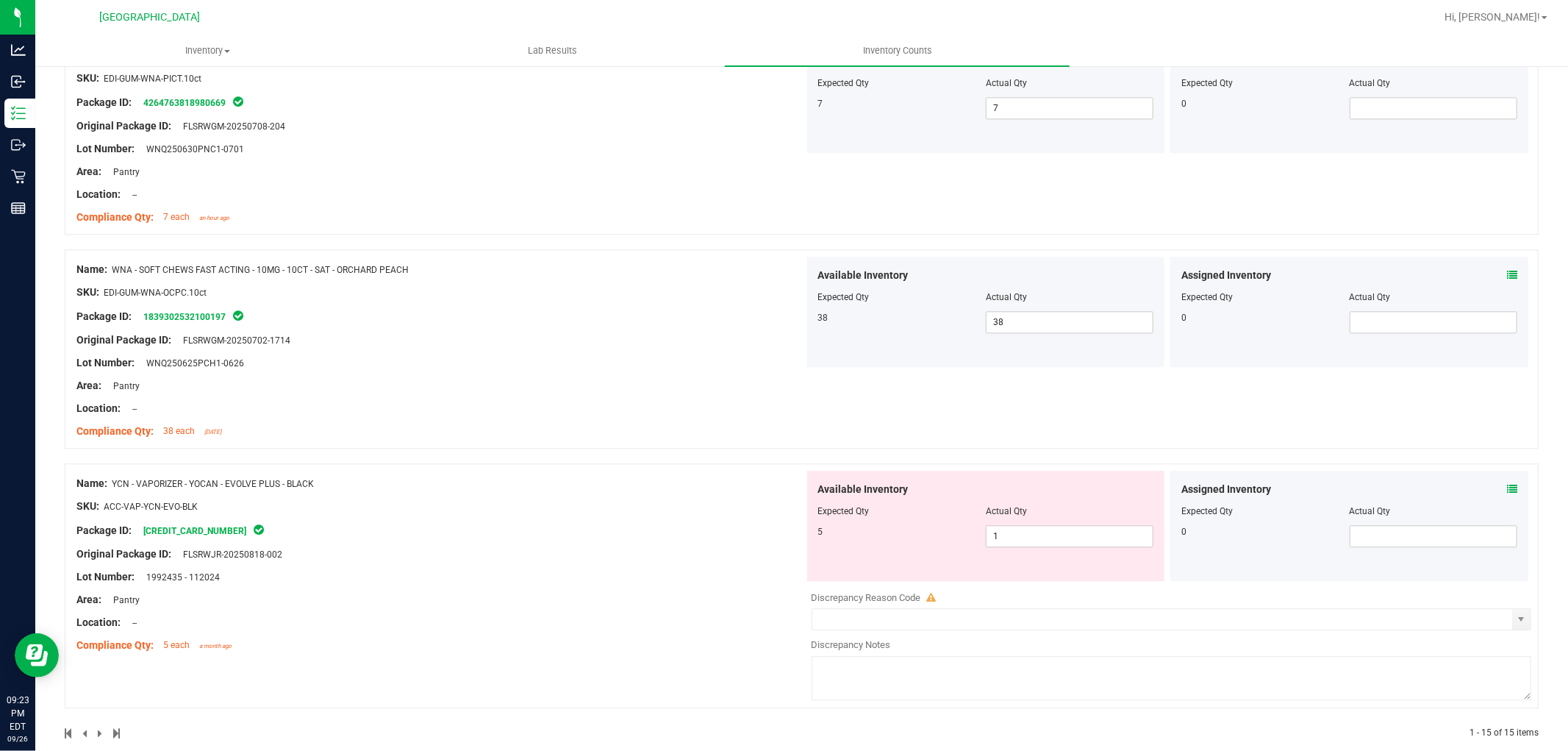
scroll to position [2934, 0]
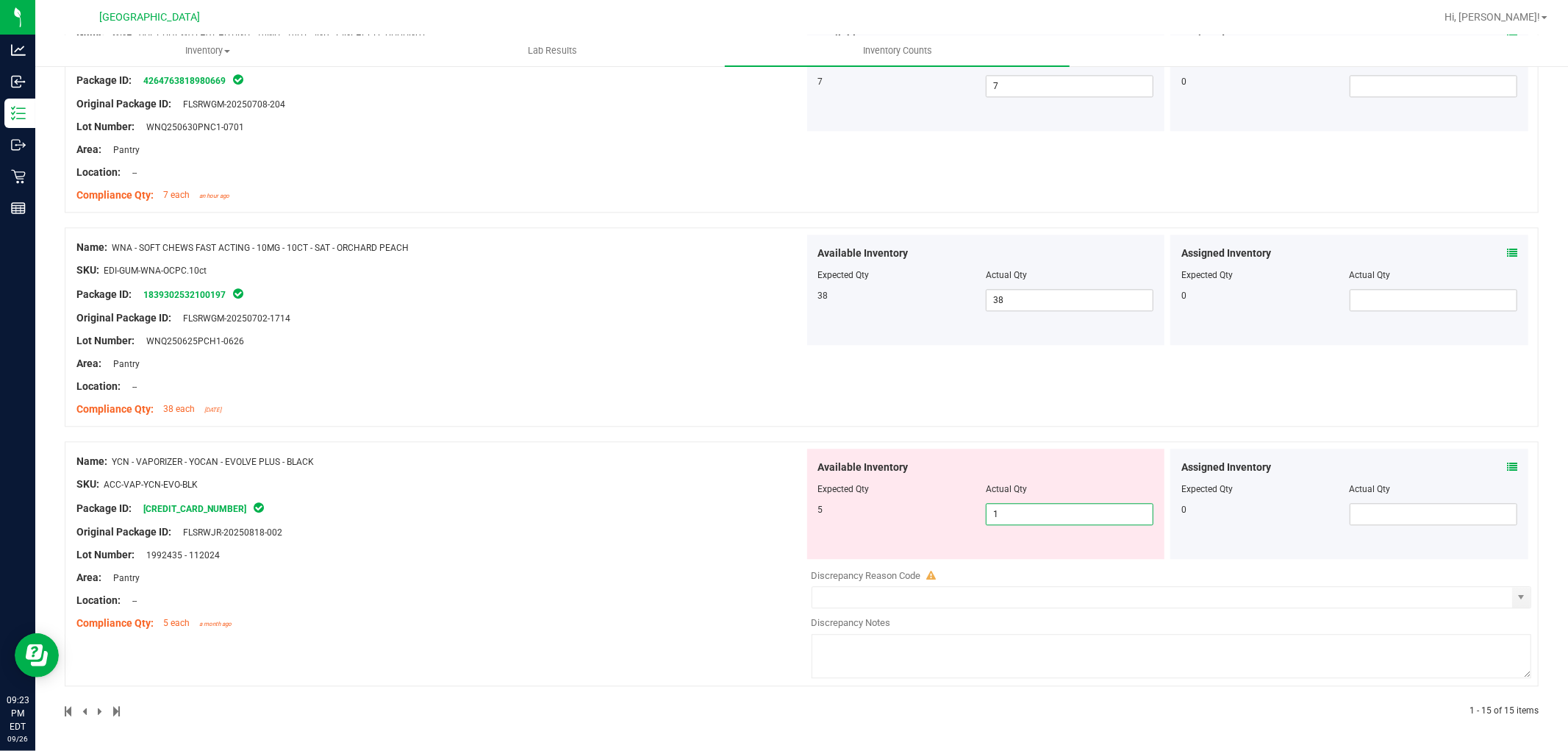
drag, startPoint x: 1045, startPoint y: 516, endPoint x: 920, endPoint y: 482, distance: 129.5
click at [930, 487] on div "Available Inventory Expected Qty Actual Qty 5 1 1" at bounding box center [986, 503] width 358 height 111
type input "5"
click at [401, 344] on div "Name: WNA - SOFT CHEWS FAST ACTING - 10MG - 10CT - SAT - ORCHARD PEACH SKU: EDI…" at bounding box center [440, 328] width 728 height 187
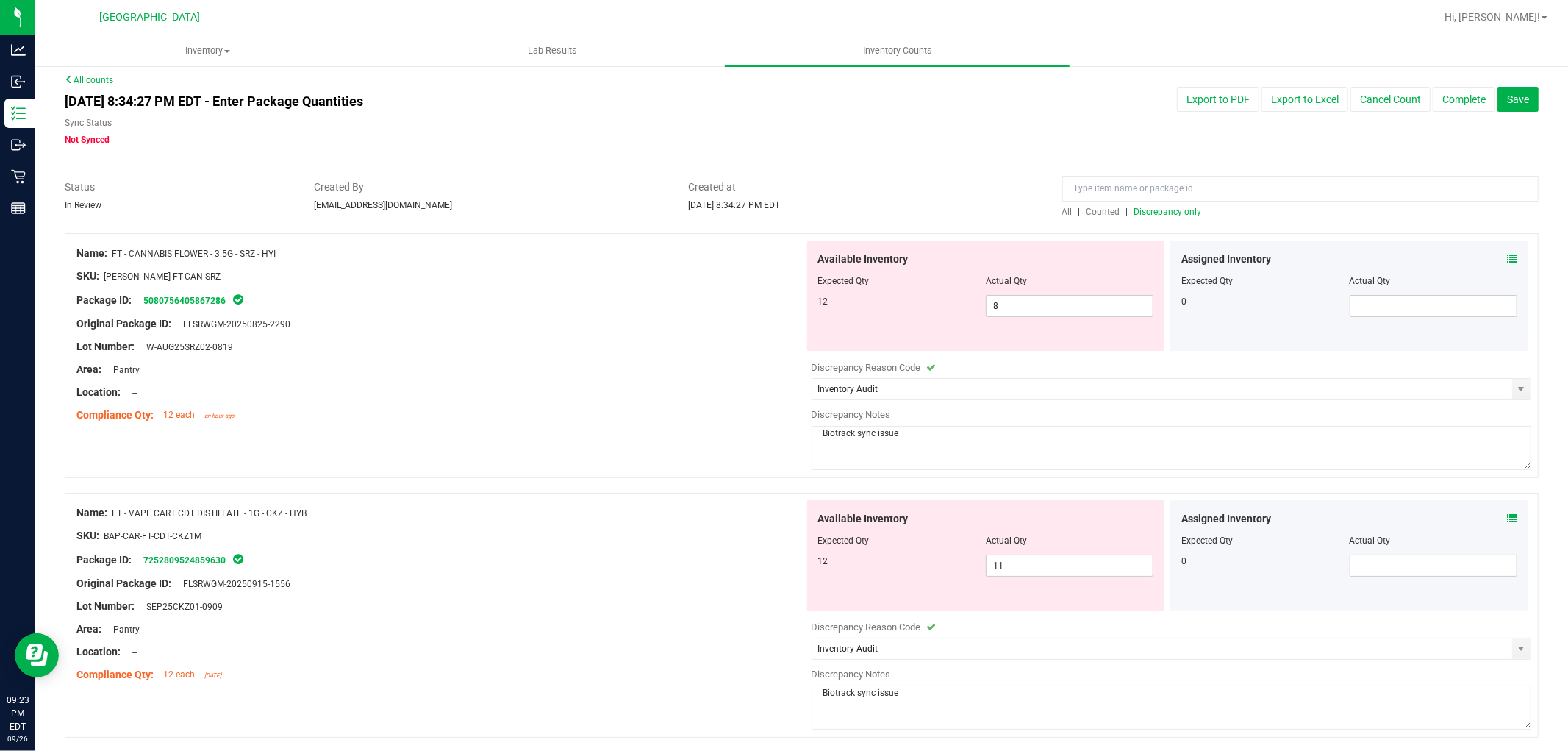
scroll to position [0, 0]
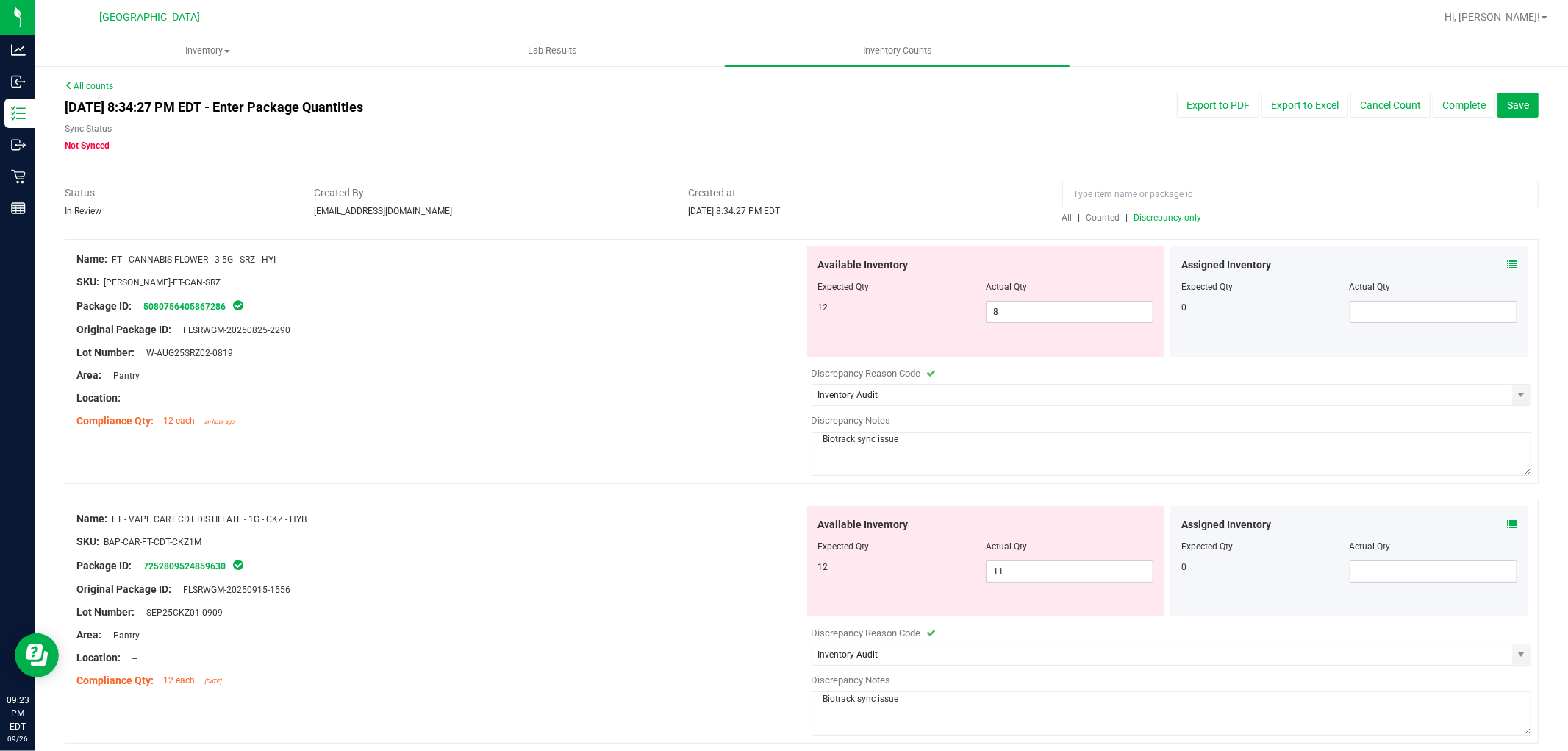
click at [1174, 215] on span "Discrepancy only" at bounding box center [1169, 217] width 68 height 10
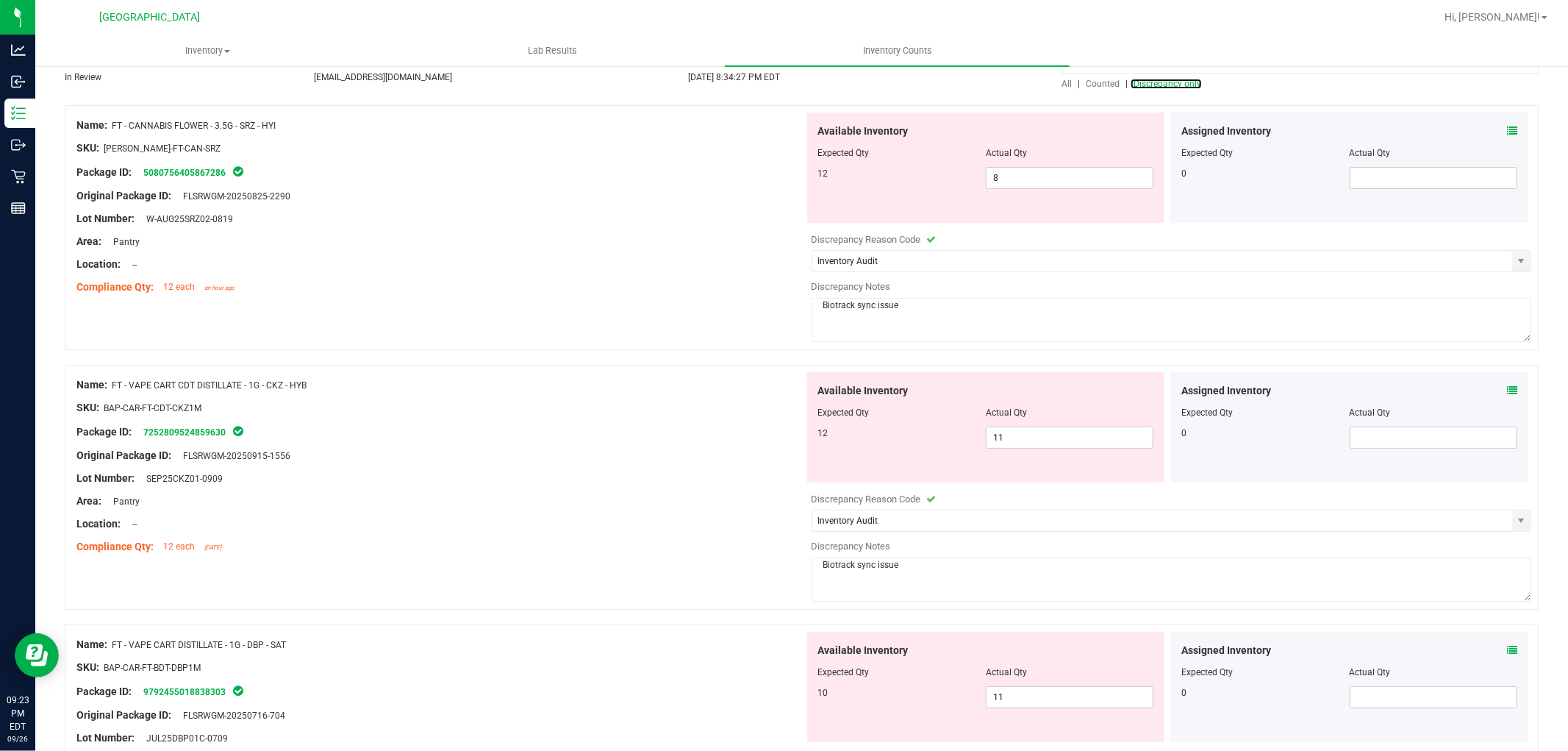
scroll to position [164, 0]
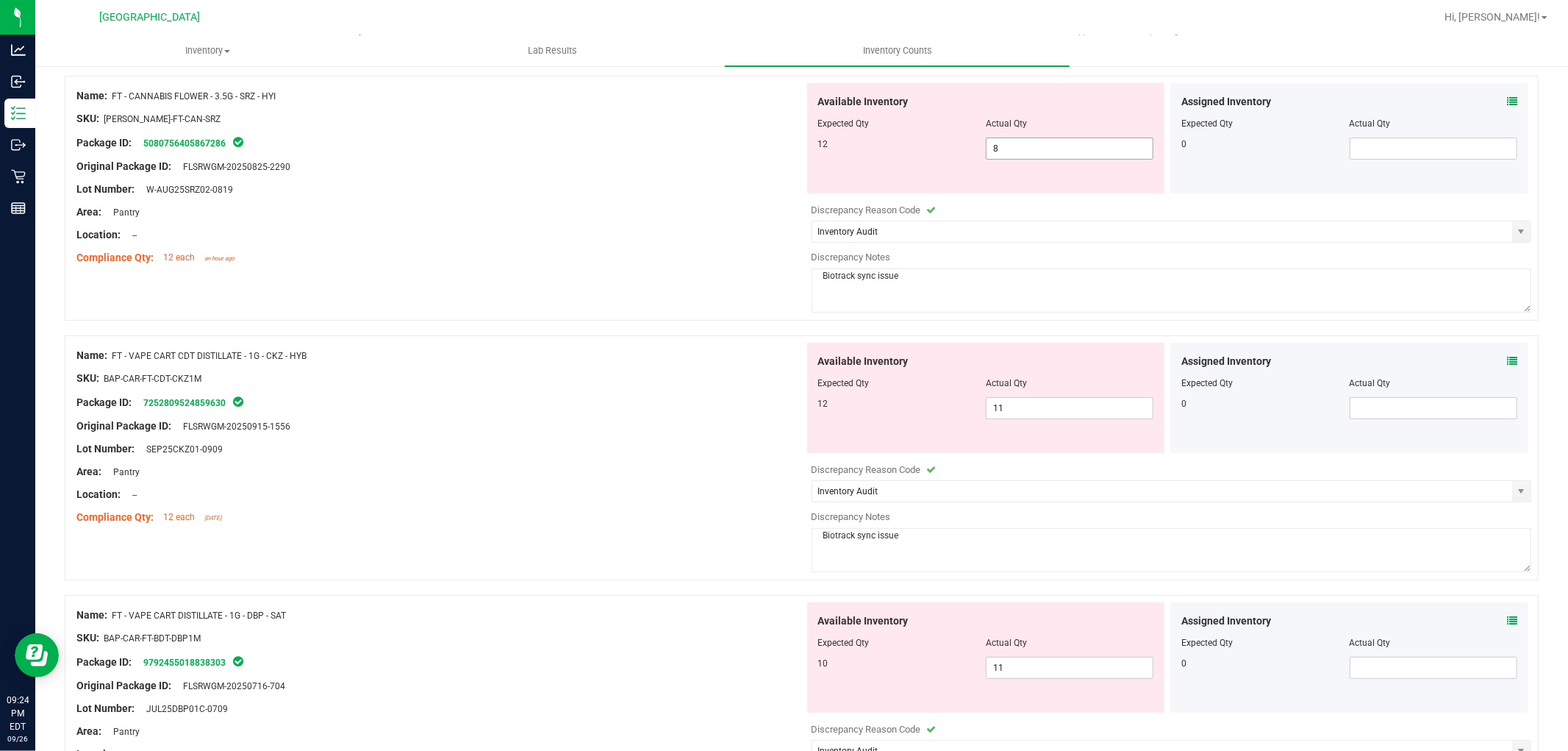
drag, startPoint x: 997, startPoint y: 150, endPoint x: 897, endPoint y: 121, distance: 104.1
click at [897, 121] on div "Available Inventory Expected Qty Actual Qty 12 8 8" at bounding box center [986, 138] width 358 height 111
type input "12"
click at [642, 273] on div "Name: FT - CANNABIS FLOWER - 3.5G - SRZ - HYI SKU: [PERSON_NAME]-FT-CAN-SRZ Pac…" at bounding box center [801, 198] width 1474 height 245
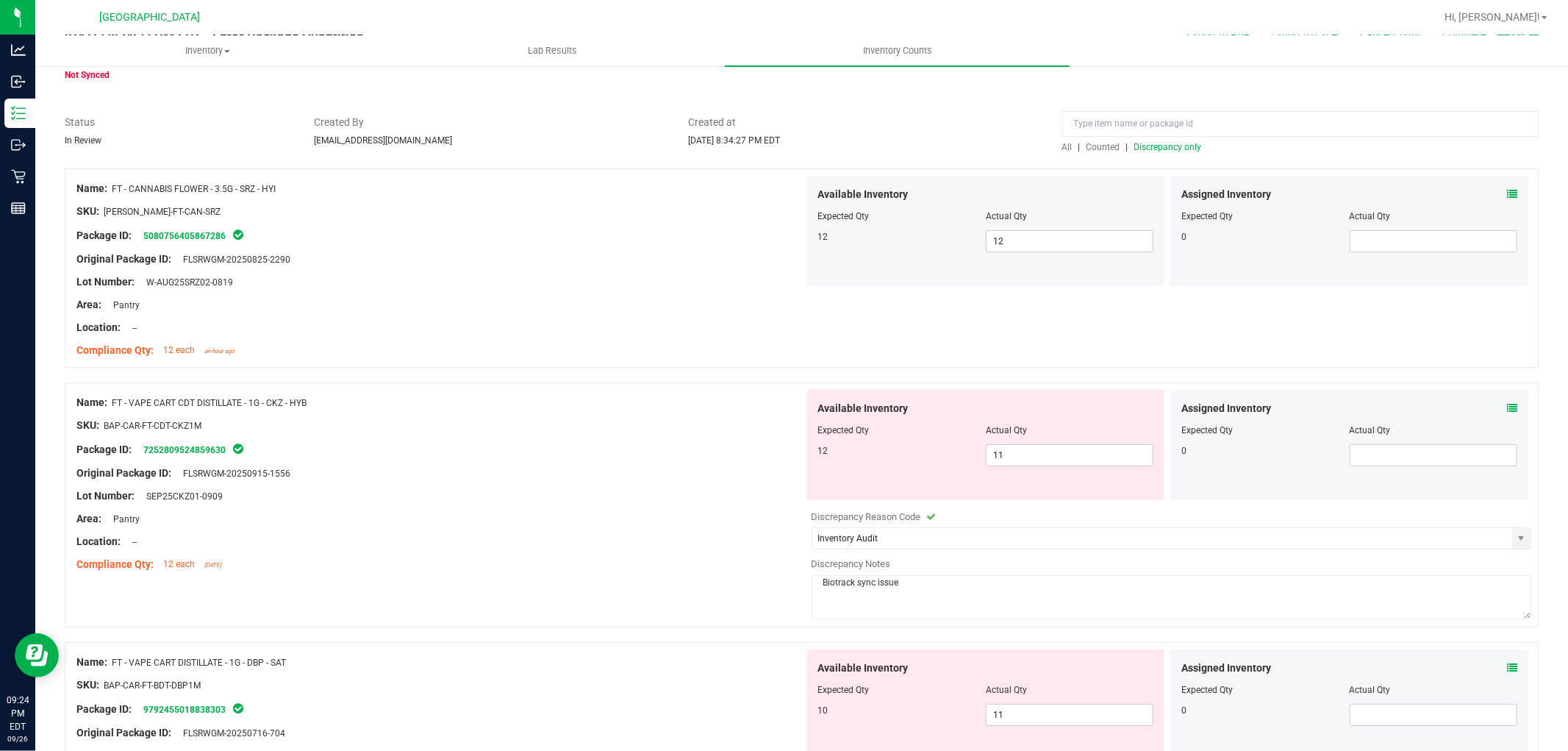
scroll to position [0, 0]
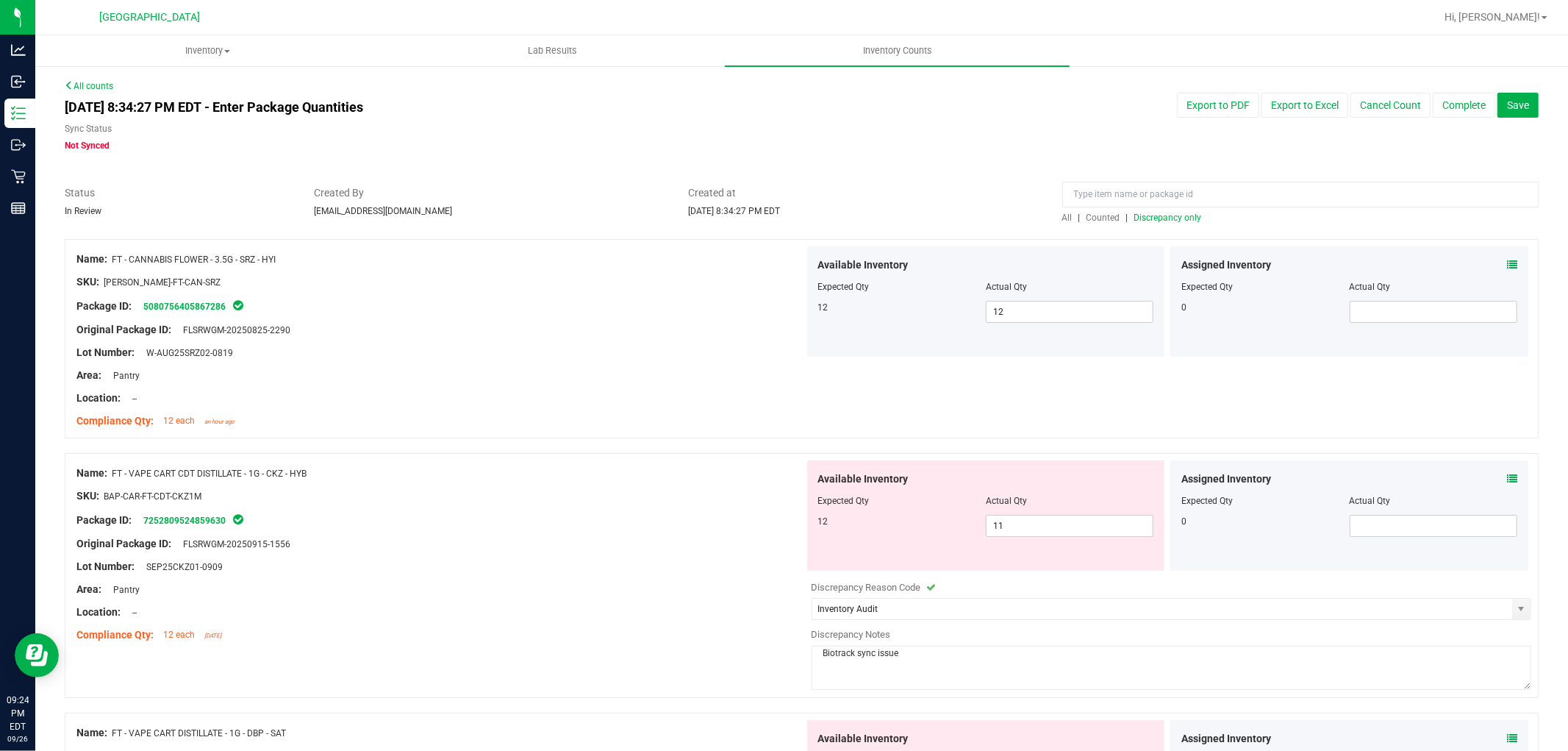
click at [888, 144] on div "Sync Status Not Synced" at bounding box center [490, 137] width 851 height 30
click at [1179, 217] on span "Discrepancy only" at bounding box center [1169, 217] width 68 height 10
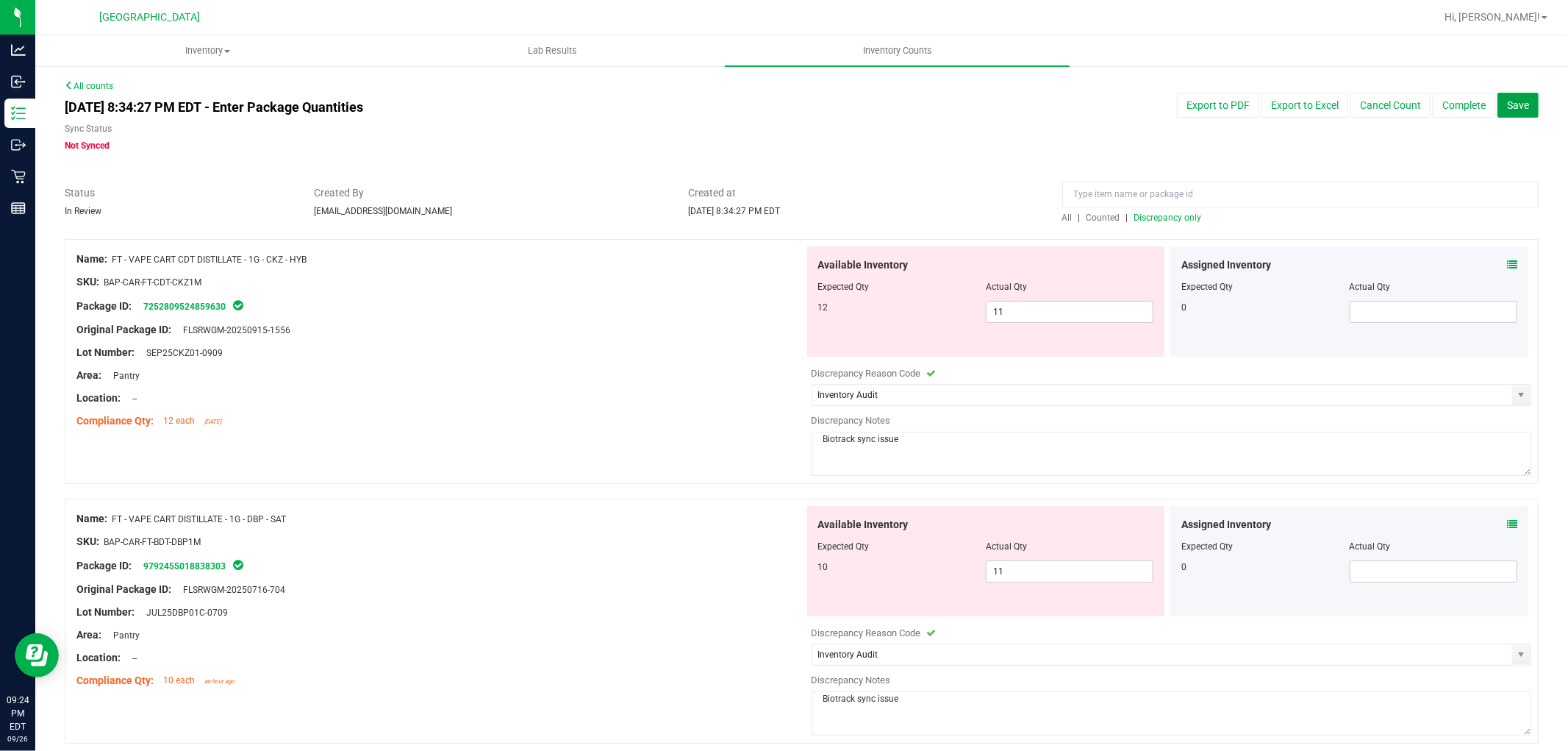
click at [1498, 111] on button "Save" at bounding box center [1518, 104] width 41 height 25
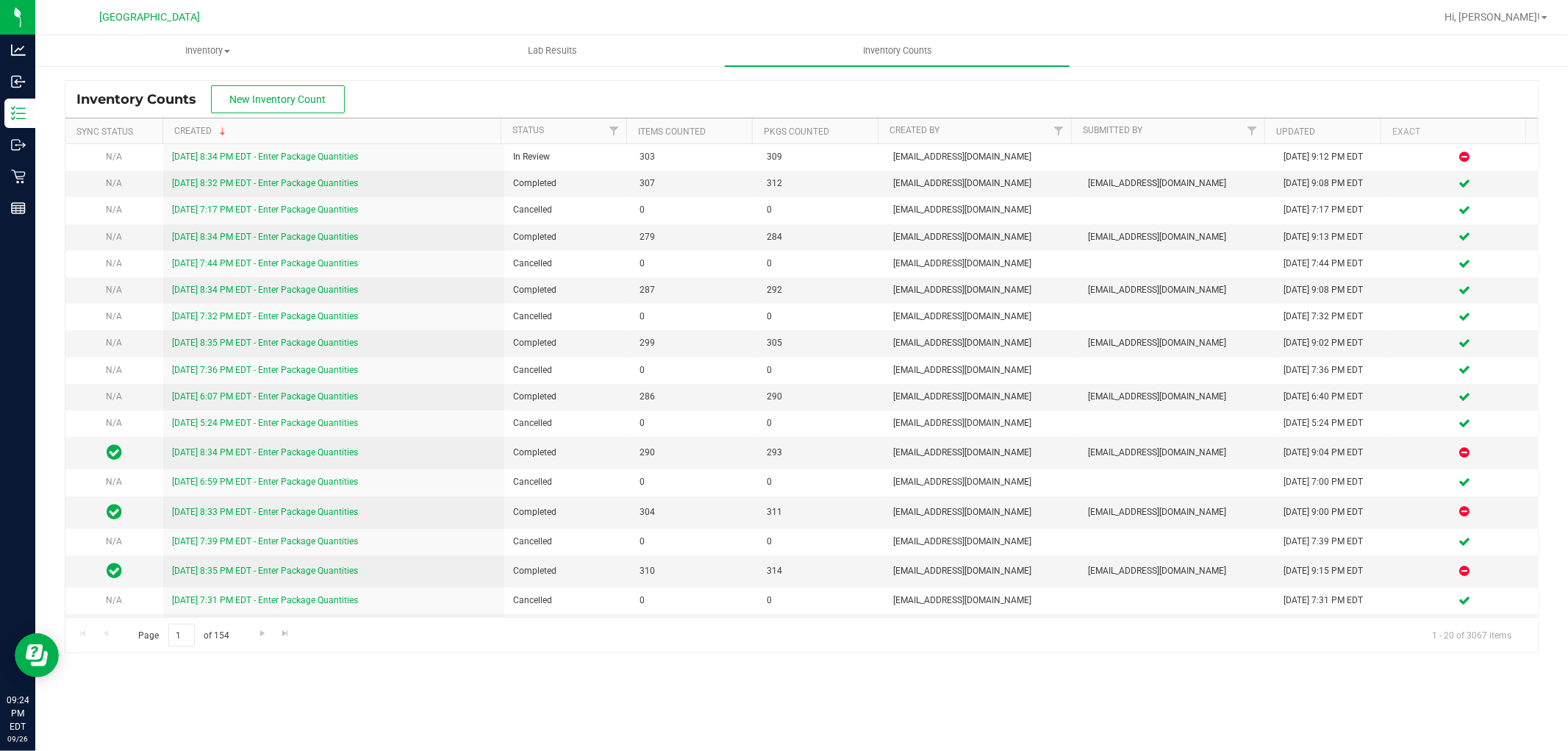
click at [1533, 5] on div "Hi, [PERSON_NAME]!" at bounding box center [1497, 17] width 115 height 26
click at [1520, 18] on span "Hi, [PERSON_NAME]!" at bounding box center [1492, 16] width 96 height 12
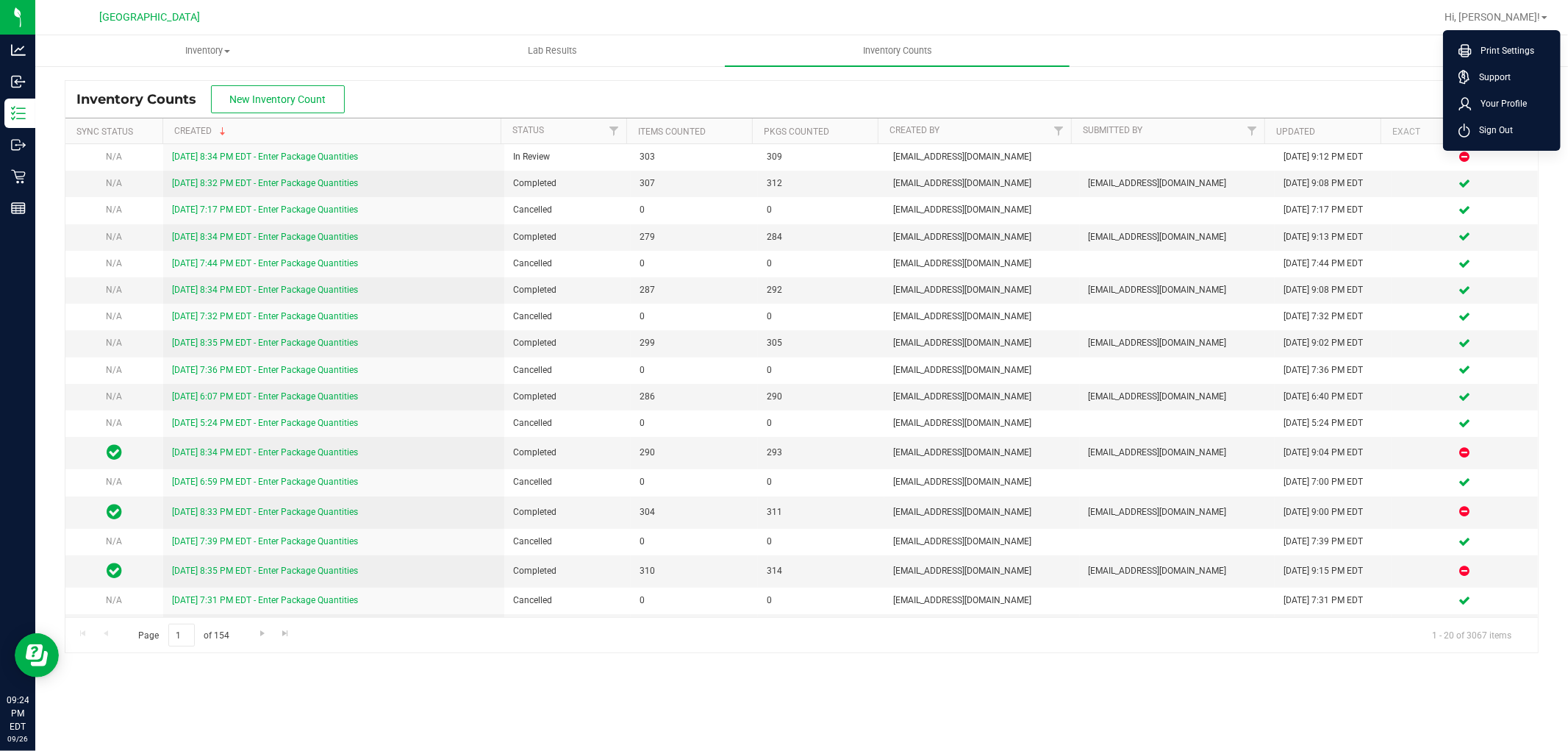
click at [1255, 100] on div "Inventory Counts New Inventory Count" at bounding box center [802, 100] width 1473 height 37
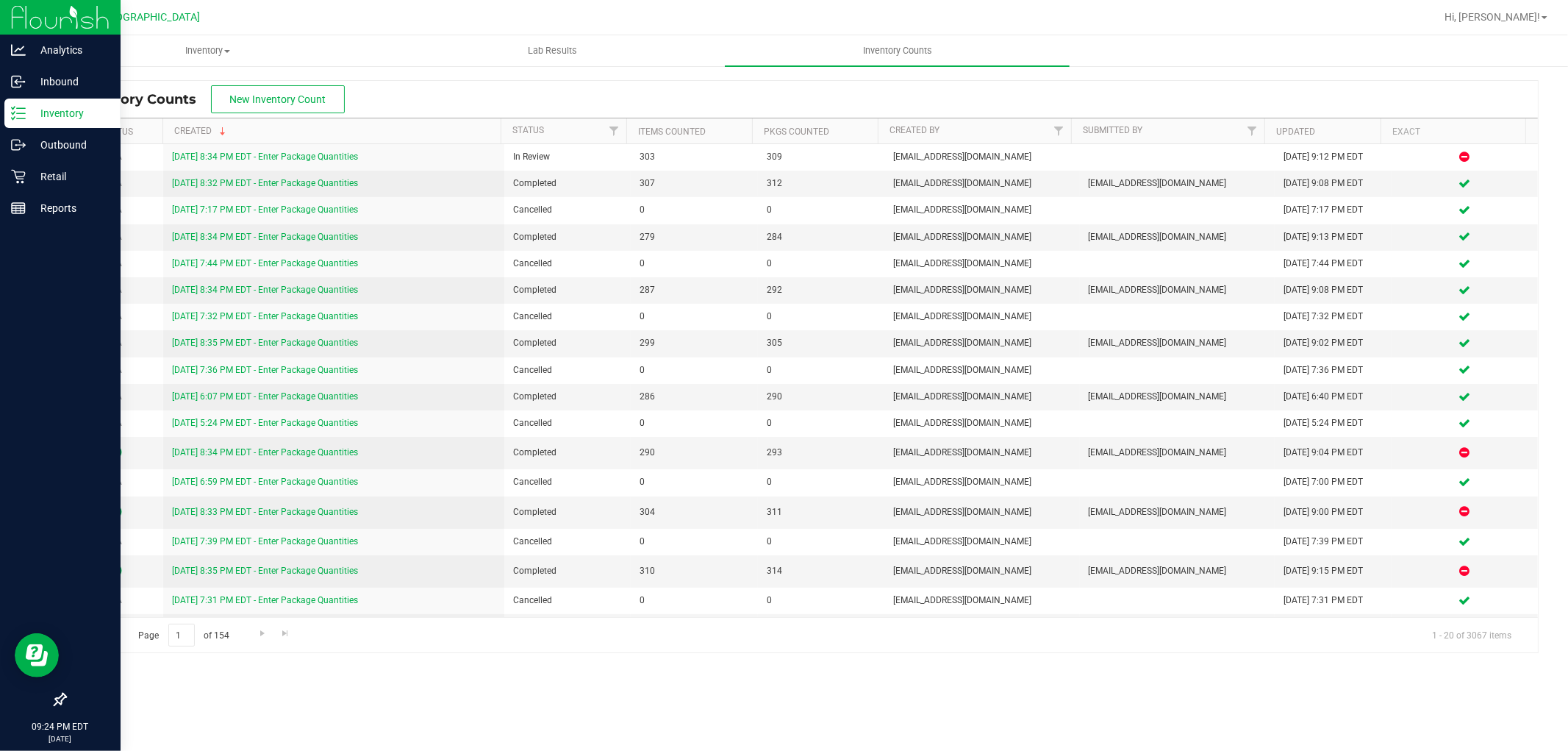
click at [48, 121] on p "Inventory" at bounding box center [69, 112] width 89 height 17
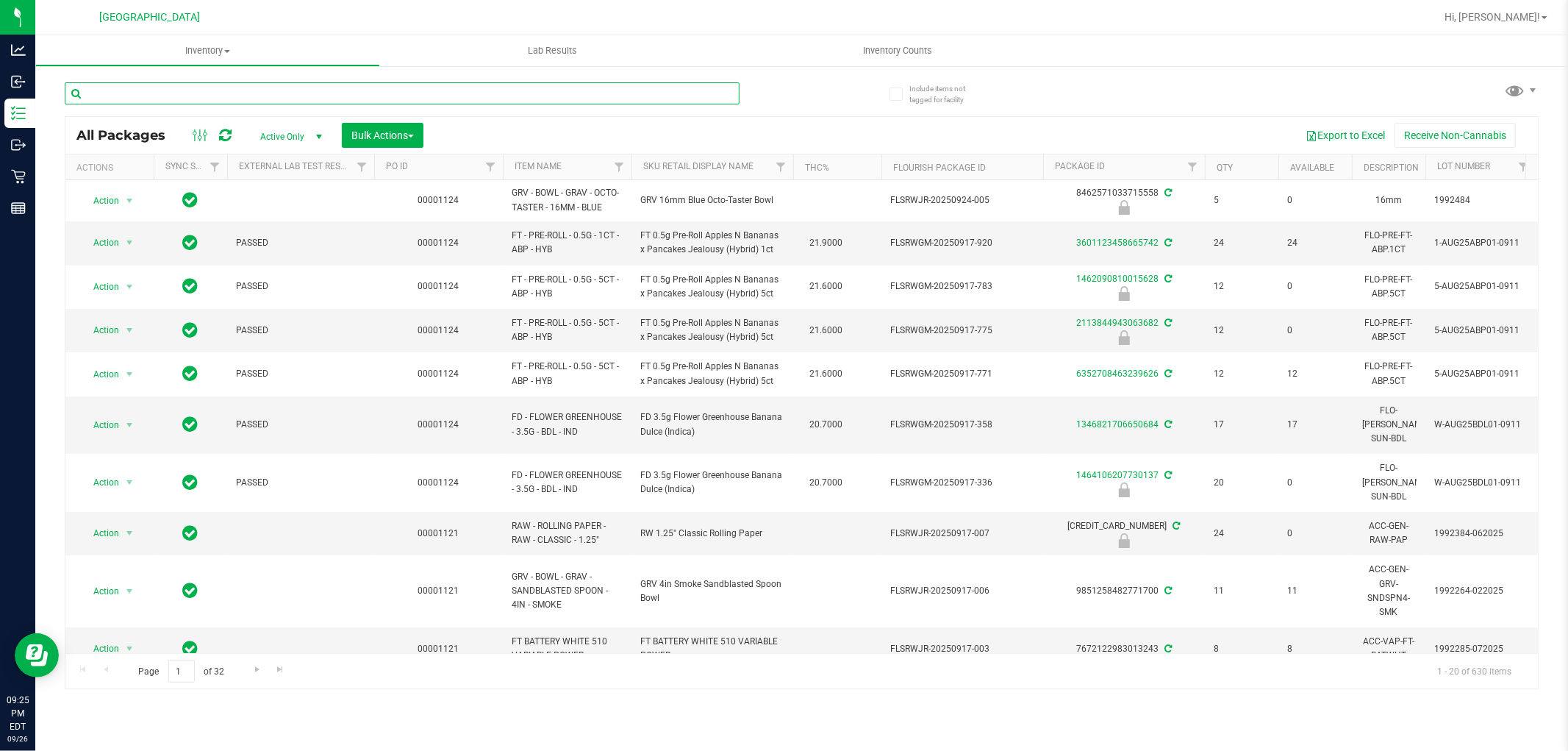
click at [368, 91] on input "text" at bounding box center [402, 93] width 675 height 22
type input "JUL25KLP01C-0717"
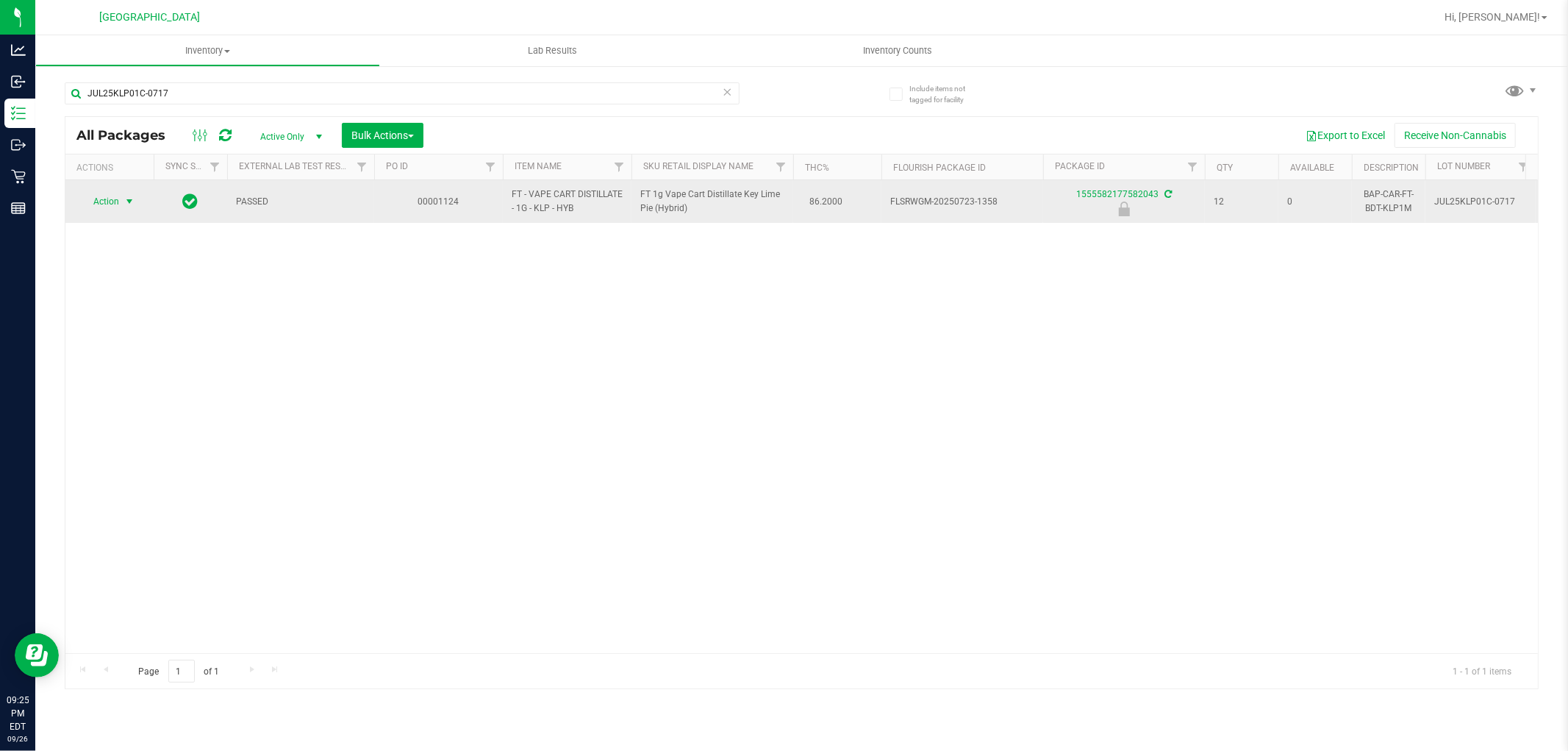
click at [129, 202] on span "select" at bounding box center [129, 201] width 12 height 12
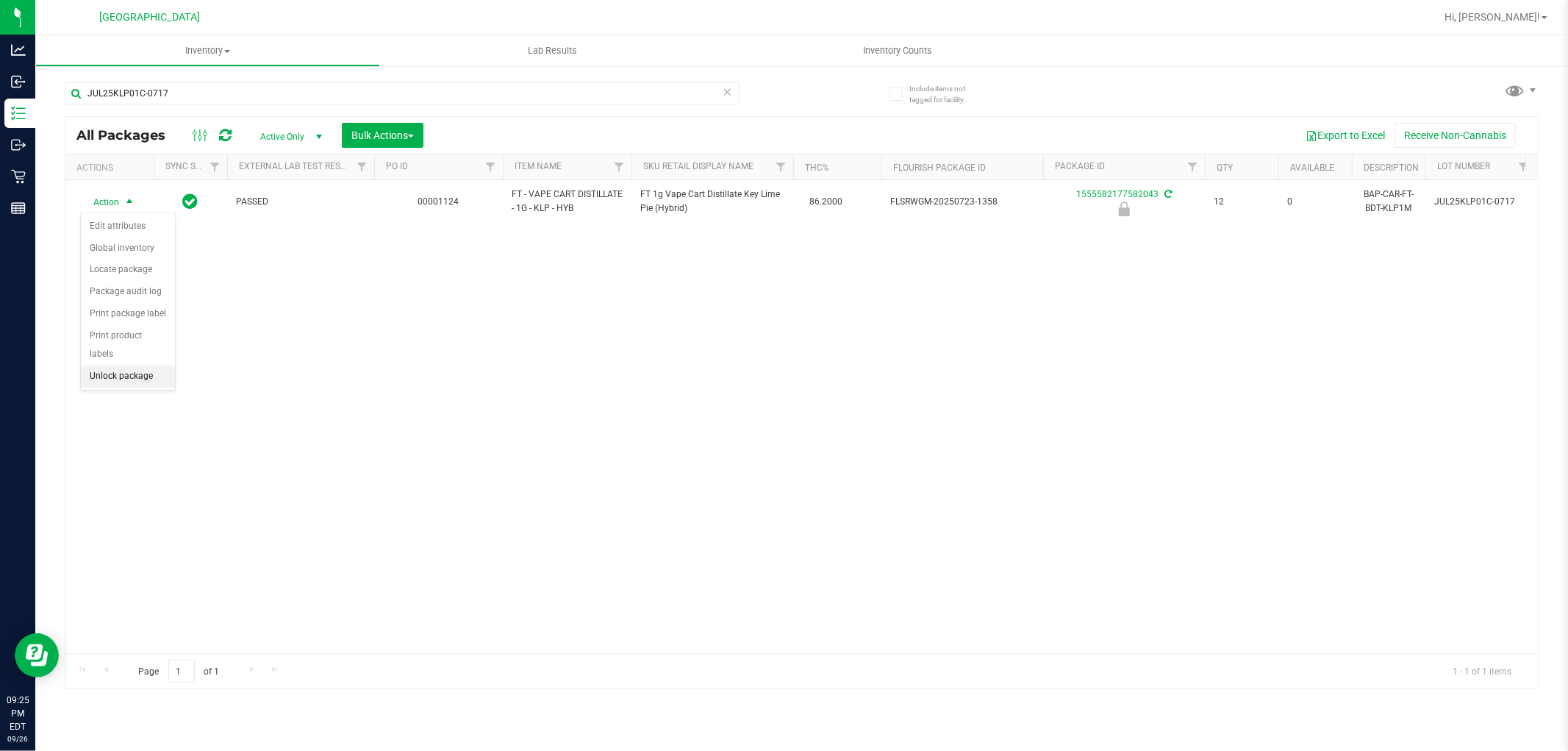
click at [141, 382] on li "Unlock package" at bounding box center [128, 376] width 94 height 22
click at [1512, 17] on span "Hi, [PERSON_NAME]!" at bounding box center [1492, 16] width 96 height 12
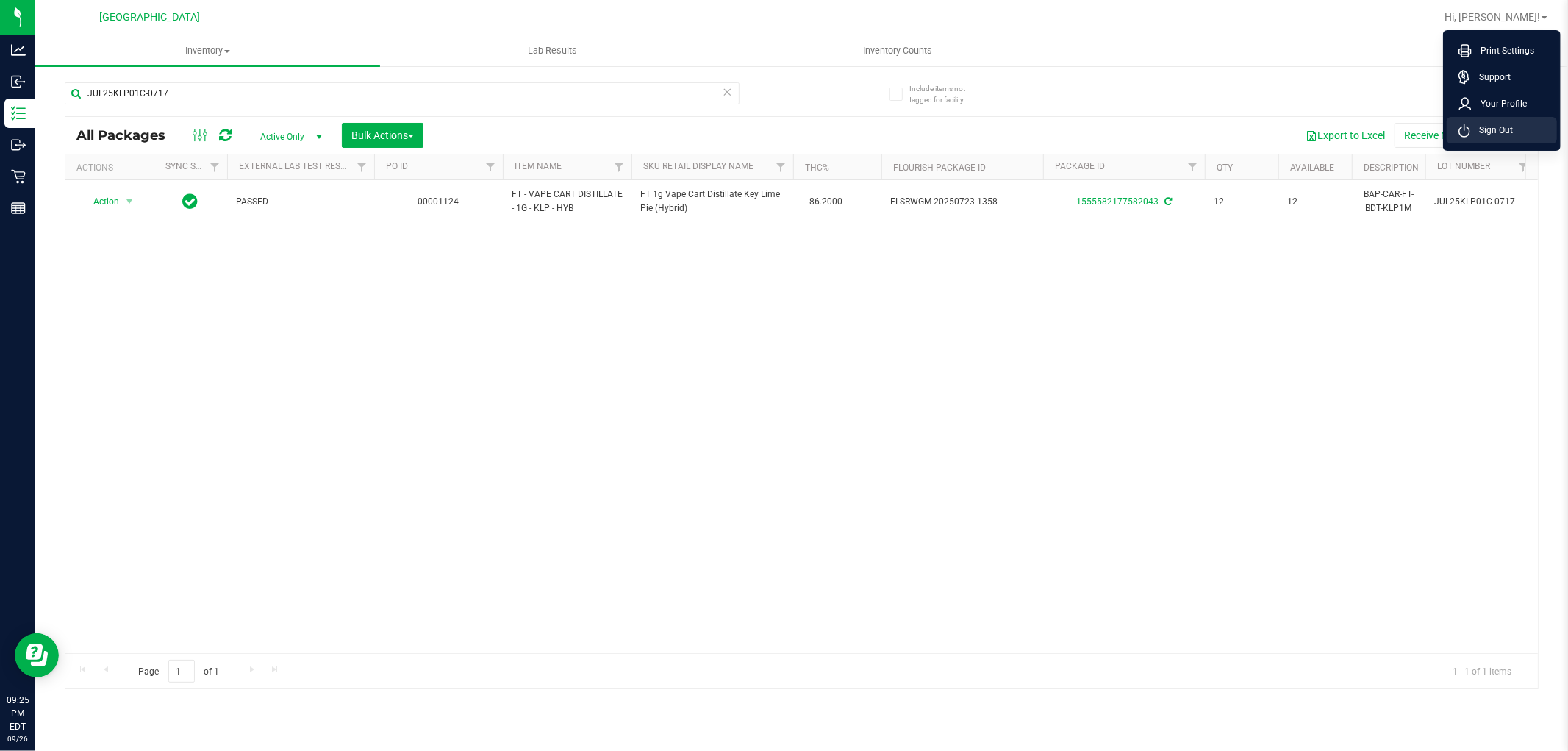
click at [1526, 138] on li "Sign Out" at bounding box center [1501, 130] width 111 height 26
